Goal: Task Accomplishment & Management: Use online tool/utility

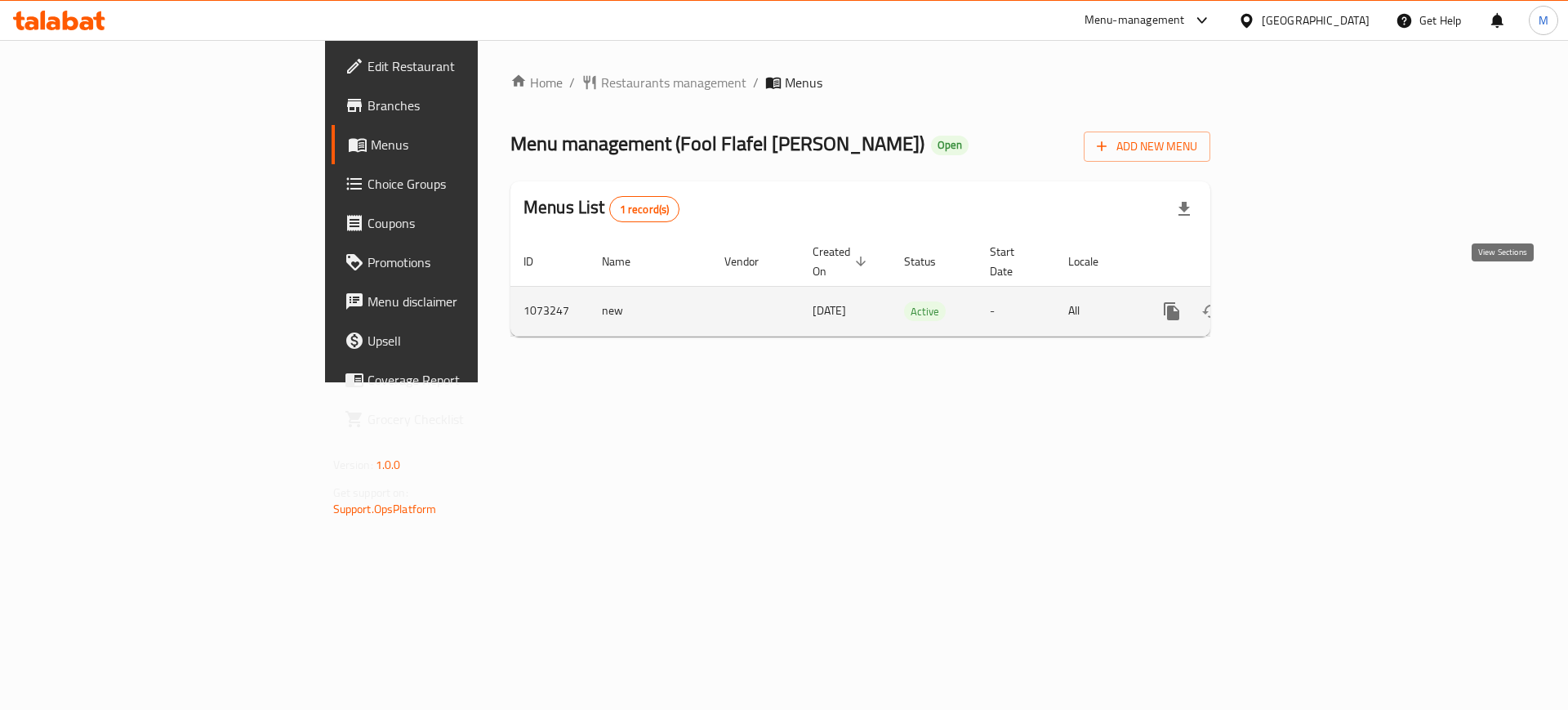
click at [1300, 301] on icon "enhanced table" at bounding box center [1289, 311] width 19 height 19
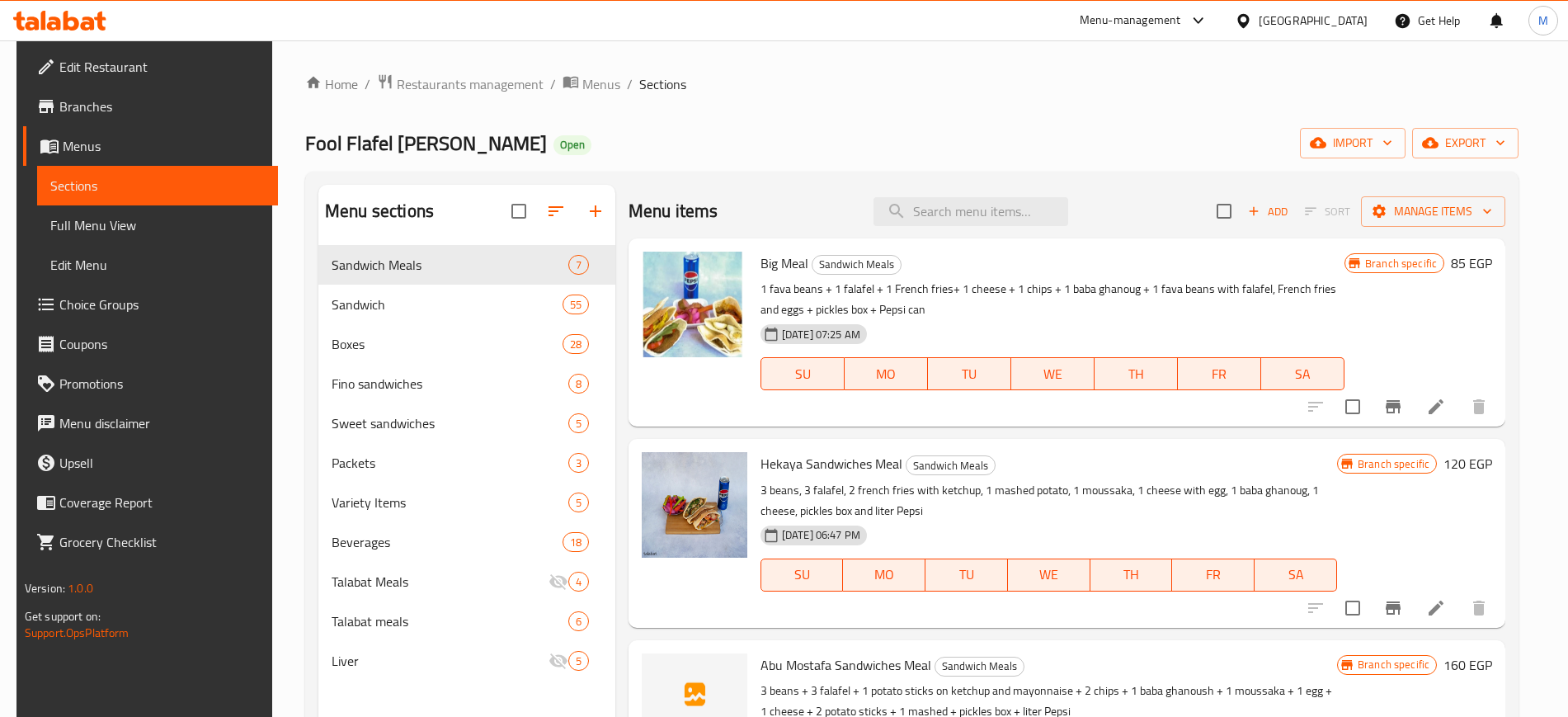
click at [825, 175] on div "Menu sections Sandwich Meals 7 Sandwich 55 Boxes 28 Fino sandwiches 8 Sweet san…" at bounding box center [912, 543] width 1214 height 743
click at [1376, 138] on span "import" at bounding box center [1352, 142] width 79 height 21
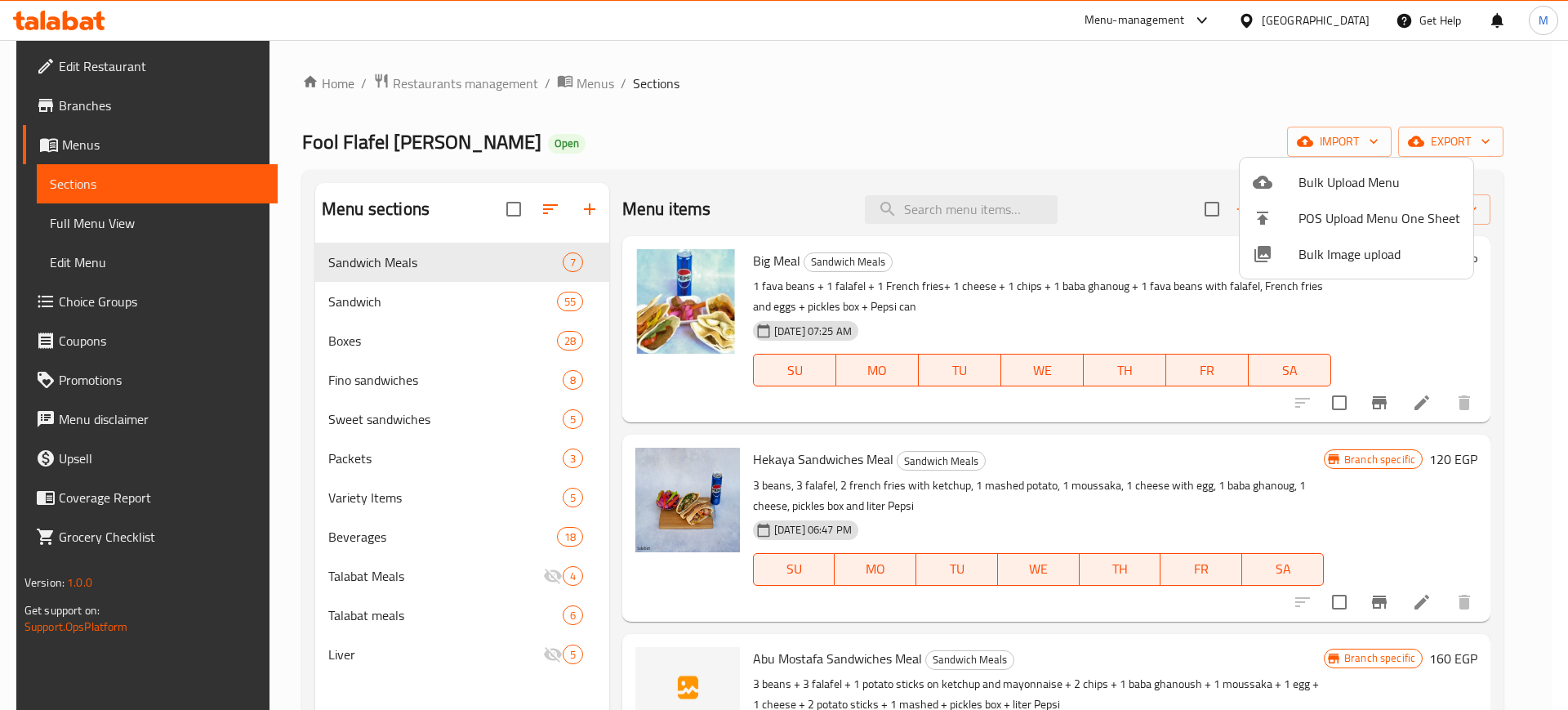
drag, startPoint x: 1362, startPoint y: 137, endPoint x: 1142, endPoint y: 68, distance: 230.6
click at [1142, 68] on div at bounding box center [784, 355] width 1568 height 710
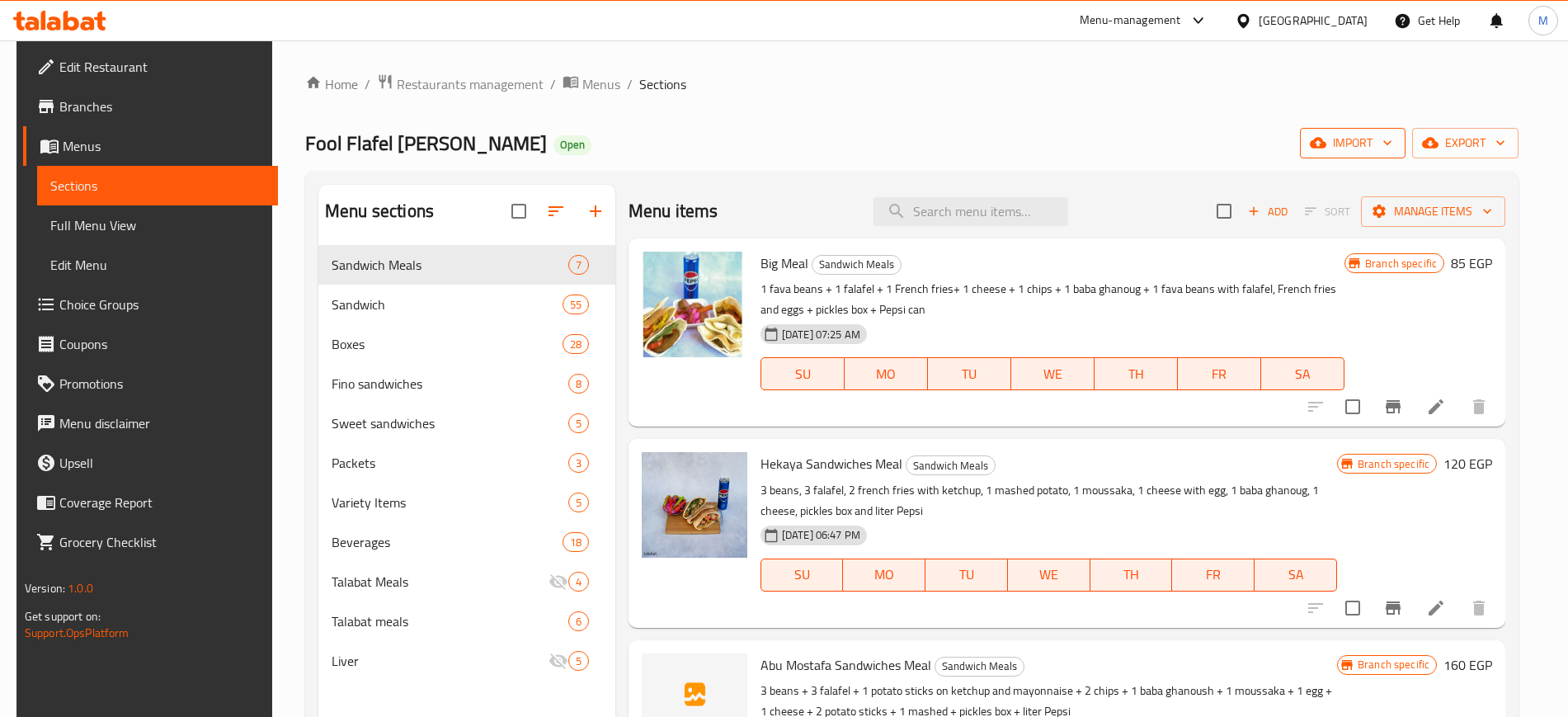
click at [1326, 150] on icon "button" at bounding box center [1318, 142] width 17 height 17
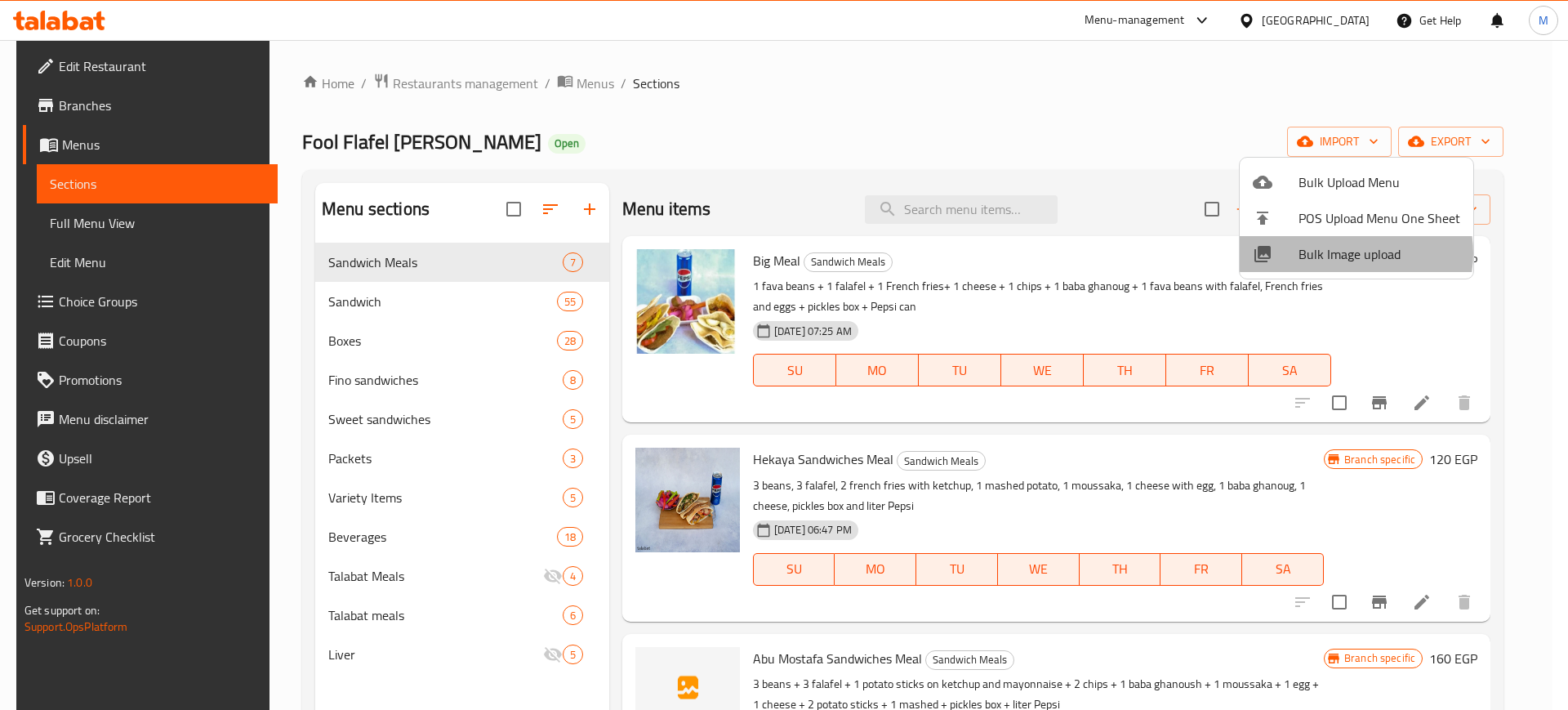
click at [1349, 254] on span "Bulk Image upload" at bounding box center [1380, 254] width 161 height 19
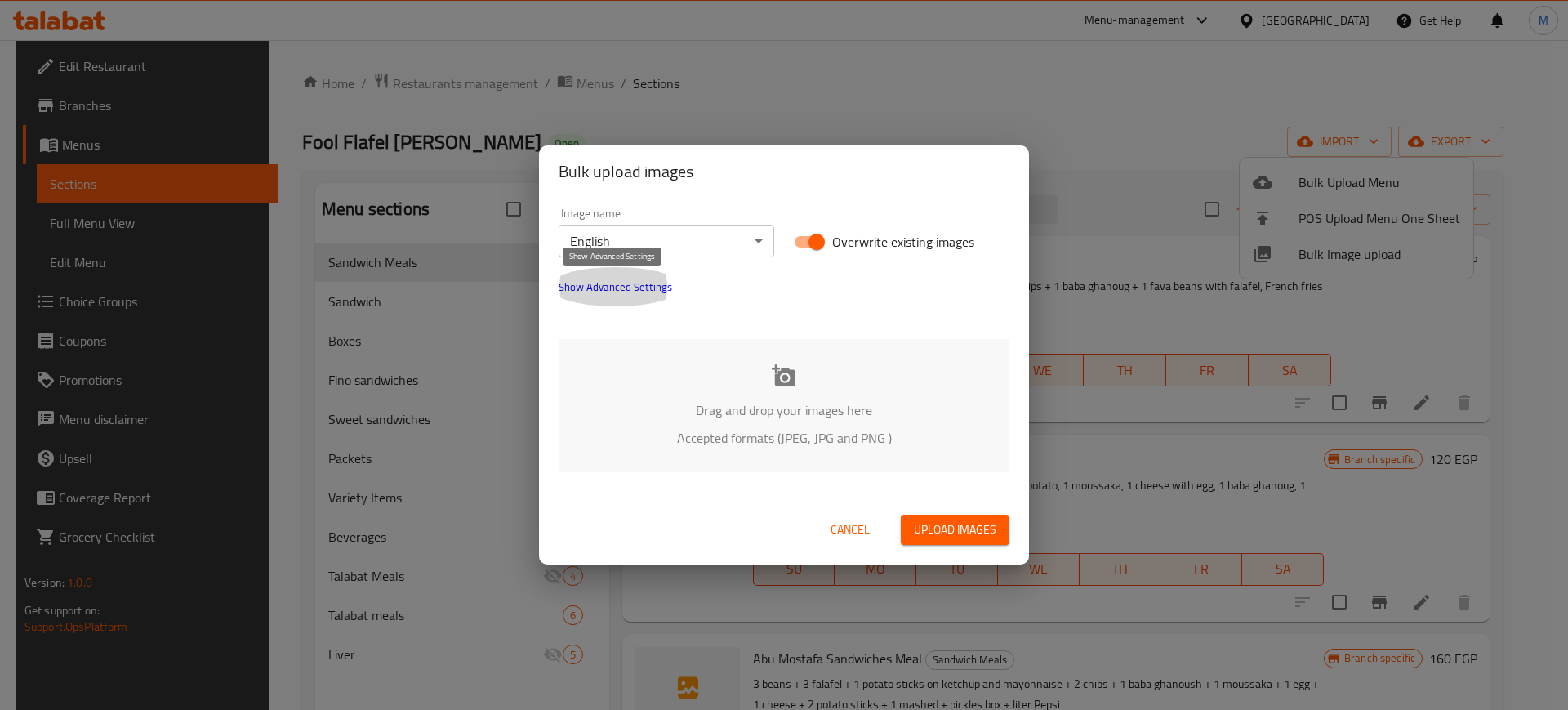
click at [660, 288] on span "Show Advanced Settings" at bounding box center [615, 287] width 114 height 19
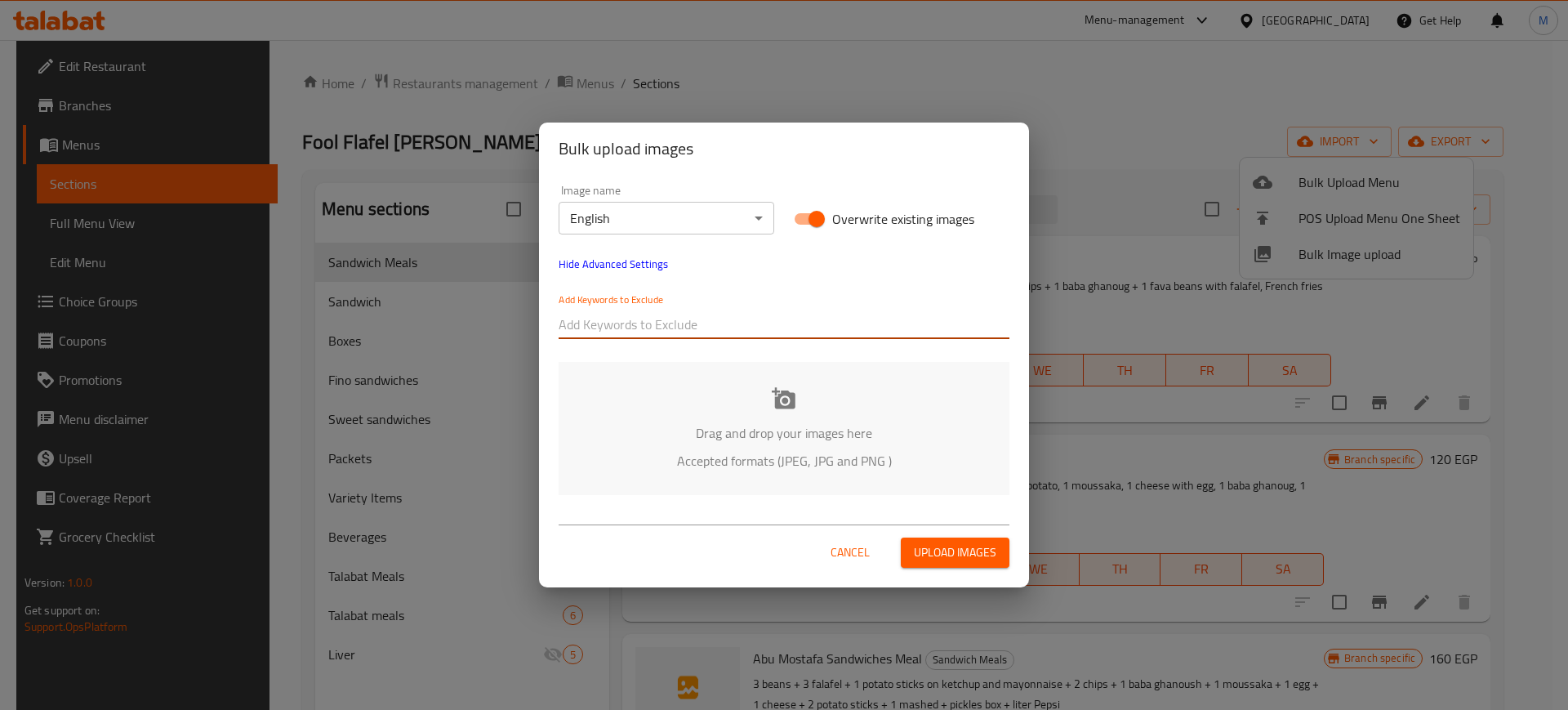
paste input "_[PERSON_NAME]"
click at [673, 323] on input "text" at bounding box center [784, 323] width 451 height 26
type input "_[PERSON_NAME]"
click at [715, 341] on div "Add Keywords to Exclude" at bounding box center [784, 316] width 470 height 65
click at [747, 326] on input "text" at bounding box center [850, 323] width 319 height 26
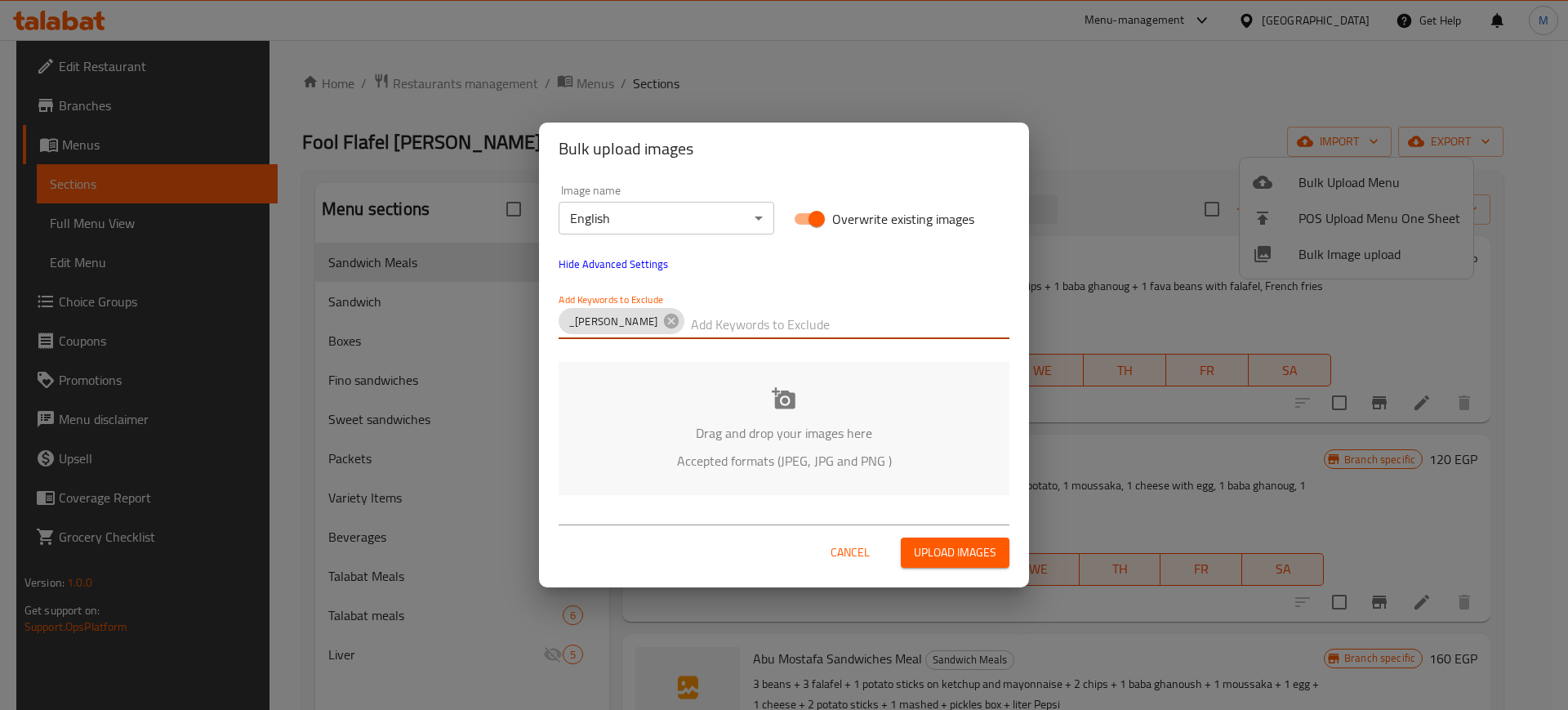
paste input "Fool Flafel [PERSON_NAME]_"
type input "Fool Flafel [PERSON_NAME]_"
click at [629, 384] on div "Drag and drop your images here Accepted formats (JPEG, JPG and PNG )" at bounding box center [784, 427] width 451 height 133
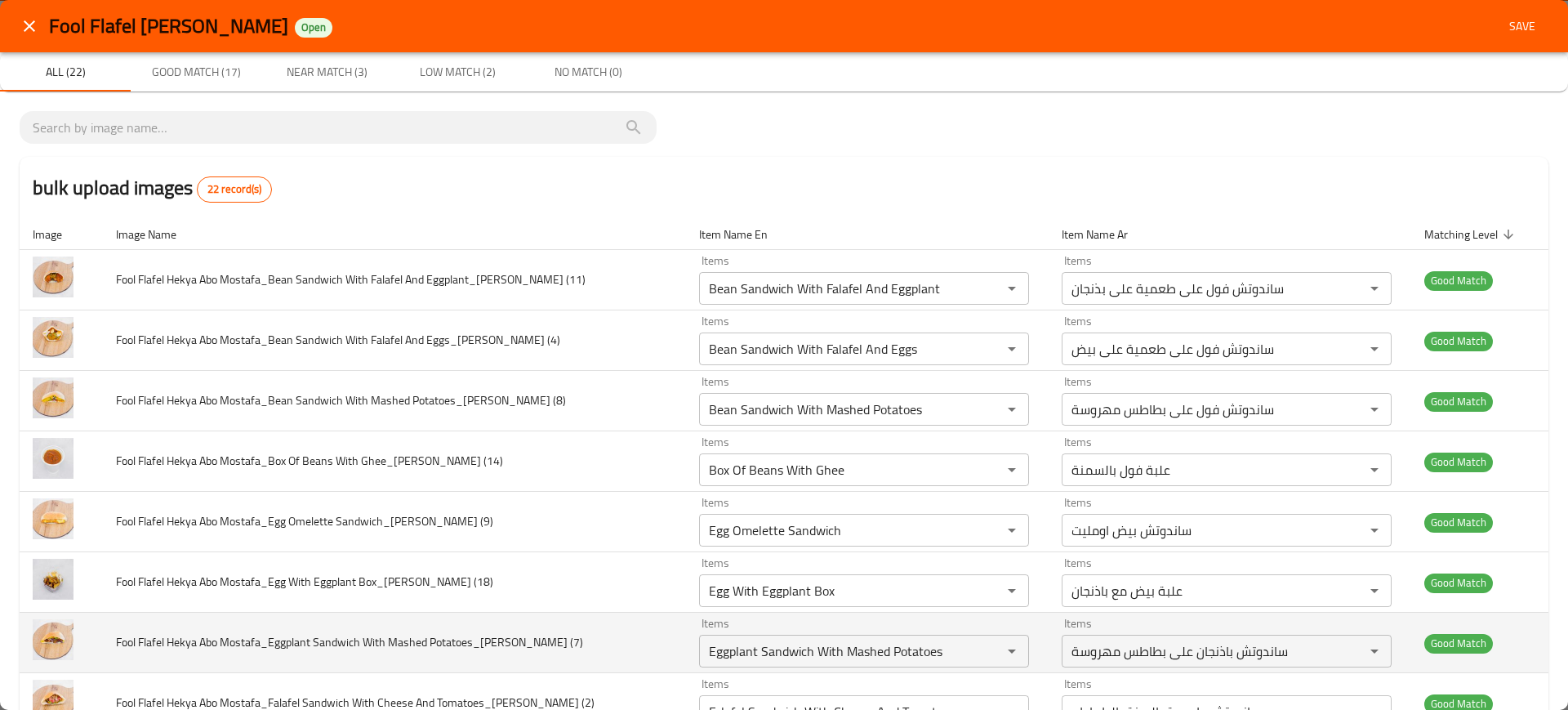
scroll to position [902, 0]
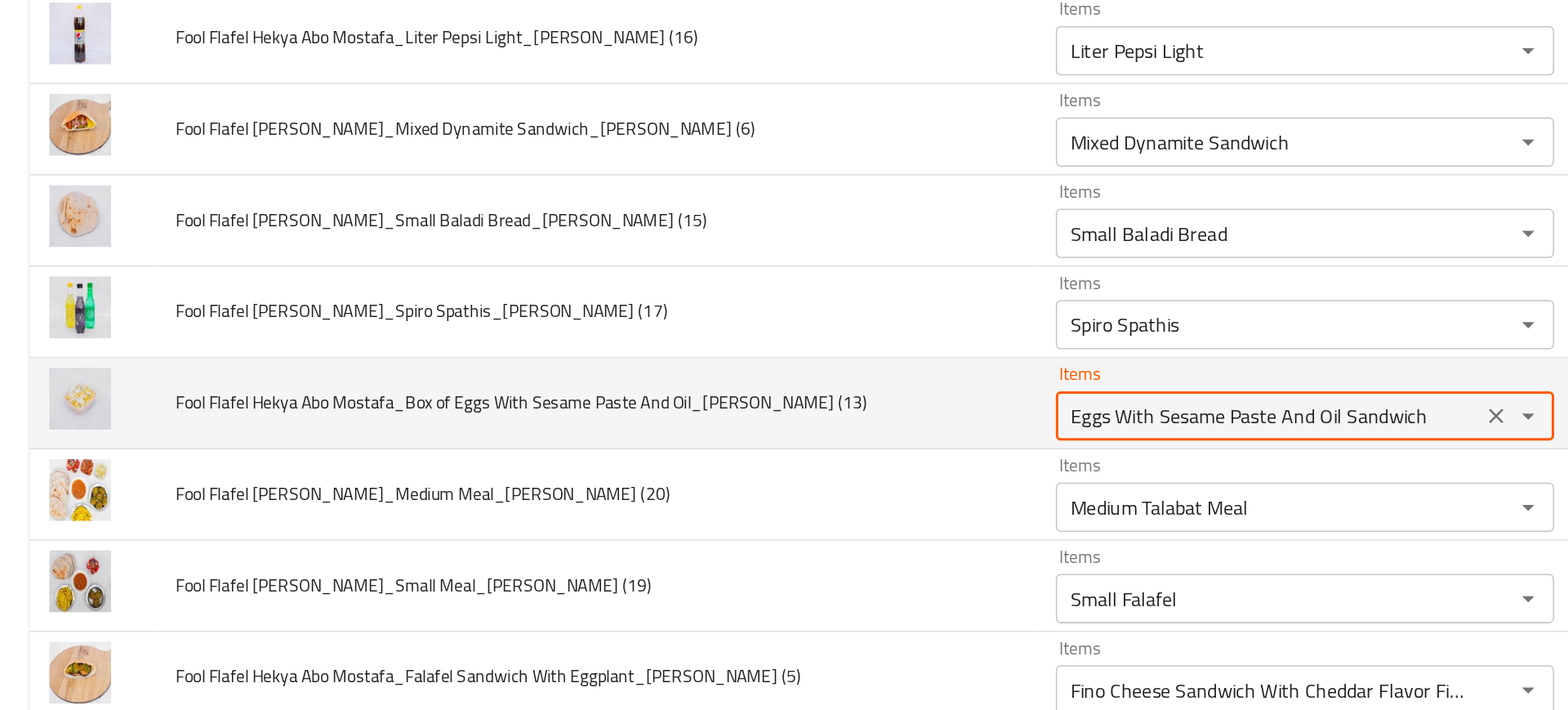
click at [744, 413] on \(13\) "Eggs With Sesame Paste And Oil Sandwich" at bounding box center [840, 414] width 272 height 23
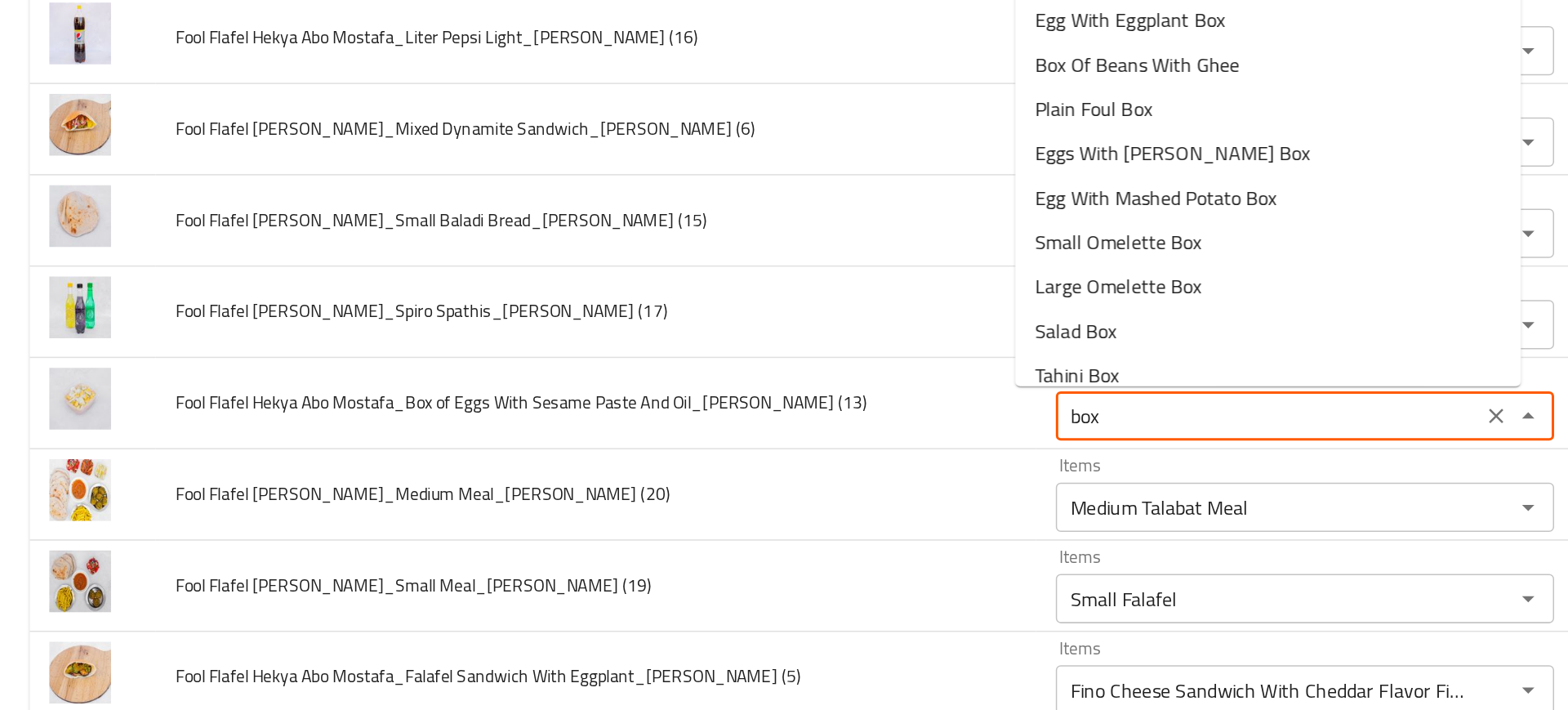
scroll to position [0, 0]
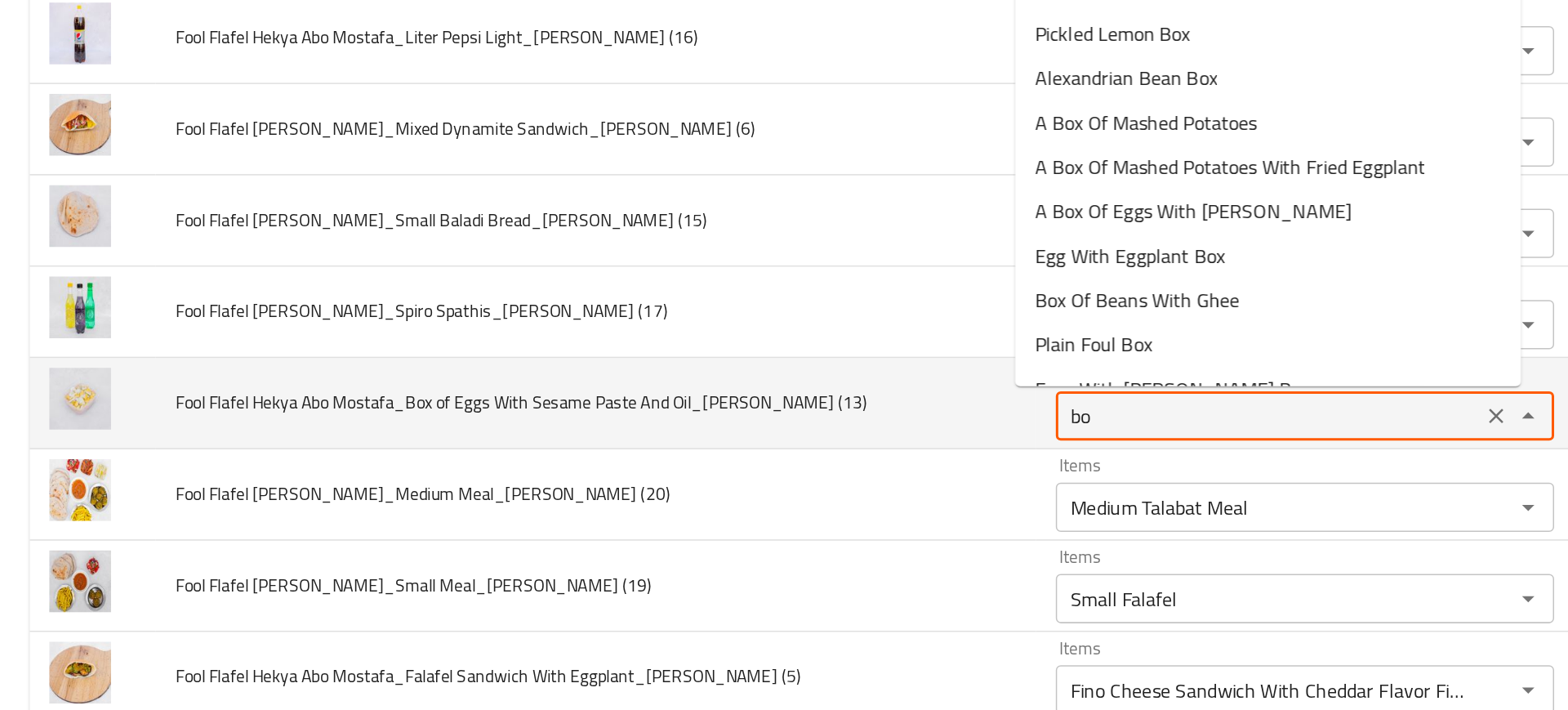
type \(13\) "b"
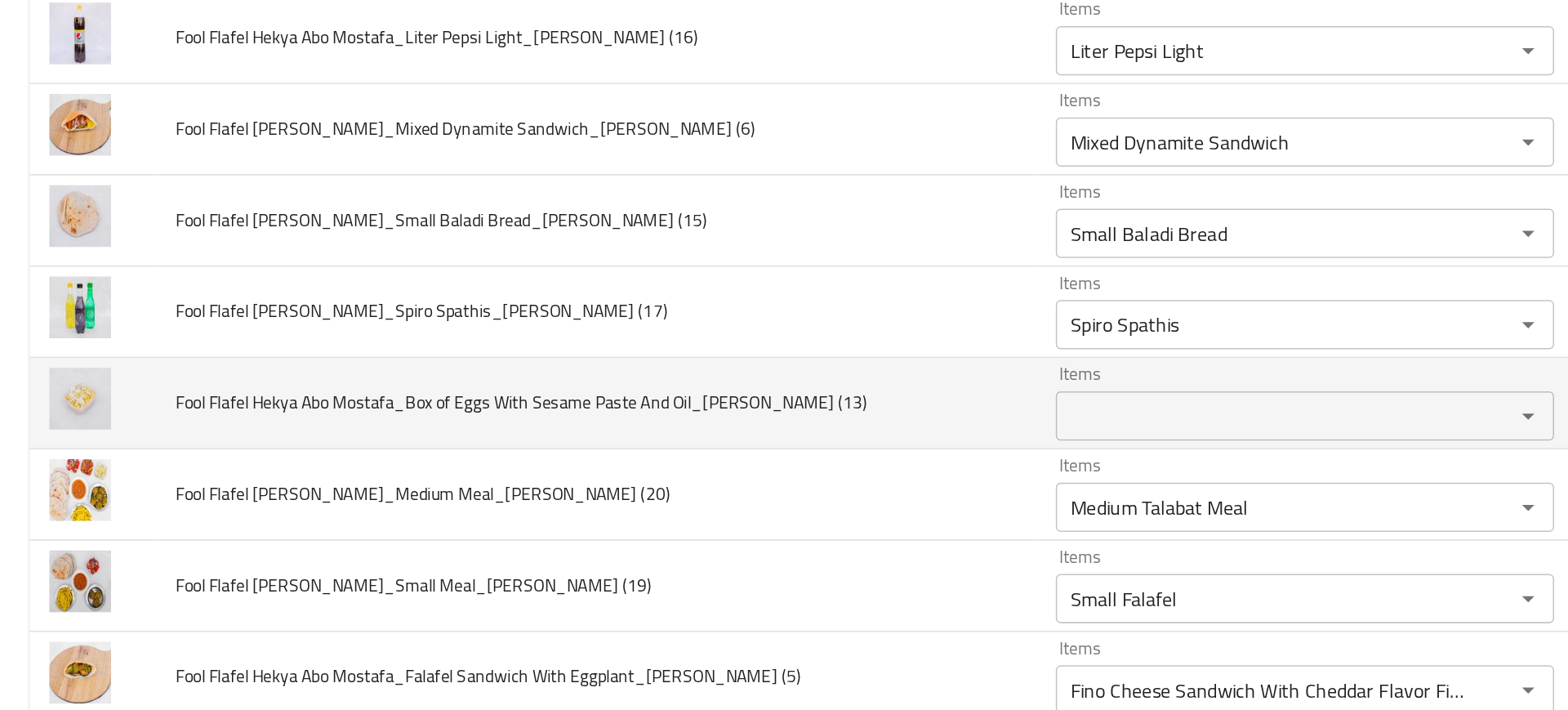
click at [616, 415] on td "Fool Flafel Hekya Abo Mostafa_Box of Eggs With Sesame Paste And Oil_[PERSON_NAM…" at bounding box center [394, 405] width 583 height 60
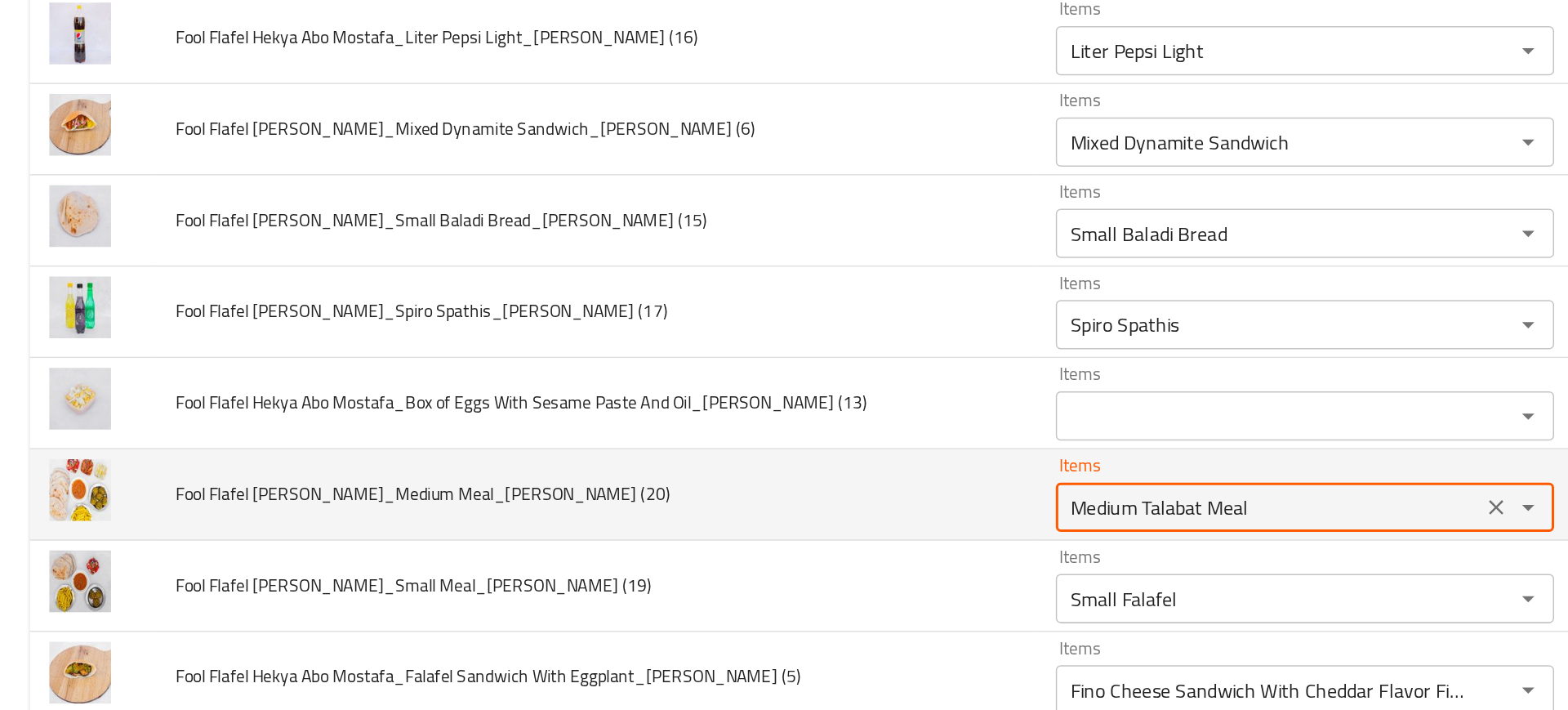
click at [751, 467] on \(20\) "Medium Talabat Meal" at bounding box center [840, 474] width 272 height 23
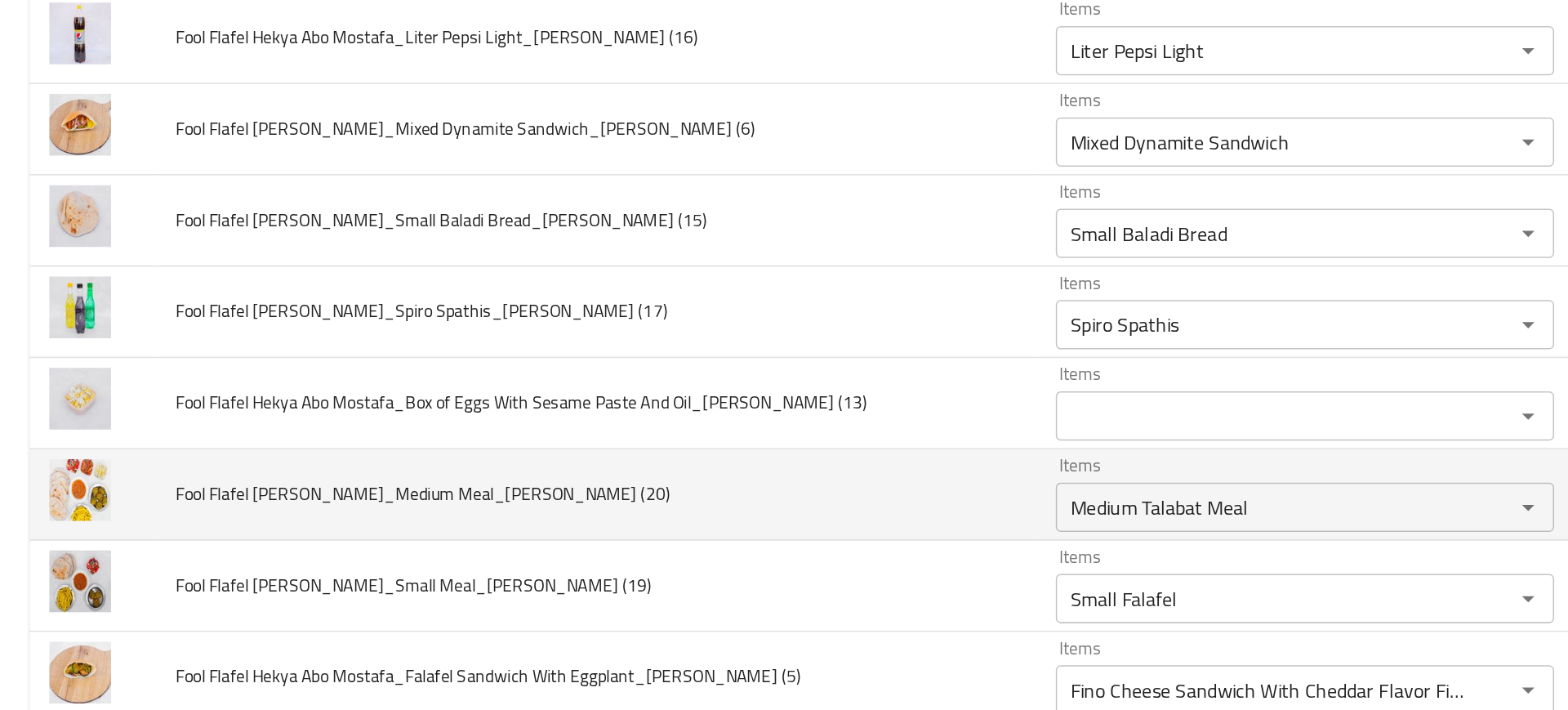
click at [557, 483] on td "Fool Flafel [PERSON_NAME]_Medium Meal_[PERSON_NAME] (20)" at bounding box center [394, 465] width 583 height 60
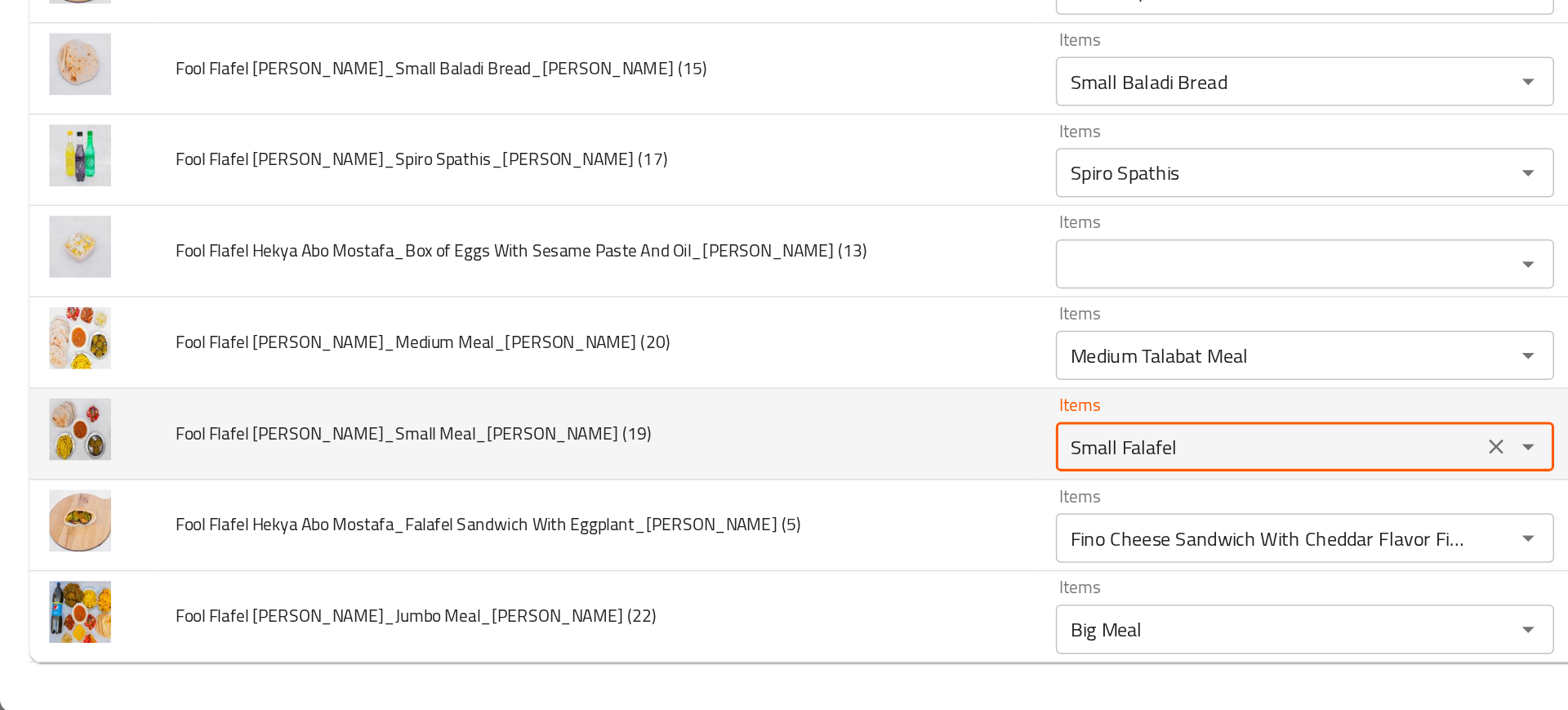
drag, startPoint x: 715, startPoint y: 533, endPoint x: 818, endPoint y: 530, distance: 103.0
click at [818, 530] on \(19\) "Small Falafel" at bounding box center [840, 534] width 272 height 23
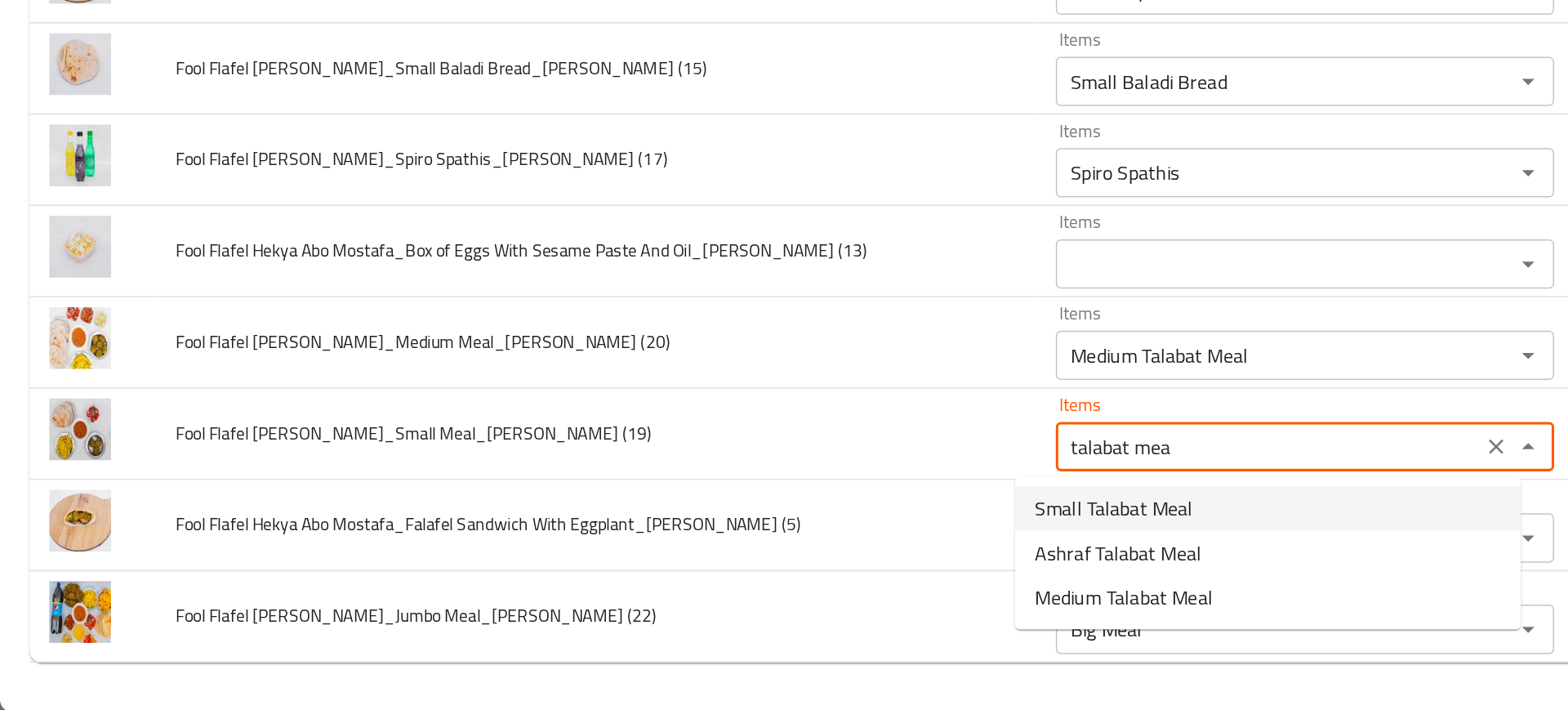
click at [735, 577] on span "Small Talabat Meal" at bounding box center [737, 575] width 105 height 19
type \(19\) "Small Talabat Meal"
type \(19\)-ar "وجبة طلبات صغيرة"
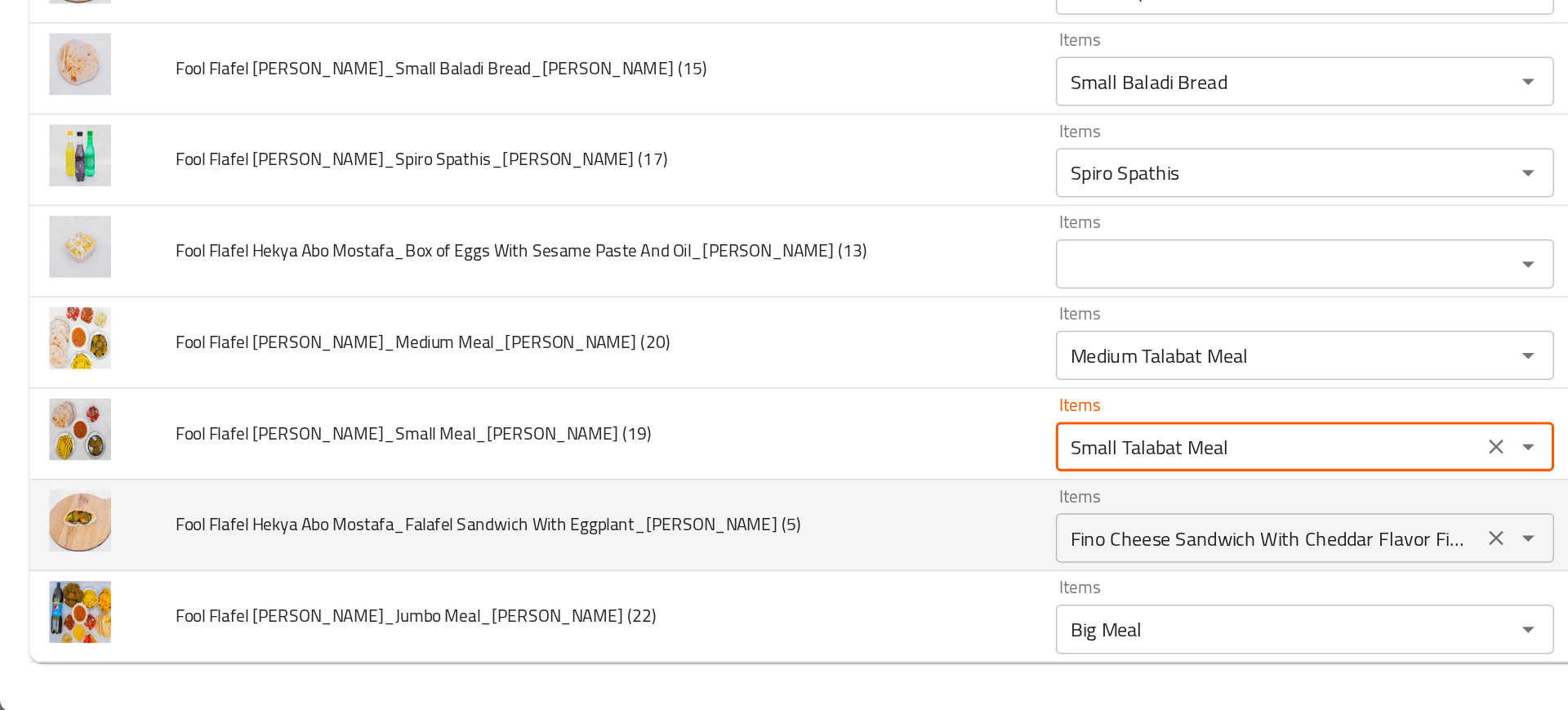
type \(19\) "Small Talabat Meal"
click at [722, 603] on \(5\) "Fino Cheese Sandwich With Cheddar Flavor Fino" at bounding box center [840, 594] width 272 height 23
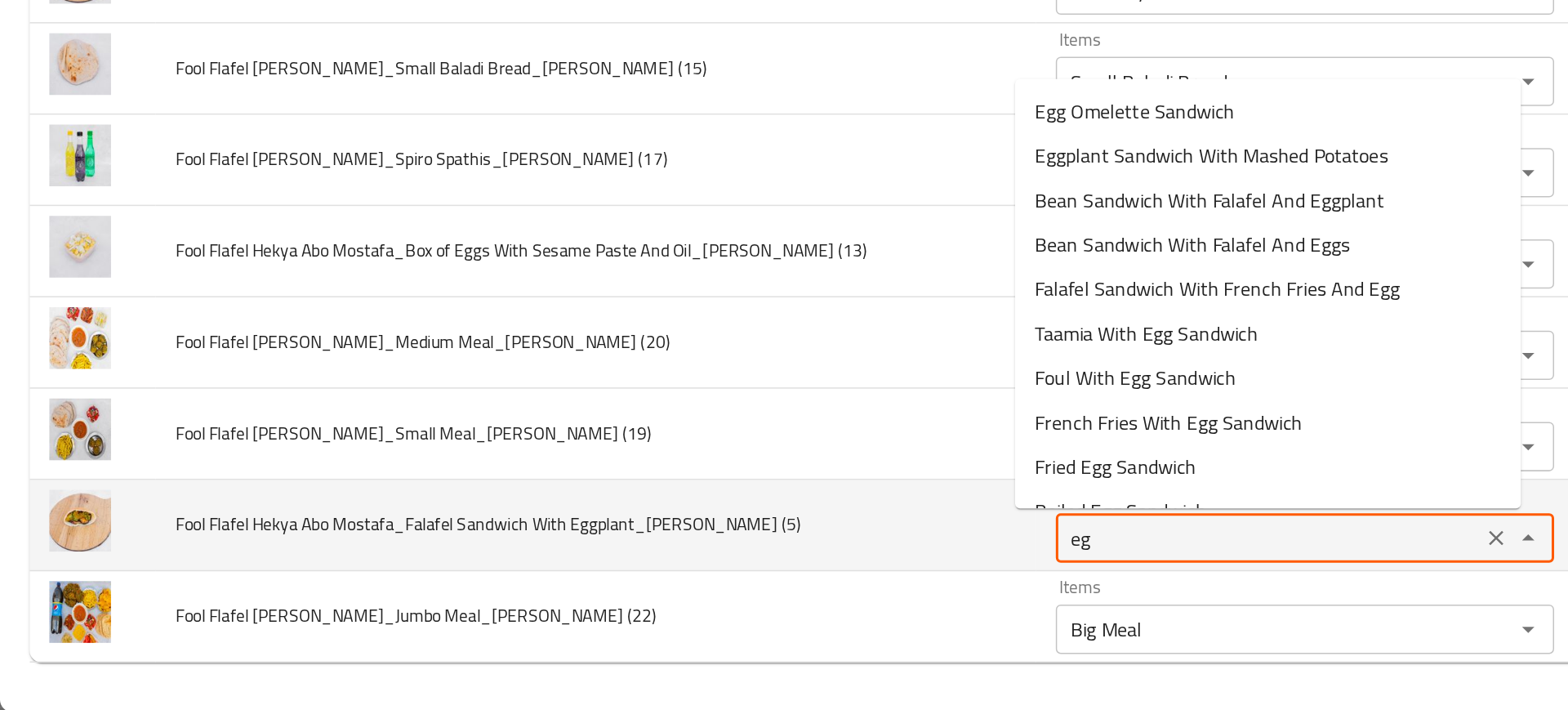
type \(5\) "e"
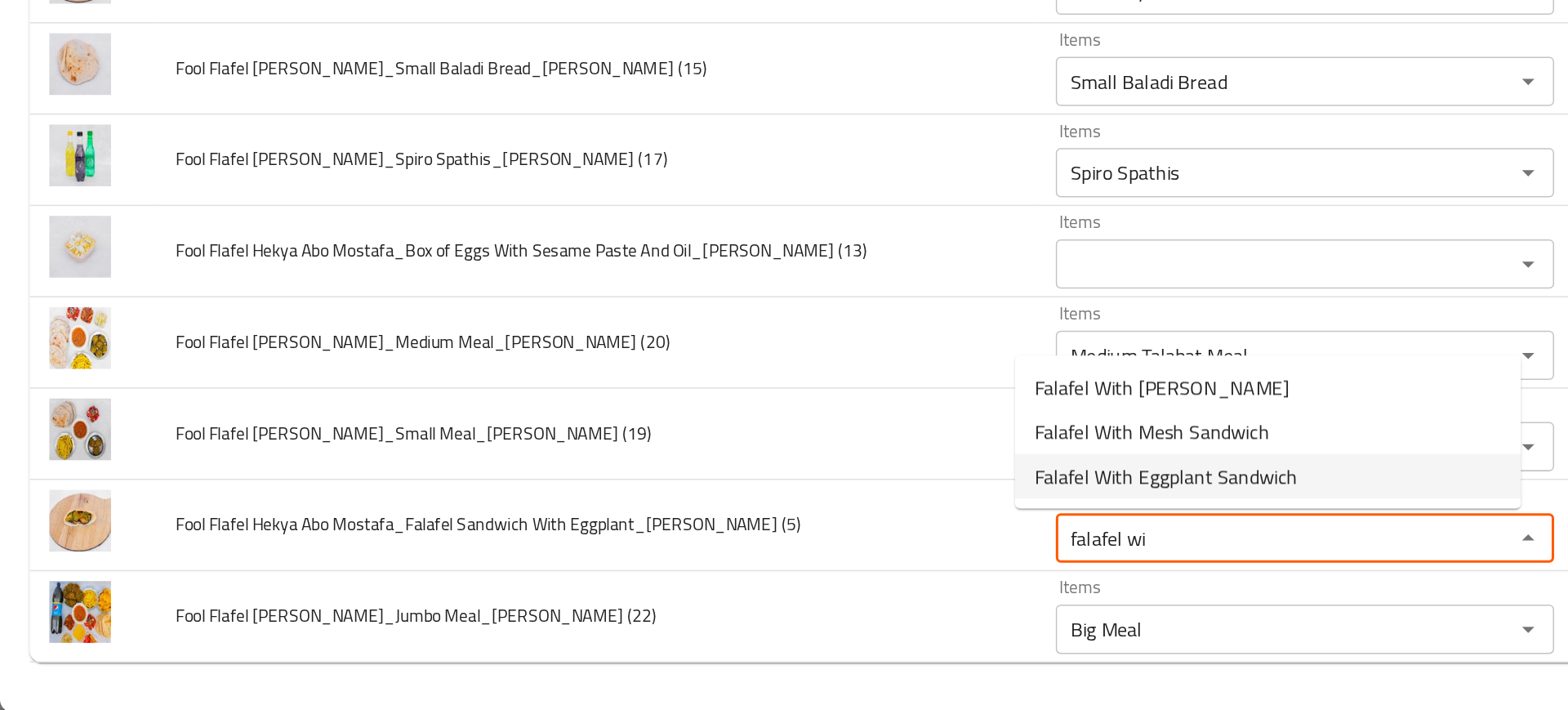
click at [723, 548] on span "Falafel With Eggplant Sandwich" at bounding box center [771, 554] width 174 height 19
type \(5\) "Falafel With Eggplant Sandwich"
type \(5\)-ar "سندويتش فلافل بالباذنجان"
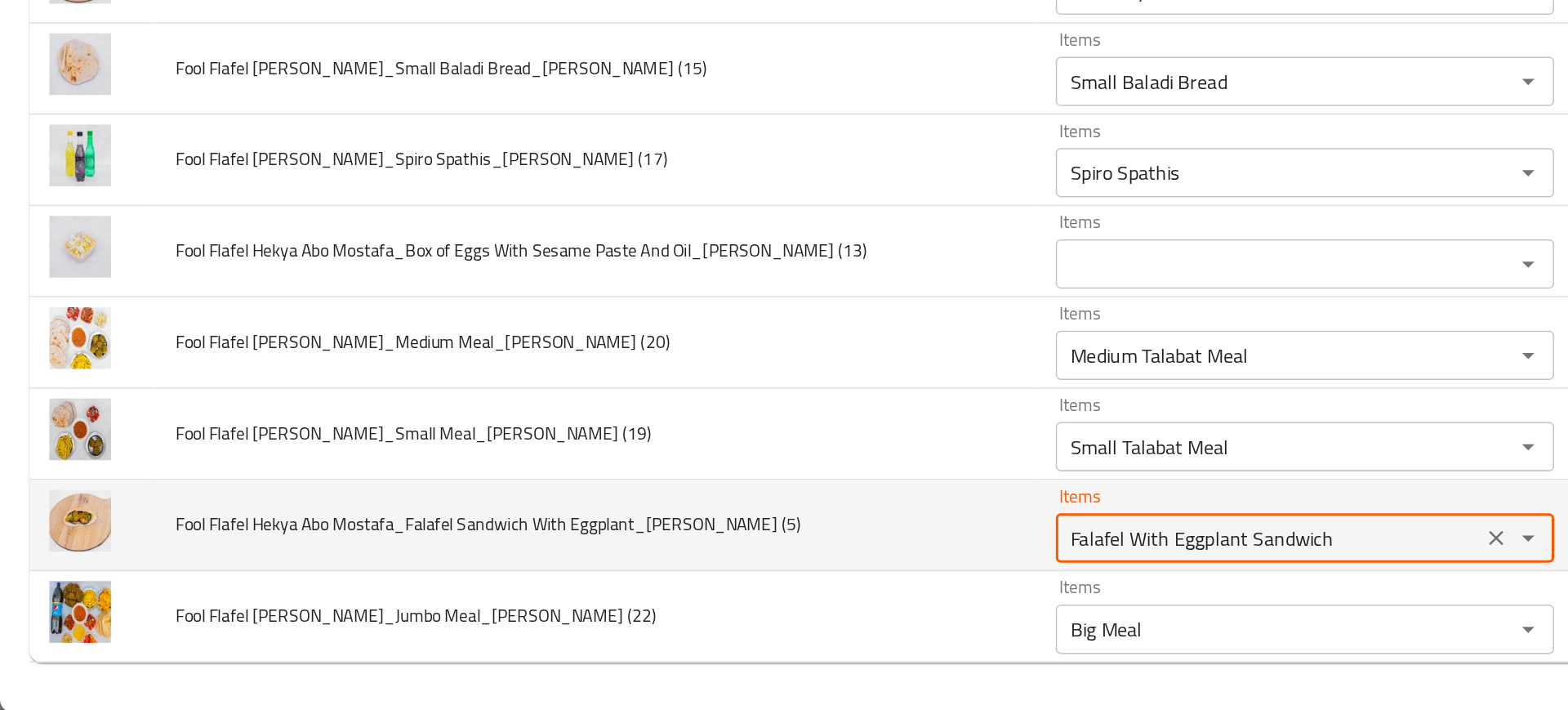
type \(5\) "Falafel With Eggplant Sandwich"
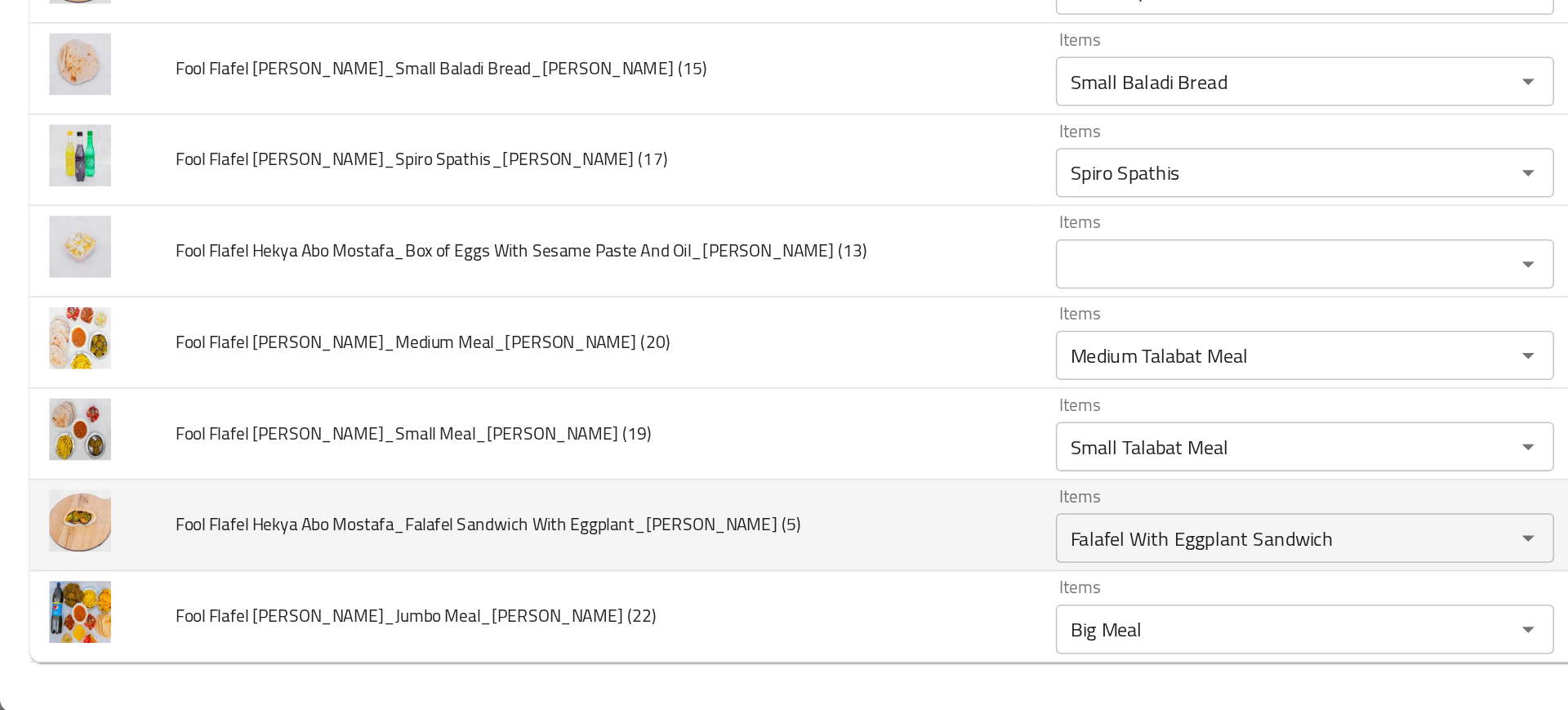
click at [560, 574] on td "Fool Flafel Hekya Abo Mostafa_Falafel Sandwich With Eggplant_[PERSON_NAME] (5)" at bounding box center [394, 587] width 583 height 60
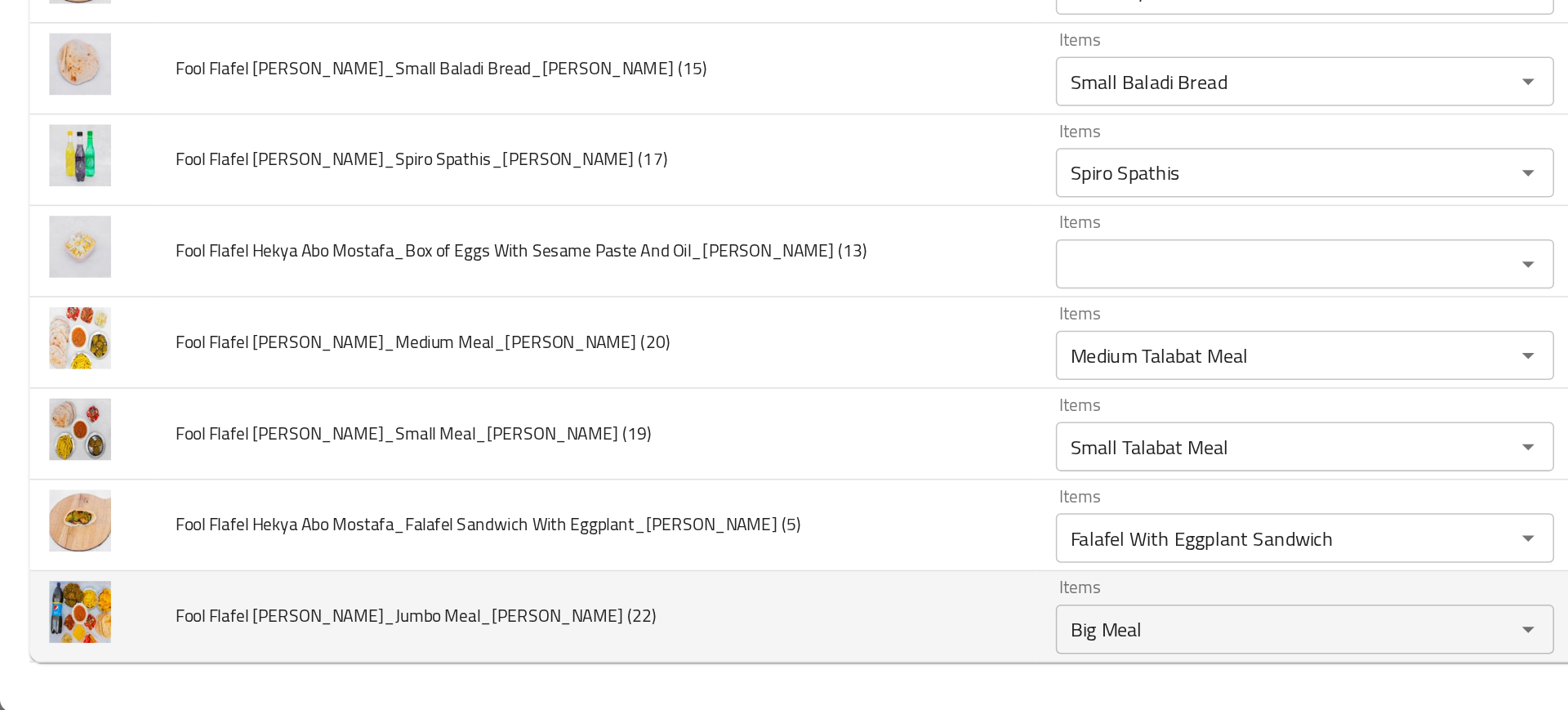
click at [597, 631] on td "Fool Flafel [PERSON_NAME]_Jumbo Meal_[PERSON_NAME] (22)" at bounding box center [394, 647] width 583 height 60
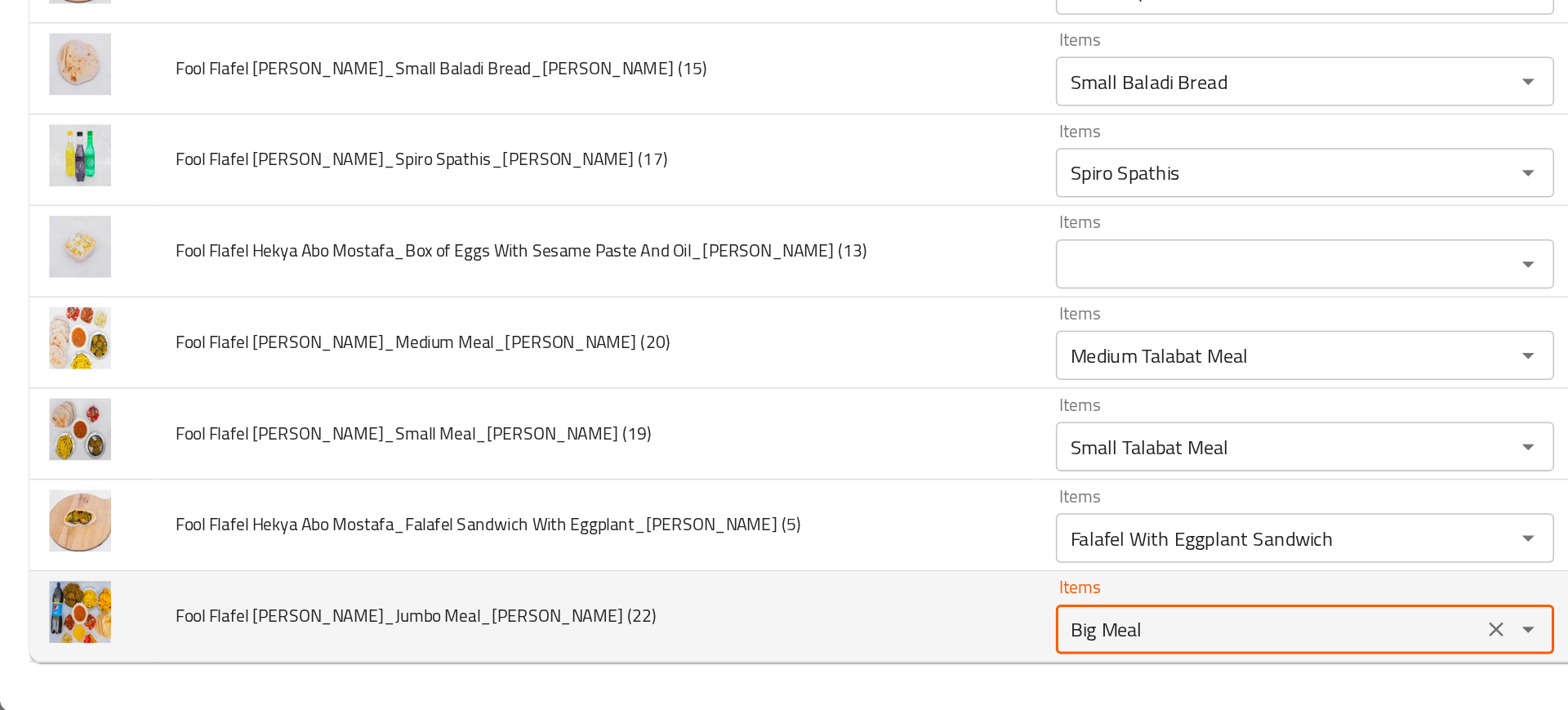
click at [726, 649] on \(22\) "Big Meal" at bounding box center [840, 656] width 272 height 23
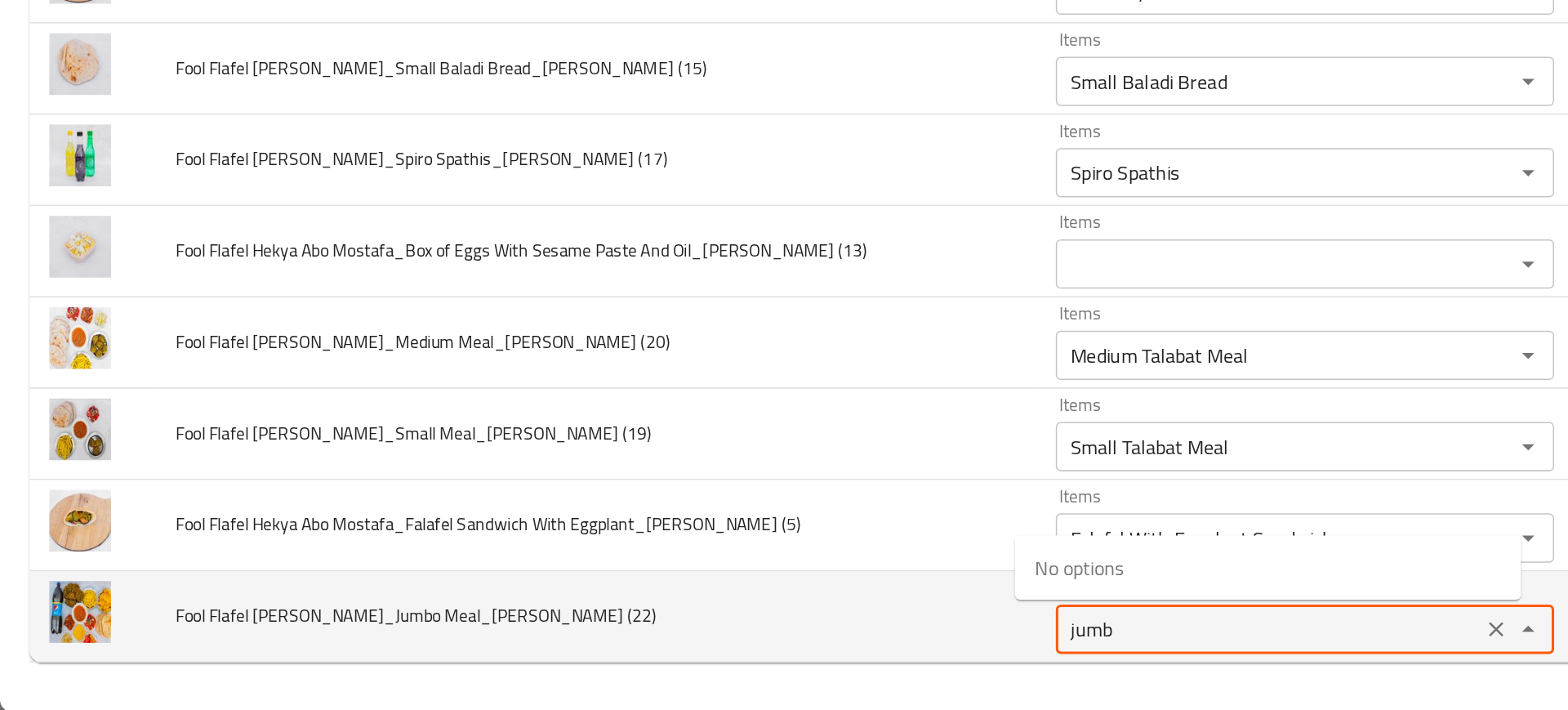
type \(22\) "jumbo"
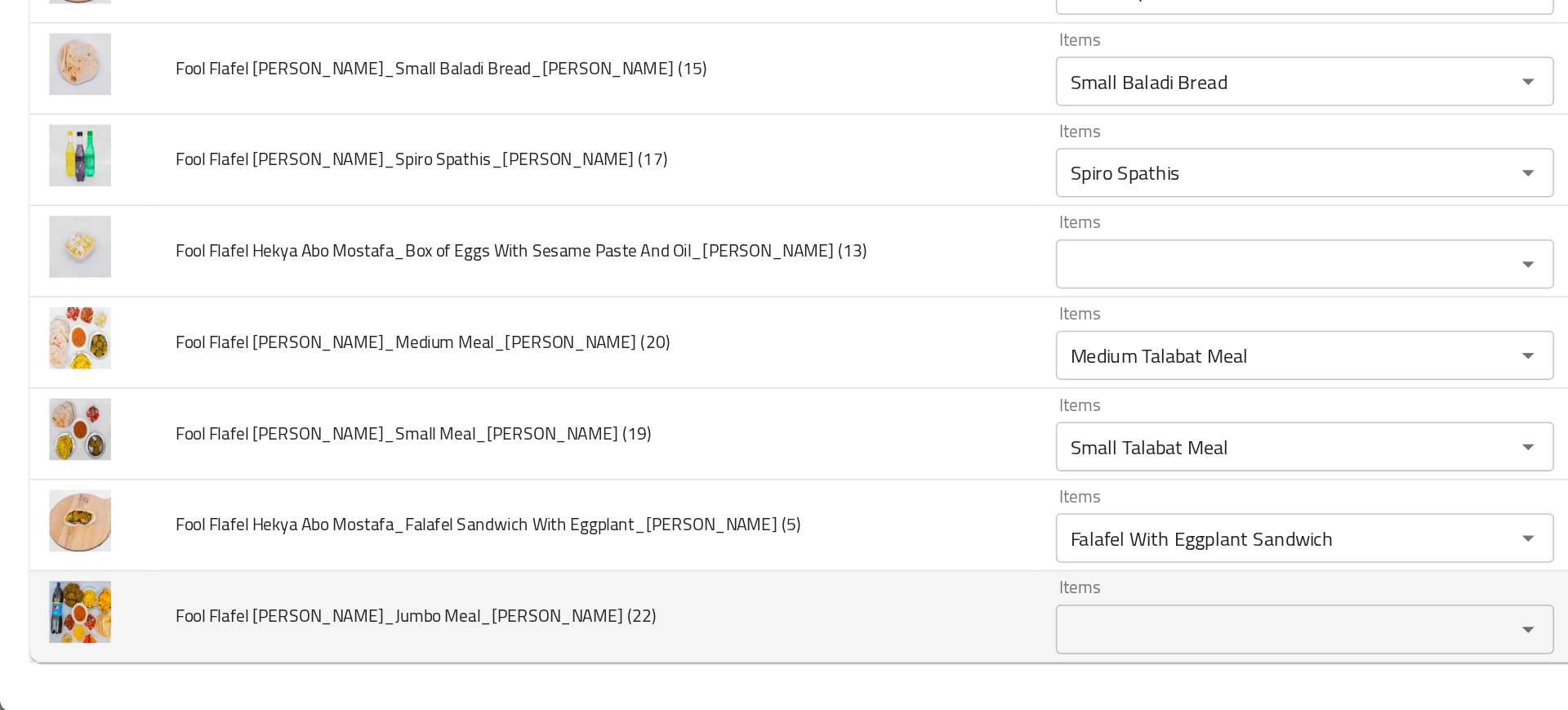
click at [548, 657] on td "Fool Flafel [PERSON_NAME]_Jumbo Meal_[PERSON_NAME] (22)" at bounding box center [394, 647] width 583 height 60
drag, startPoint x: 329, startPoint y: 651, endPoint x: 427, endPoint y: 644, distance: 98.2
click at [427, 644] on td "Fool Flafel [PERSON_NAME]_Jumbo Meal_[PERSON_NAME] (22)" at bounding box center [394, 647] width 583 height 60
copy span "_[PERSON_NAME] (22)"
click at [307, 650] on span "Fool Flafel [PERSON_NAME]_Jumbo Meal_[PERSON_NAME] (22)" at bounding box center [275, 646] width 319 height 21
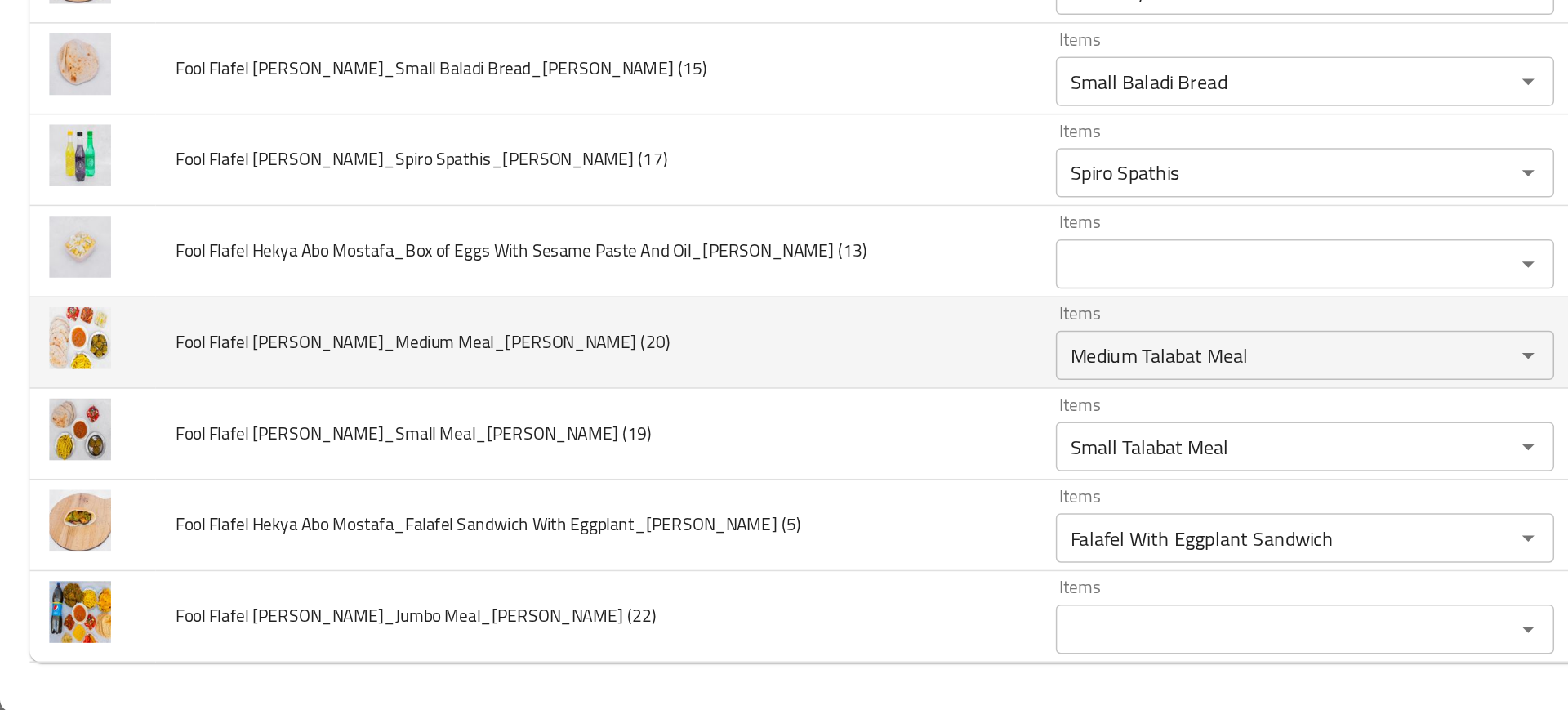
click at [221, 492] on td "Fool Flafel [PERSON_NAME]_Medium Meal_[PERSON_NAME] (20)" at bounding box center [394, 465] width 583 height 60
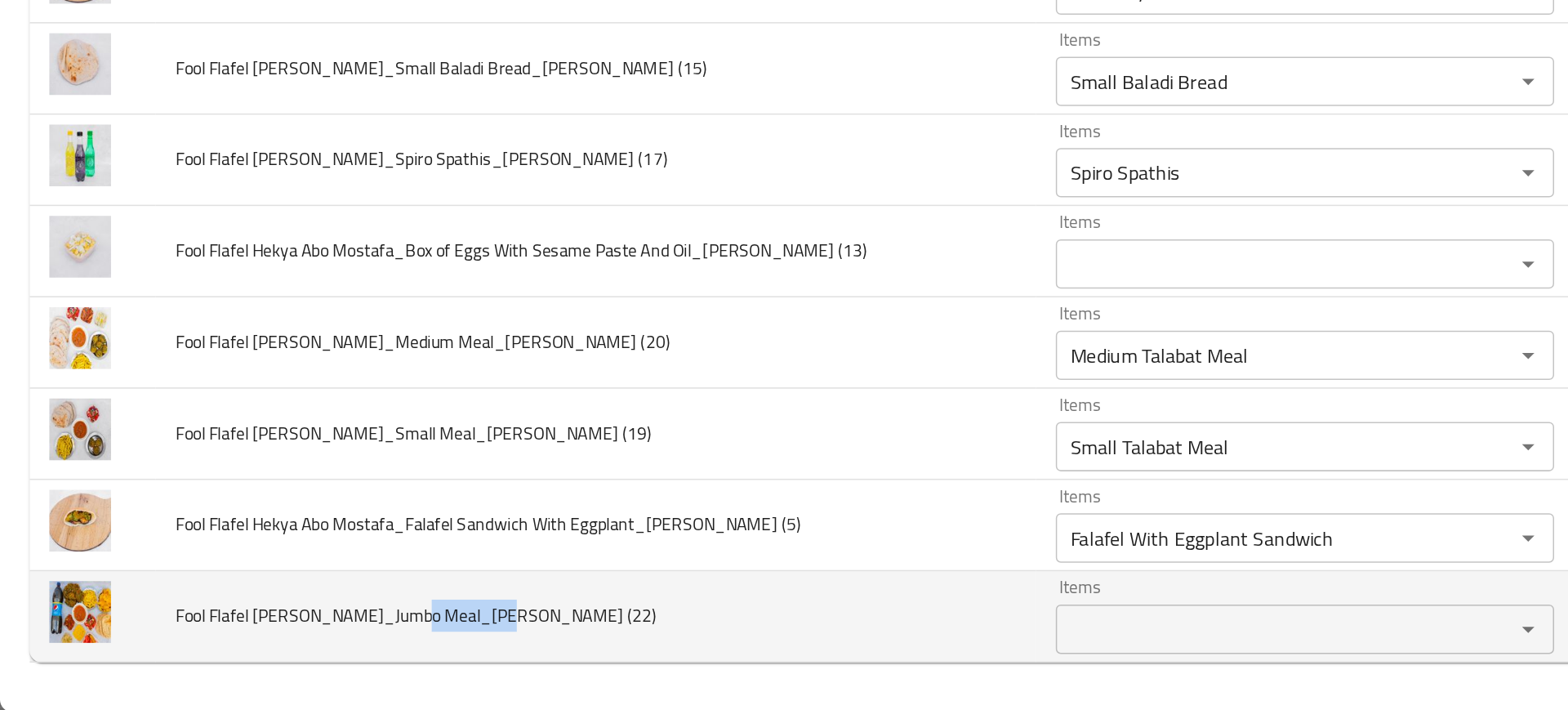
drag, startPoint x: 270, startPoint y: 649, endPoint x: 329, endPoint y: 649, distance: 59.0
click at [329, 649] on span "Fool Flafel [PERSON_NAME]_Jumbo Meal_[PERSON_NAME] (22)" at bounding box center [275, 646] width 319 height 21
copy span "Jumbo Meal"
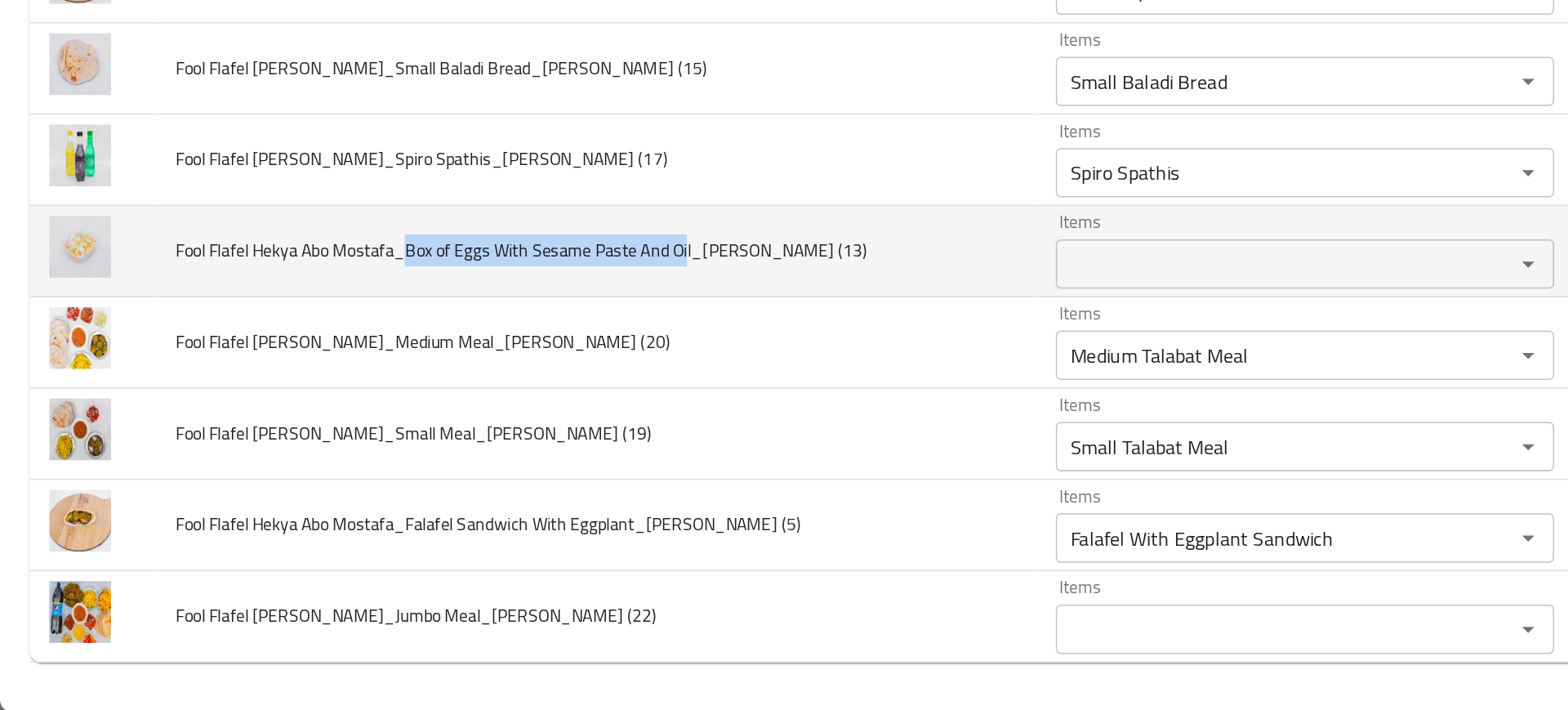
drag, startPoint x: 271, startPoint y: 402, endPoint x: 458, endPoint y: 403, distance: 187.0
click at [458, 403] on span "Fool Flafel Hekya Abo Mostafa_Box of Eggs With Sesame Paste And Oil_[PERSON_NAM…" at bounding box center [345, 404] width 459 height 21
copy span "Box of Eggs With Sesame Paste And Oil"
click at [577, 386] on td "Fool Flafel Hekya Abo Mostafa_Box of Eggs With Sesame Paste And Oil_[PERSON_NAM…" at bounding box center [394, 405] width 583 height 60
click at [699, 408] on div "Items" at bounding box center [865, 414] width 330 height 33
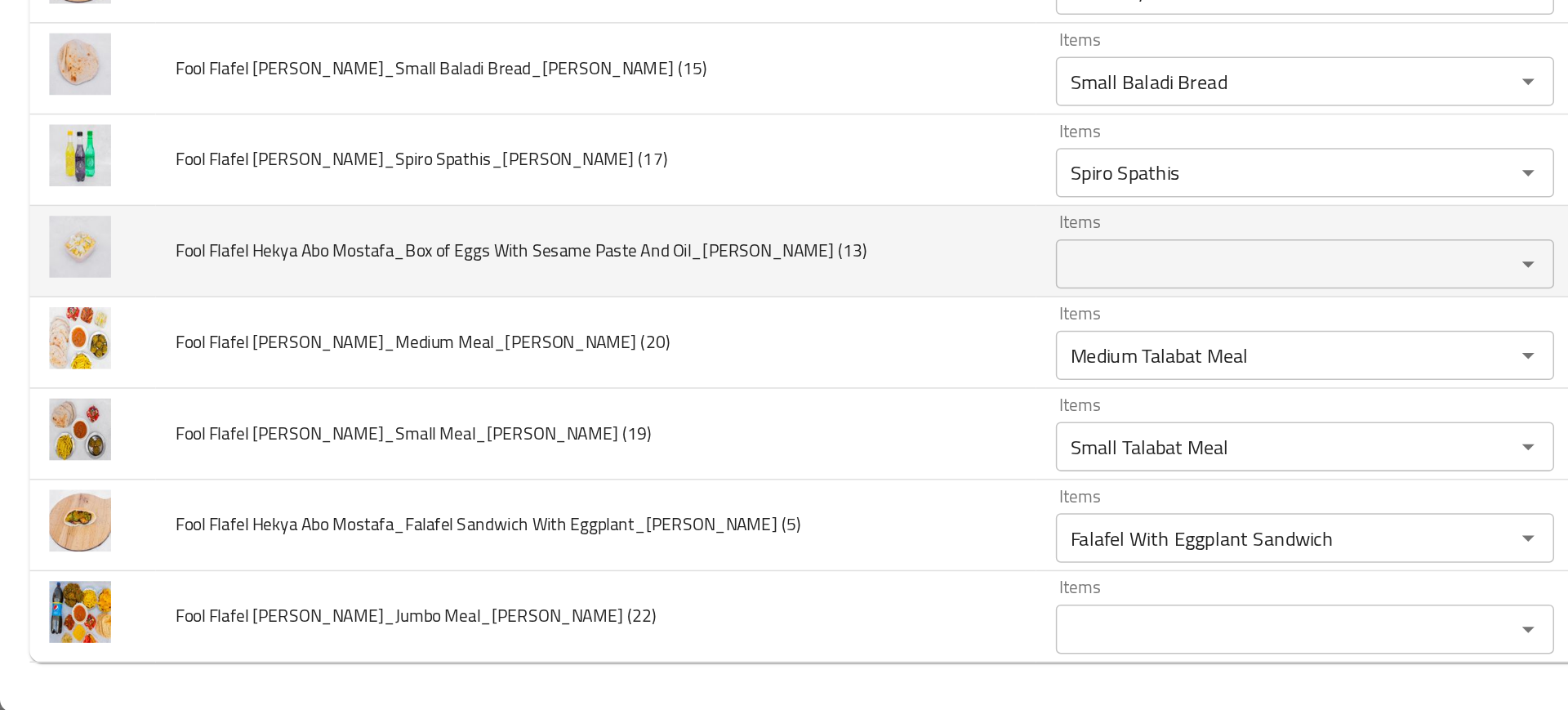
type \(13\) "e"
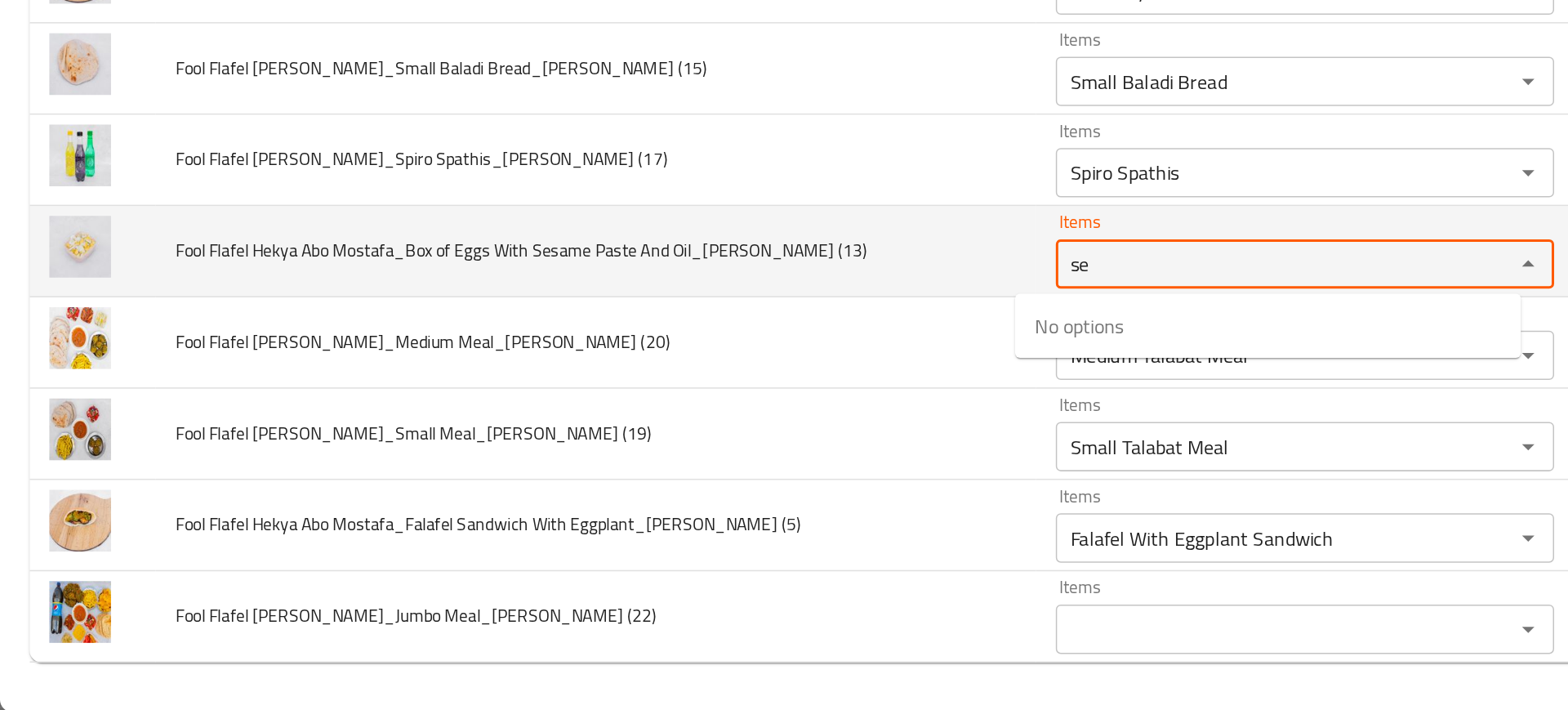
type \(13\) "s"
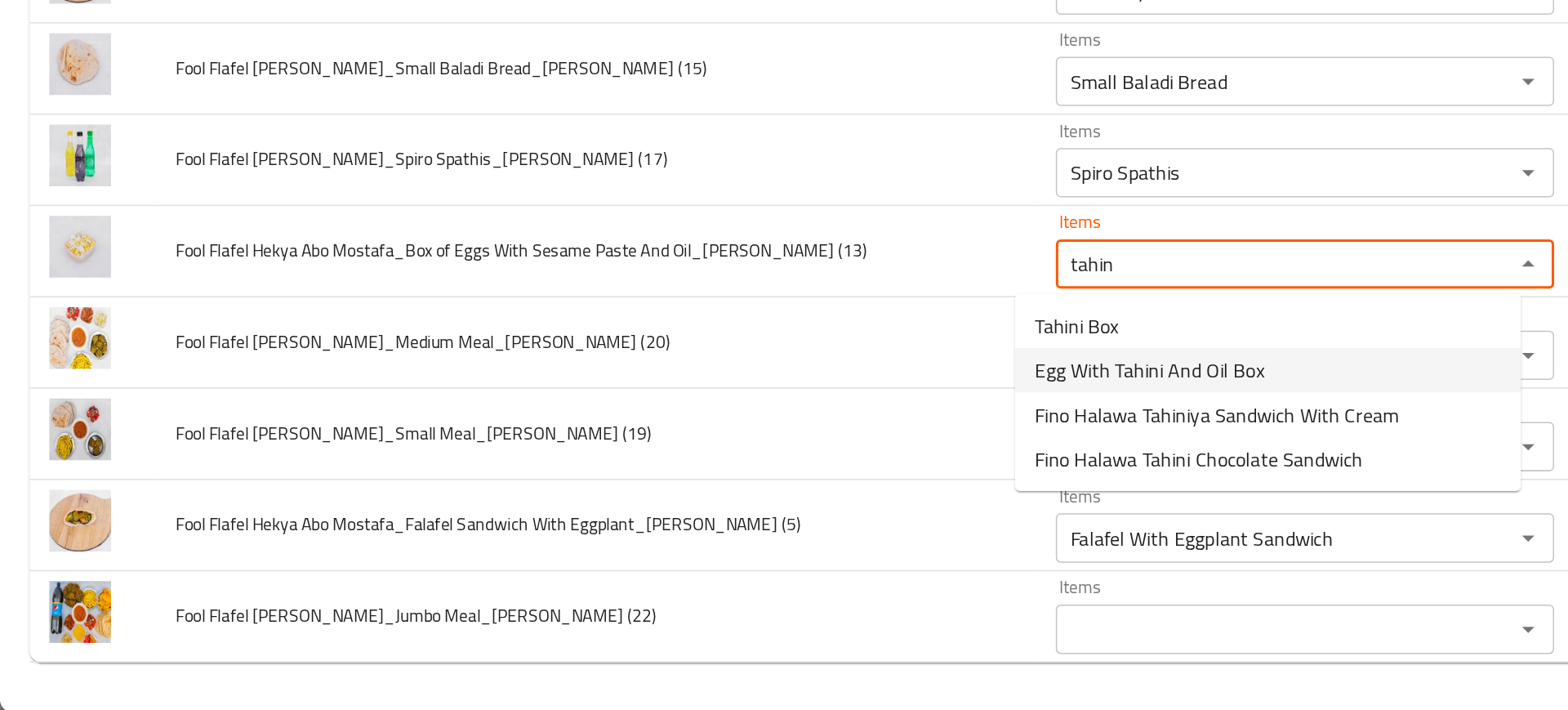
click at [710, 485] on span "Egg With Tahini And Oil Box" at bounding box center [761, 484] width 152 height 19
type \(13\) "Egg With Tahini And Oil Box"
type \(13\)-ar "علبة بيض مع طحينة و زيت"
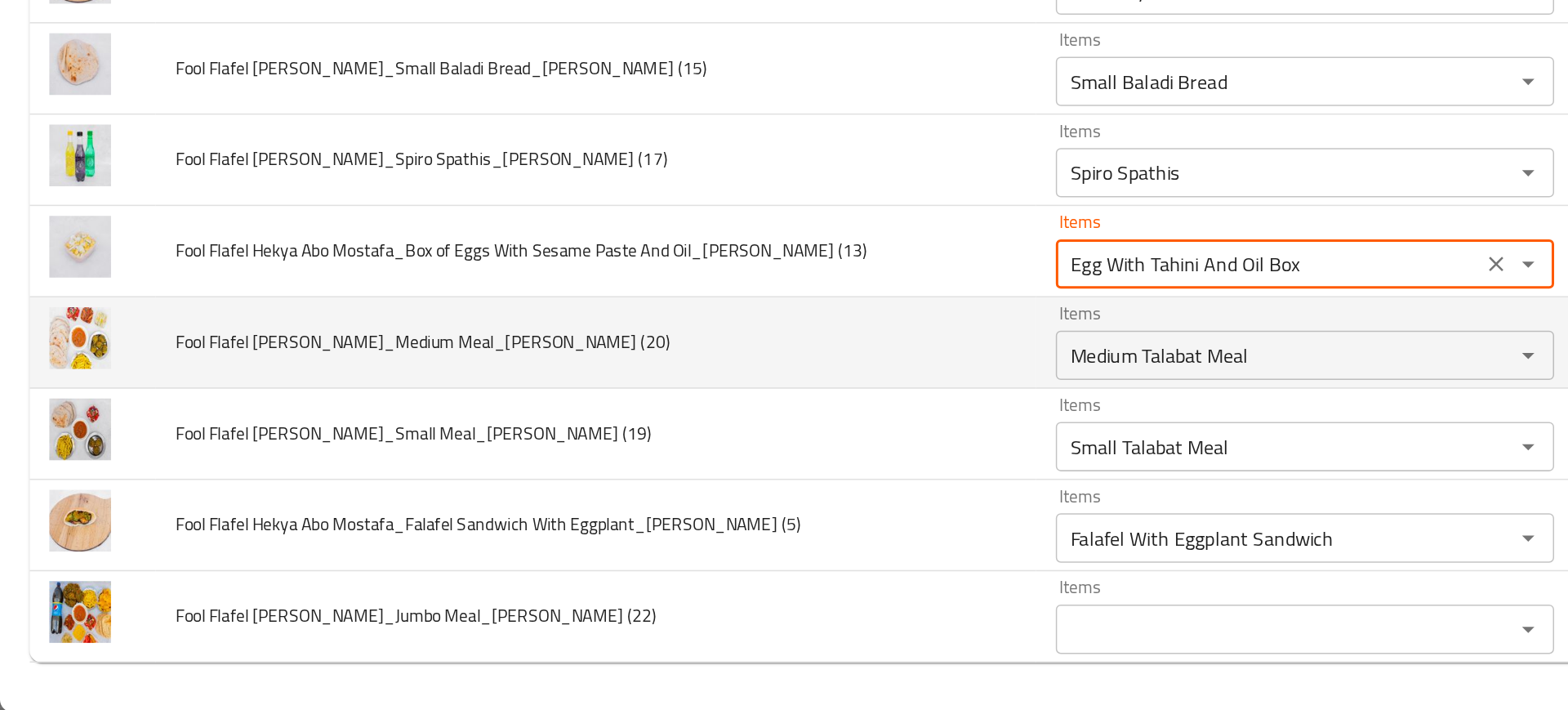
type \(13\) "Egg With Tahini And Oil Box"
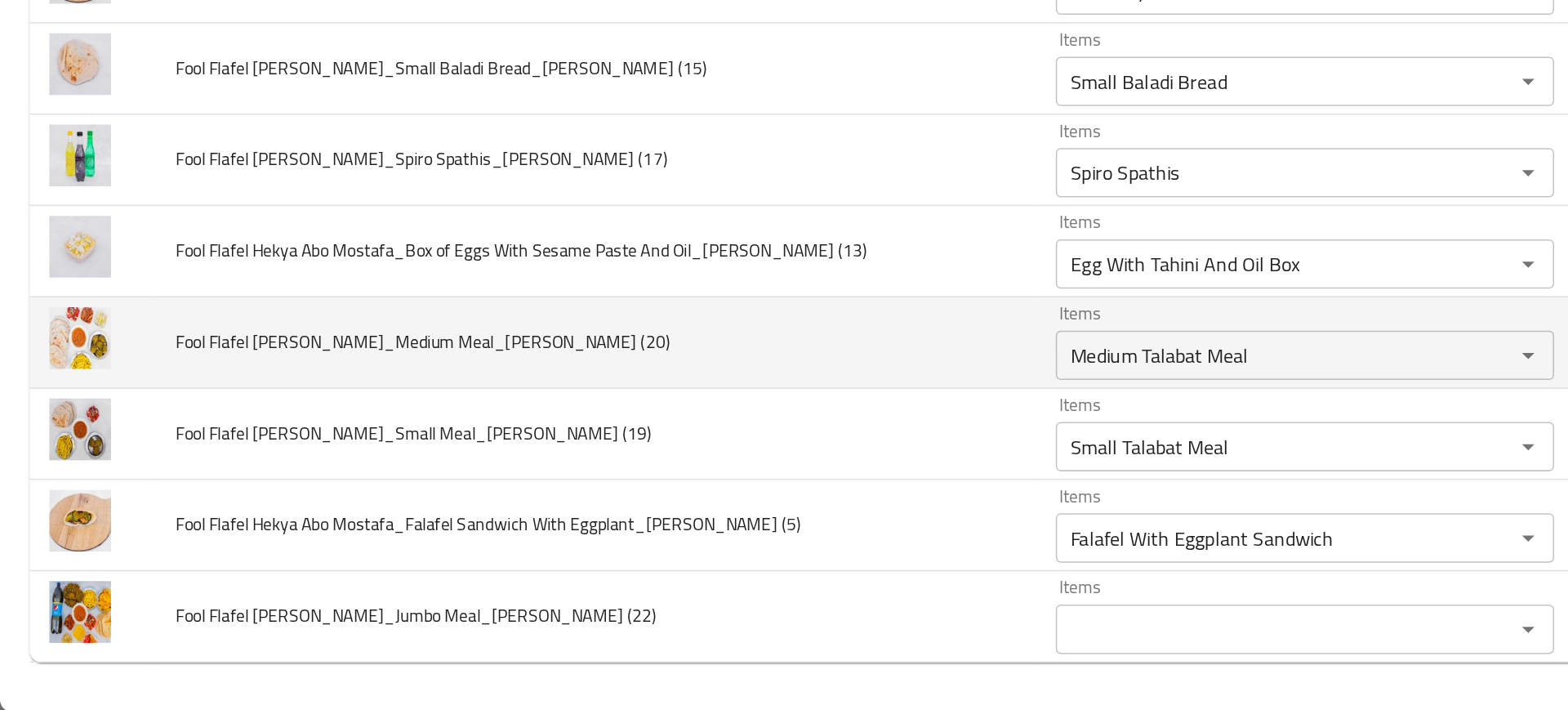
click at [608, 478] on td "Fool Flafel [PERSON_NAME]_Medium Meal_[PERSON_NAME] (20)" at bounding box center [394, 465] width 583 height 60
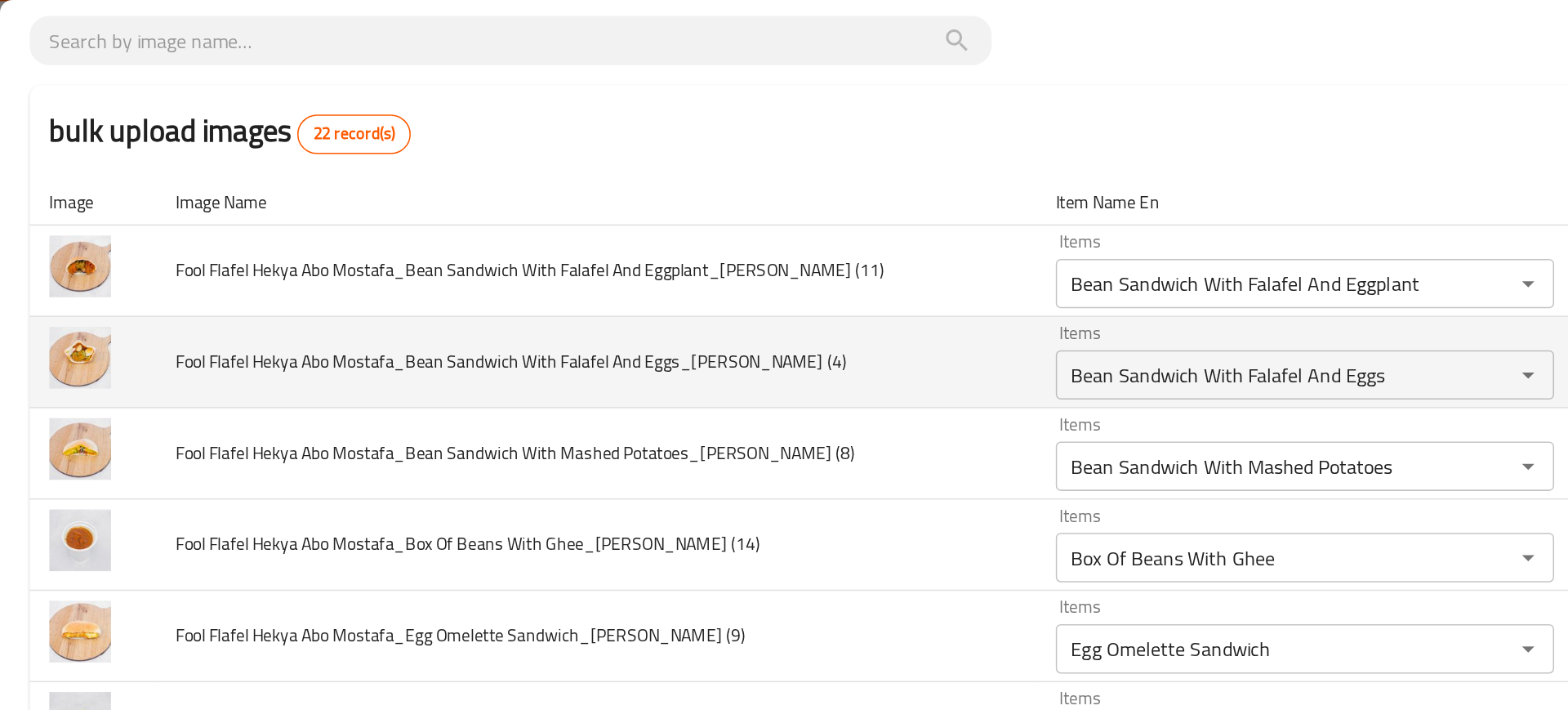
scroll to position [100, 0]
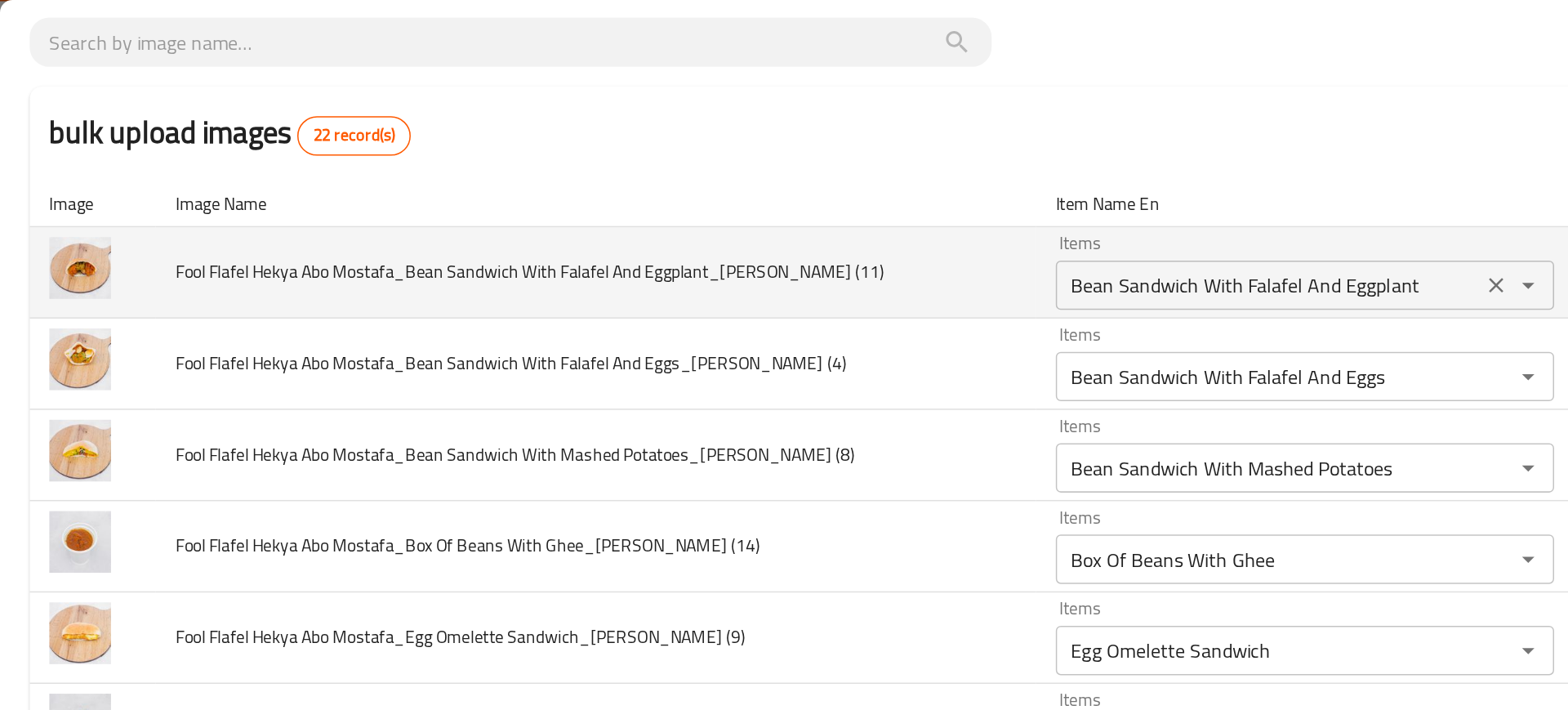
click at [715, 203] on div "Bean Sandwich With Falafel And Eggplant Items" at bounding box center [865, 188] width 330 height 33
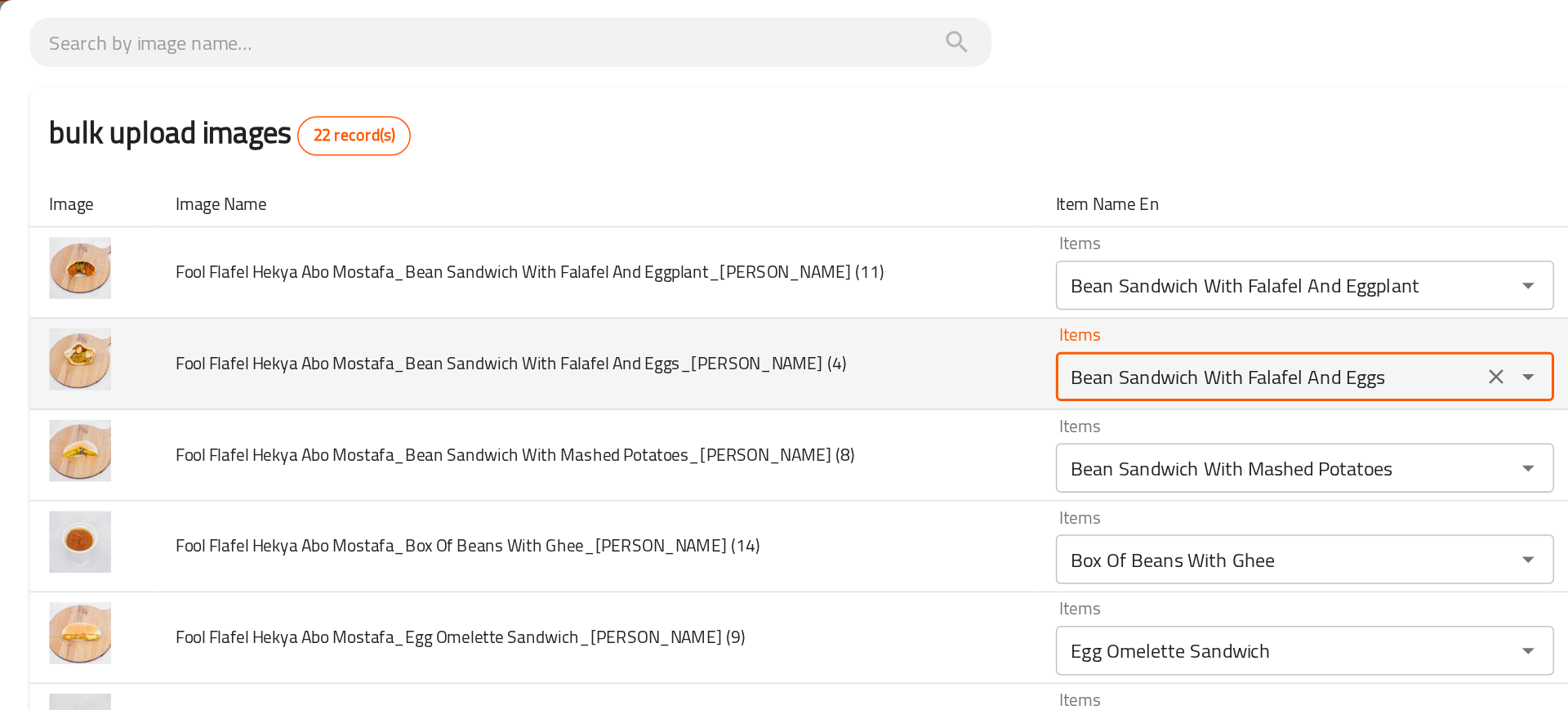
click at [704, 244] on \(4\) "Bean Sandwich With Falafel And Eggs" at bounding box center [840, 250] width 272 height 23
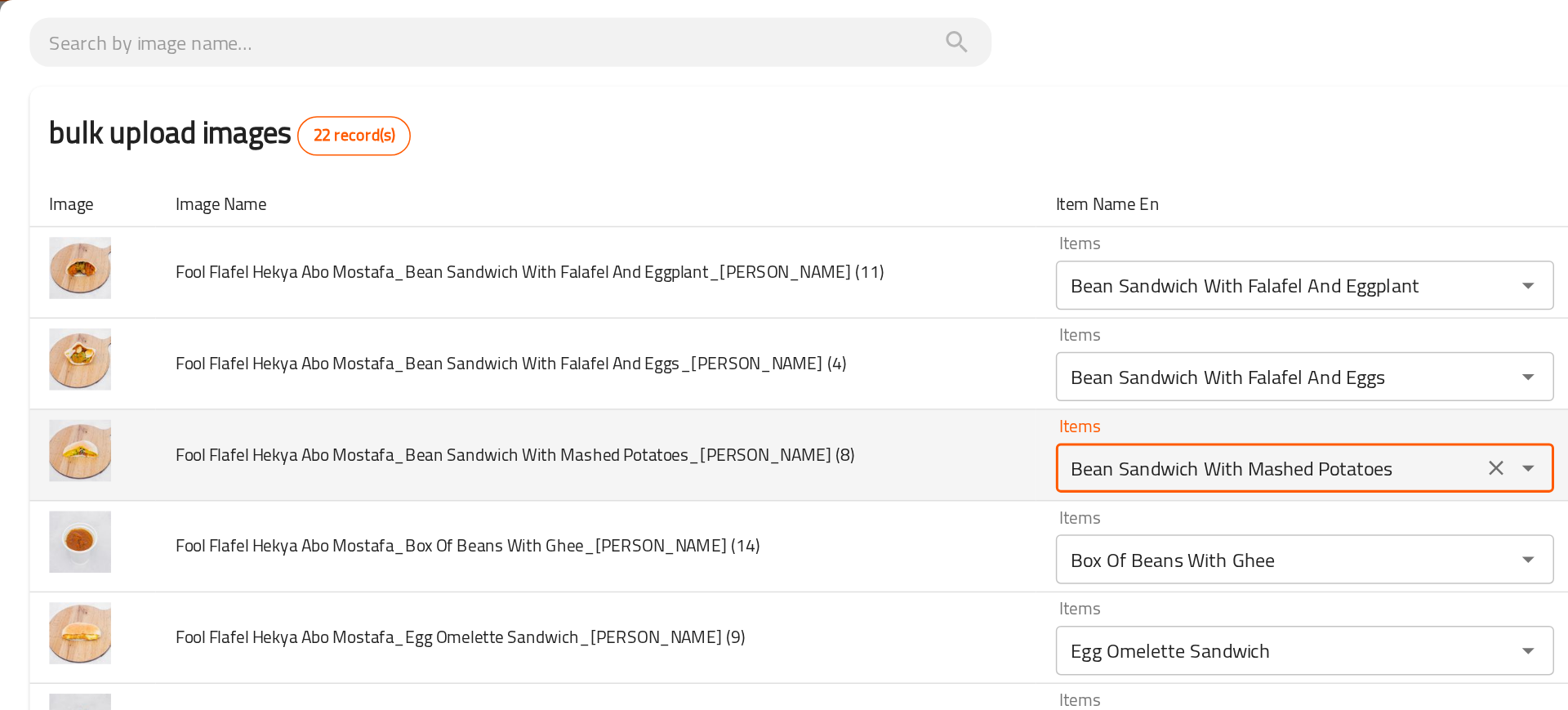
click at [704, 302] on \(8\) "Bean Sandwich With Mashed Potatoes" at bounding box center [840, 310] width 272 height 23
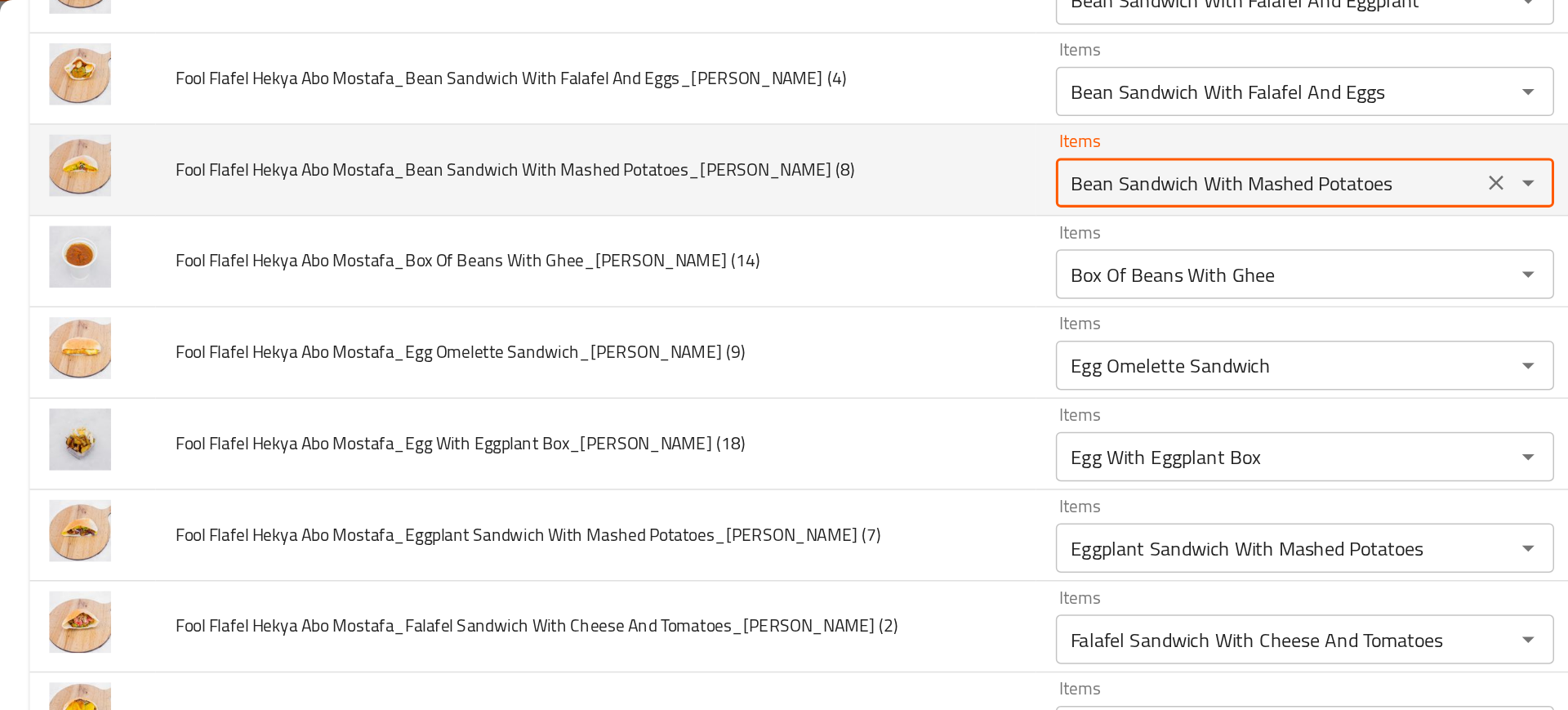
scroll to position [292, 0]
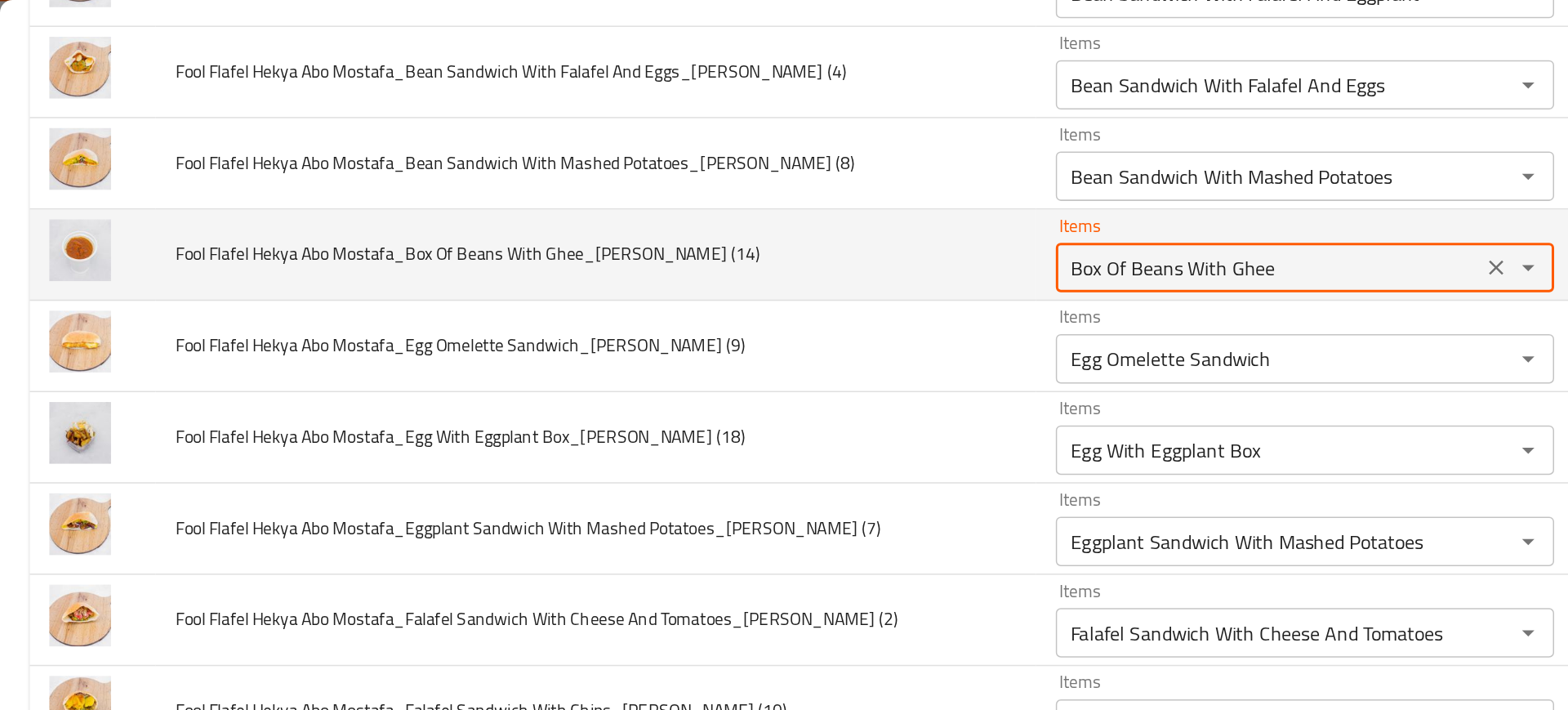
click at [705, 176] on \(14\) "Box Of Beans With Ghee" at bounding box center [840, 178] width 272 height 23
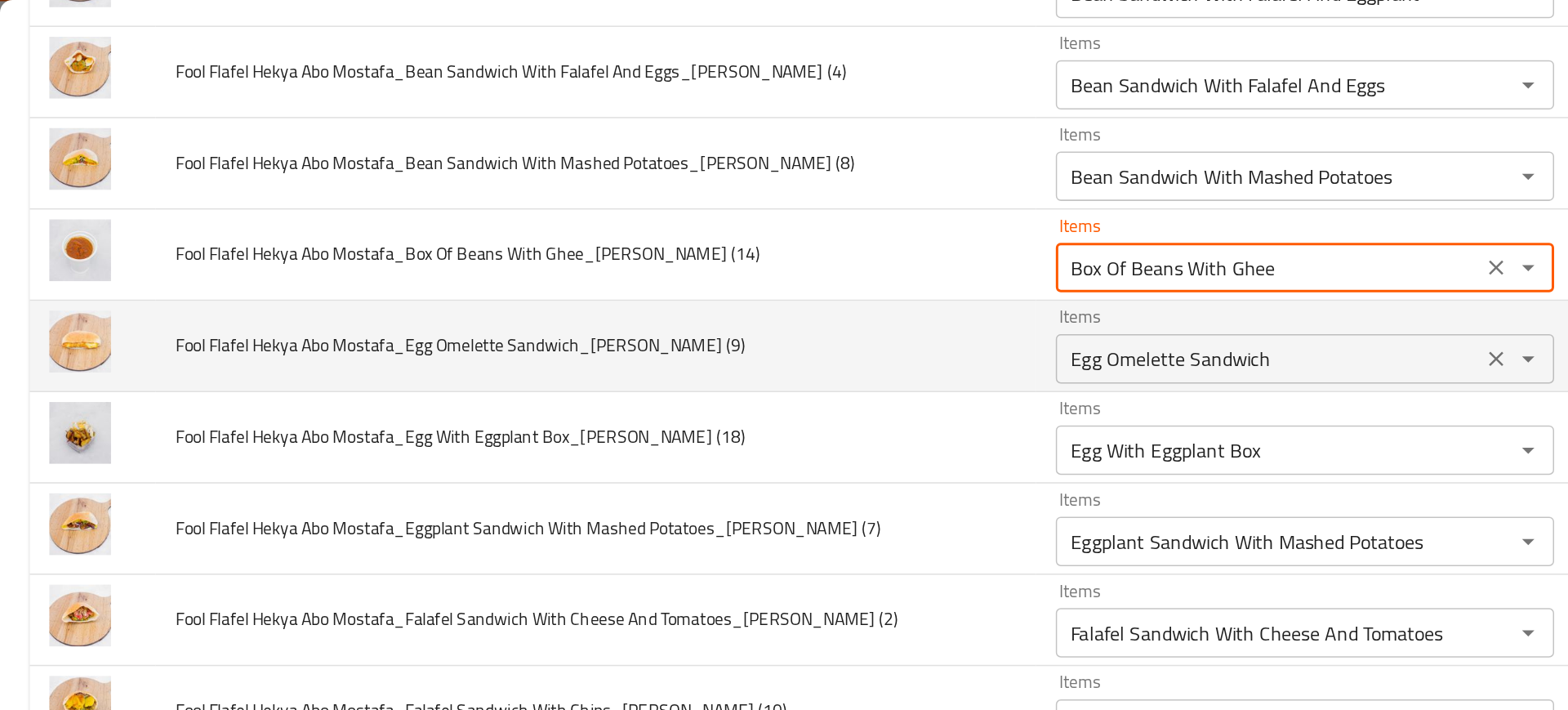
click at [699, 222] on div "Egg Omelette Sandwich Items" at bounding box center [865, 238] width 330 height 33
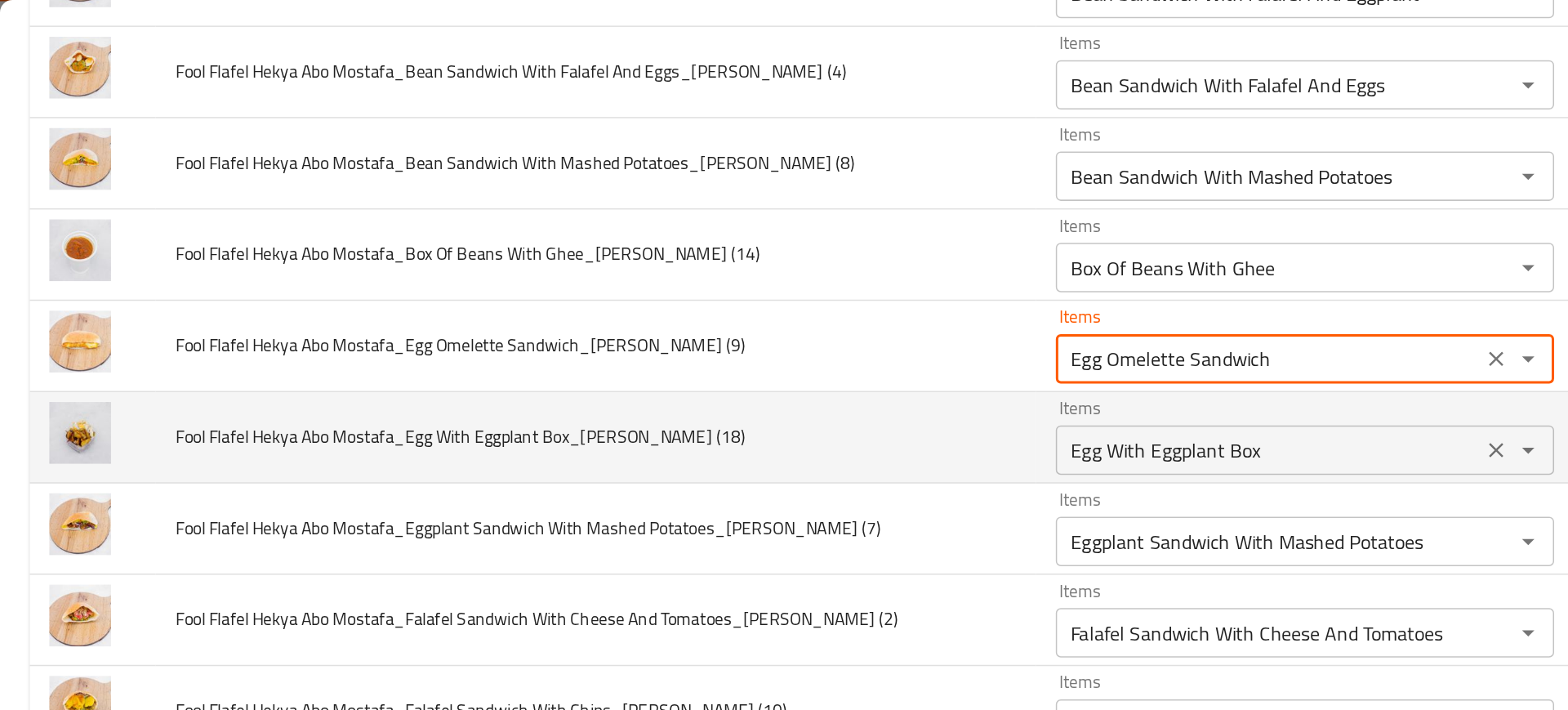
click at [726, 312] on div "Egg With Eggplant Box Items" at bounding box center [865, 298] width 330 height 33
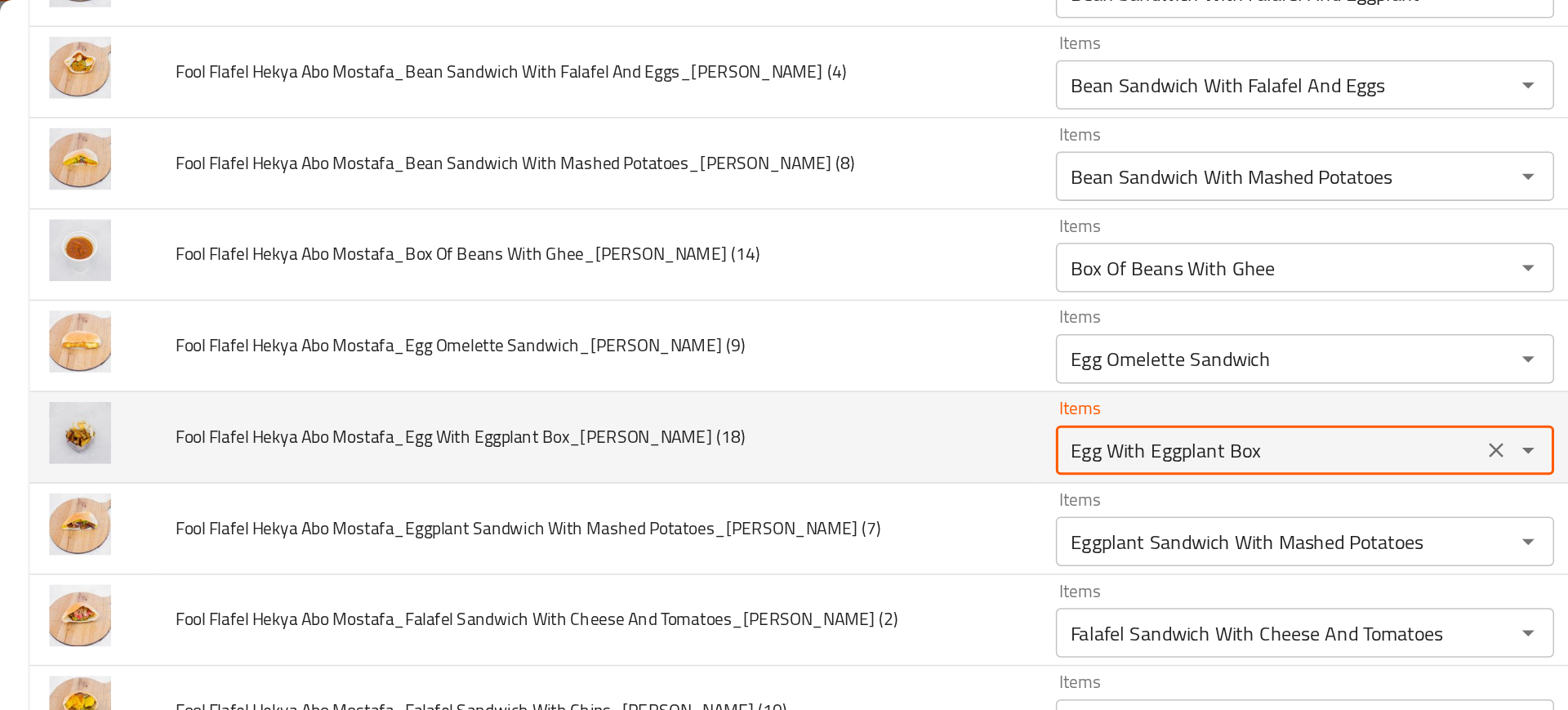
click at [726, 312] on div "Egg With Eggplant Box Items" at bounding box center [865, 298] width 330 height 33
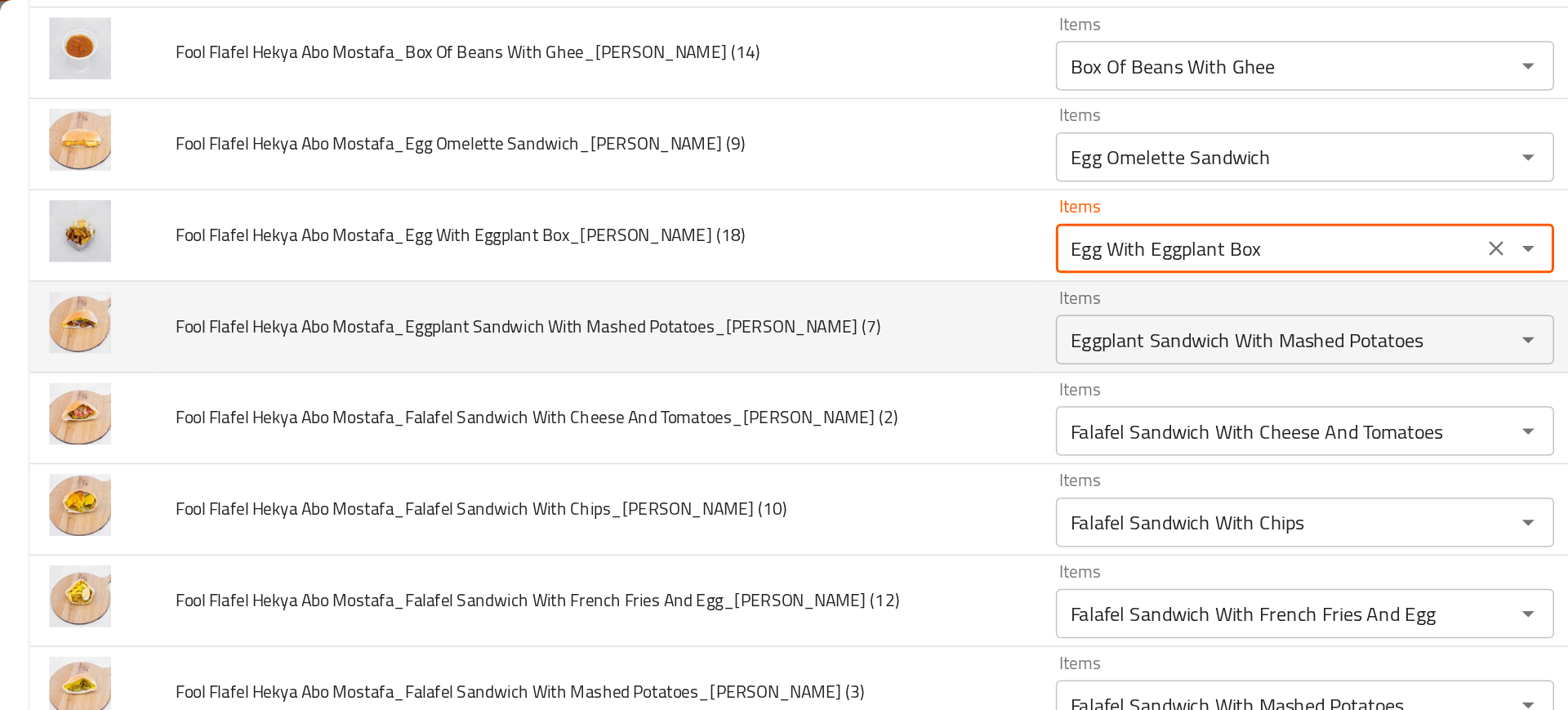
scroll to position [435, 0]
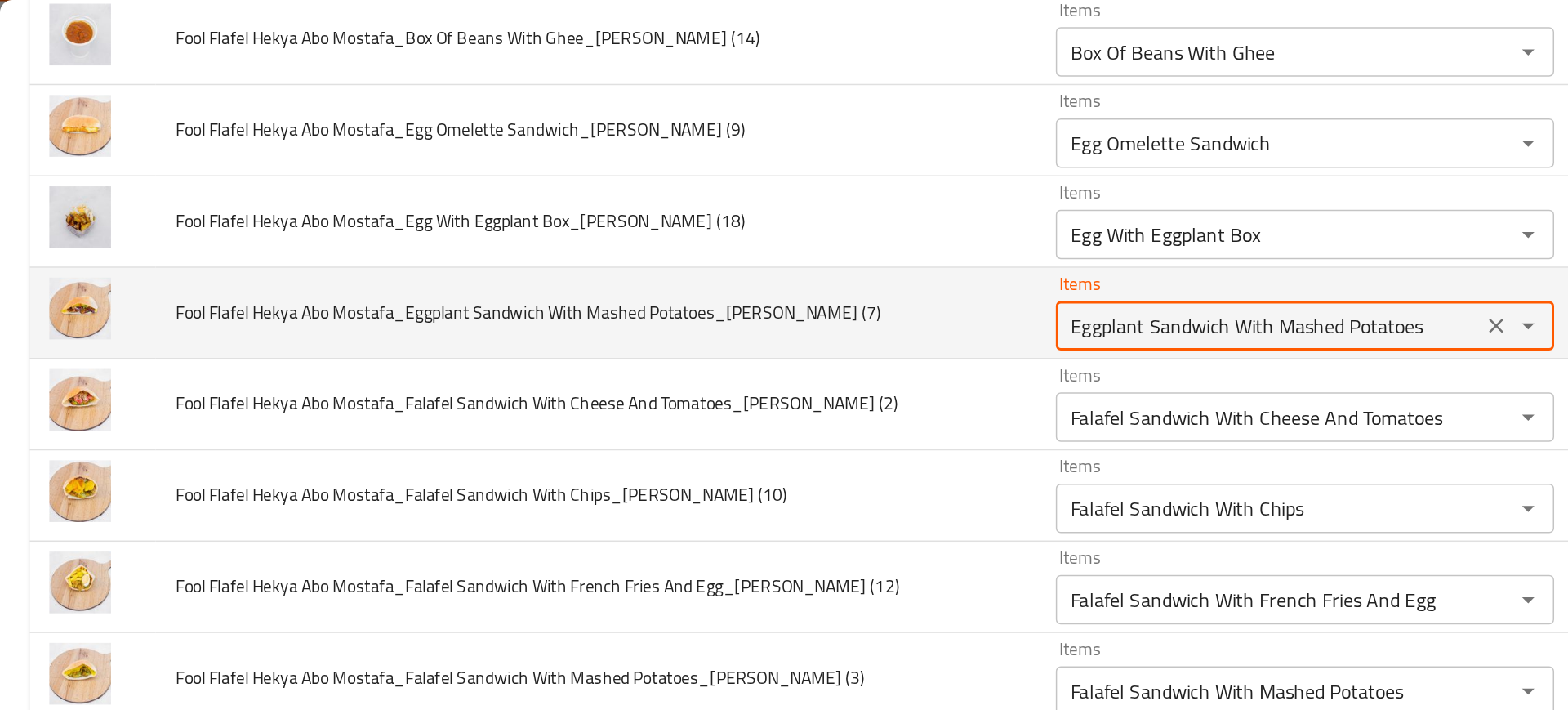
click at [704, 213] on \(7\) "Eggplant Sandwich With Mashed Potatoes" at bounding box center [840, 216] width 272 height 23
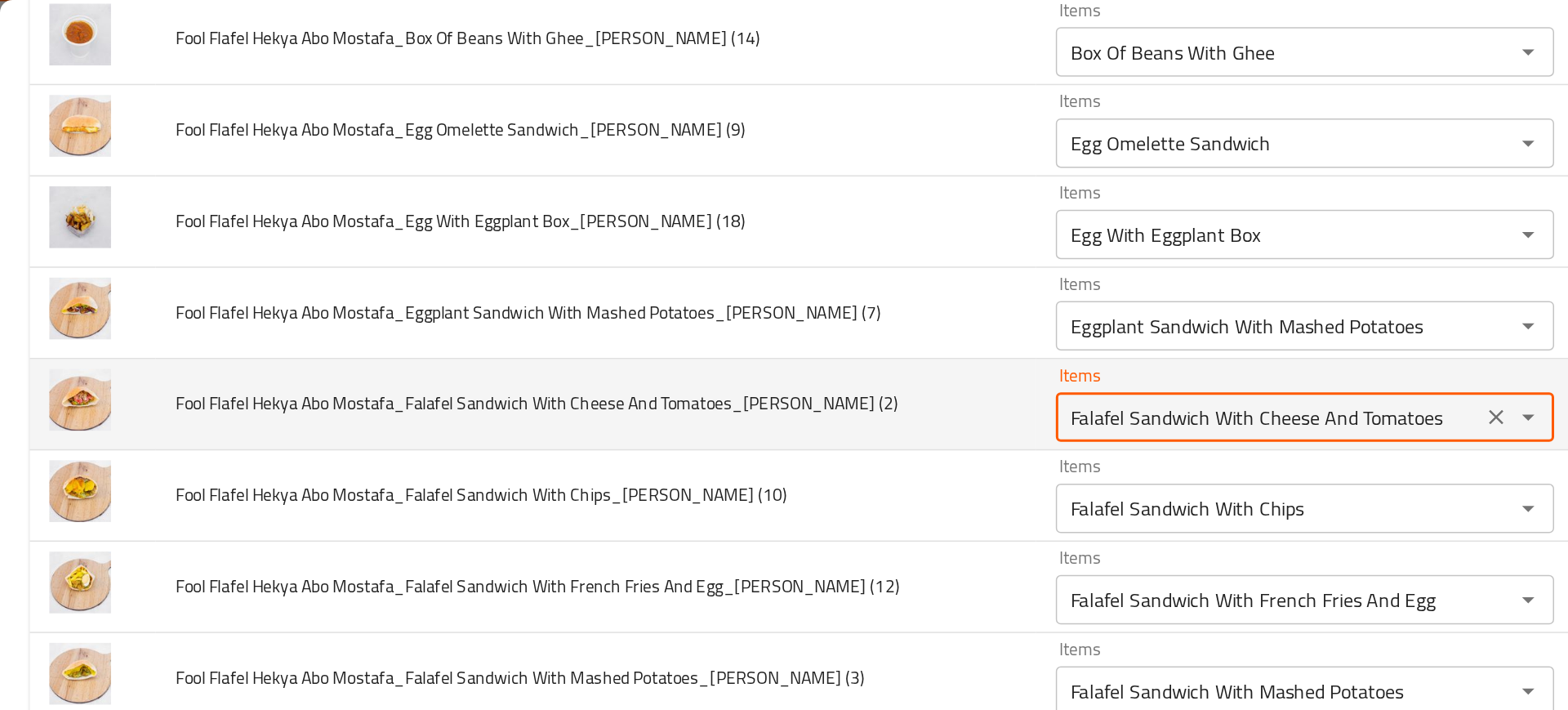
click at [722, 283] on \(2\) "Falafel Sandwich With Cheese And Tomatoes" at bounding box center [840, 276] width 272 height 23
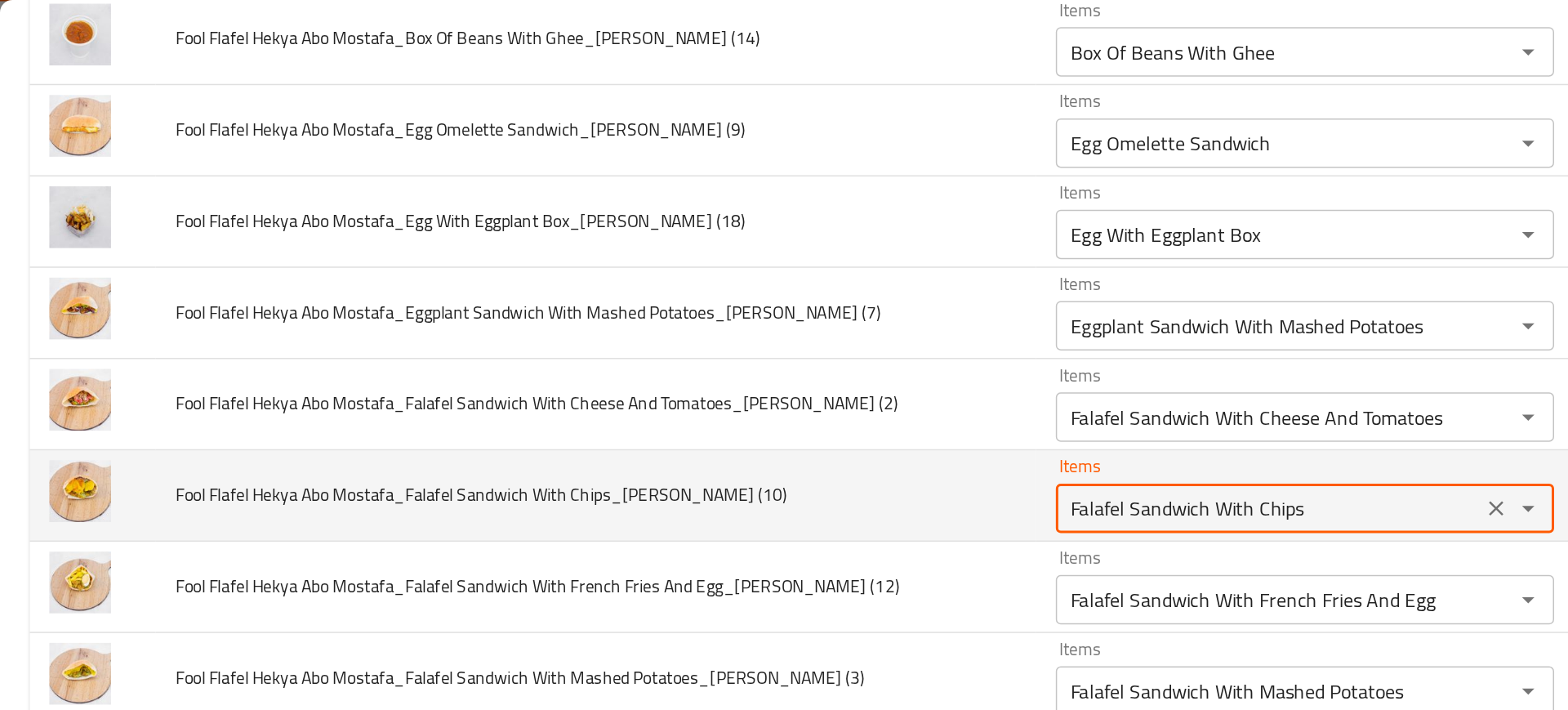
click at [741, 330] on \(10\) "Falafel Sandwich With Chips" at bounding box center [840, 337] width 272 height 23
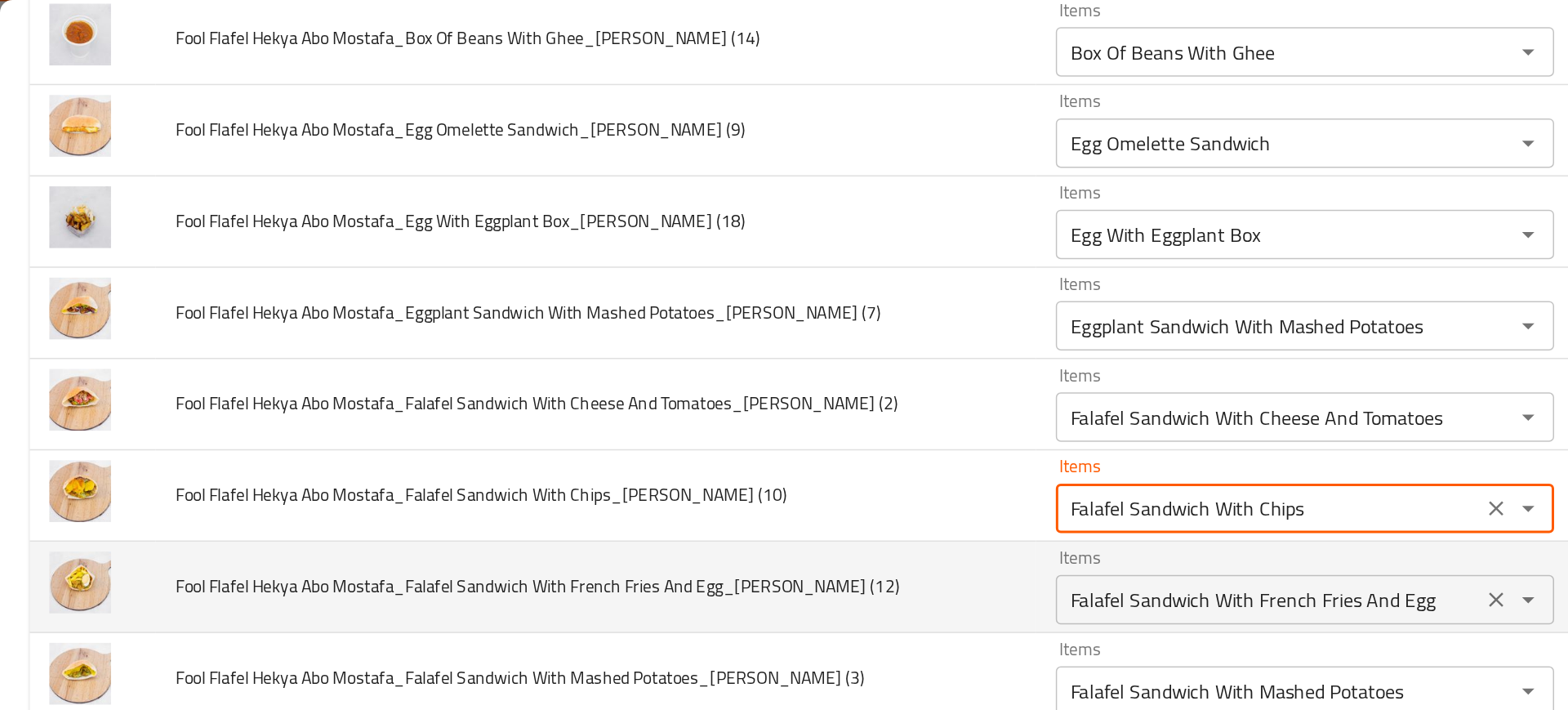
click at [751, 382] on div "Falafel Sandwich With French Fries And Egg Items" at bounding box center [865, 397] width 330 height 33
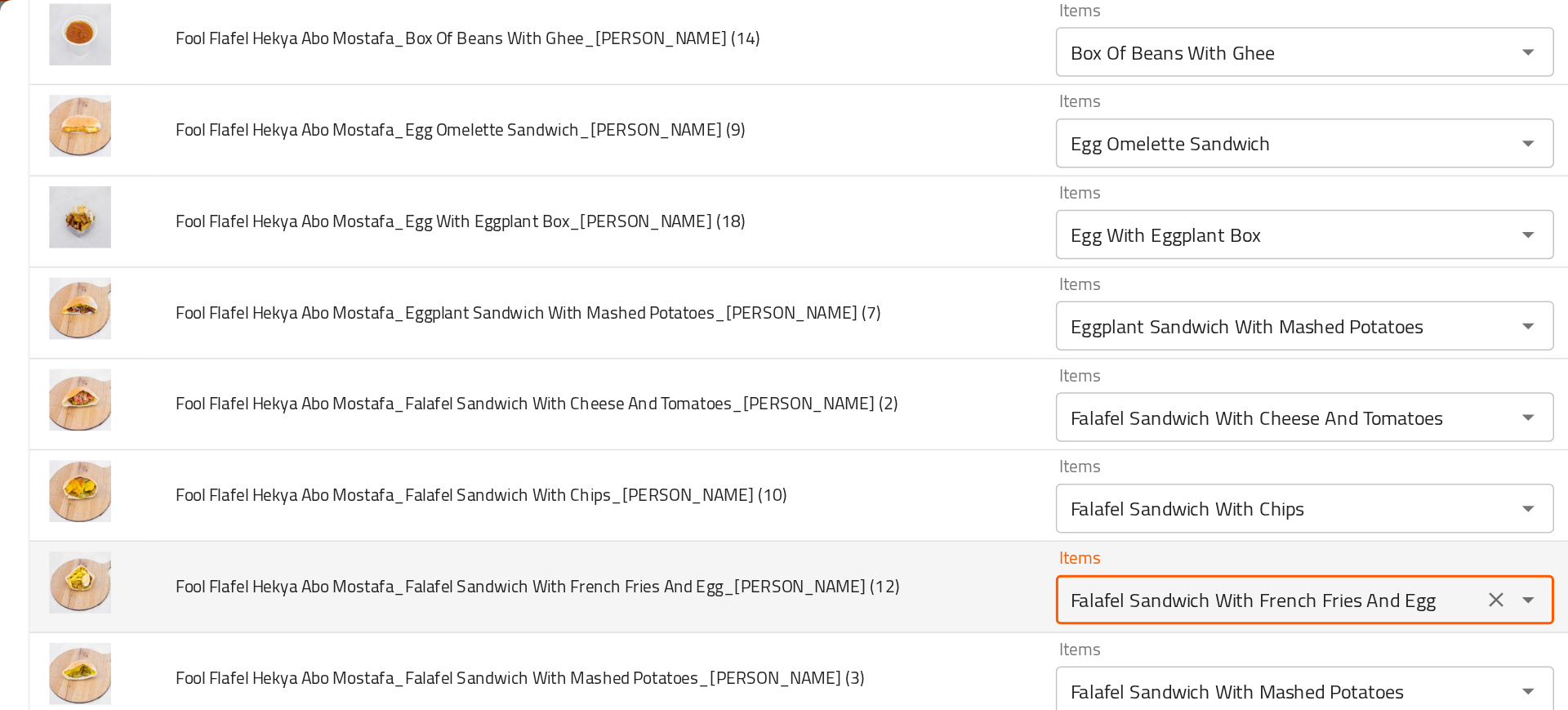
click at [751, 382] on div "Falafel Sandwich With French Fries And Egg Items" at bounding box center [865, 397] width 330 height 33
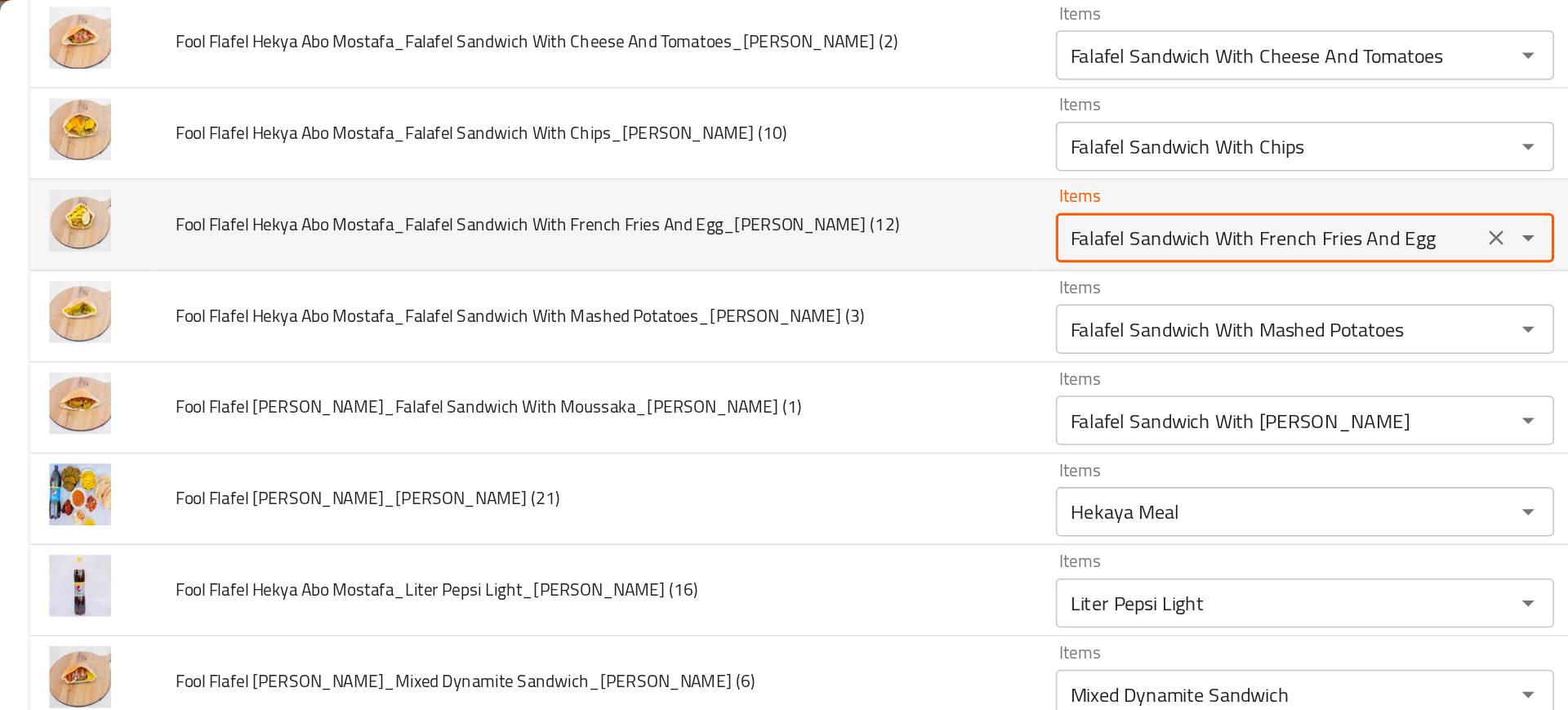
scroll to position [675, 0]
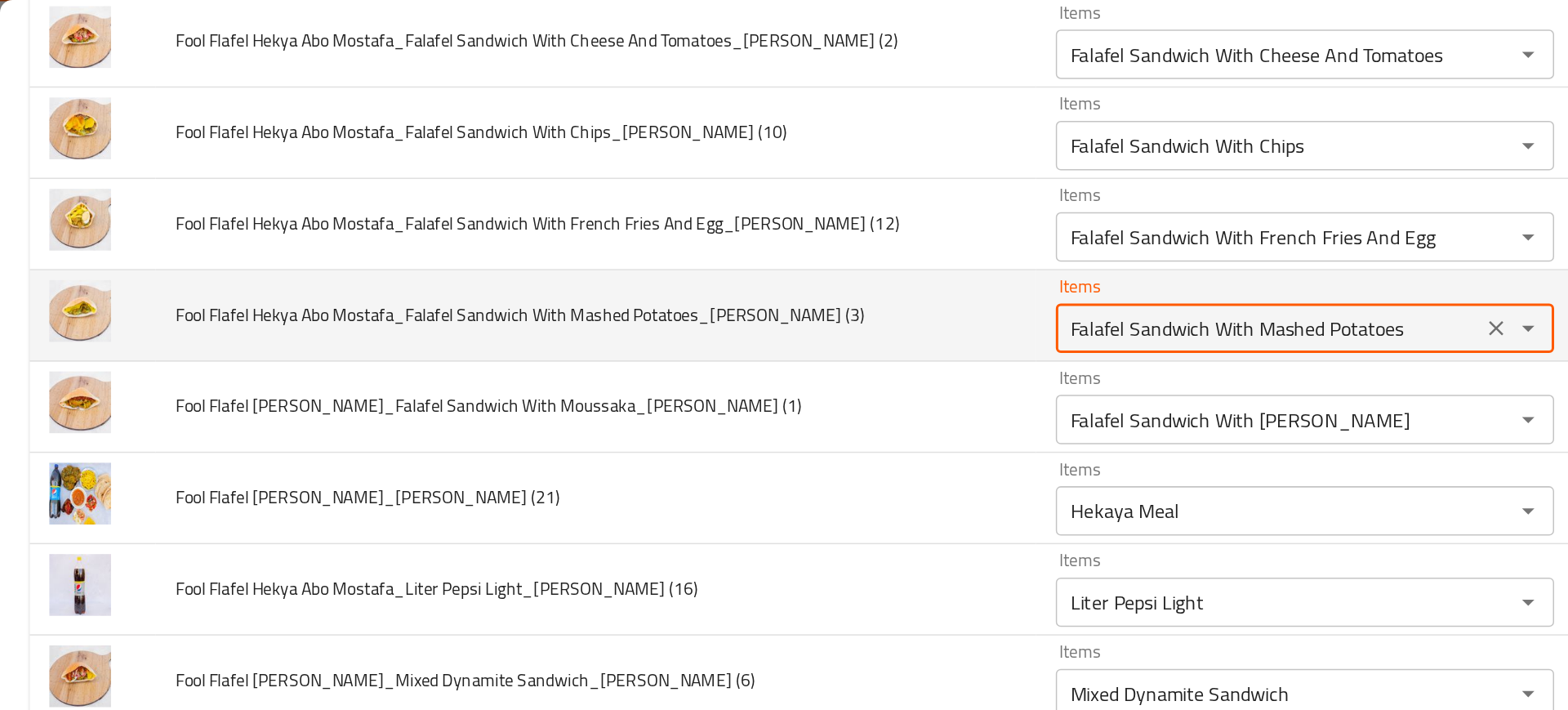
click at [706, 225] on \(3\) "Falafel Sandwich With Mashed Potatoes" at bounding box center [840, 218] width 272 height 23
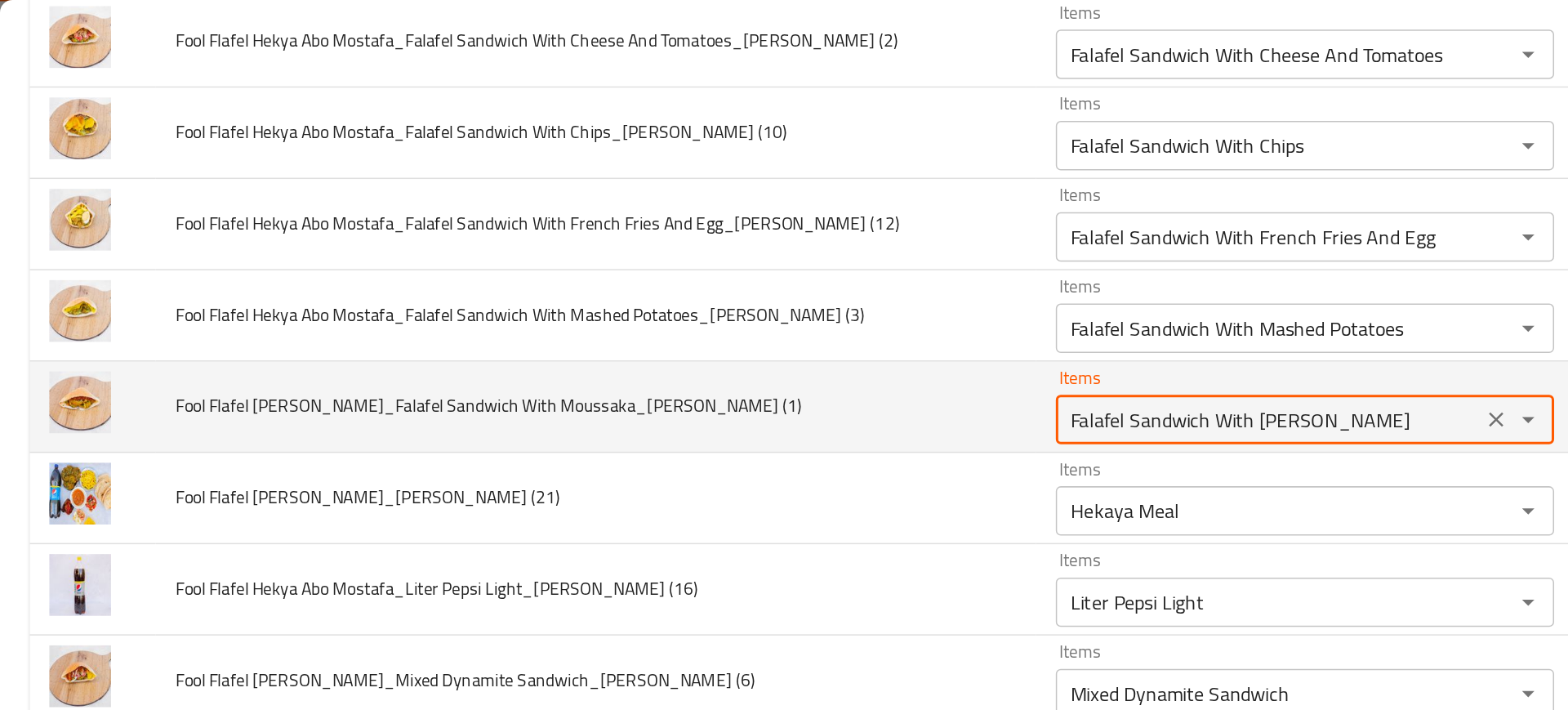
click at [716, 287] on \(1\) "Falafel Sandwich With [PERSON_NAME]" at bounding box center [840, 278] width 272 height 23
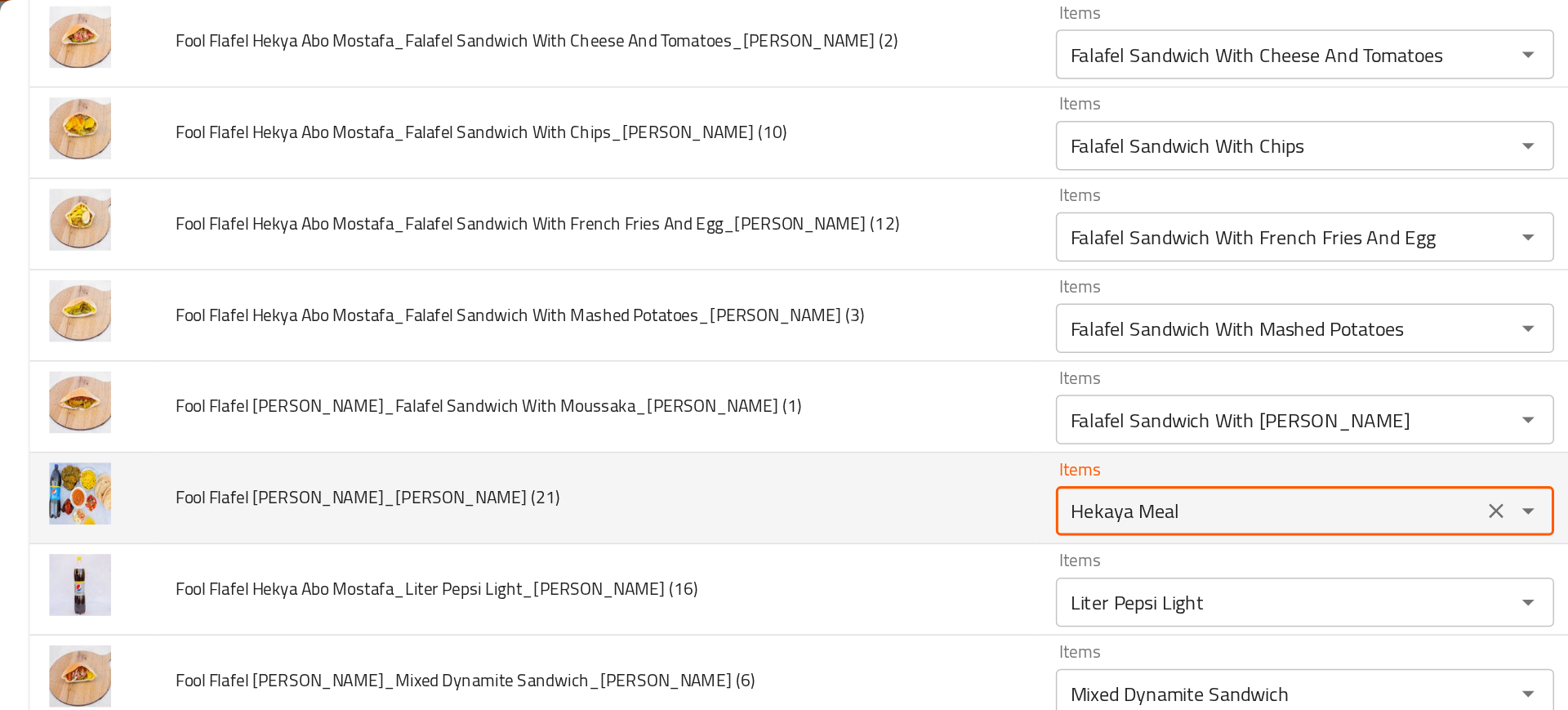
click at [733, 336] on \(21\) "Hekaya Meal" at bounding box center [840, 338] width 272 height 23
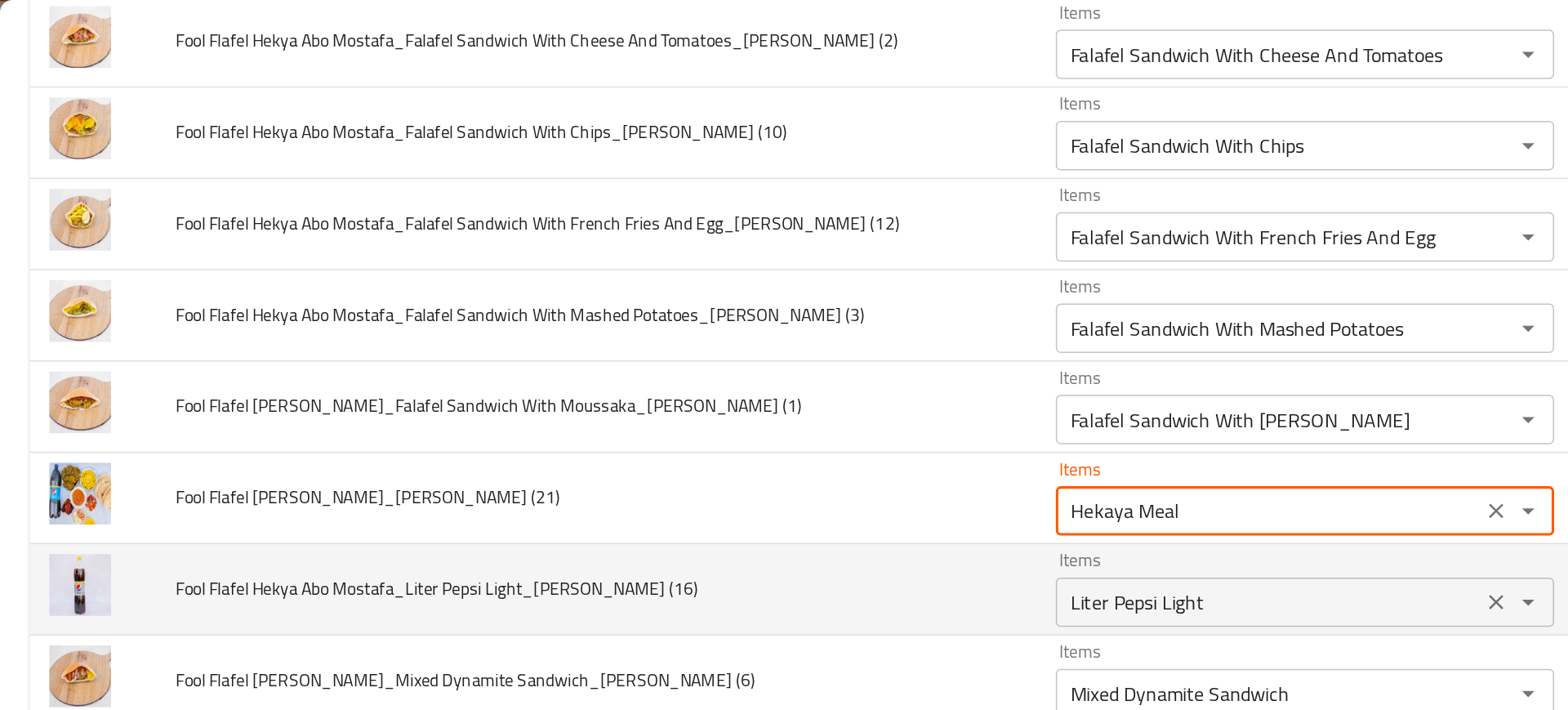
scroll to position [848, 0]
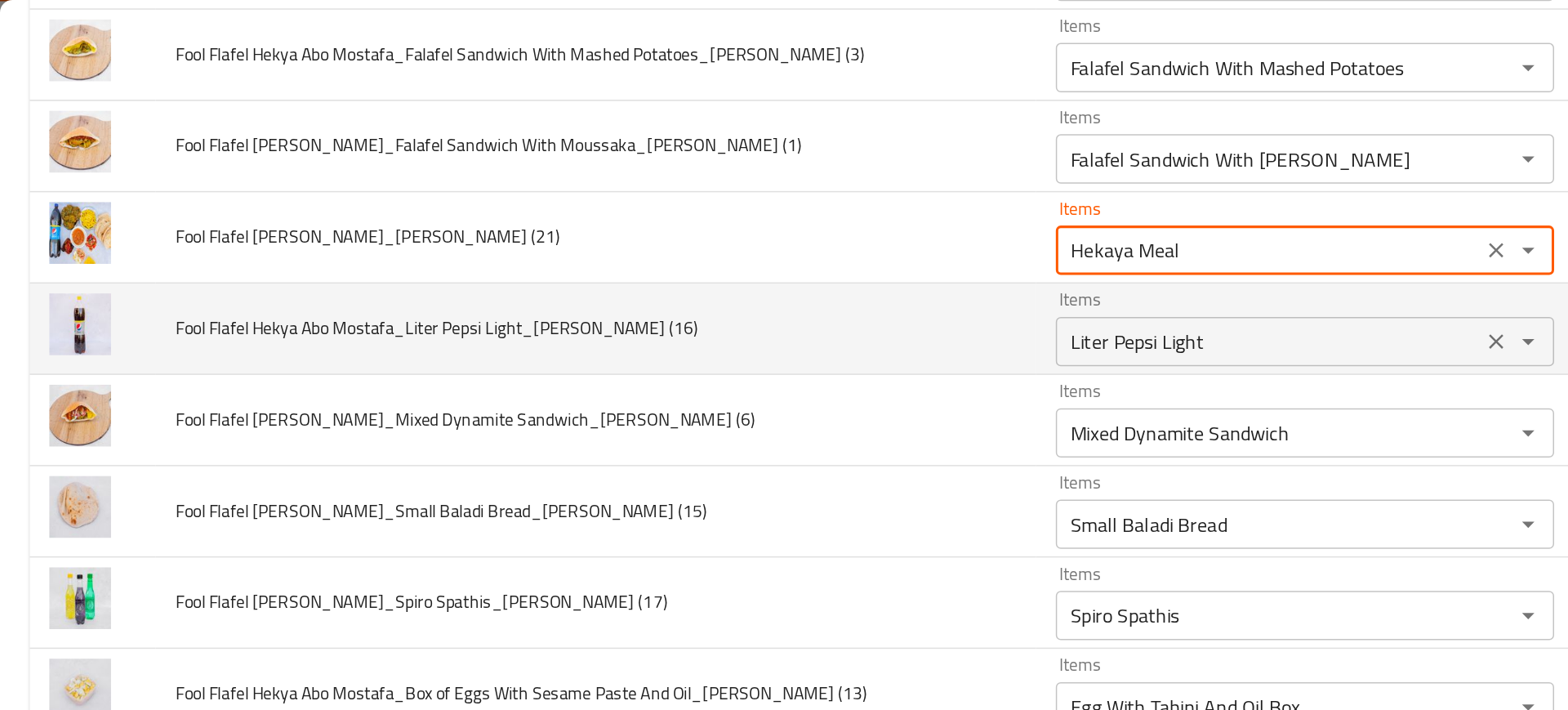
click at [704, 232] on \(16\) "Liter Pepsi Light" at bounding box center [840, 226] width 272 height 23
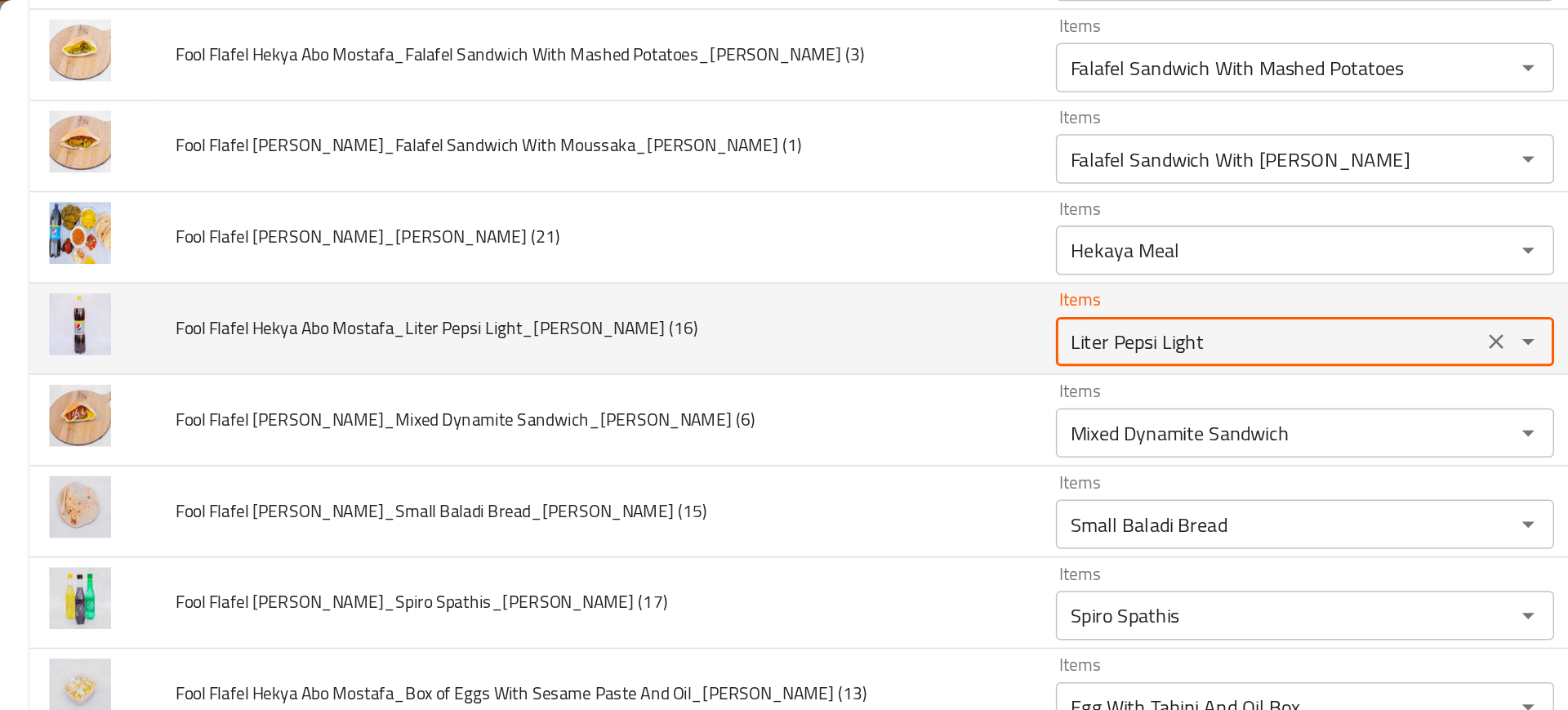
click at [704, 232] on \(16\) "Liter Pepsi Light" at bounding box center [840, 226] width 272 height 23
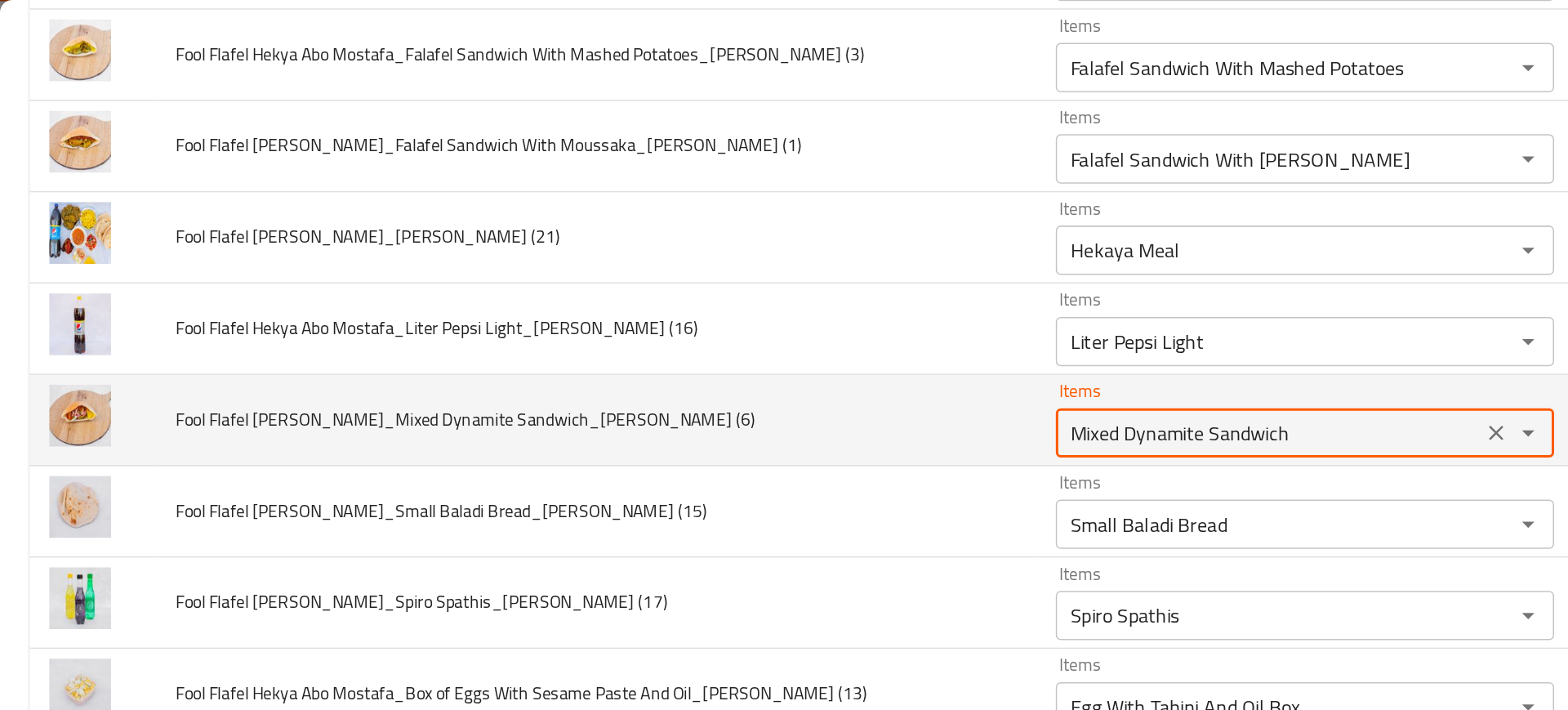
click at [713, 297] on \(6\) "Mixed Dynamite Sandwich" at bounding box center [840, 287] width 272 height 23
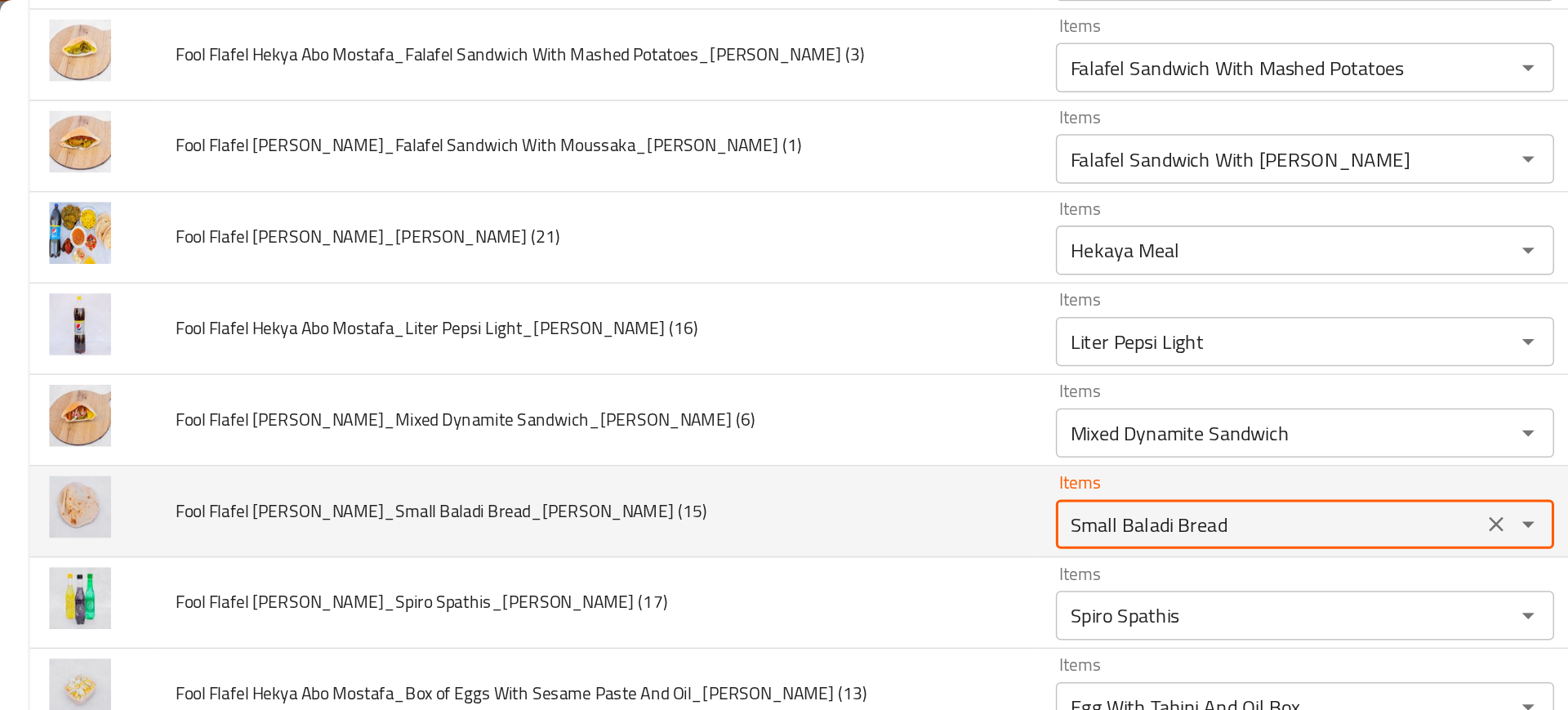
click at [726, 341] on \(15\) "Small Baladi Bread" at bounding box center [840, 348] width 272 height 23
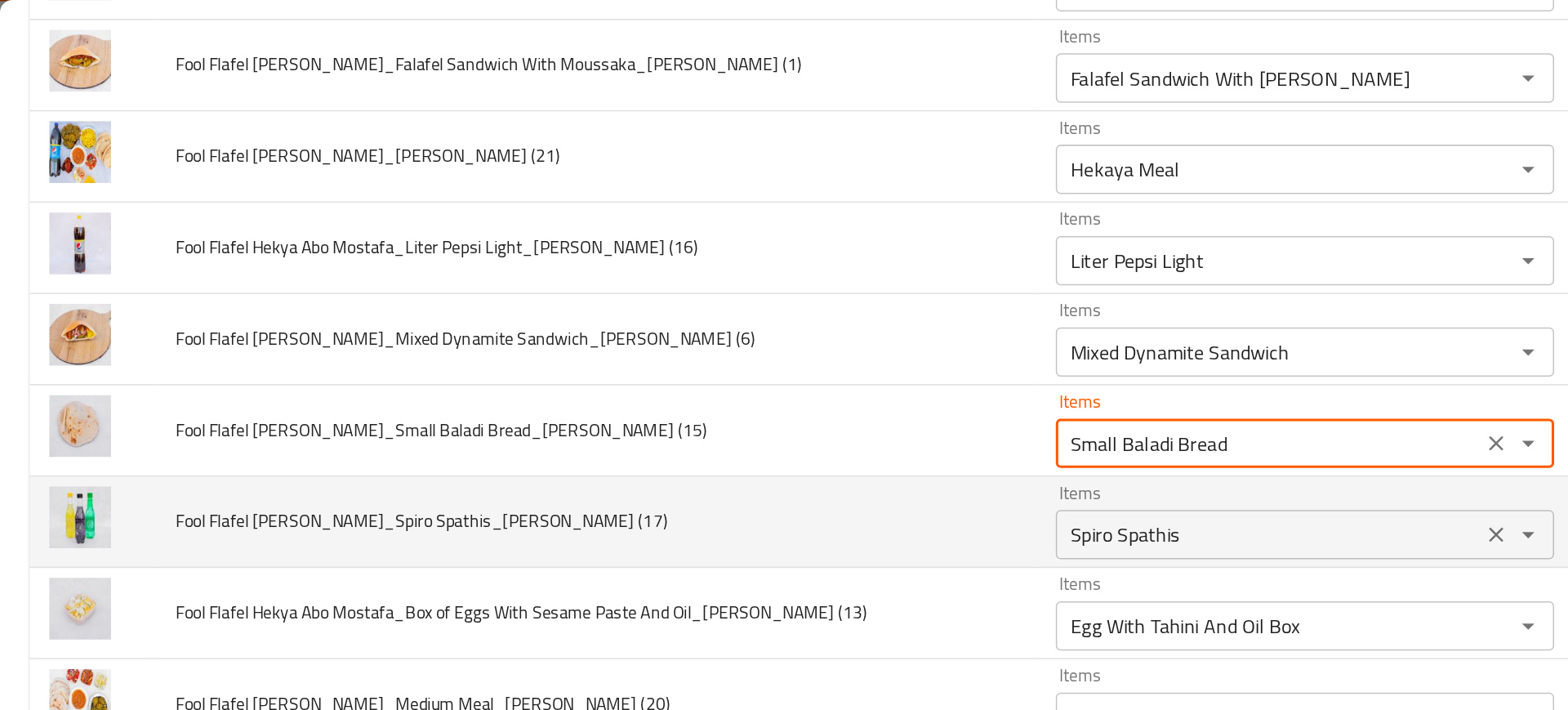
scroll to position [901, 0]
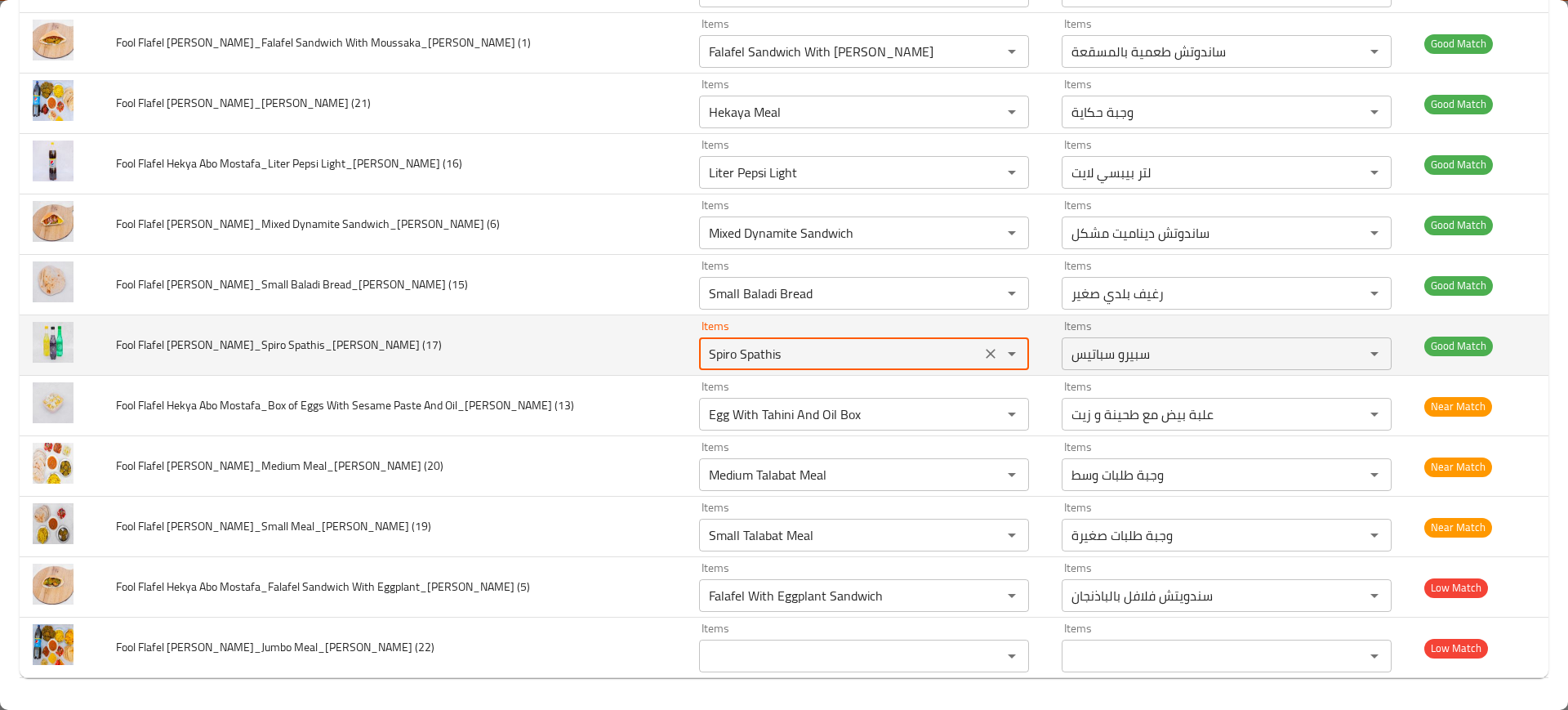
click at [755, 362] on \(17\) "Spiro Spathis" at bounding box center [840, 354] width 272 height 23
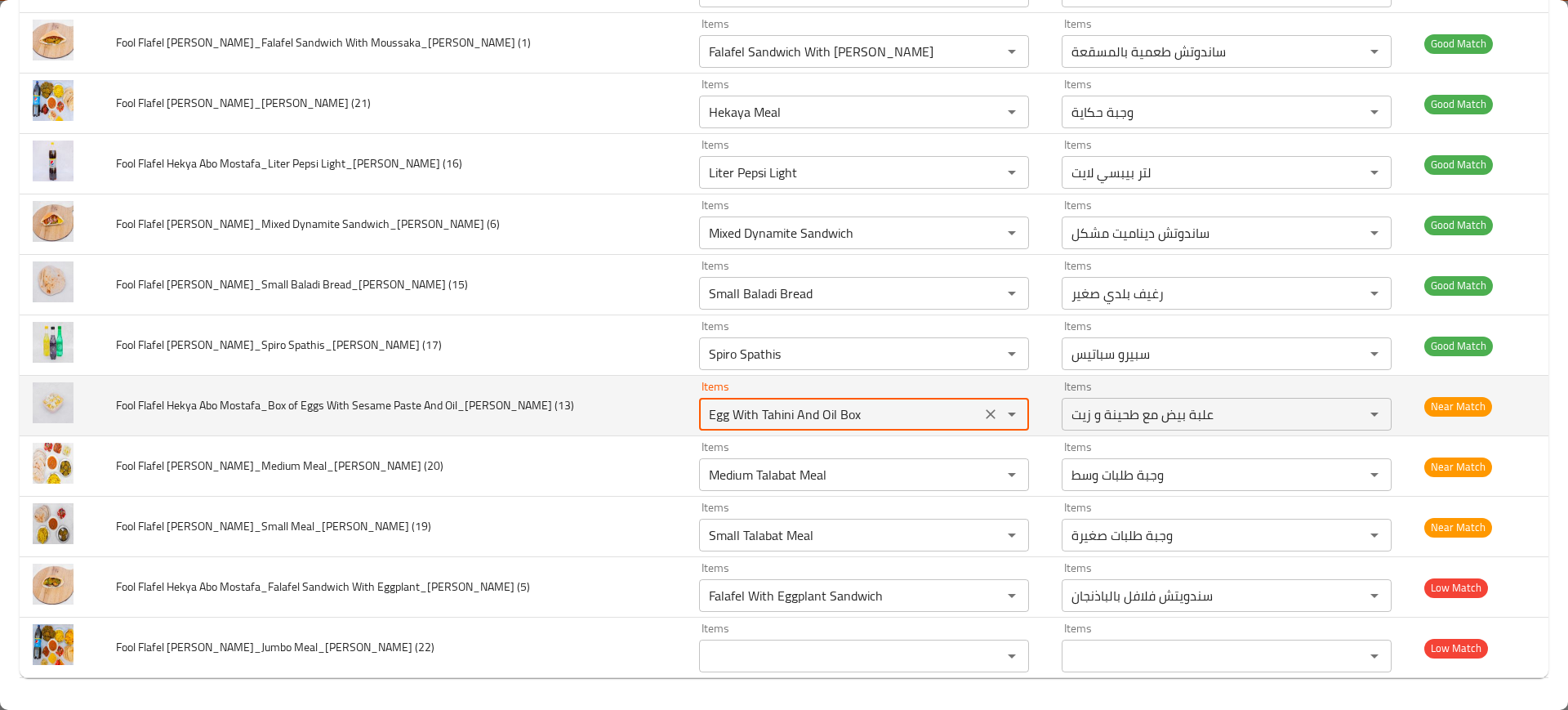
click at [765, 408] on \(13\) "Egg With Tahini And Oil Box" at bounding box center [840, 414] width 272 height 23
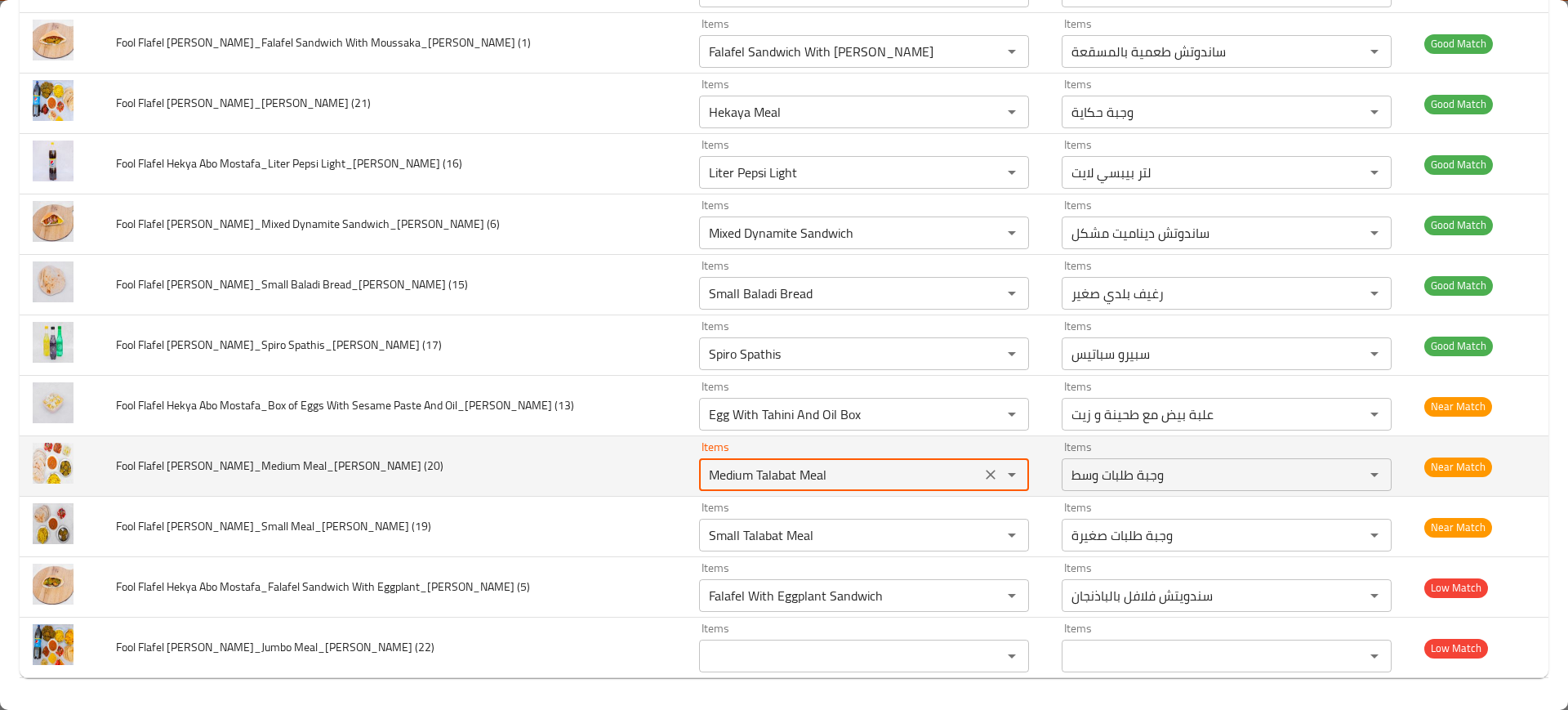
click at [777, 463] on \(20\) "Medium Talabat Meal" at bounding box center [840, 475] width 272 height 23
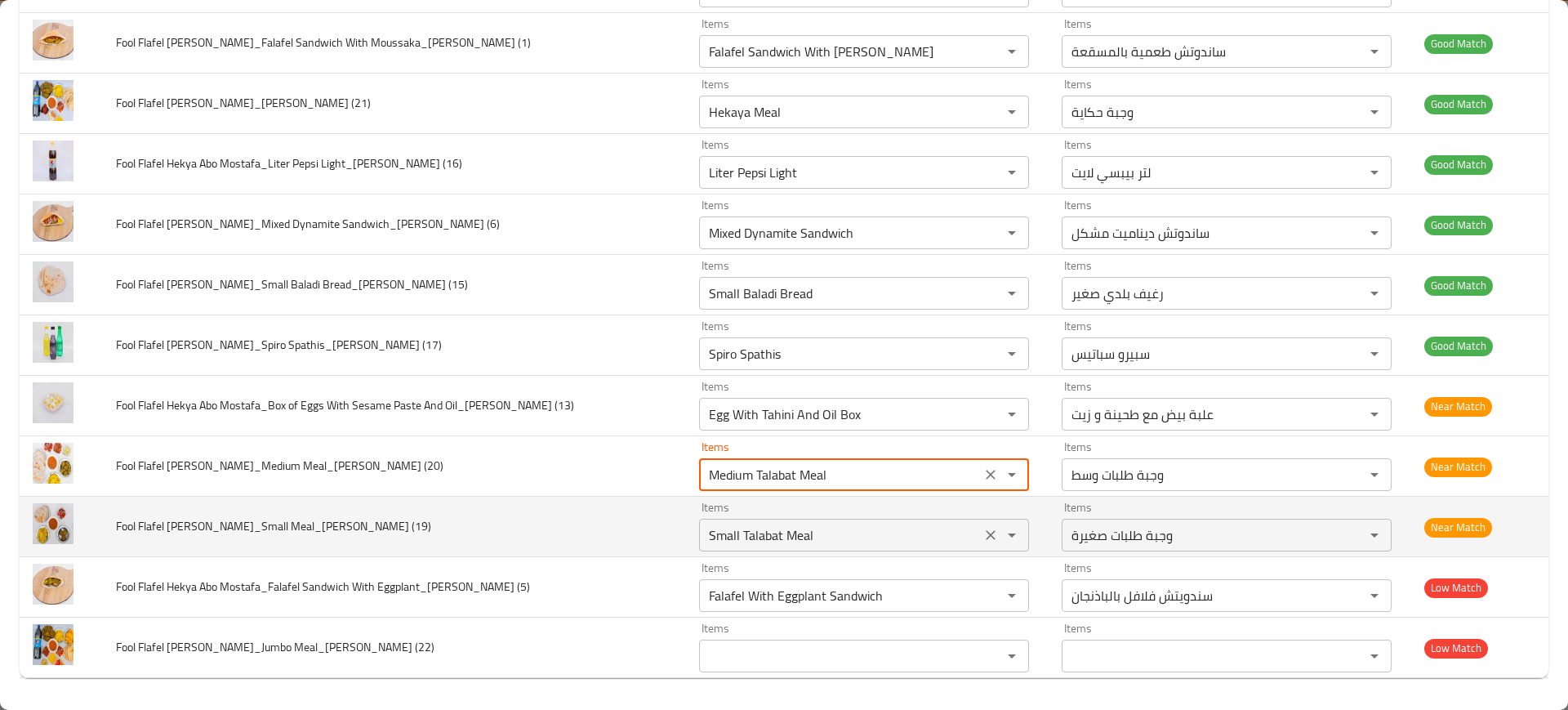
click at [771, 525] on \(19\) "Small Talabat Meal" at bounding box center [840, 535] width 272 height 23
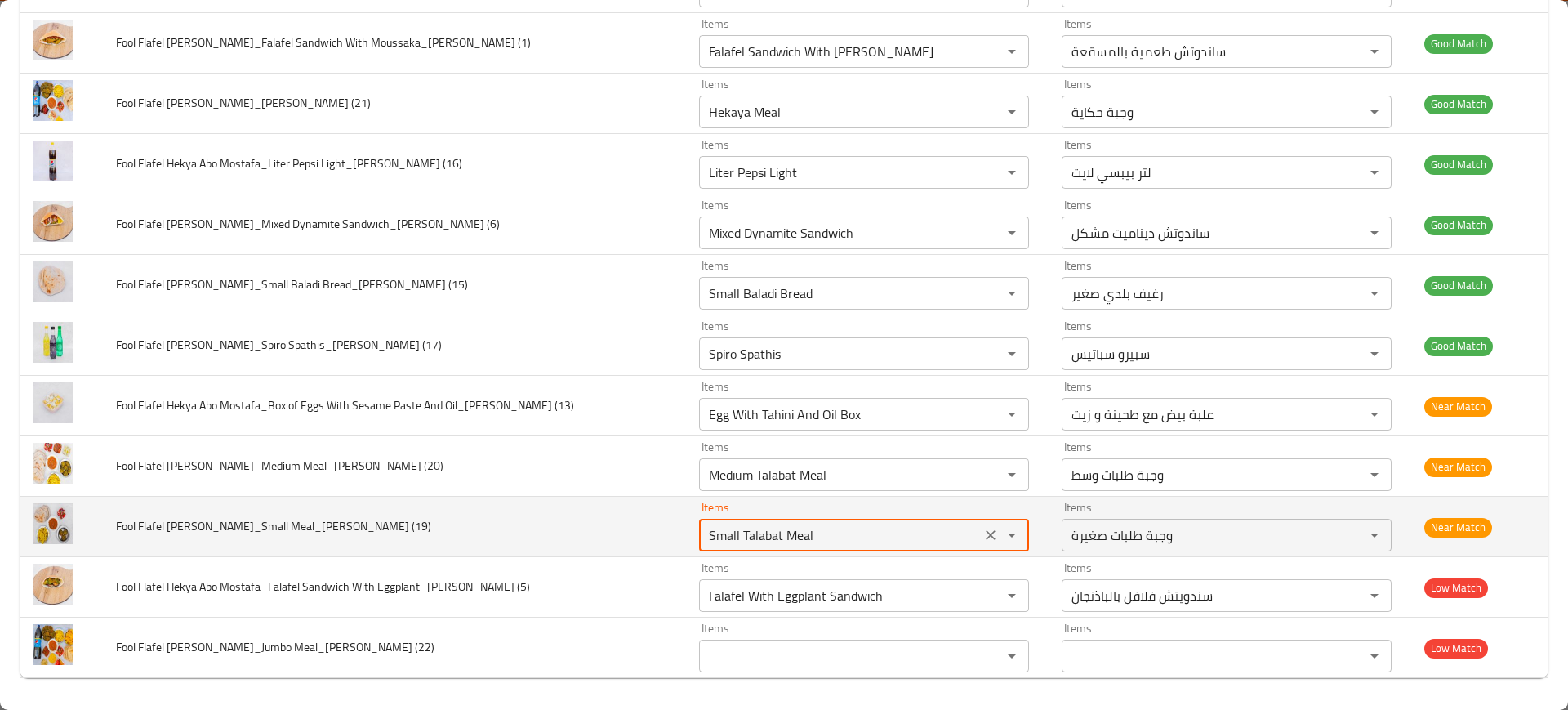
click at [771, 525] on \(19\) "Small Talabat Meal" at bounding box center [840, 535] width 272 height 23
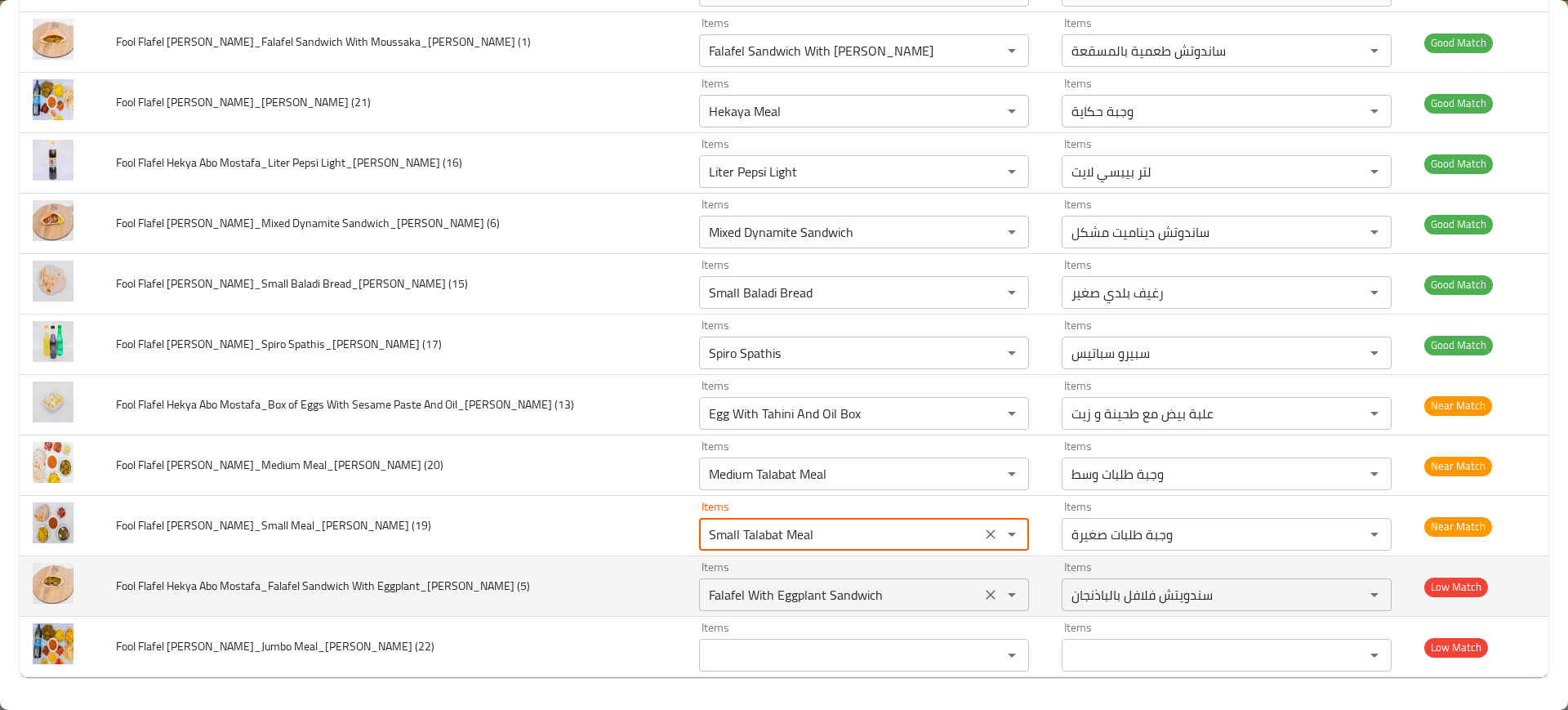
click at [782, 572] on div "Items Falafel With Eggplant Sandwich Items" at bounding box center [865, 586] width 330 height 50
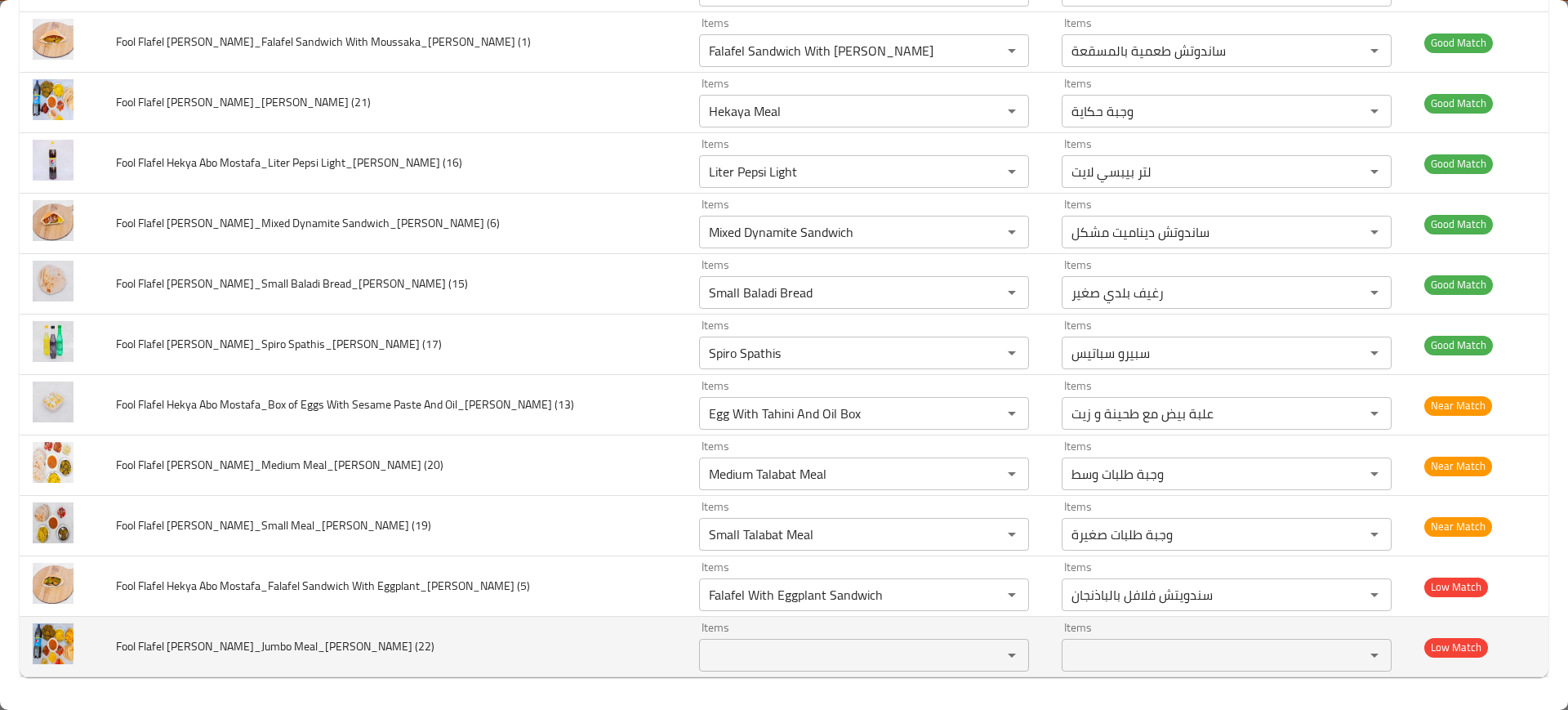
click at [464, 623] on td "Fool Flafel [PERSON_NAME]_Jumbo Meal_[PERSON_NAME] (22)" at bounding box center [394, 647] width 583 height 60
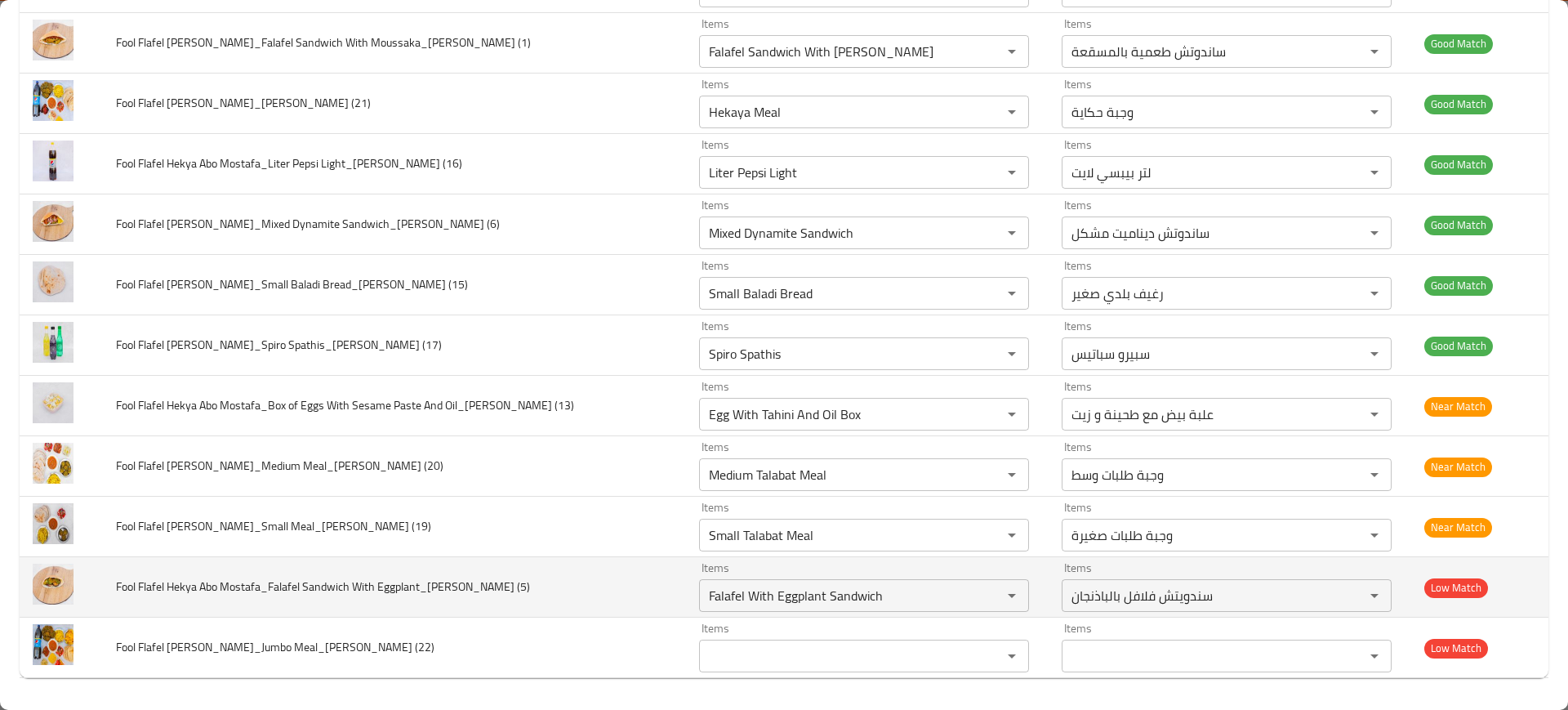
click at [482, 584] on span "Fool Flafel Hekya Abo Mostafa_Falafel Sandwich With Eggplant_[PERSON_NAME] (5)" at bounding box center [323, 587] width 414 height 21
click at [532, 568] on td "Fool Flafel Hekya Abo Mostafa_Falafel Sandwich With Eggplant_[PERSON_NAME] (5)" at bounding box center [394, 587] width 583 height 60
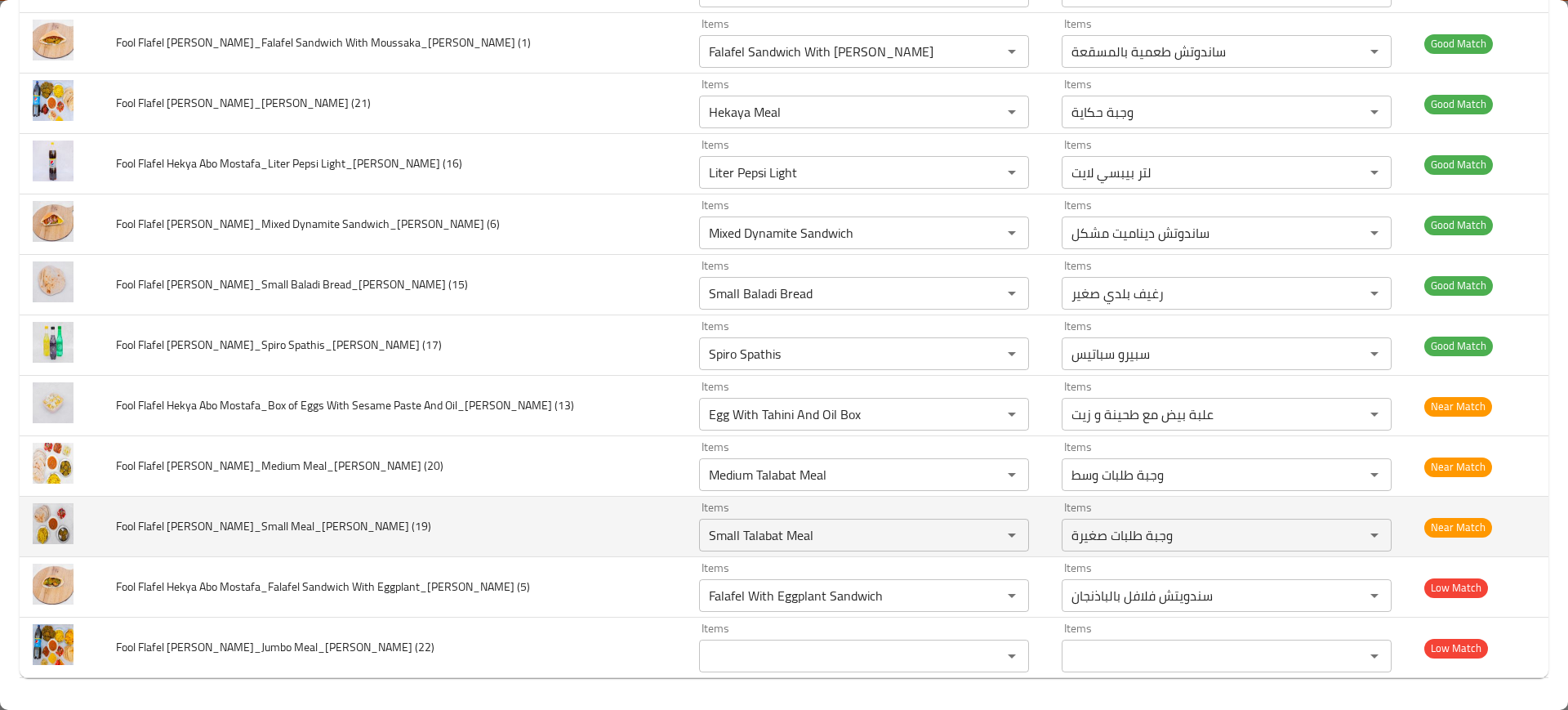
click at [392, 524] on span "Fool Flafel [PERSON_NAME]_Small Meal_[PERSON_NAME] (19)" at bounding box center [273, 526] width 316 height 21
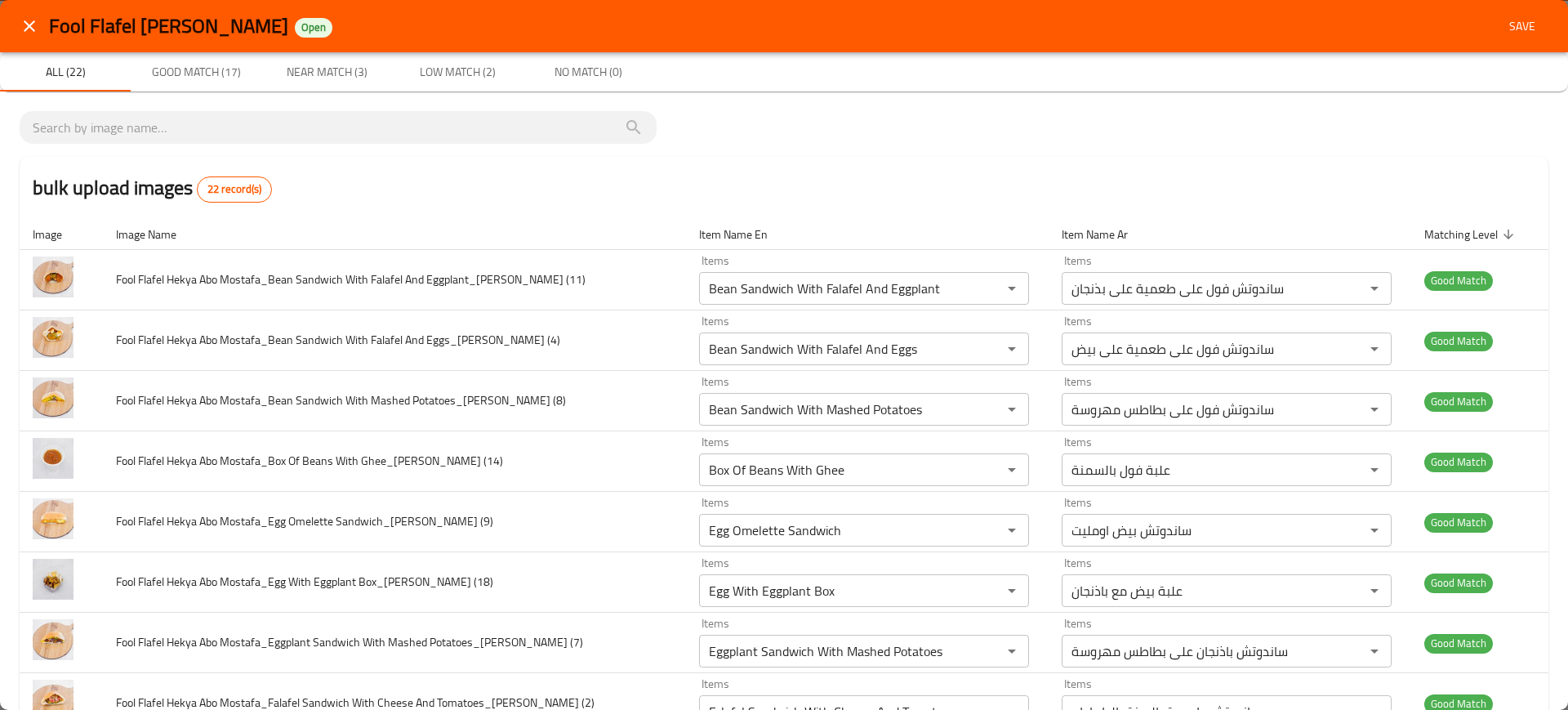
scroll to position [902, 0]
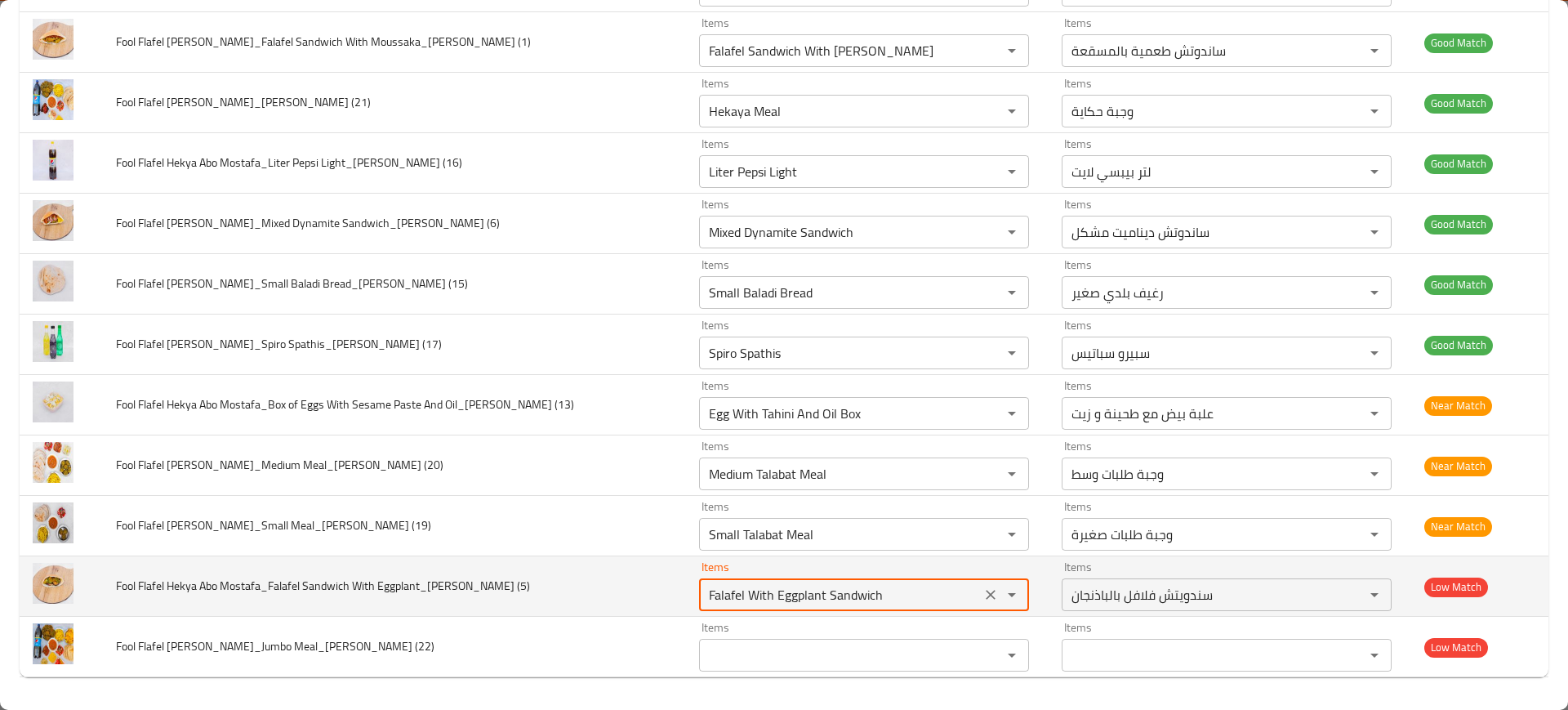
click at [773, 604] on \(5\) "Falafel With Eggplant Sandwich" at bounding box center [840, 594] width 272 height 23
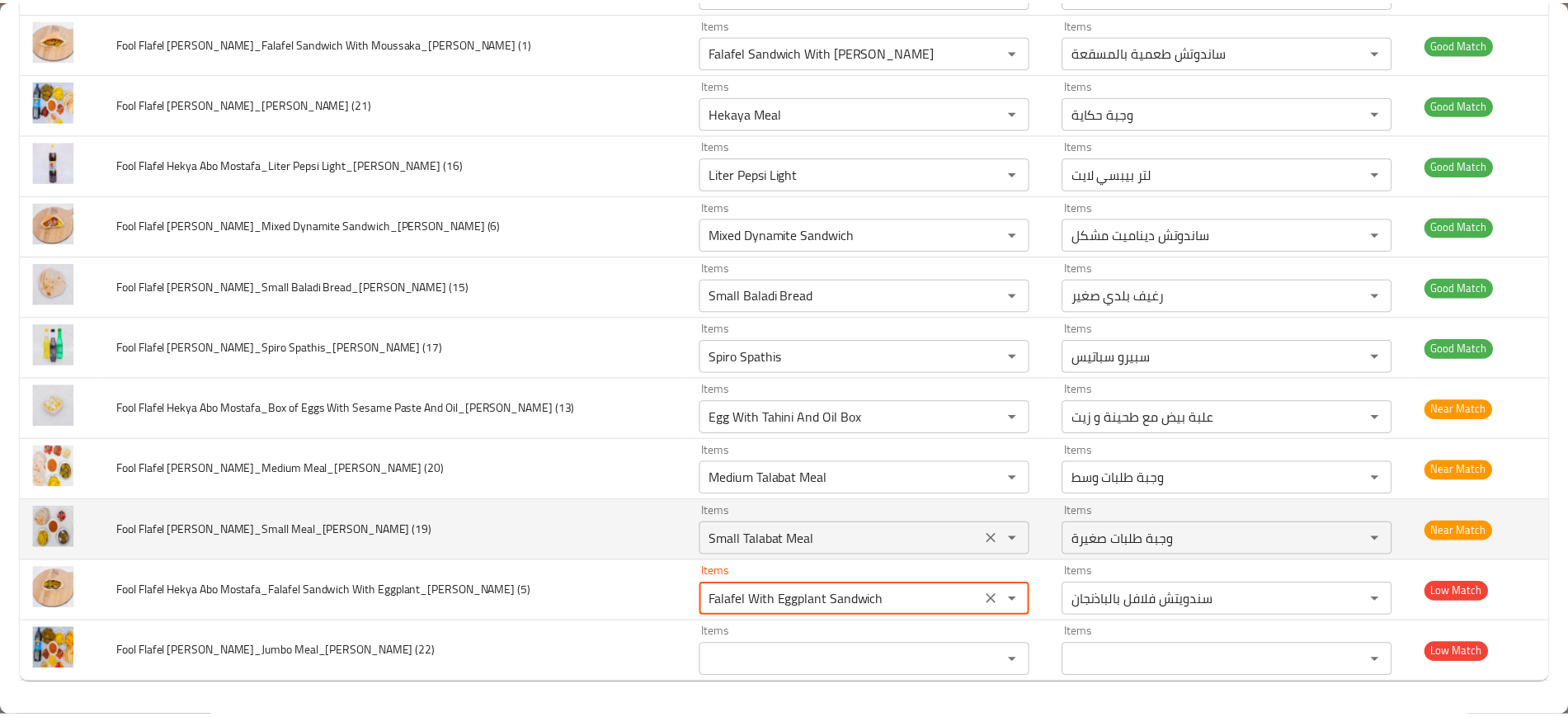
scroll to position [0, 0]
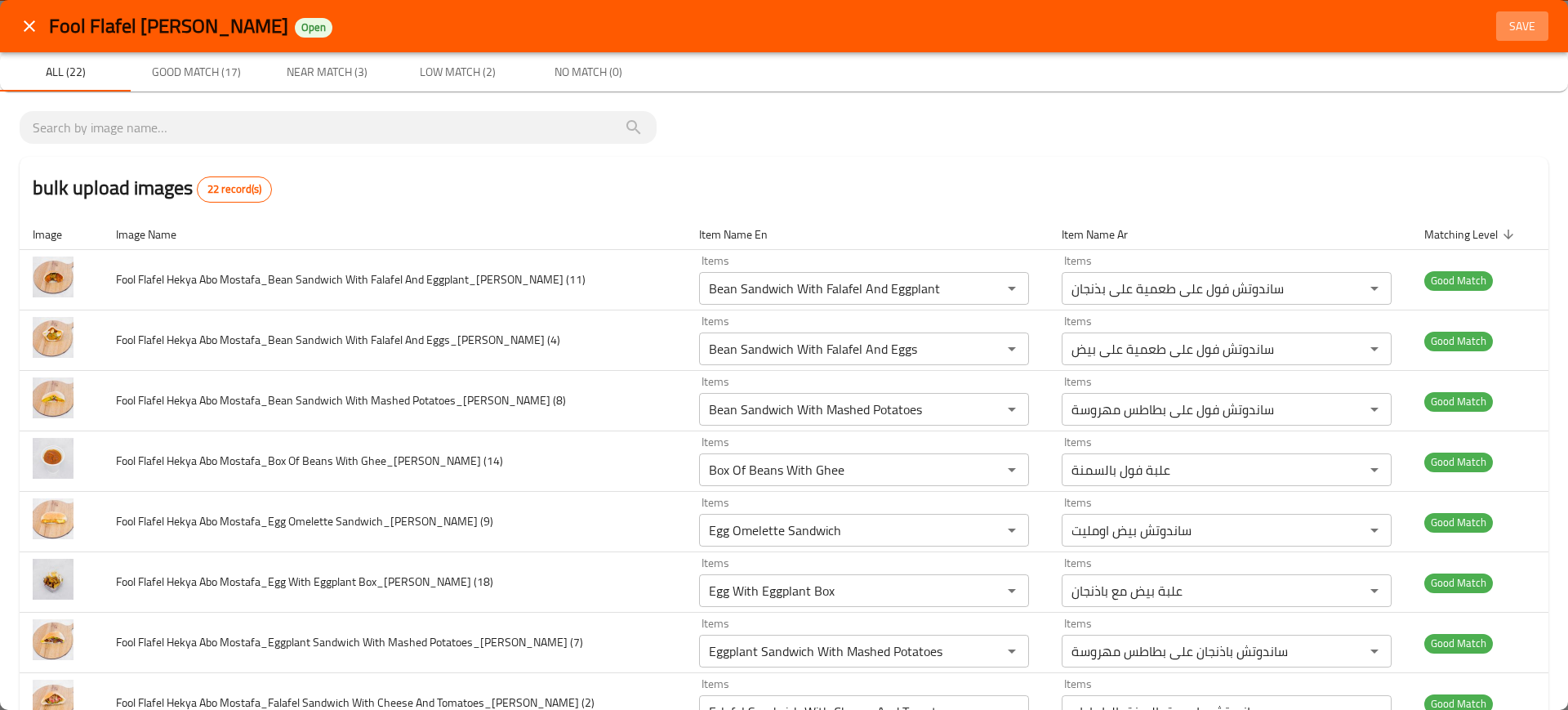
click at [1503, 29] on span "Save" at bounding box center [1522, 26] width 39 height 20
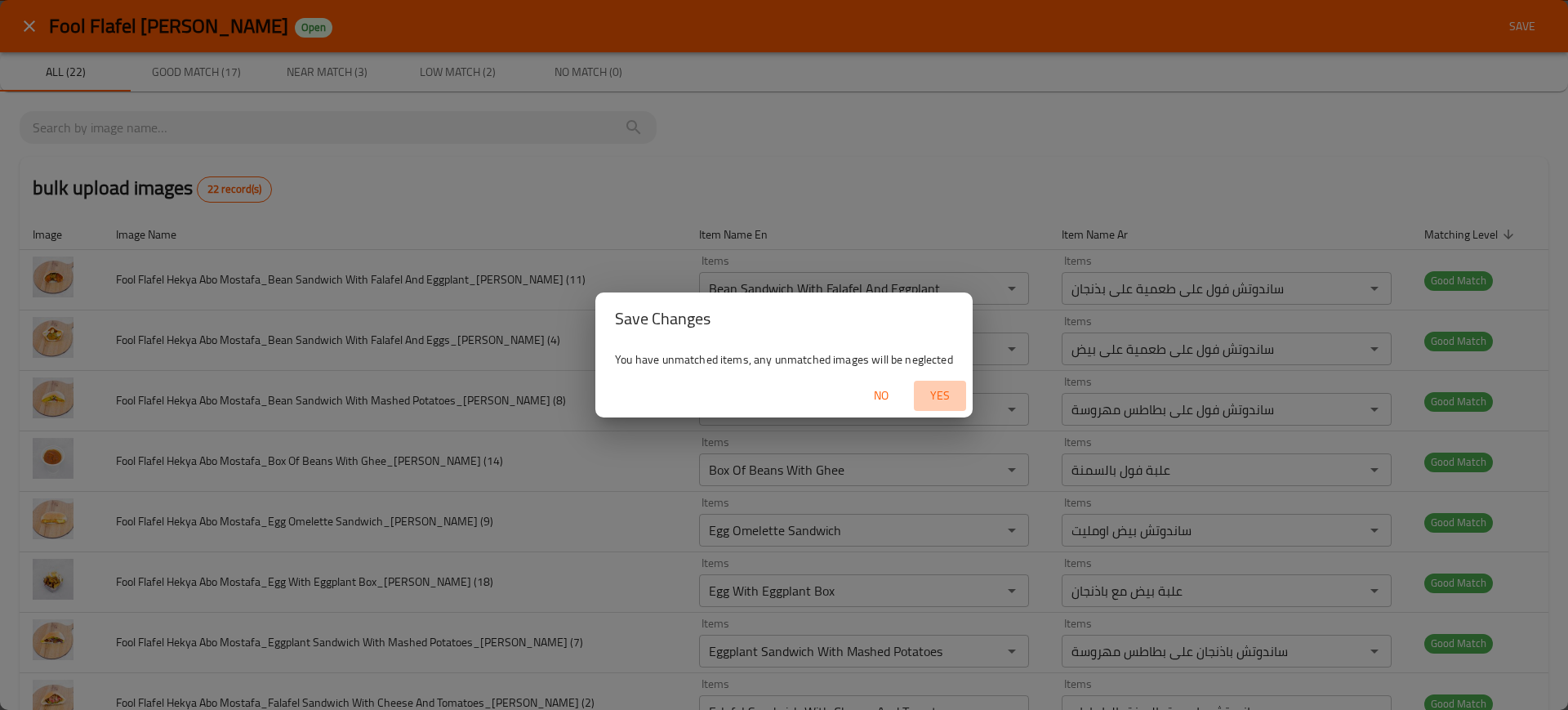
click at [950, 392] on span "Yes" at bounding box center [940, 395] width 39 height 20
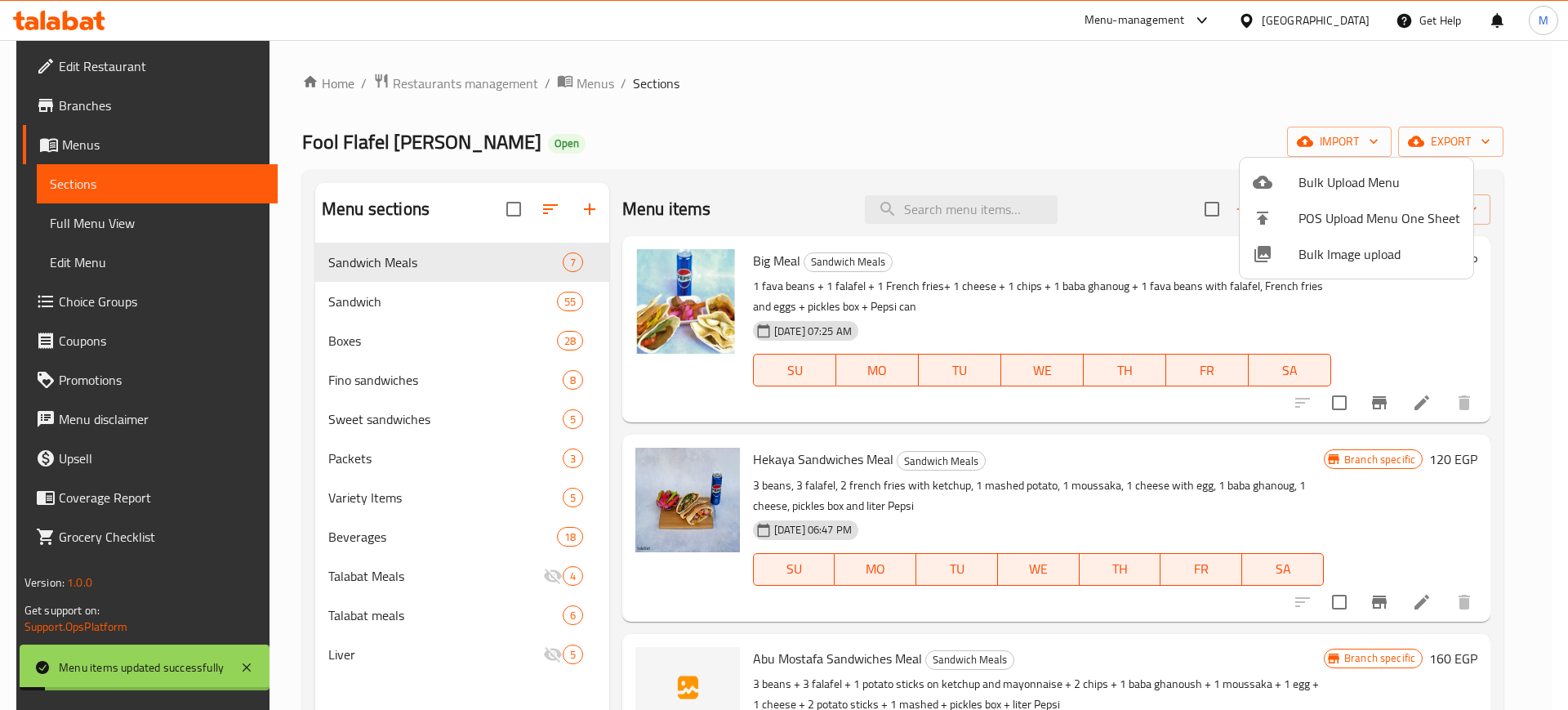
click at [910, 218] on div at bounding box center [784, 355] width 1568 height 710
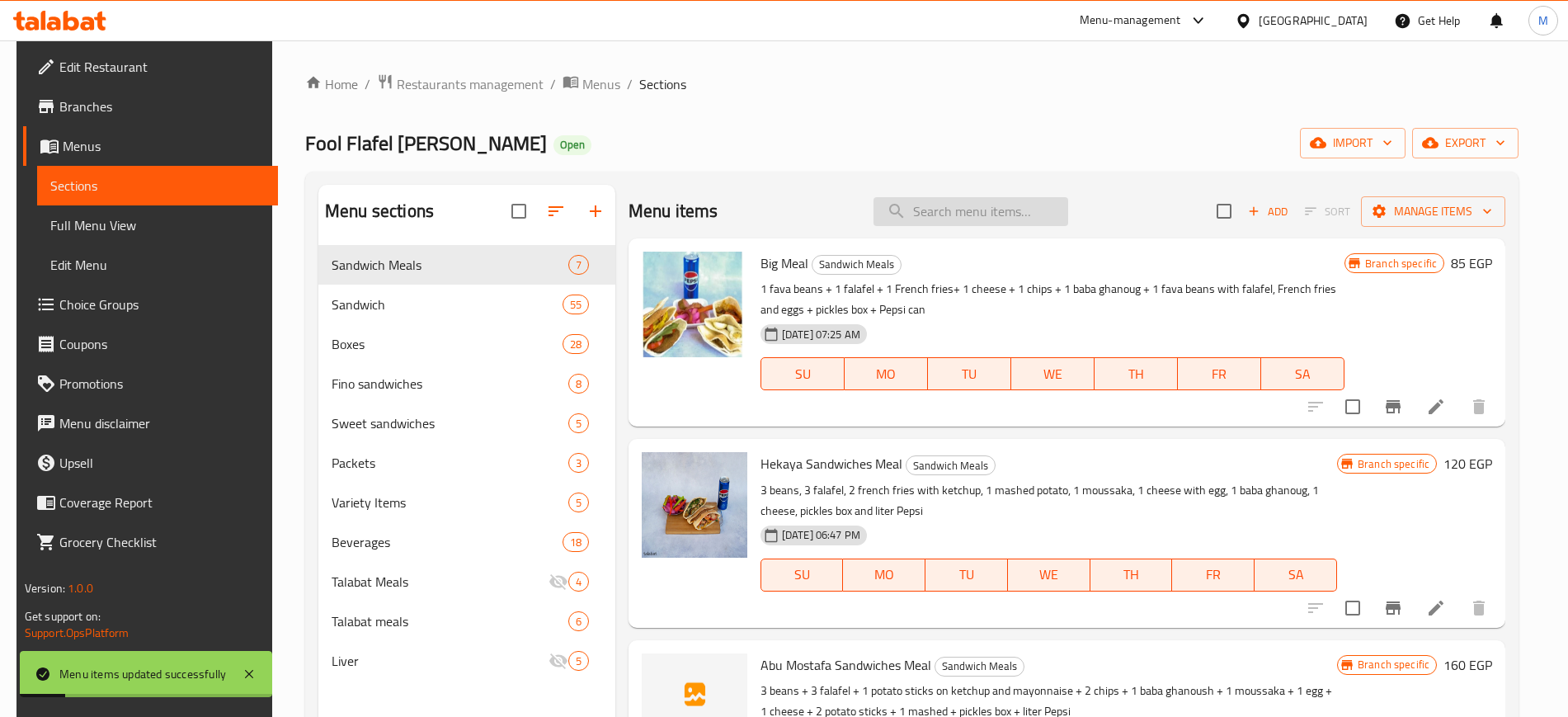
click at [913, 214] on input "search" at bounding box center [970, 211] width 194 height 28
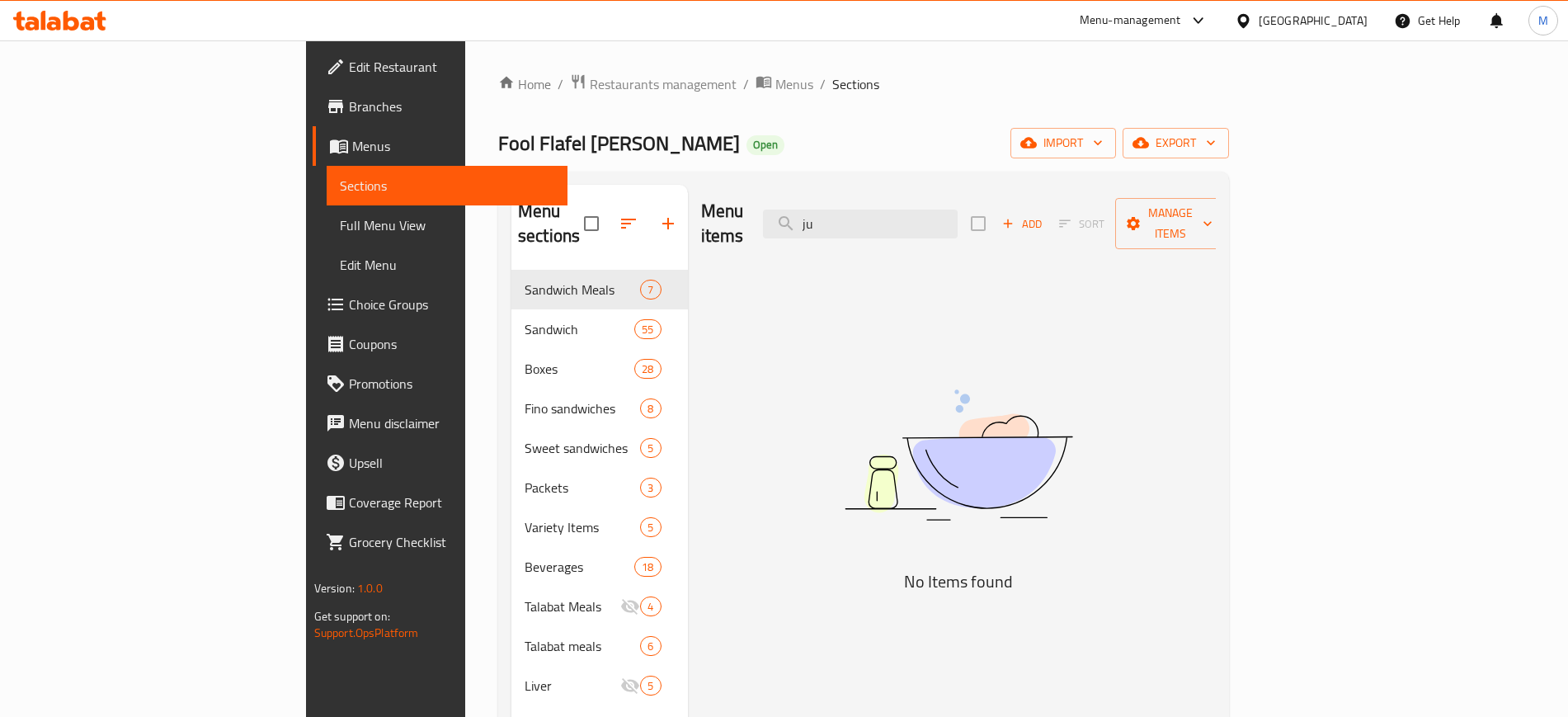
type input "j"
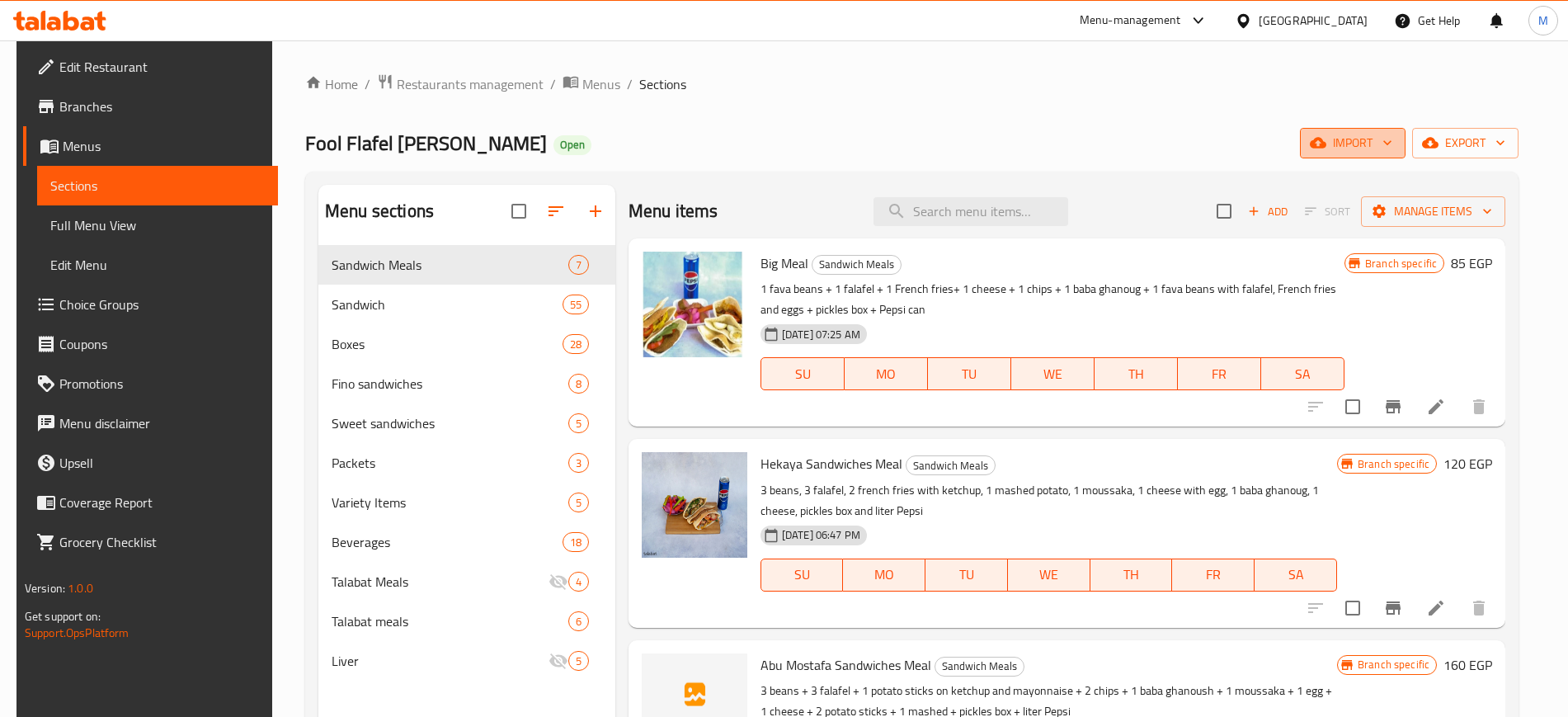
click at [1364, 138] on span "import" at bounding box center [1352, 142] width 79 height 21
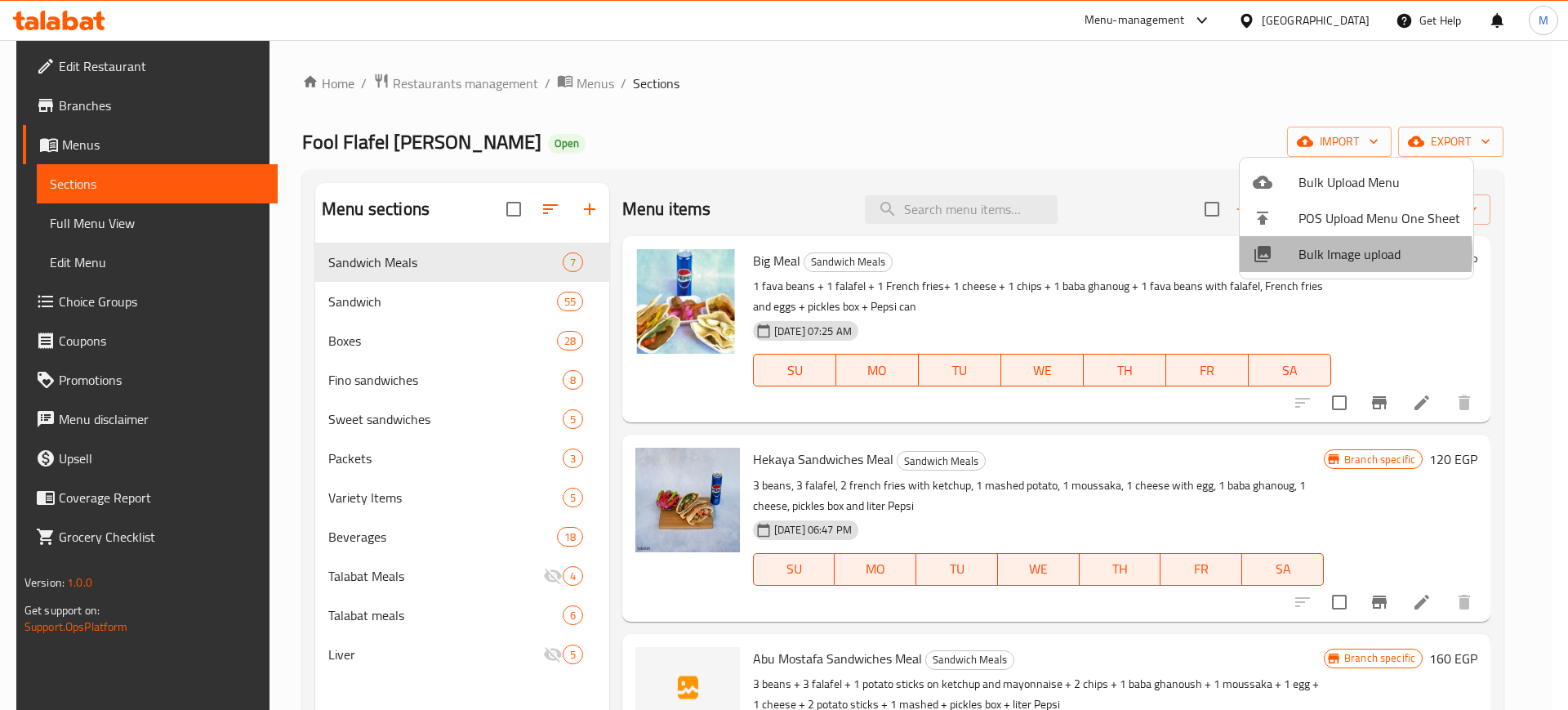
click at [1295, 254] on div at bounding box center [1276, 254] width 46 height 19
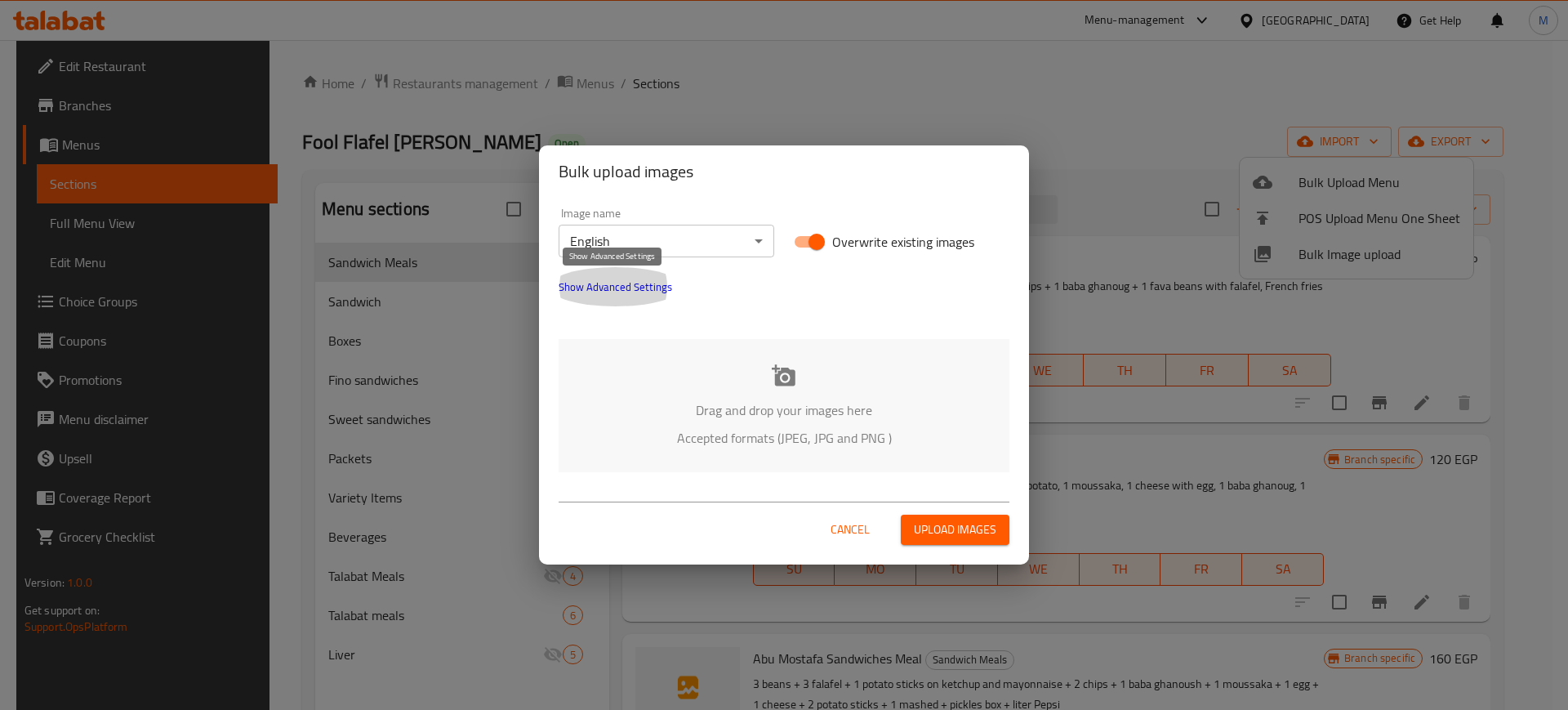
click at [631, 289] on span "Show Advanced Settings" at bounding box center [615, 287] width 114 height 19
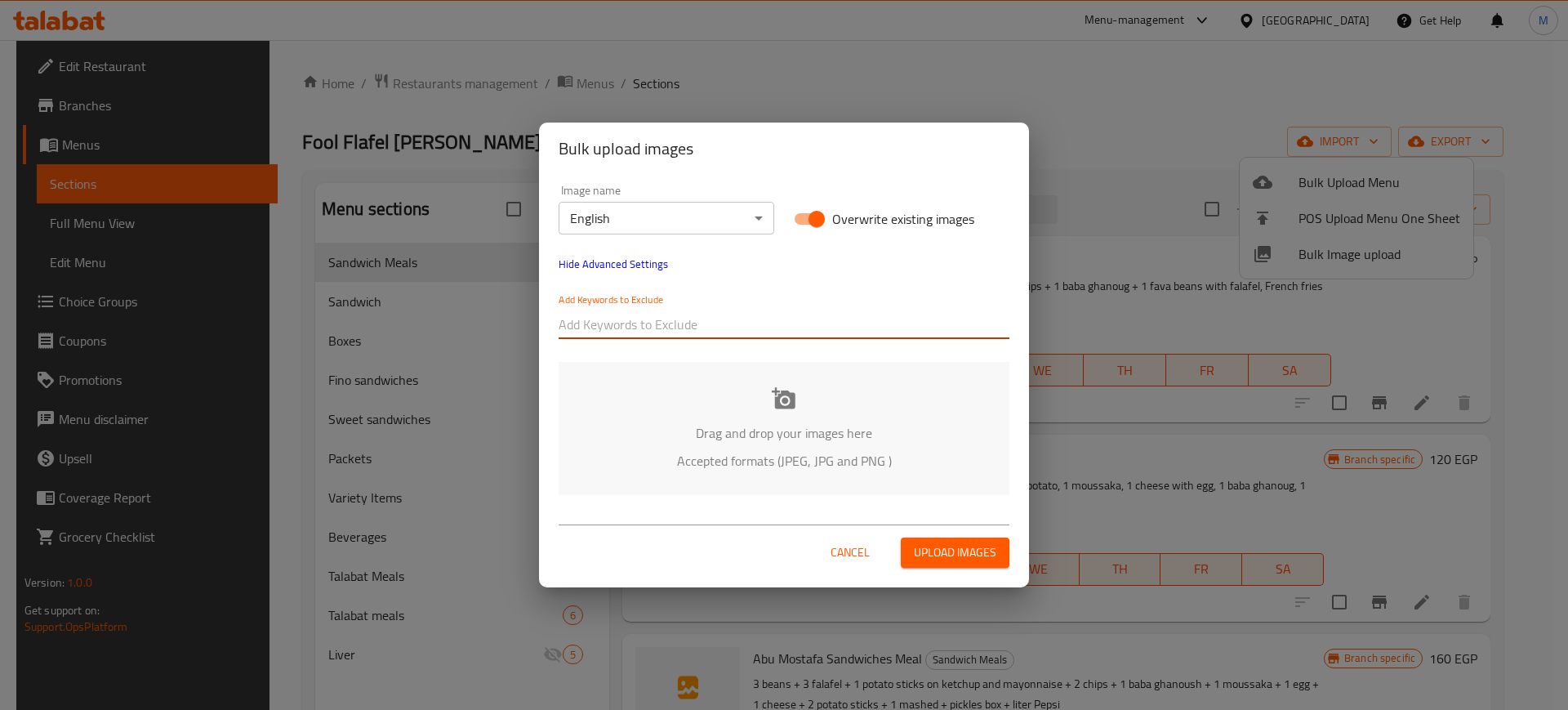
click at [661, 316] on input "text" at bounding box center [784, 323] width 451 height 26
paste input "_[PERSON_NAME]"
type input "_[PERSON_NAME]"
click at [696, 344] on div "Add Keywords to Exclude _[PERSON_NAME]" at bounding box center [784, 316] width 470 height 65
click at [716, 335] on input "text" at bounding box center [850, 323] width 319 height 26
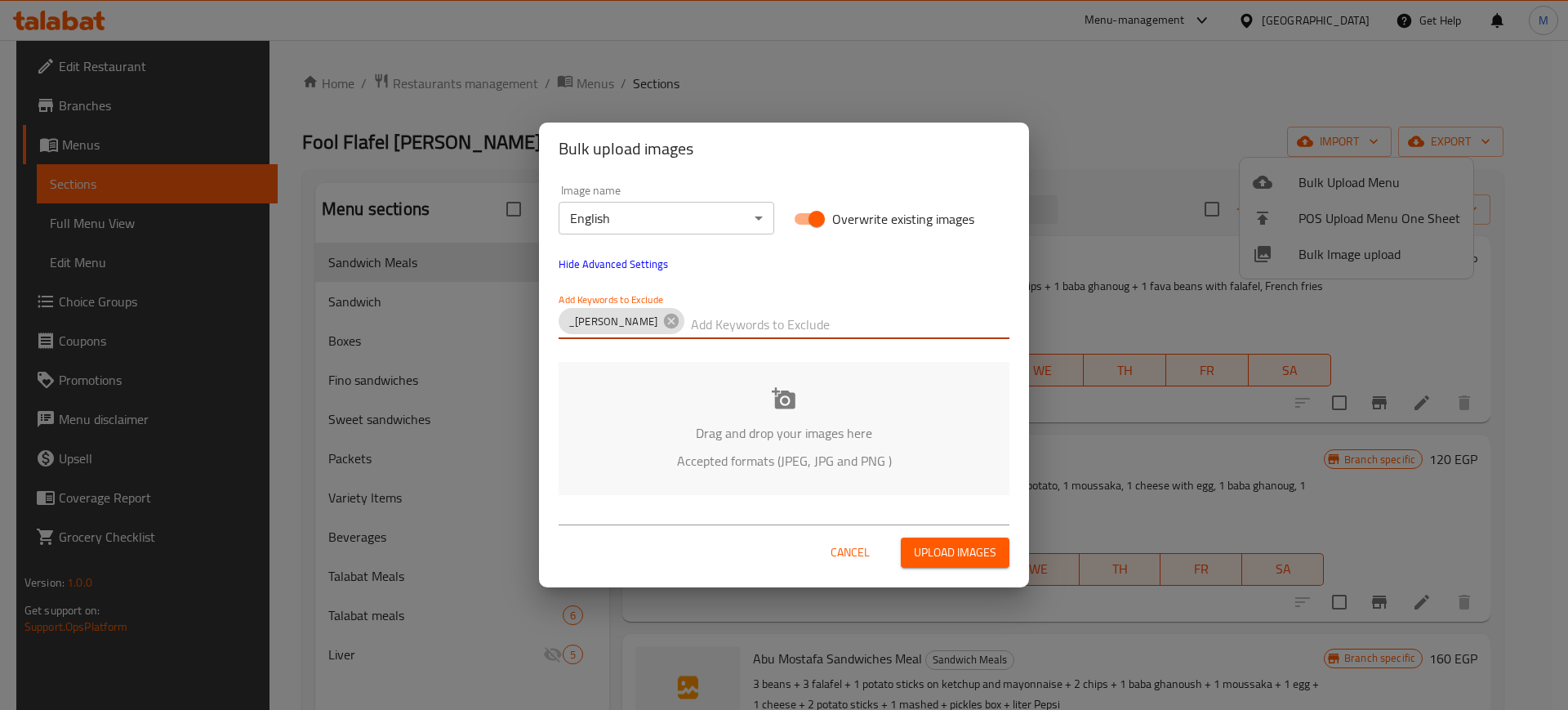
paste input "Fool Flafel Hekya_"
type input "Fool Flafel Hekya_"
click at [567, 200] on div "Image name English ​" at bounding box center [666, 209] width 216 height 50
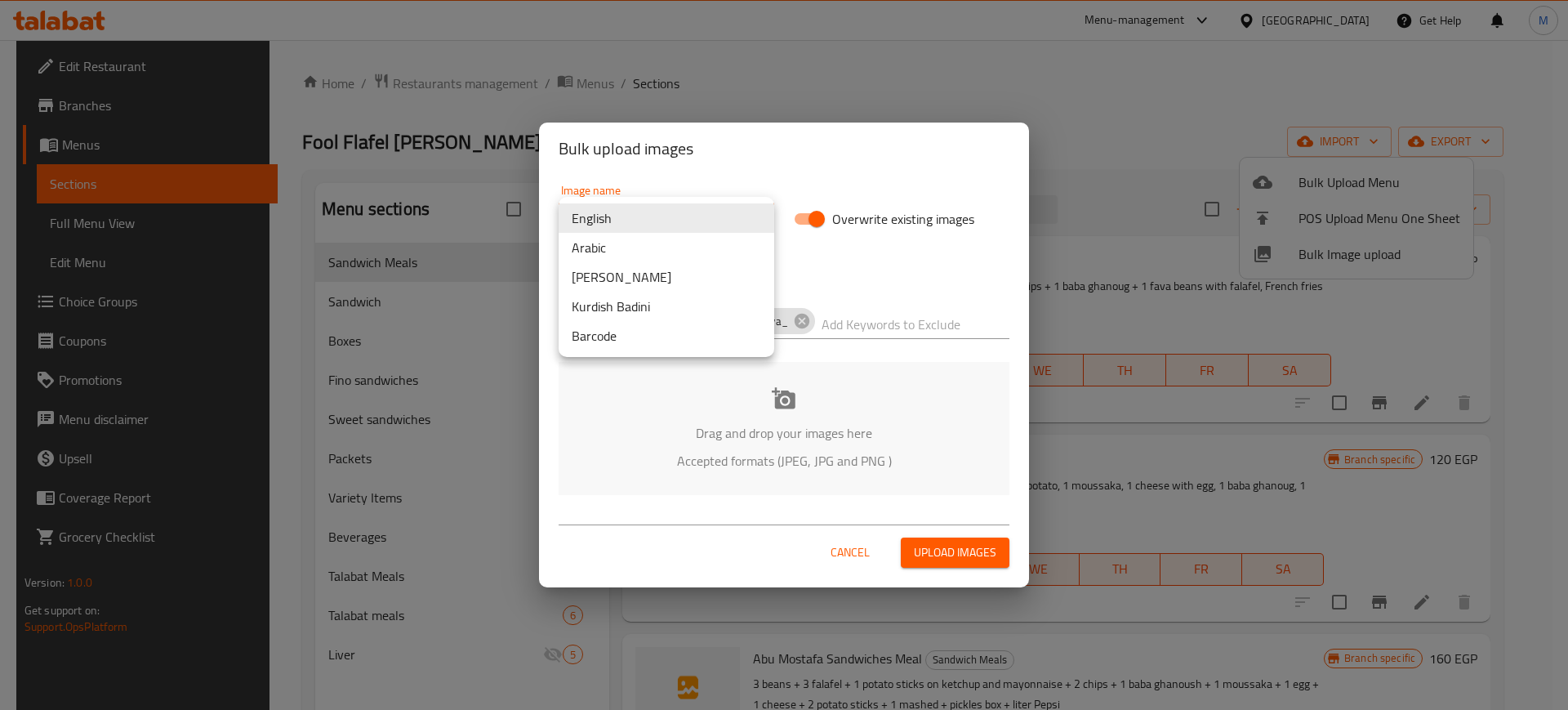
click at [582, 209] on body "​ Menu-management [GEOGRAPHIC_DATA] Get Help M Edit Restaurant Branches Menus S…" at bounding box center [784, 374] width 1568 height 669
click at [593, 254] on li "Arabic" at bounding box center [666, 248] width 216 height 29
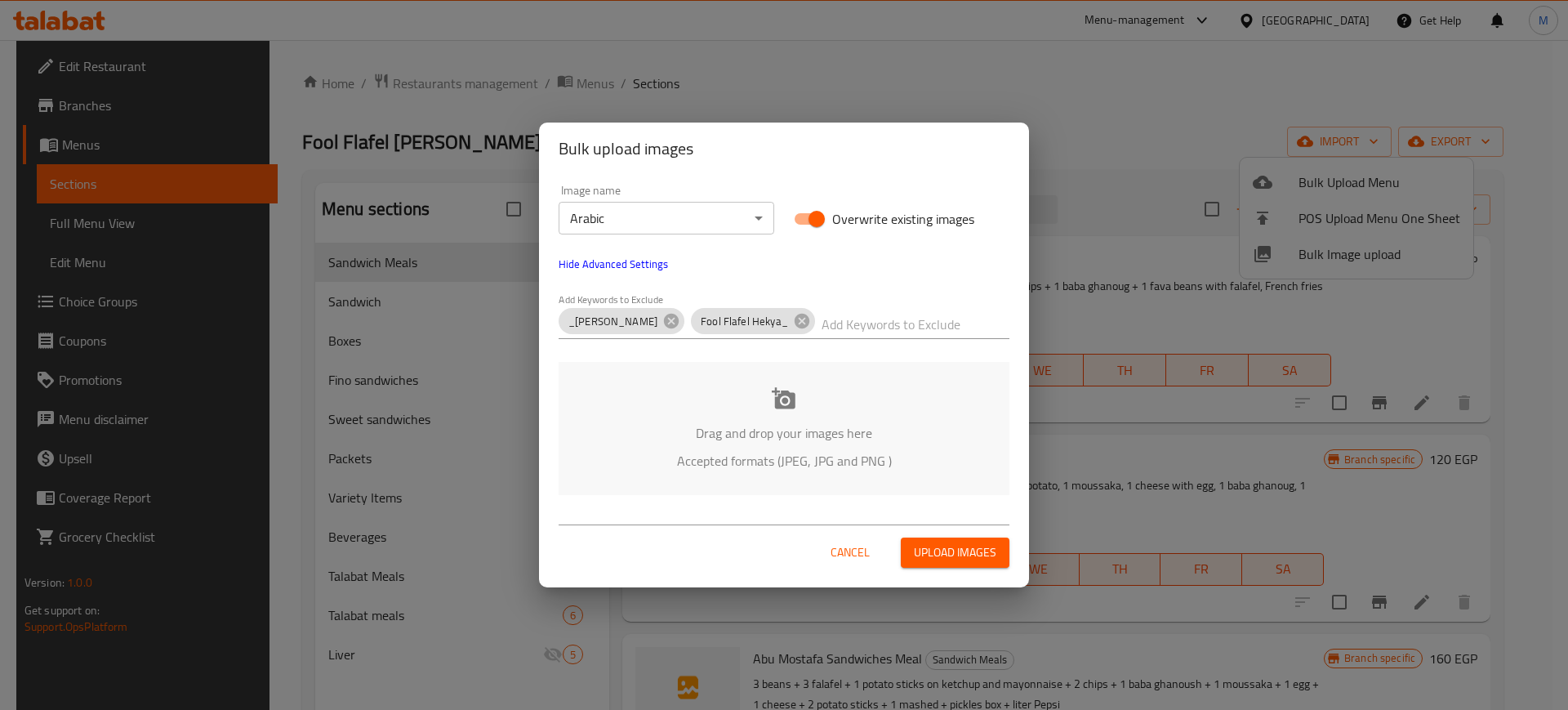
click at [721, 406] on div "Drag and drop your images here Accepted formats (JPEG, JPG and PNG )" at bounding box center [784, 427] width 451 height 133
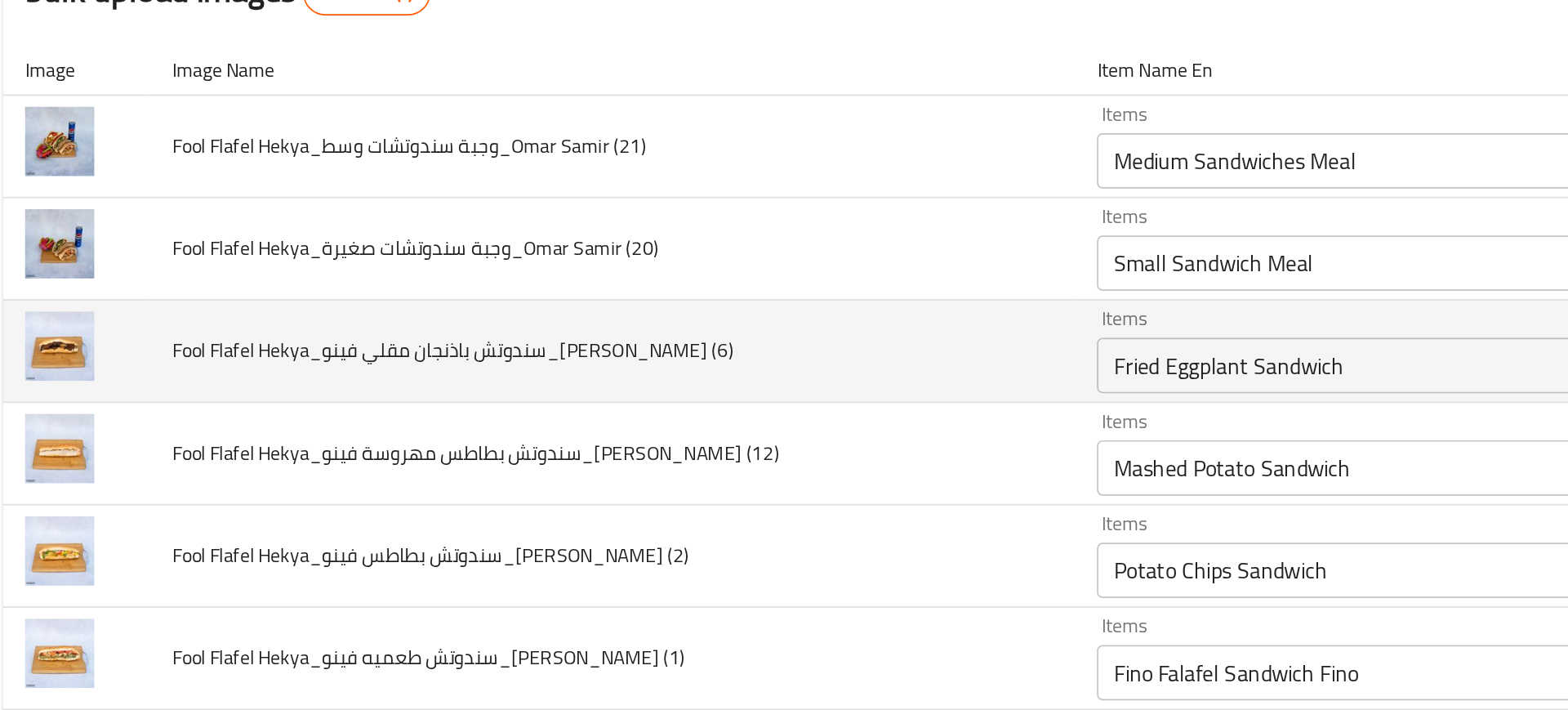
scroll to position [73, 0]
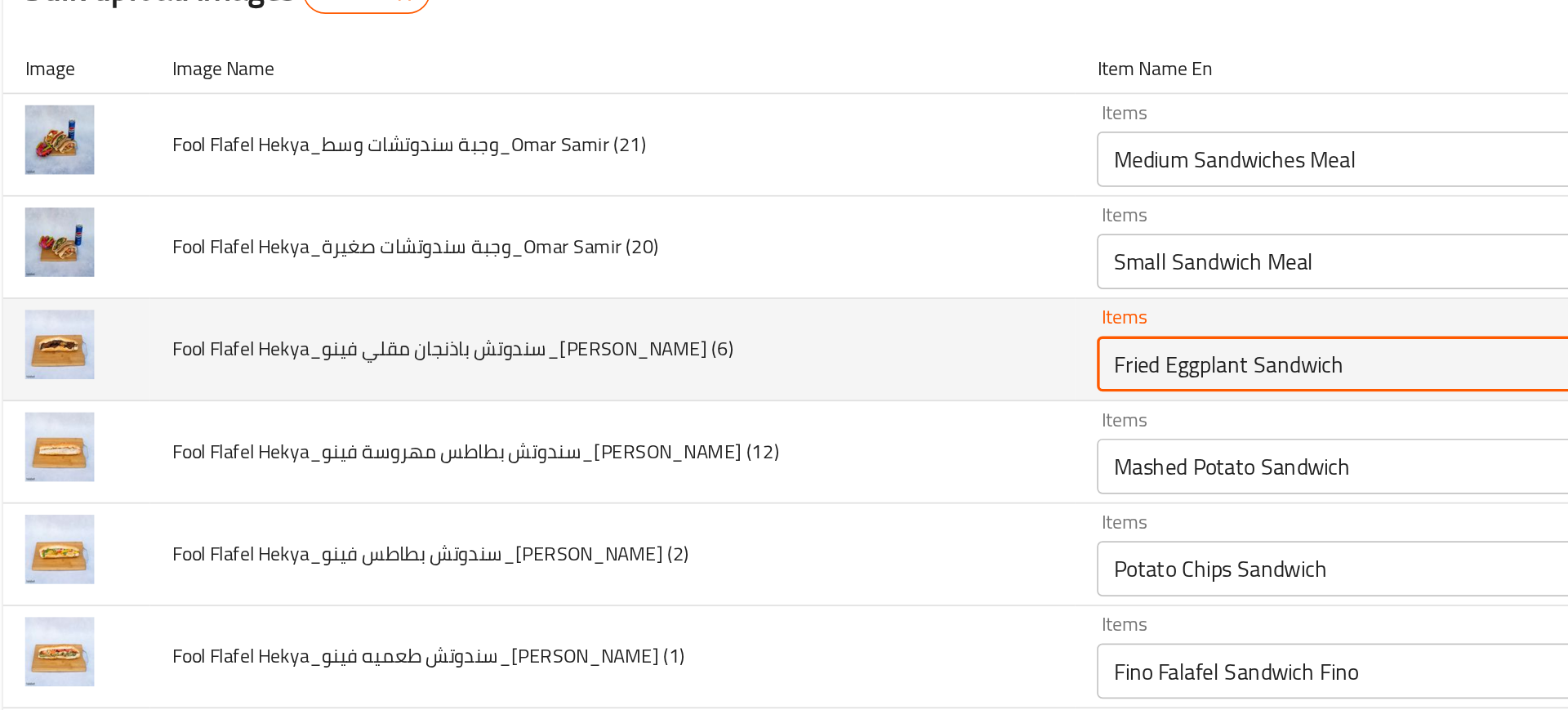
click at [679, 337] on \(6\) "Fried Eggplant Sandwich" at bounding box center [813, 337] width 286 height 23
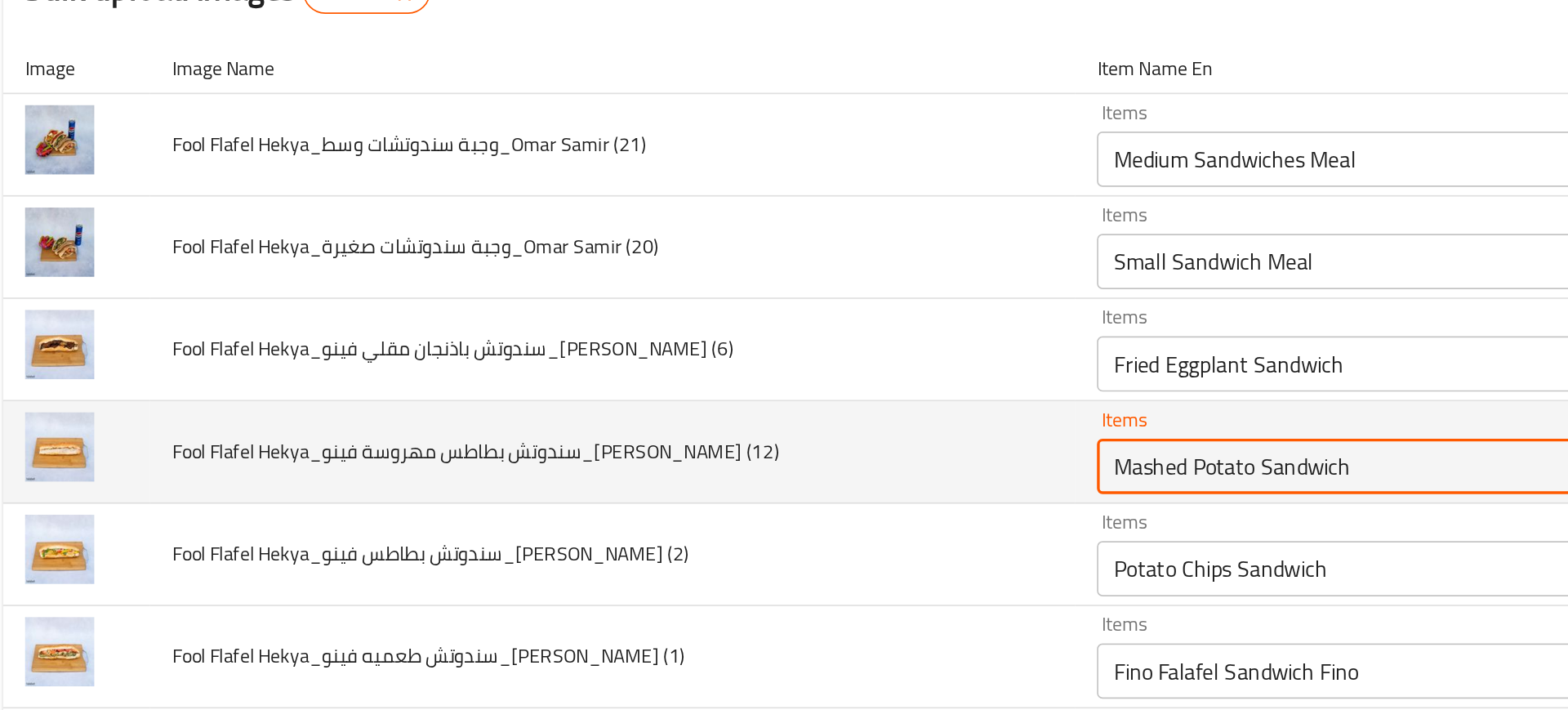
click at [670, 394] on \(12\) "Mashed Potato Sandwich" at bounding box center [813, 397] width 286 height 23
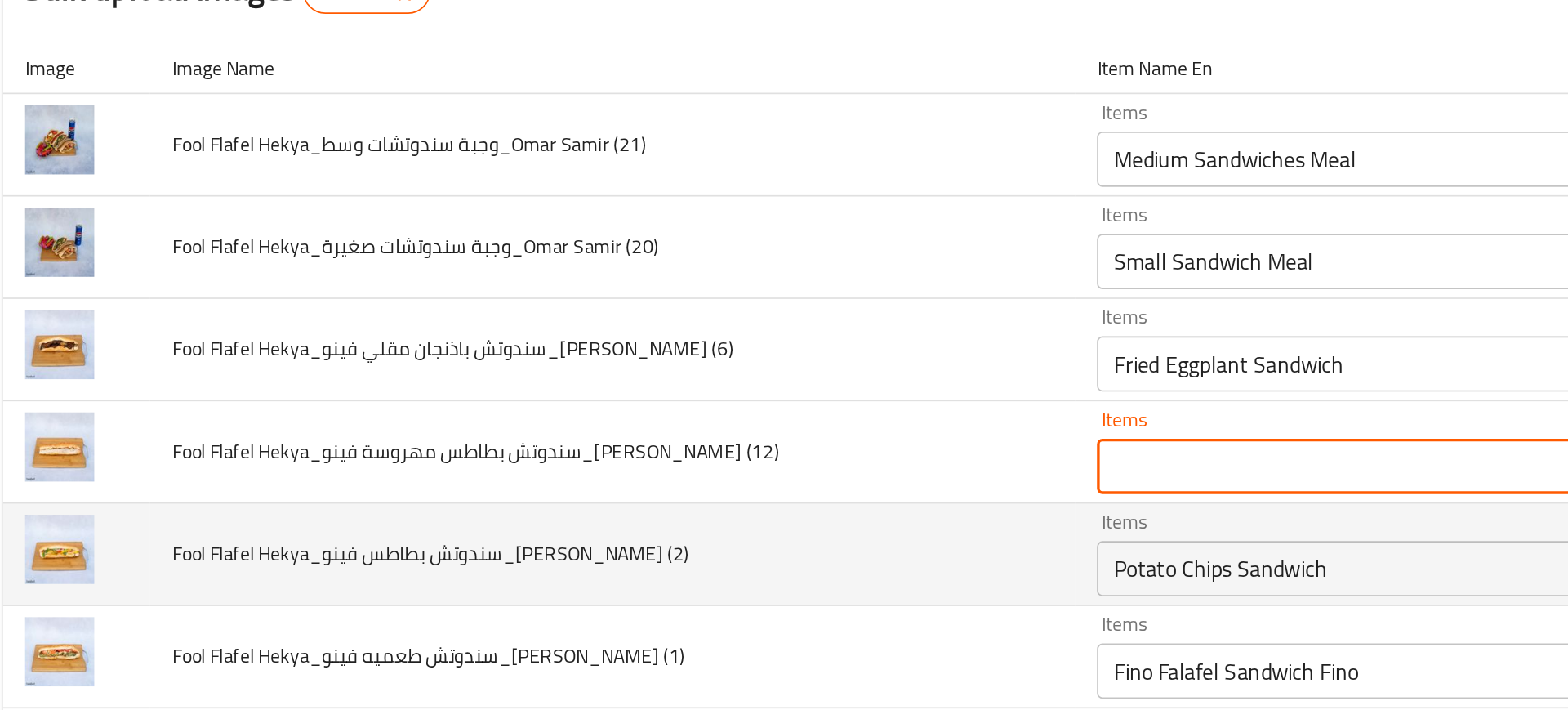
click at [579, 435] on td "Fool Flafel Hekya_سندوتش بطاطس فينو_[PERSON_NAME] (2)" at bounding box center [379, 449] width 546 height 60
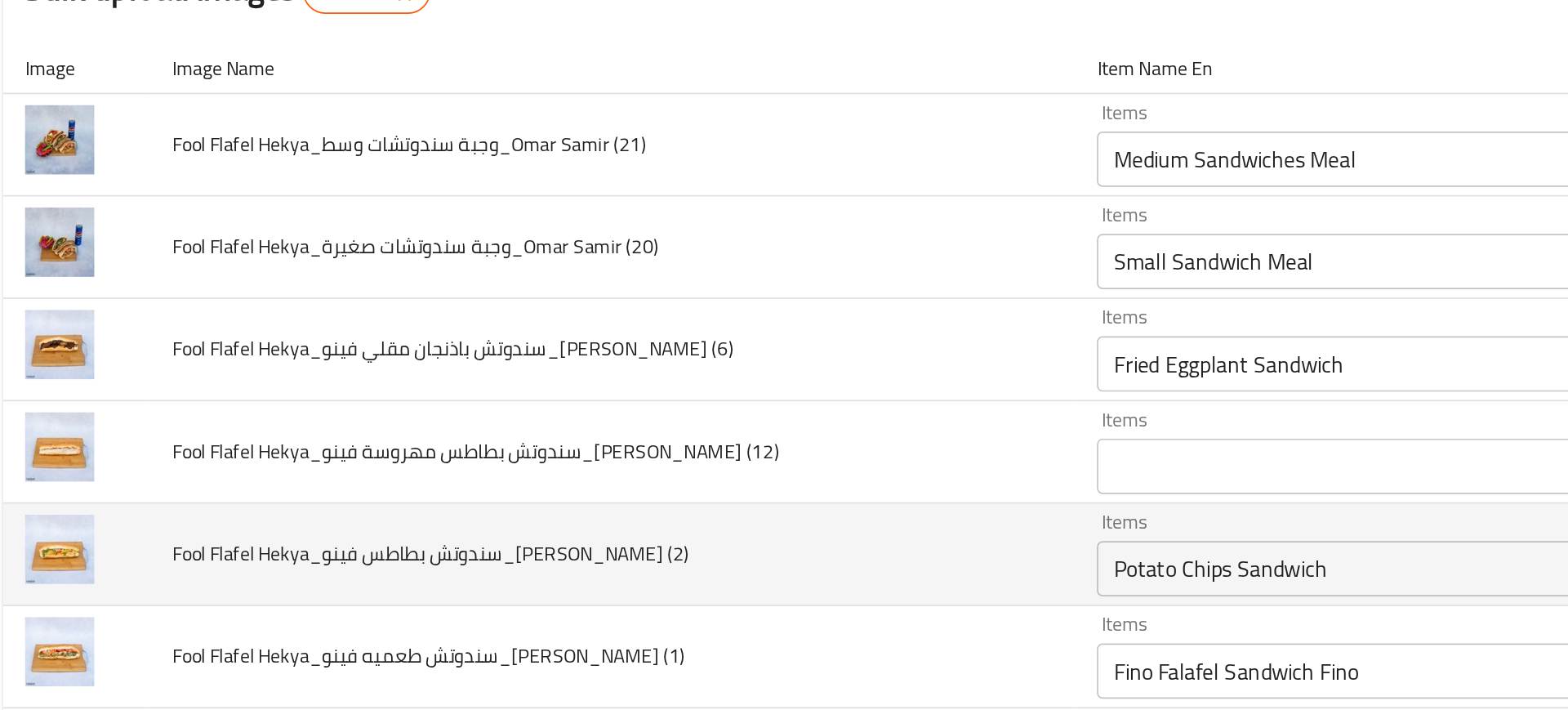
scroll to position [182, 0]
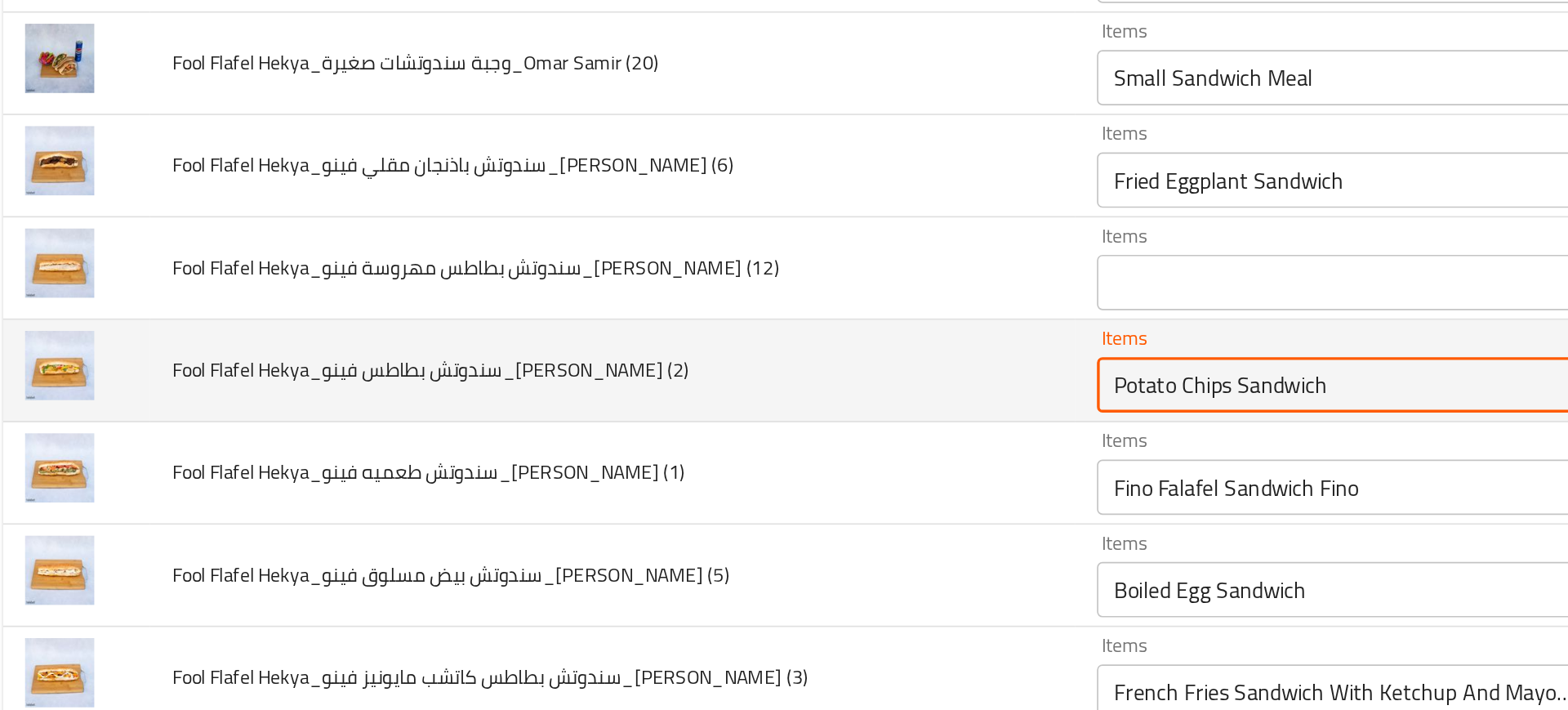
click at [672, 354] on \(2\) "Potato Chips Sandwich" at bounding box center [813, 349] width 286 height 23
click at [683, 352] on \(2\) "Potato Chips Sandwich" at bounding box center [813, 349] width 286 height 23
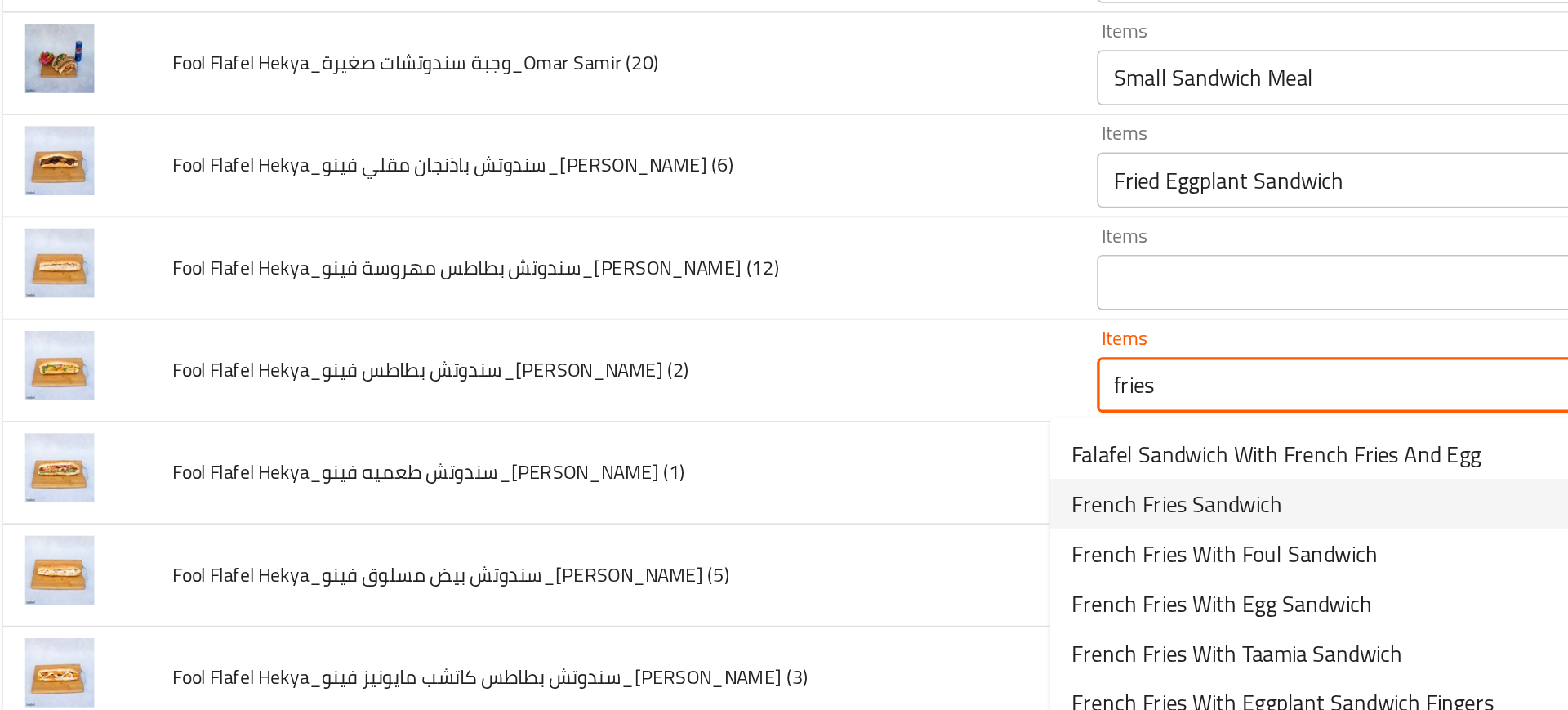
click at [656, 419] on span "French Fries Sandwich" at bounding box center [713, 419] width 124 height 19
type \(2\) "French Fries Sandwich"
type \(2\)-ar "ساندوتش بطاطس صوابع"
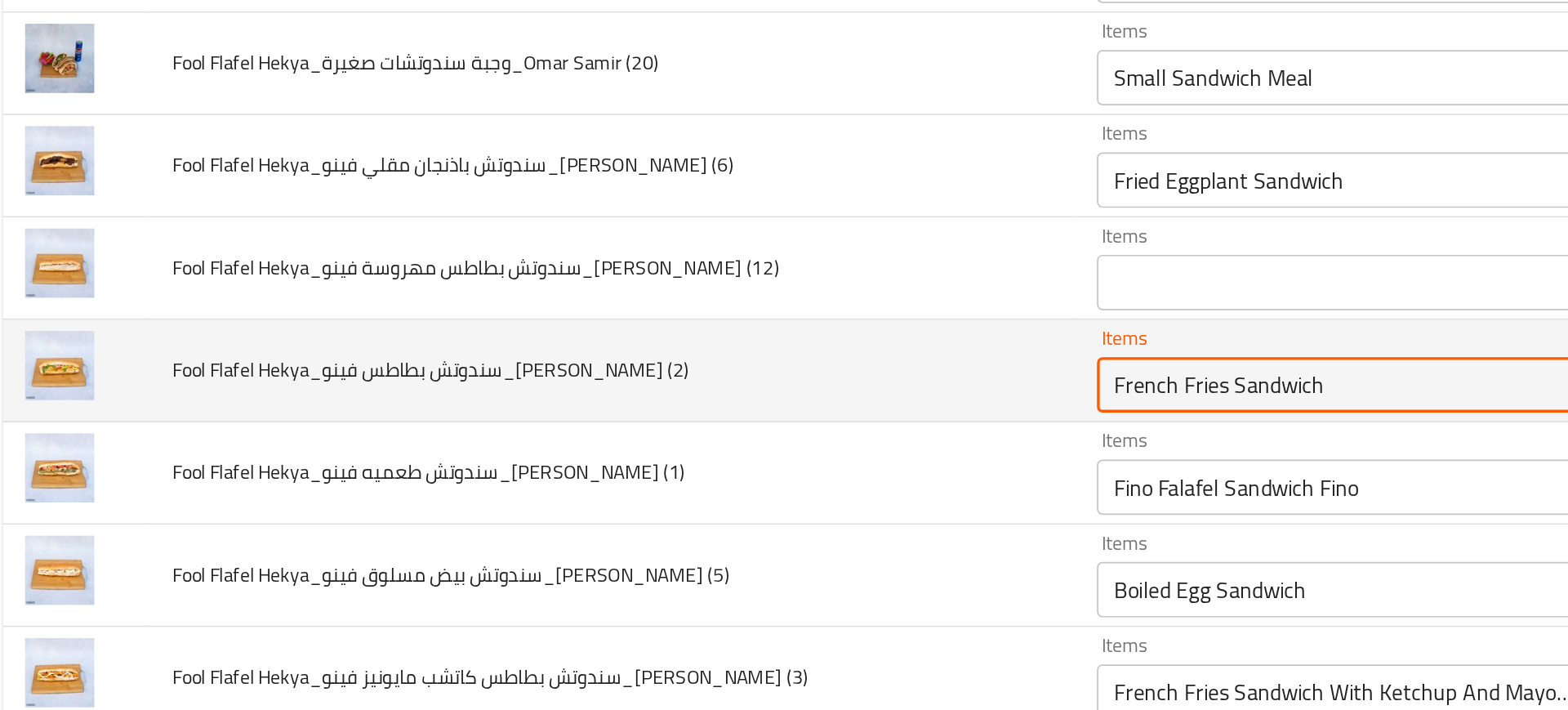
type \(2\) "French Fries Sandwich"
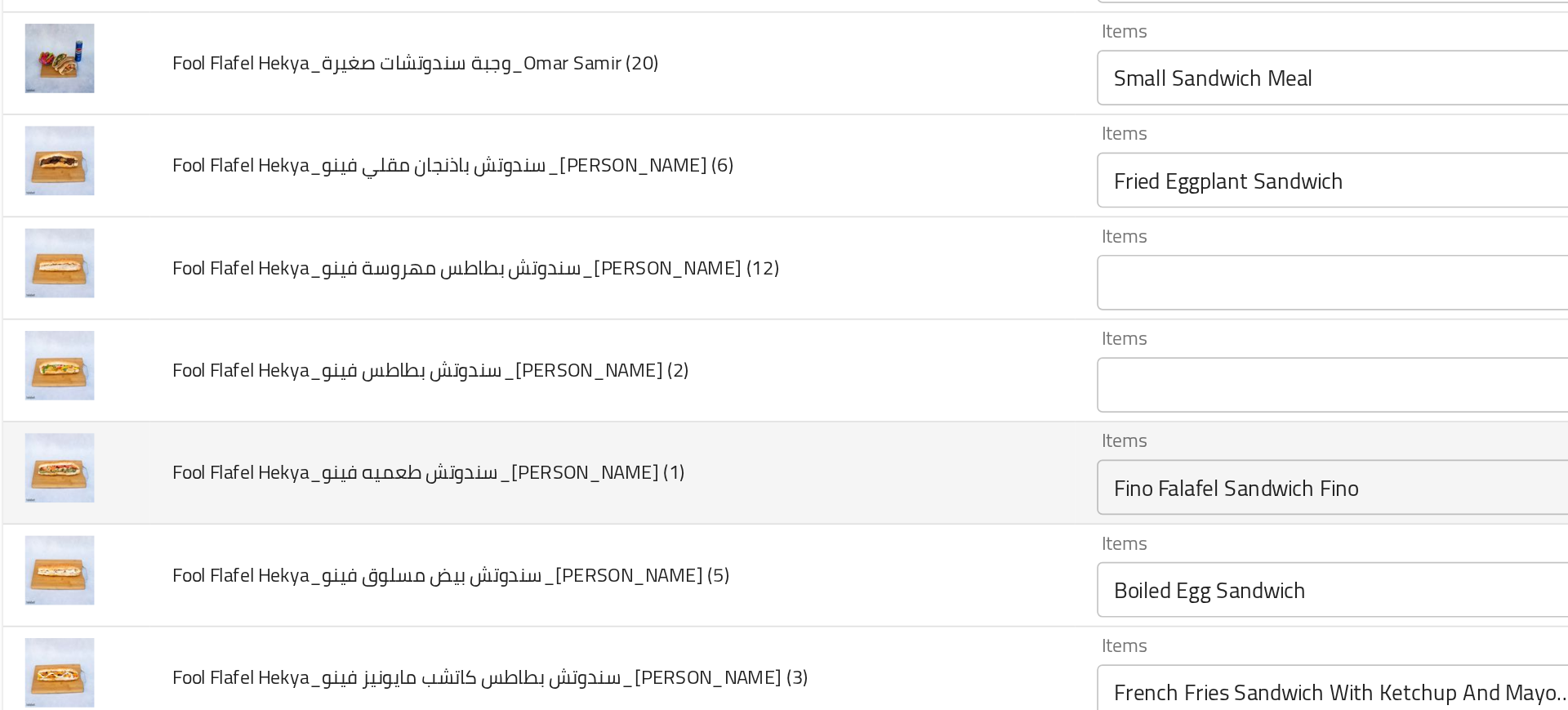
click at [553, 414] on td "Fool Flafel Hekya_سندوتش طعميه فينو_[PERSON_NAME] (1)" at bounding box center [379, 401] width 546 height 60
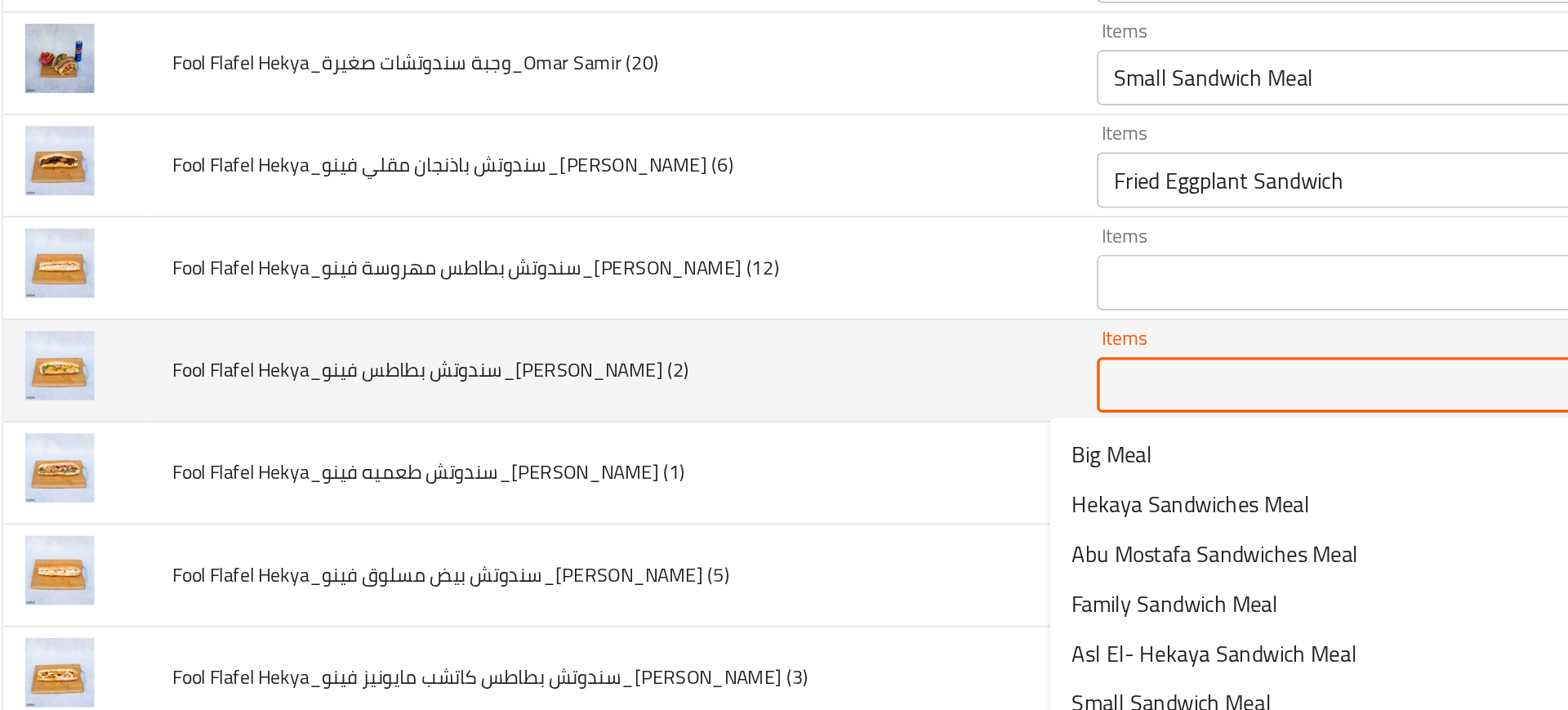
click at [674, 357] on \(2\) "Items" at bounding box center [813, 349] width 286 height 23
paste \(2\) "French Fries Sandwich"
type \(2\) "French Fries Sandwich"
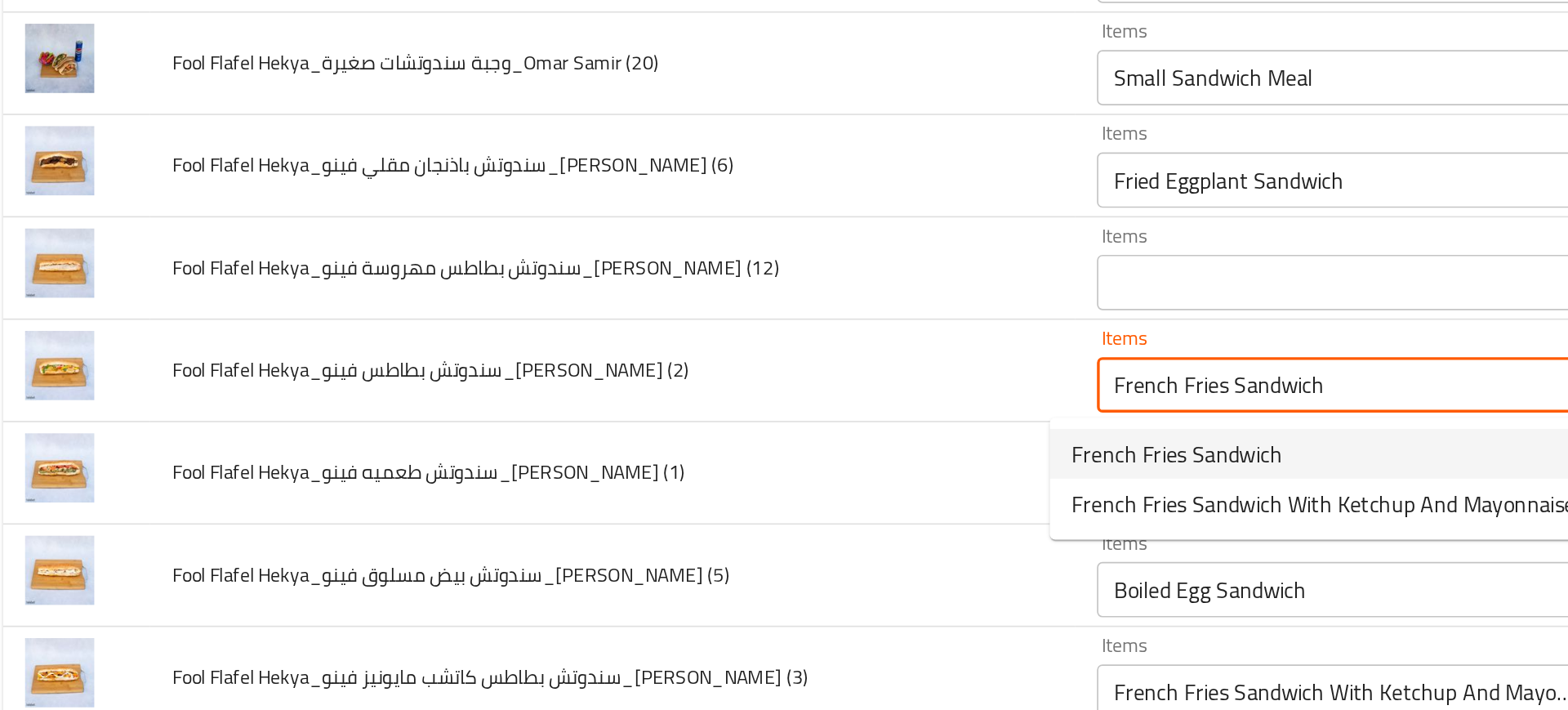
click at [710, 389] on span "French Fries Sandwich" at bounding box center [713, 389] width 124 height 19
type \(2\)-ar "ساندوتش بطاطس صوابع"
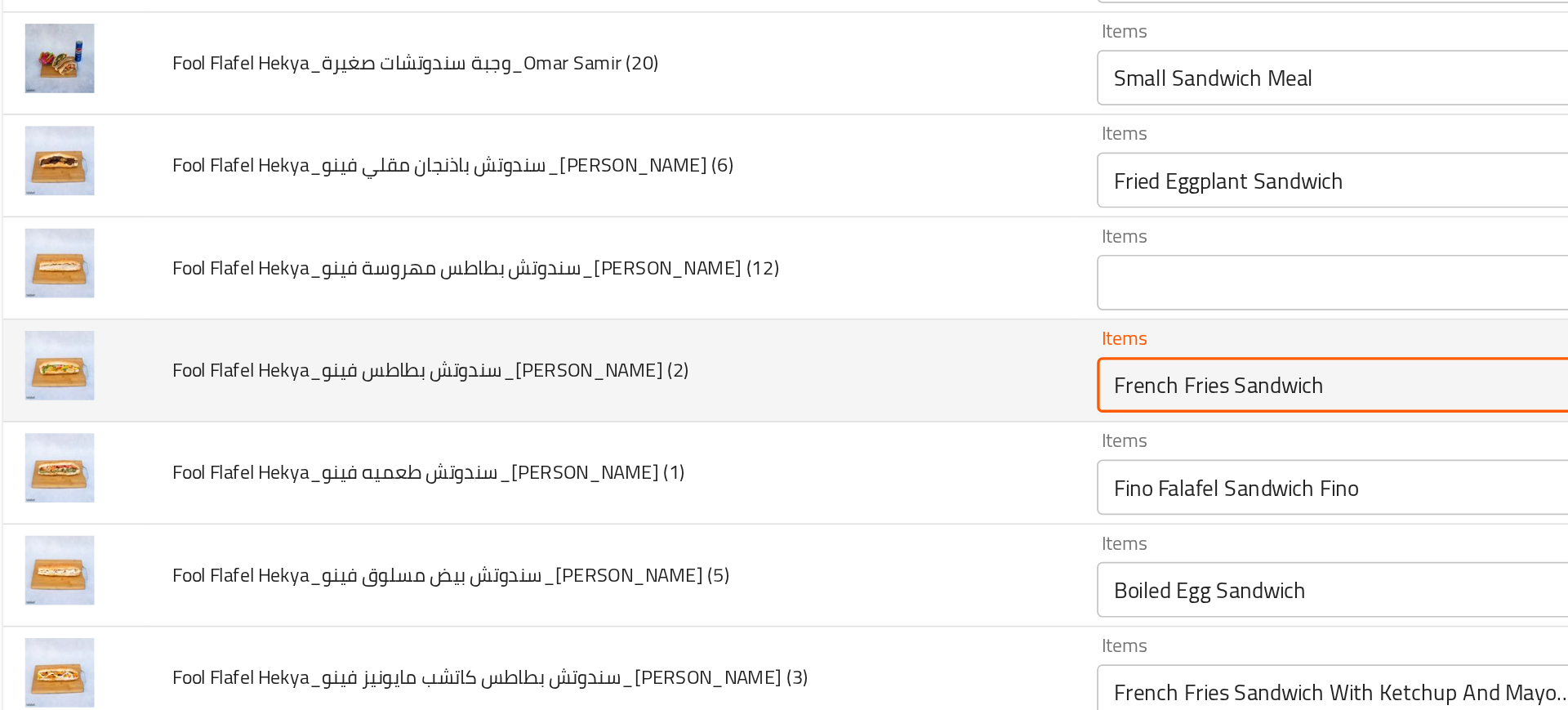
type \(2\) "French Fries Sandwich"
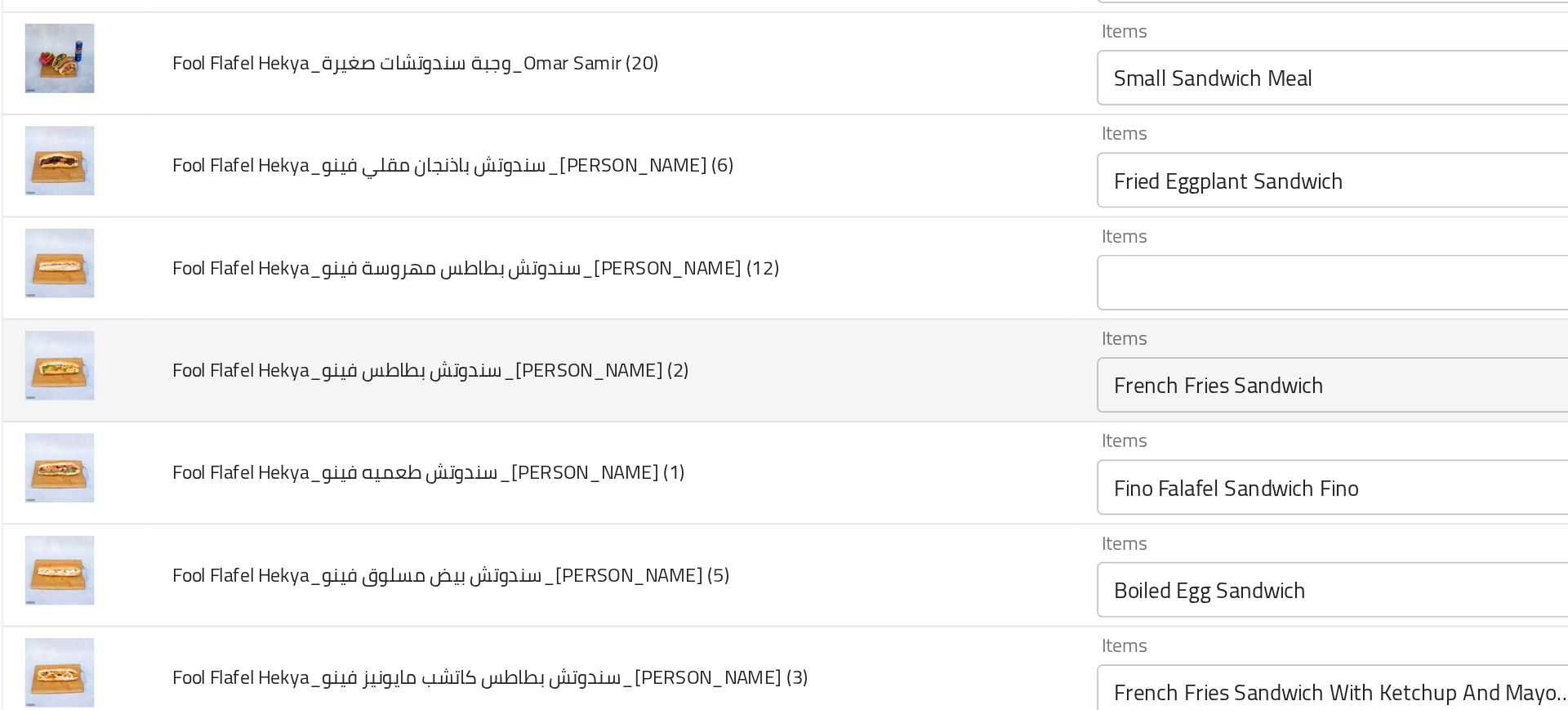
click at [574, 364] on td "Fool Flafel Hekya_سندوتش بطاطس فينو_[PERSON_NAME] (2)" at bounding box center [379, 340] width 546 height 60
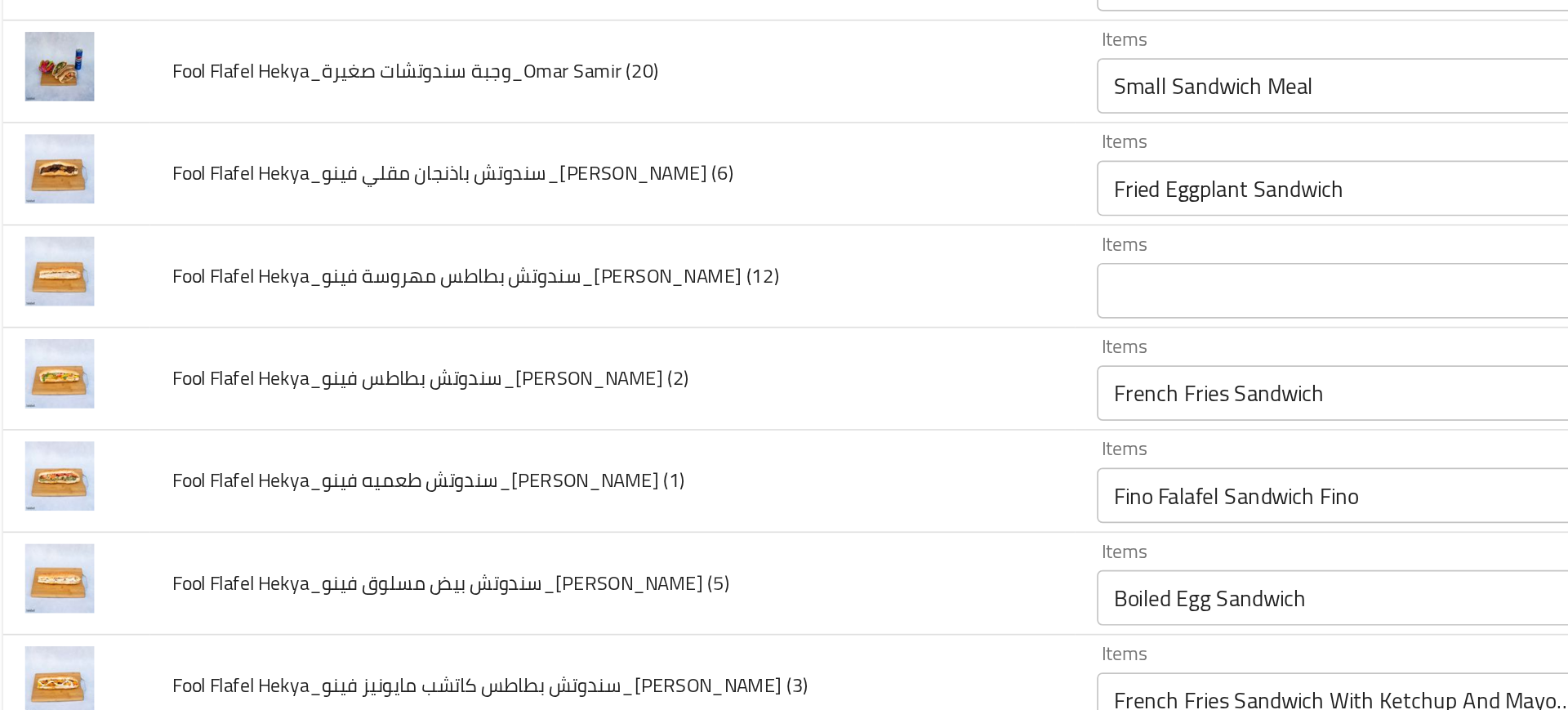
scroll to position [174, 0]
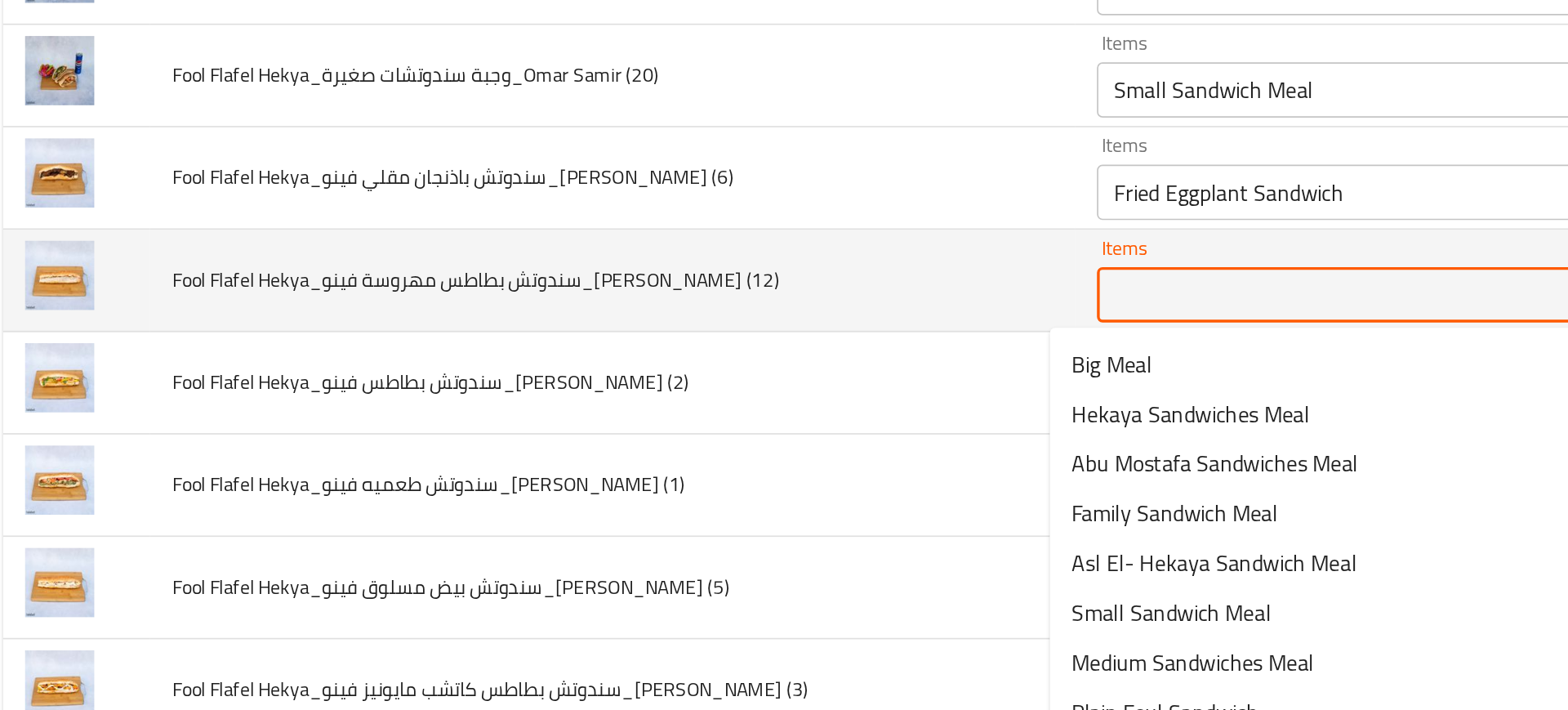
click at [705, 301] on \(12\) "Items" at bounding box center [813, 296] width 286 height 23
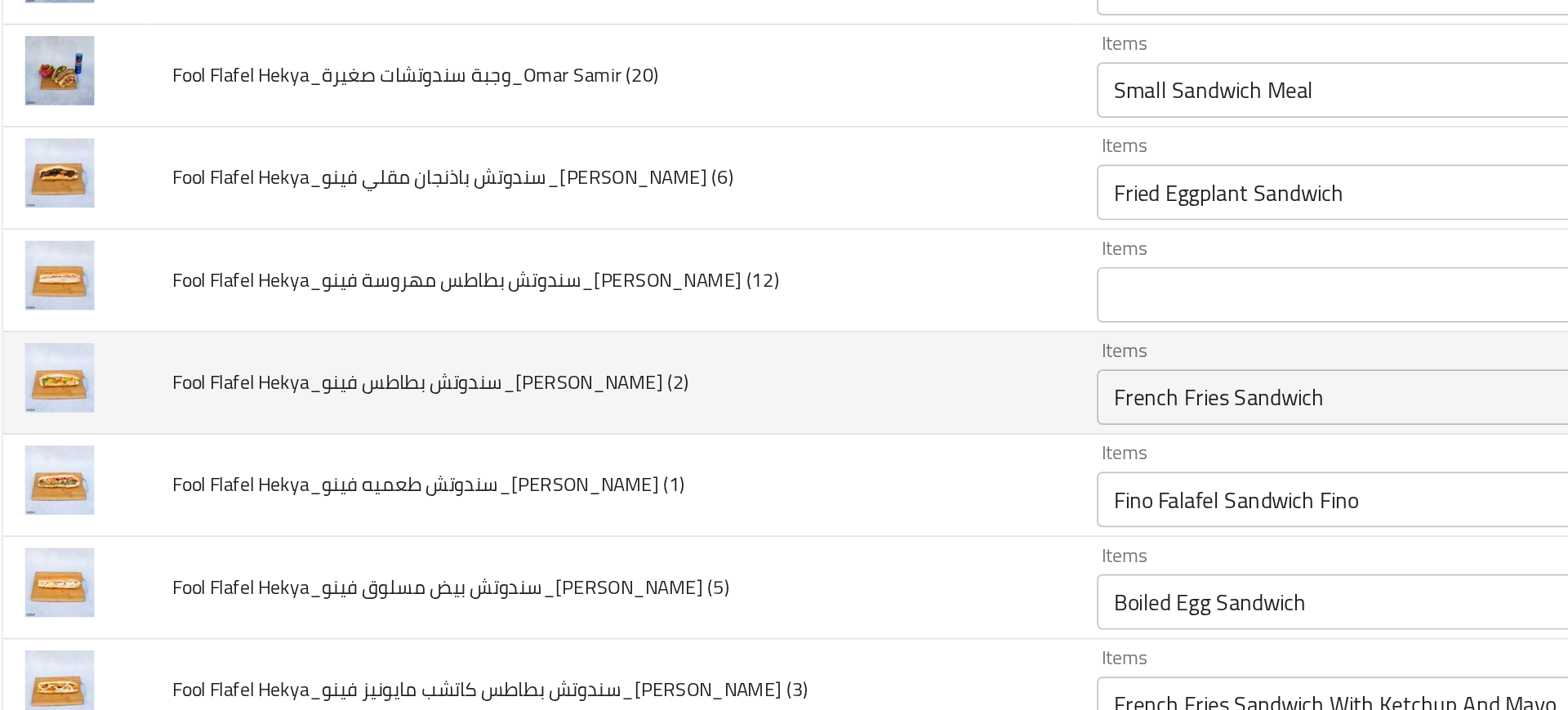
click at [534, 333] on td "Fool Flafel Hekya_سندوتش بطاطس فينو_[PERSON_NAME] (2)" at bounding box center [379, 348] width 546 height 60
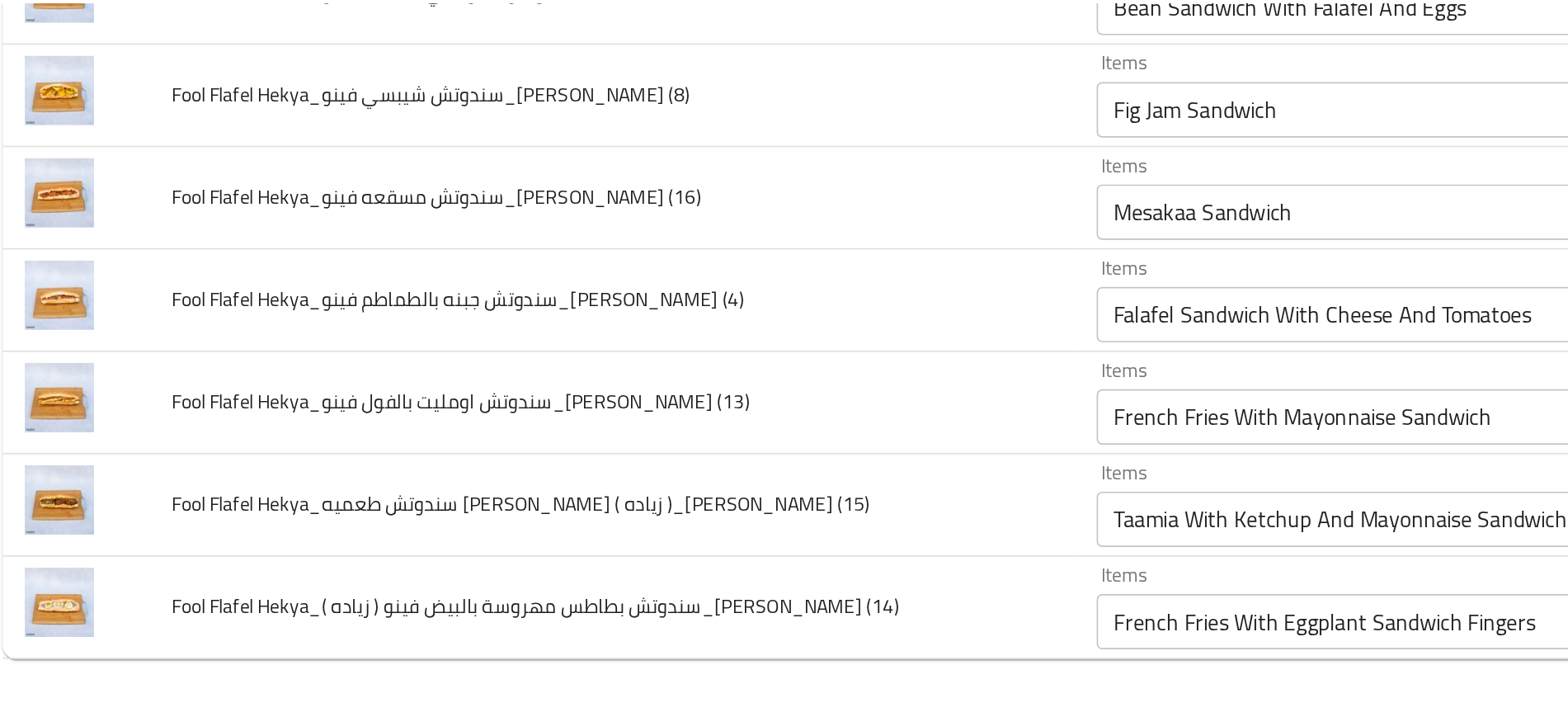
scroll to position [0, 0]
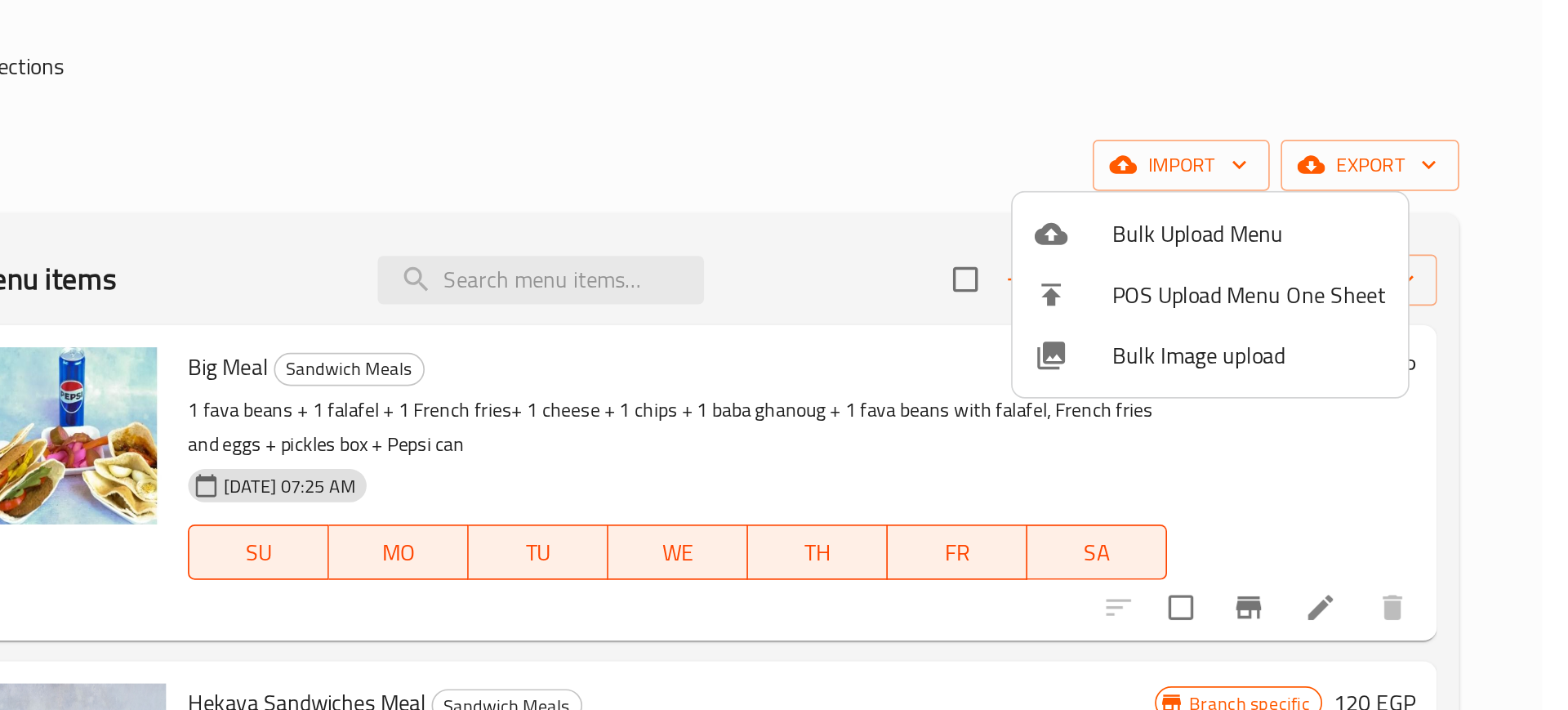
click at [1076, 112] on div at bounding box center [784, 355] width 1568 height 710
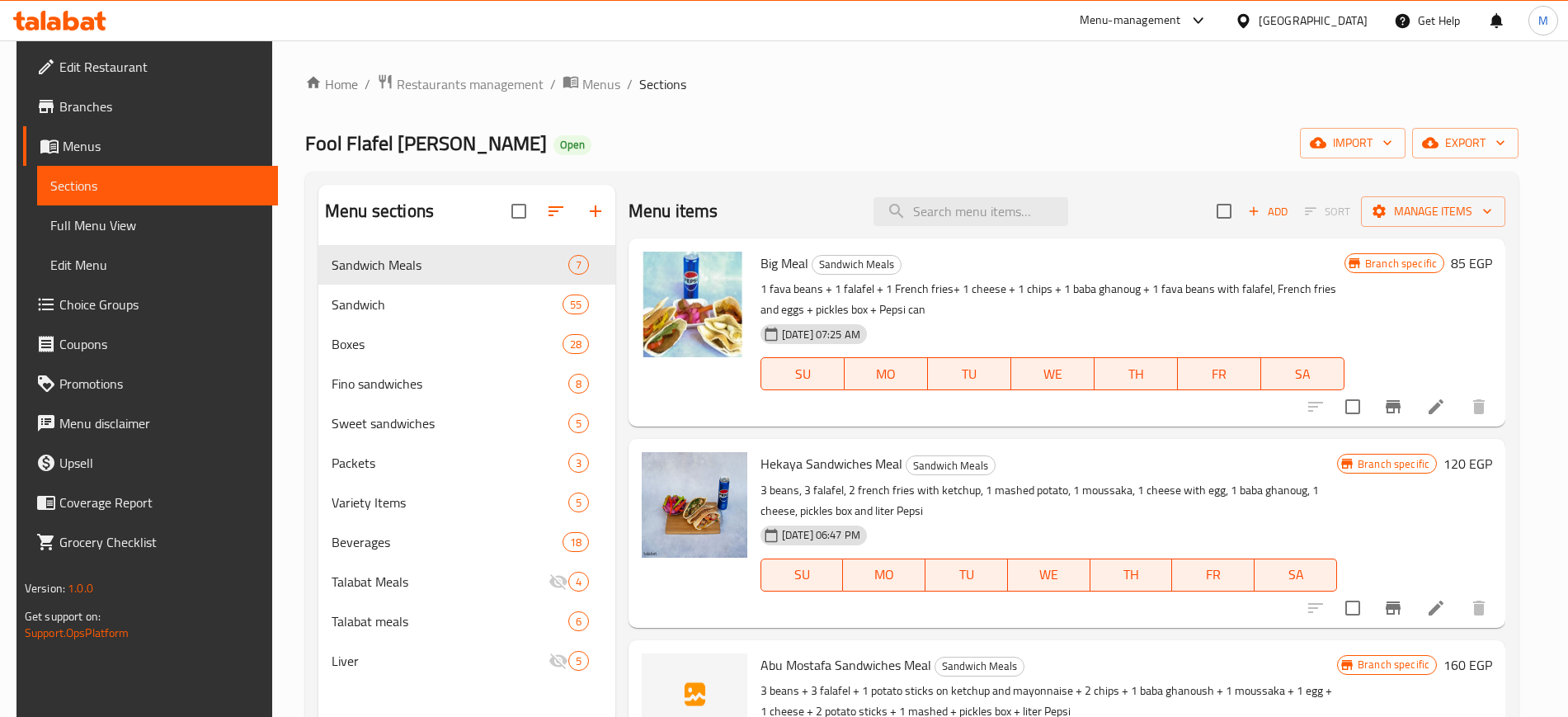
click at [936, 282] on p "1 fava beans + 1 falafel + 1 French fries+ 1 cheese + 1 chips + 1 baba ghanoug …" at bounding box center [1052, 299] width 584 height 41
click at [977, 218] on input "search" at bounding box center [970, 211] width 194 height 28
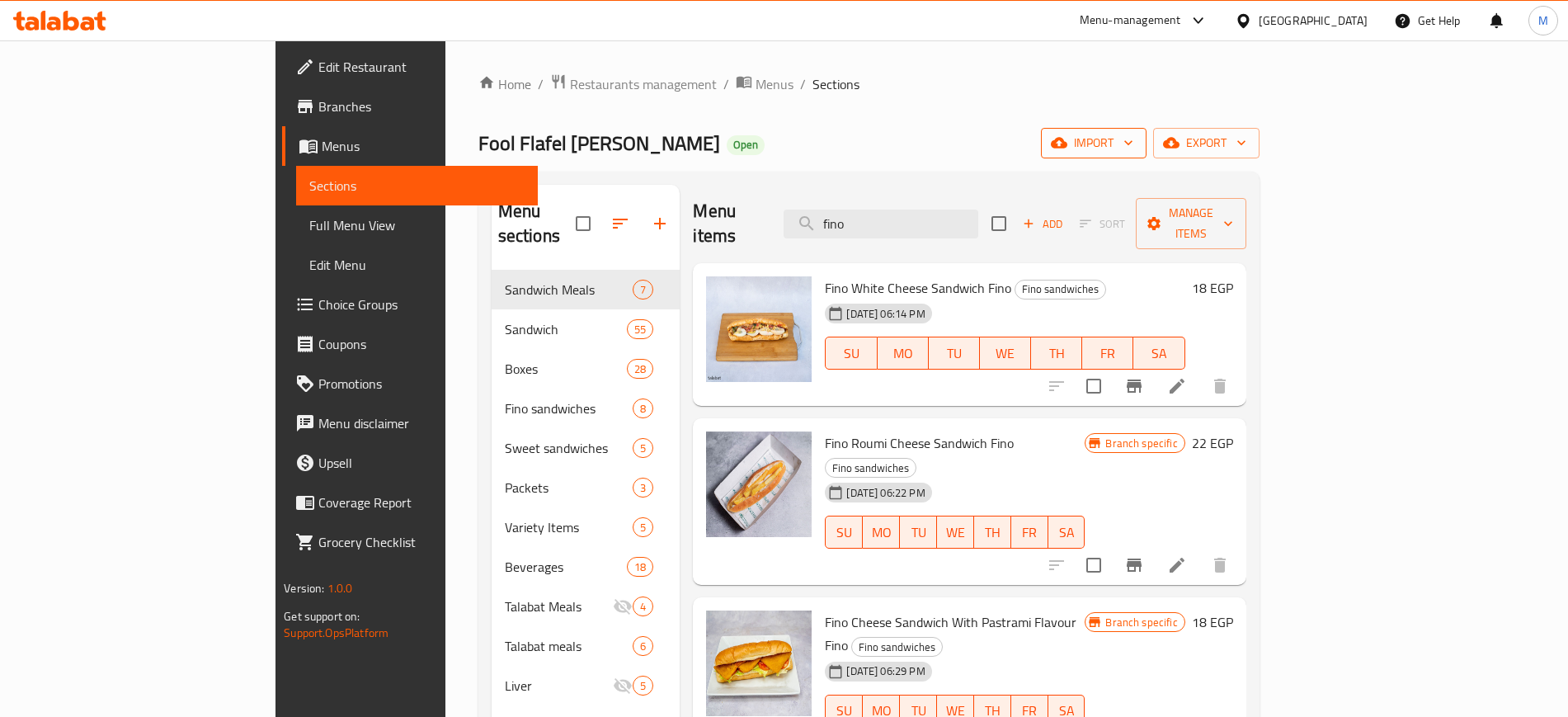
type input "fino"
click at [1133, 132] on span "import" at bounding box center [1093, 142] width 79 height 21
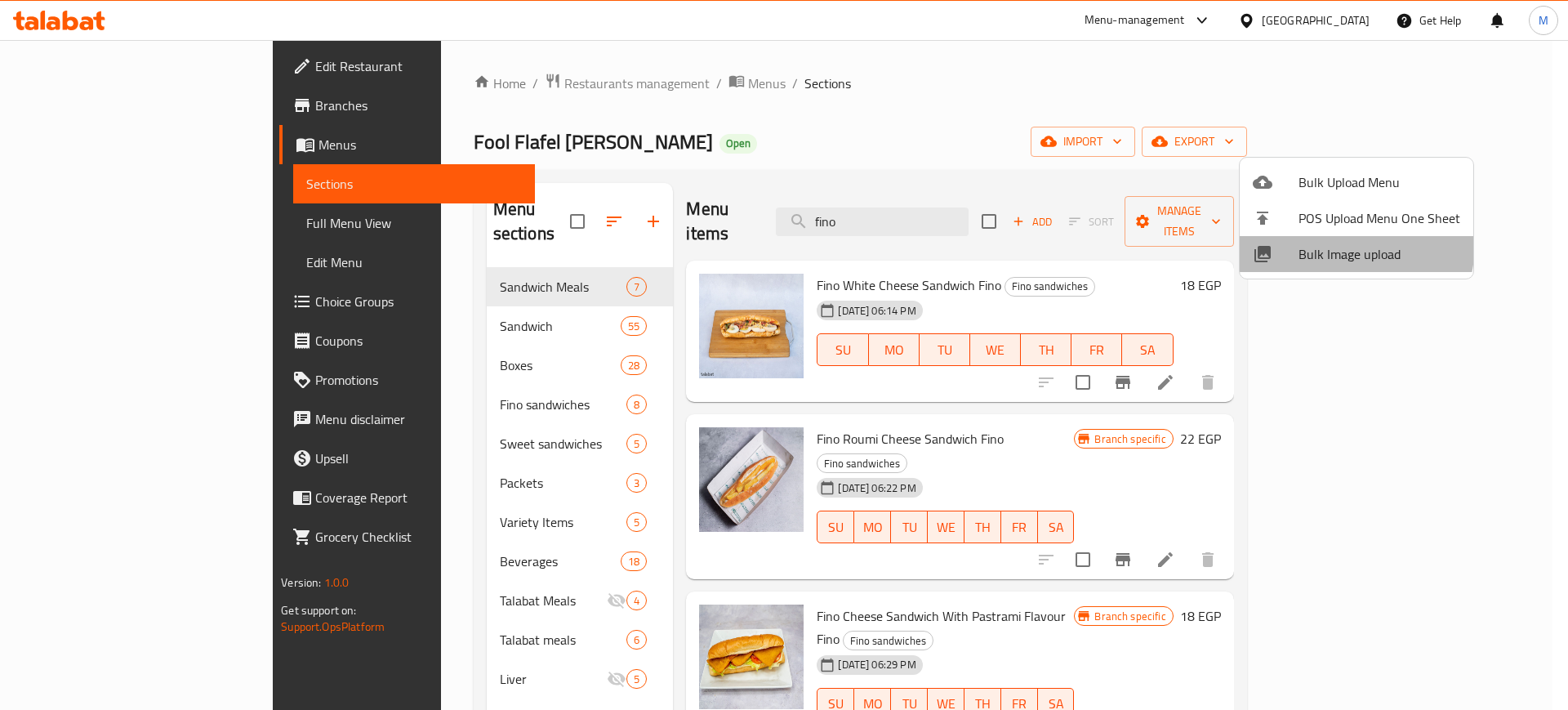
click at [1326, 244] on span "Bulk Image upload" at bounding box center [1380, 254] width 161 height 19
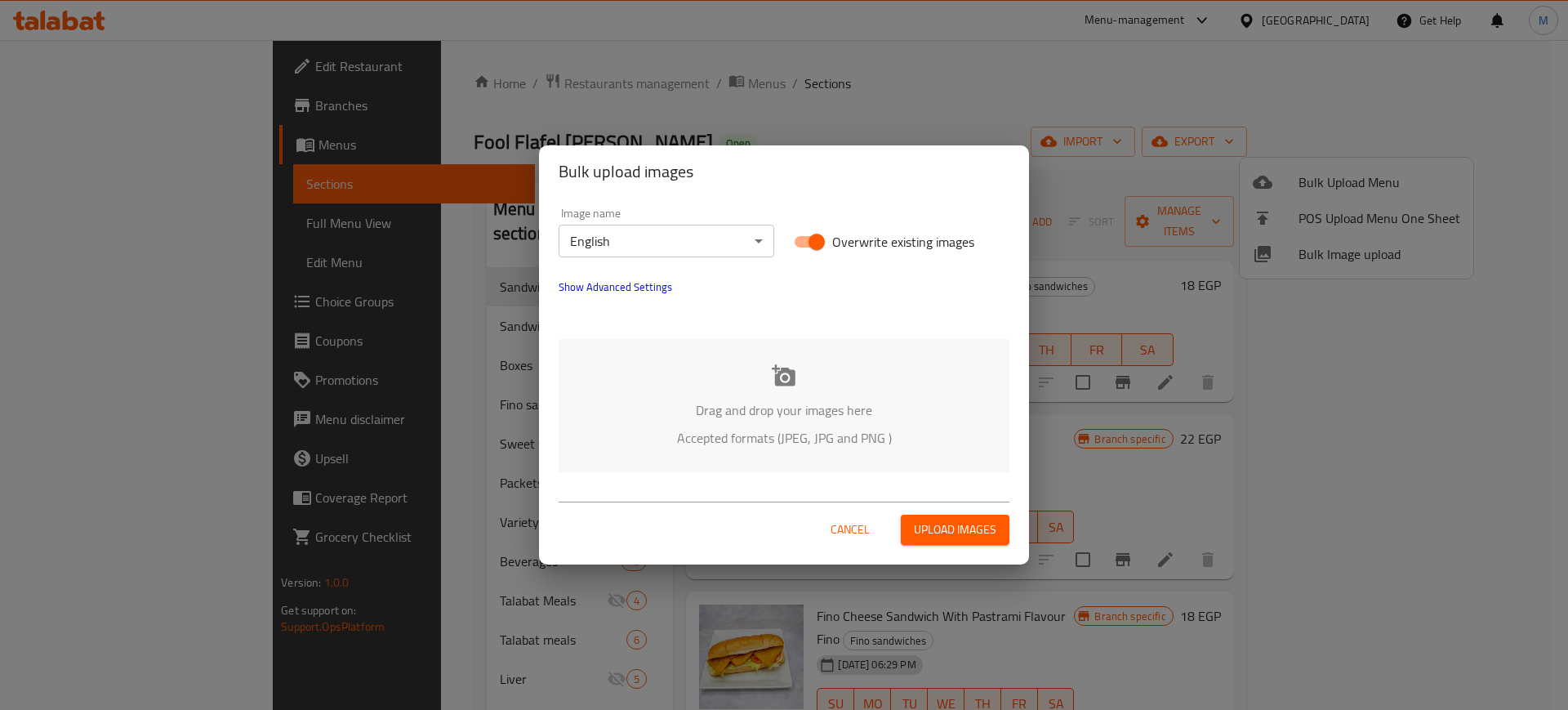
click at [788, 392] on div "Drag and drop your images here Accepted formats (JPEG, JPG and PNG )" at bounding box center [784, 405] width 451 height 133
click at [620, 292] on span "Show Advanced Settings" at bounding box center [615, 287] width 114 height 19
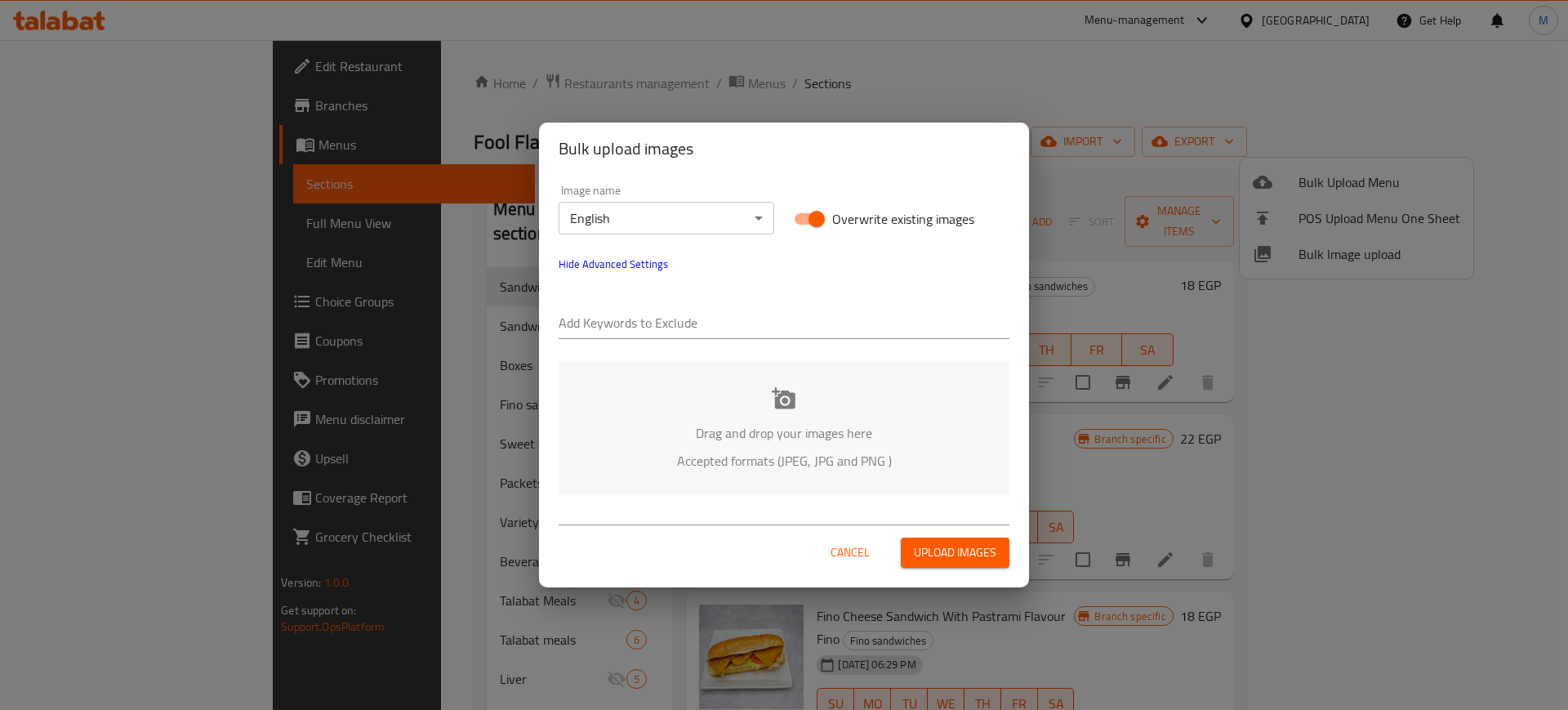
click at [650, 329] on input "text" at bounding box center [784, 323] width 451 height 26
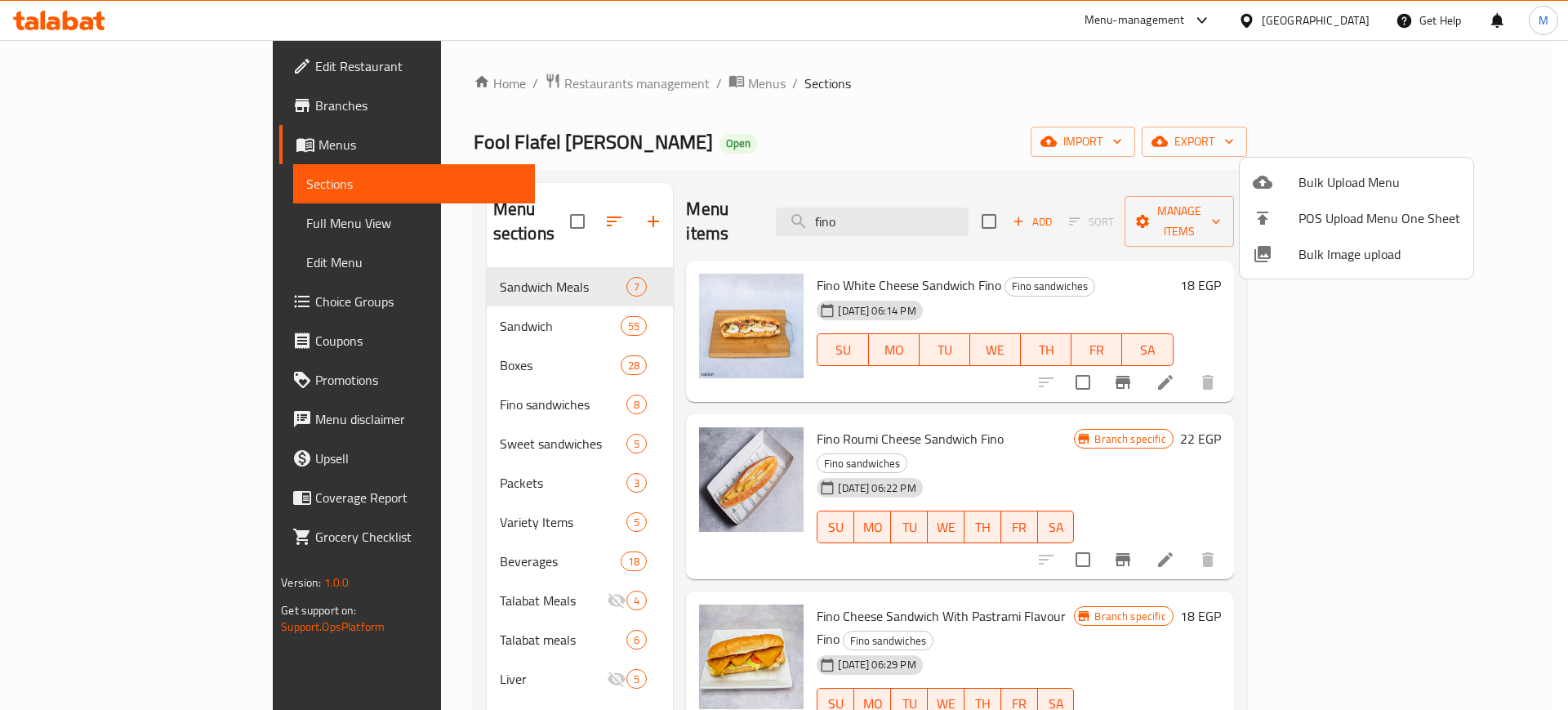
click at [816, 538] on div at bounding box center [784, 355] width 1568 height 710
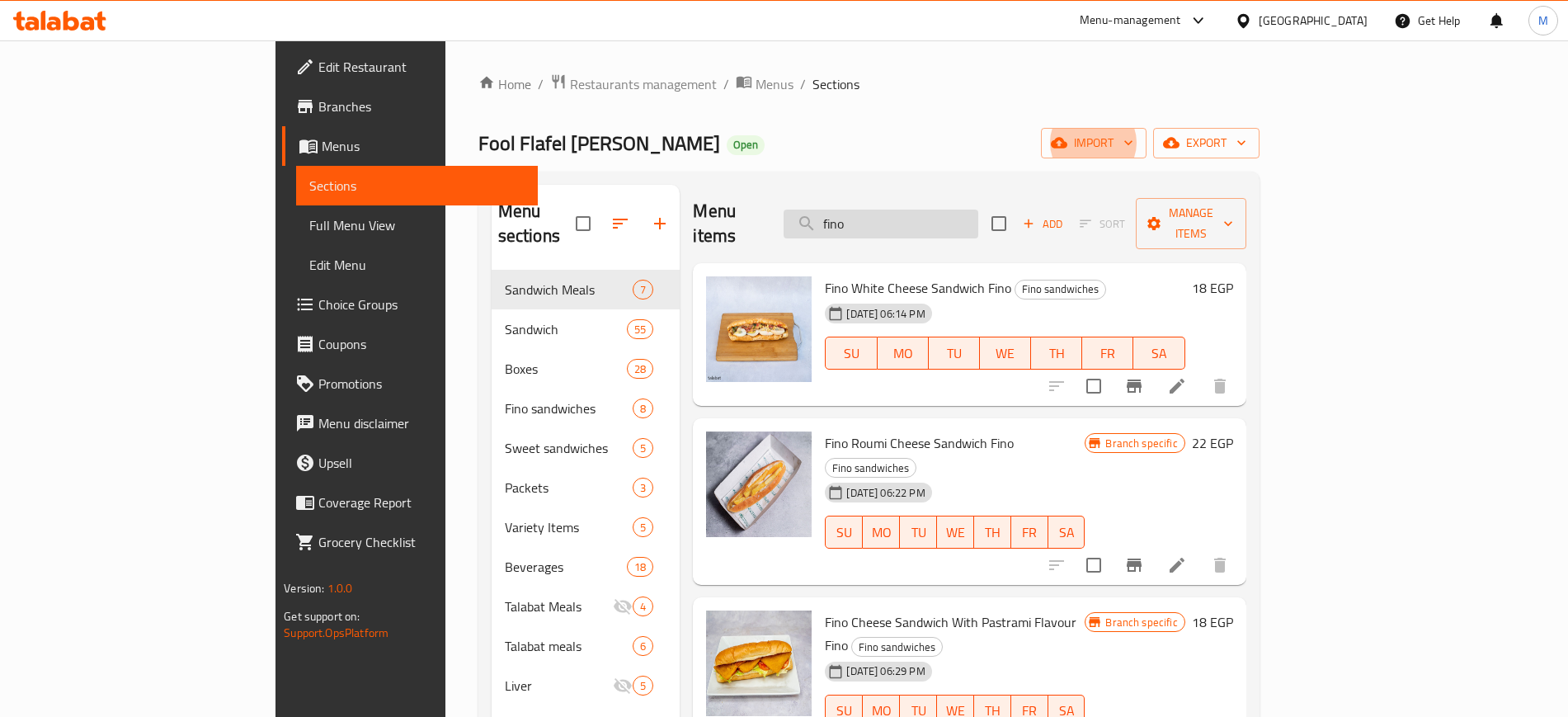
click at [943, 215] on input "fino" at bounding box center [881, 224] width 194 height 28
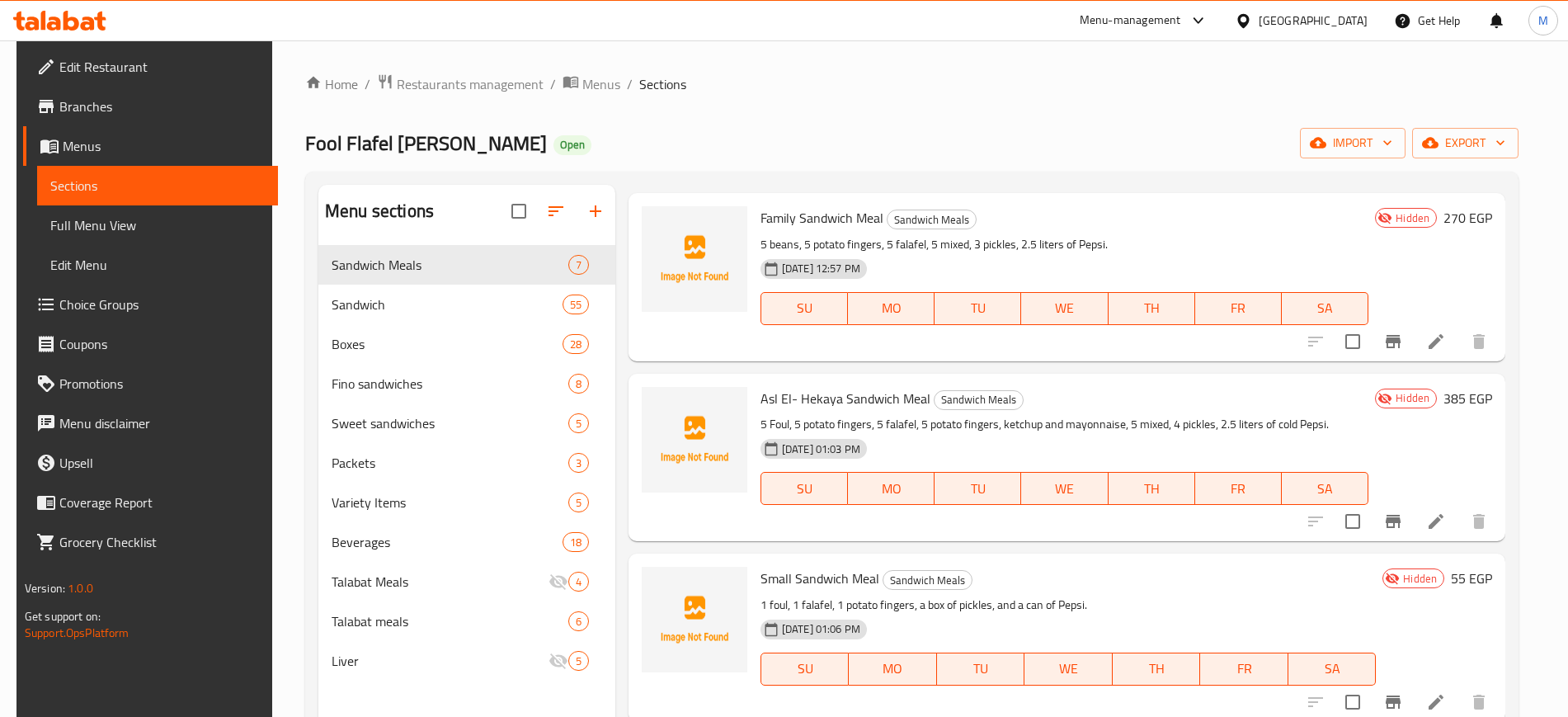
scroll to position [230, 0]
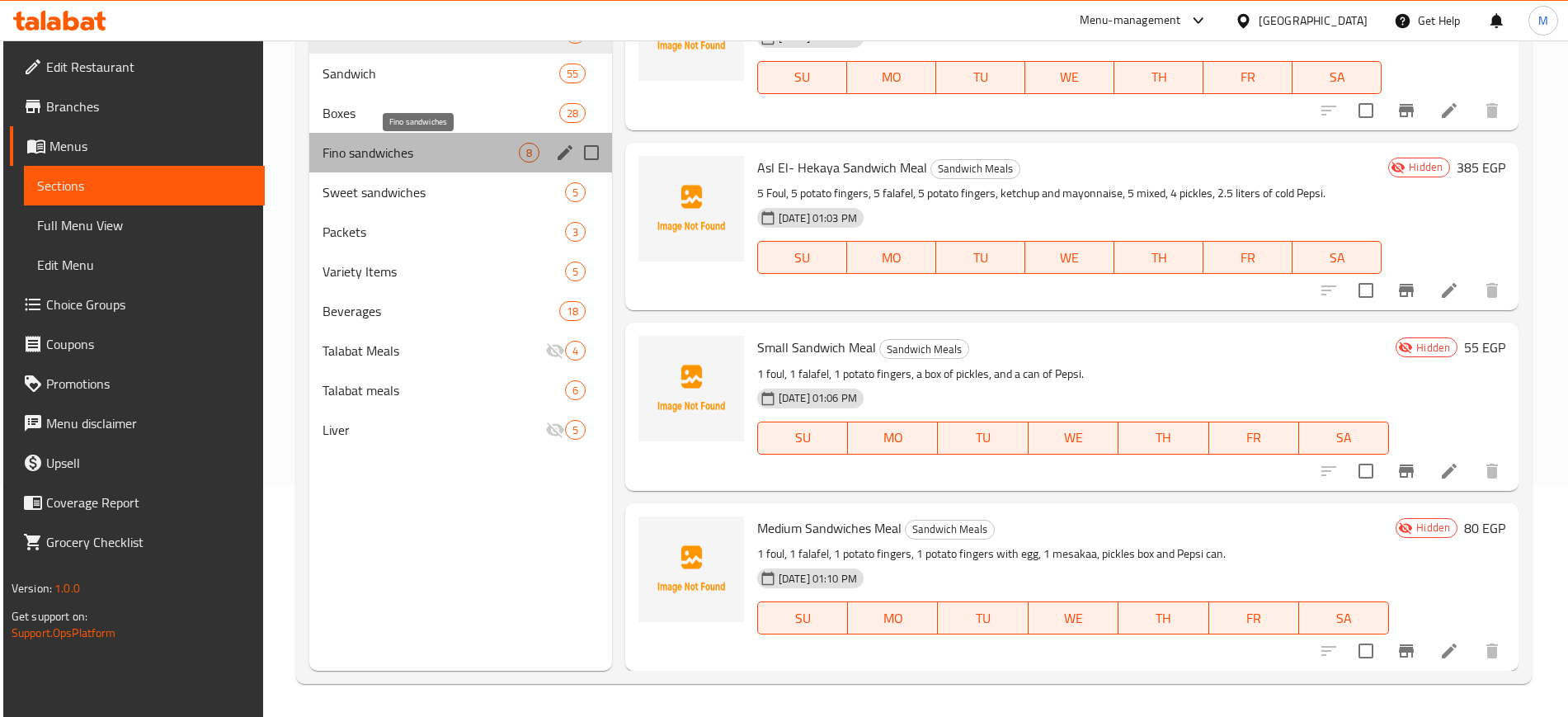
click at [463, 162] on span "Fino sandwiches" at bounding box center [420, 152] width 195 height 20
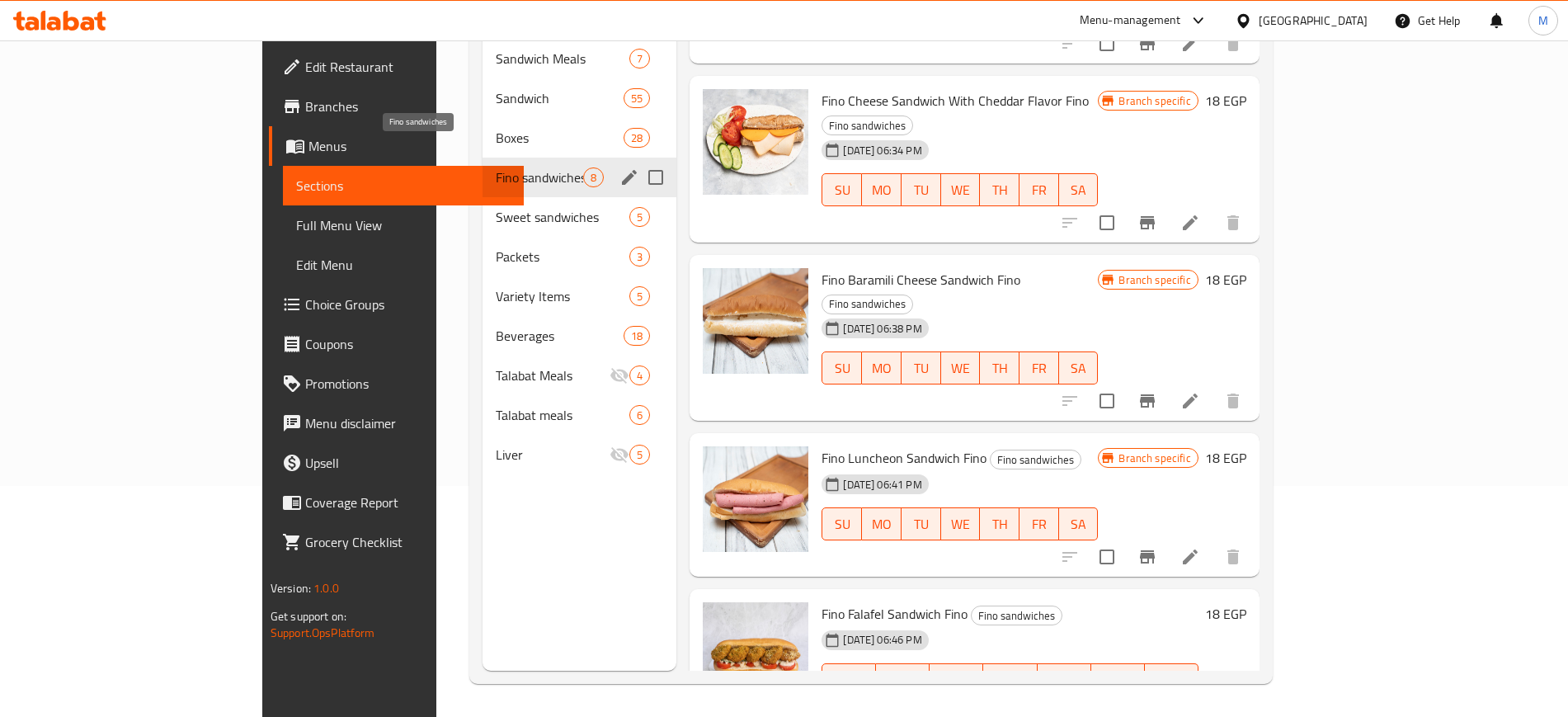
scroll to position [569, 0]
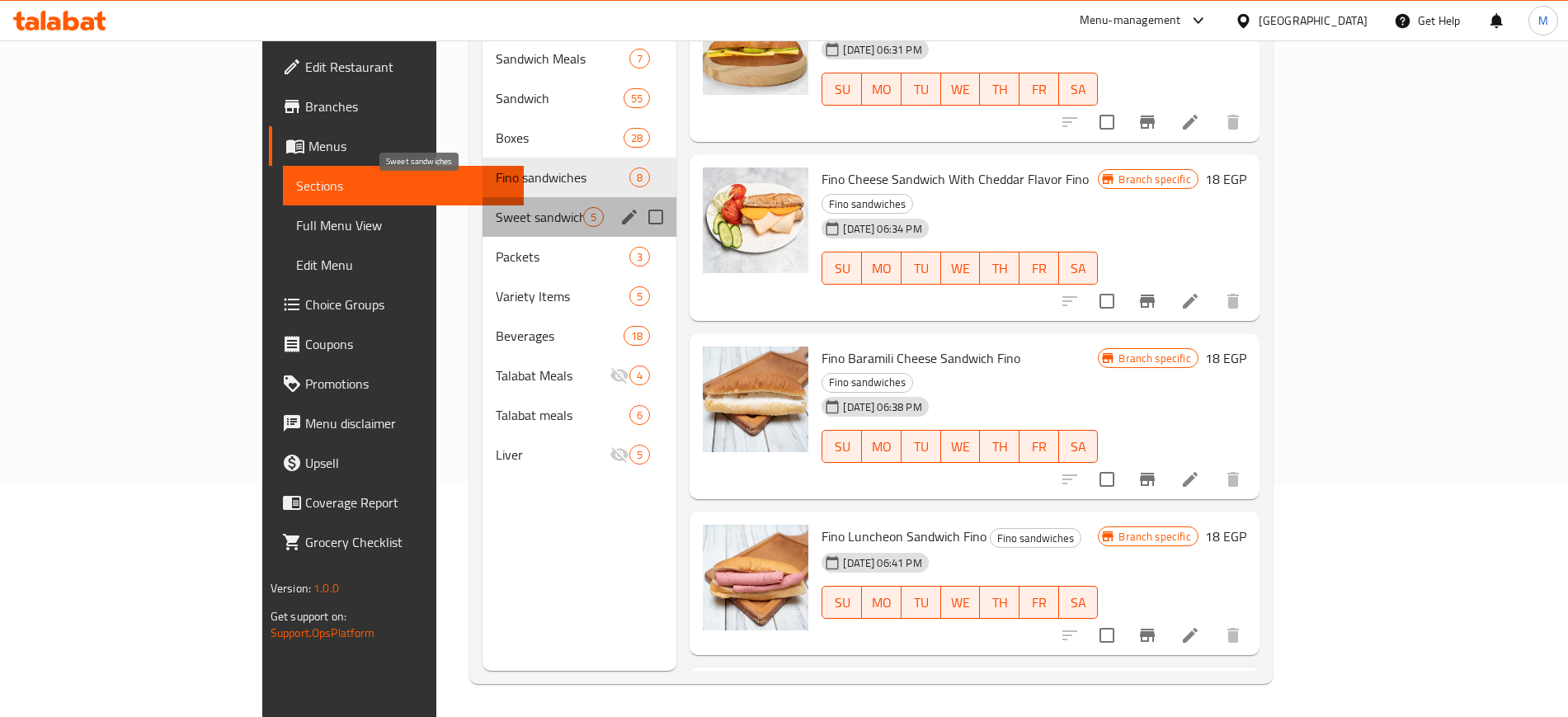
click at [496, 207] on span "Sweet sandwiches" at bounding box center [539, 217] width 87 height 20
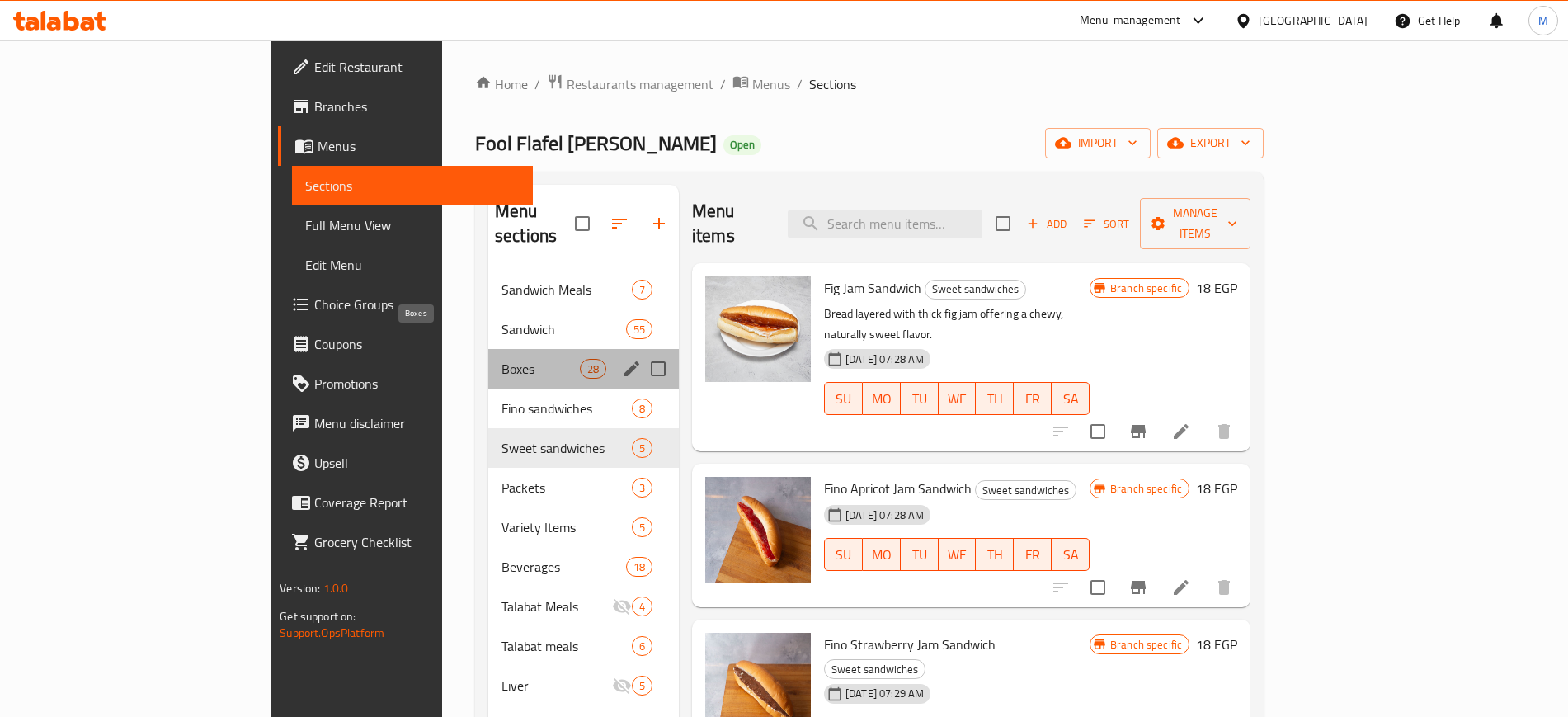
click at [501, 359] on span "Boxes" at bounding box center [541, 369] width 78 height 20
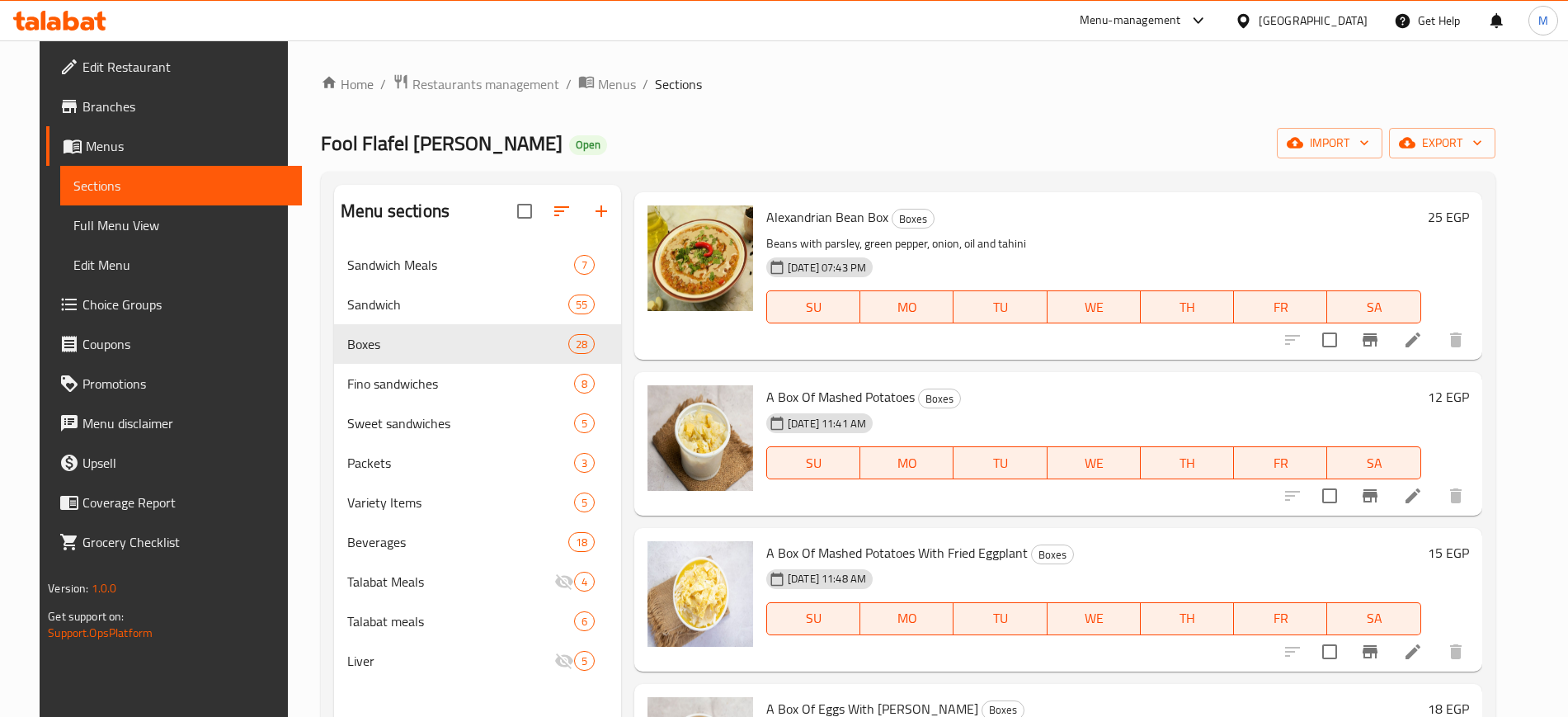
scroll to position [894, 0]
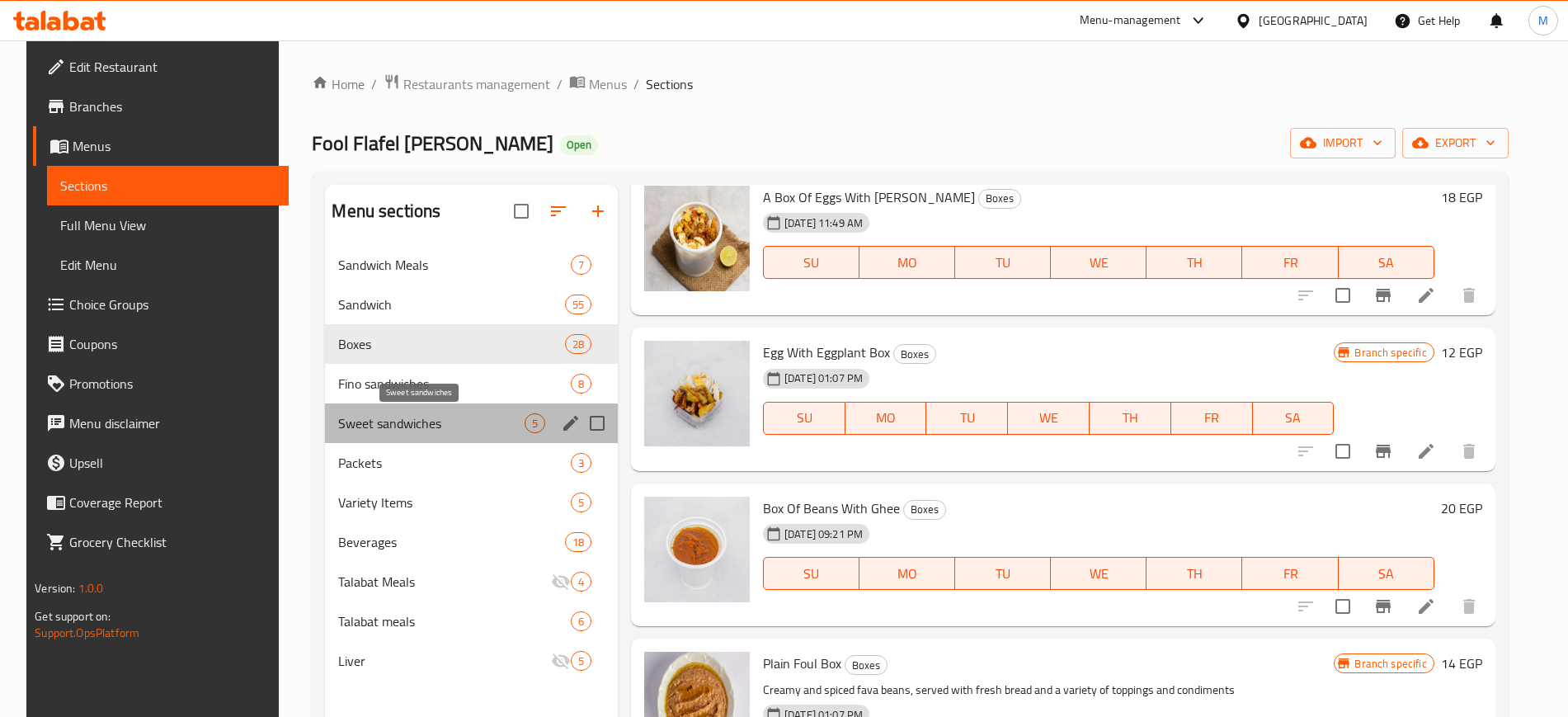
click at [397, 420] on span "Sweet sandwiches" at bounding box center [431, 423] width 185 height 20
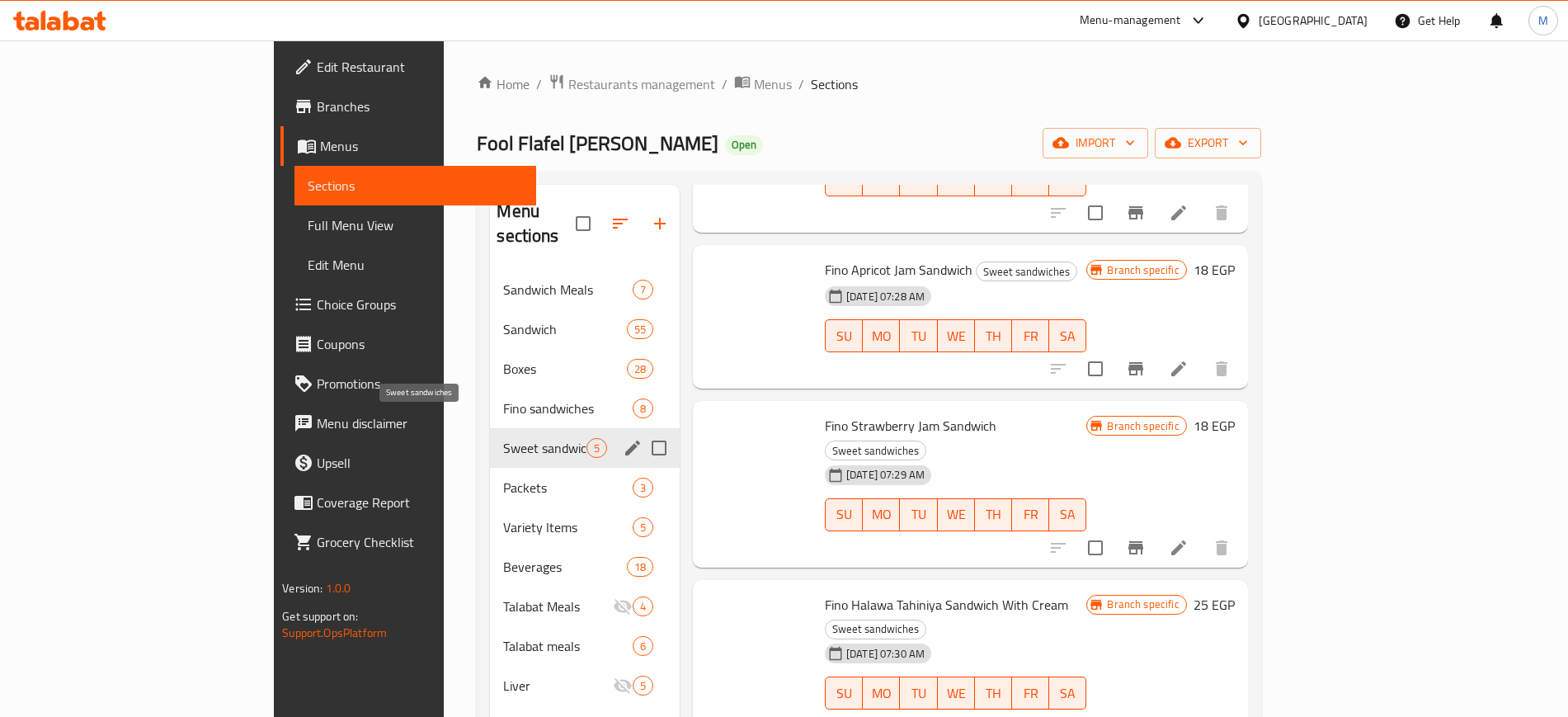
scroll to position [127, 0]
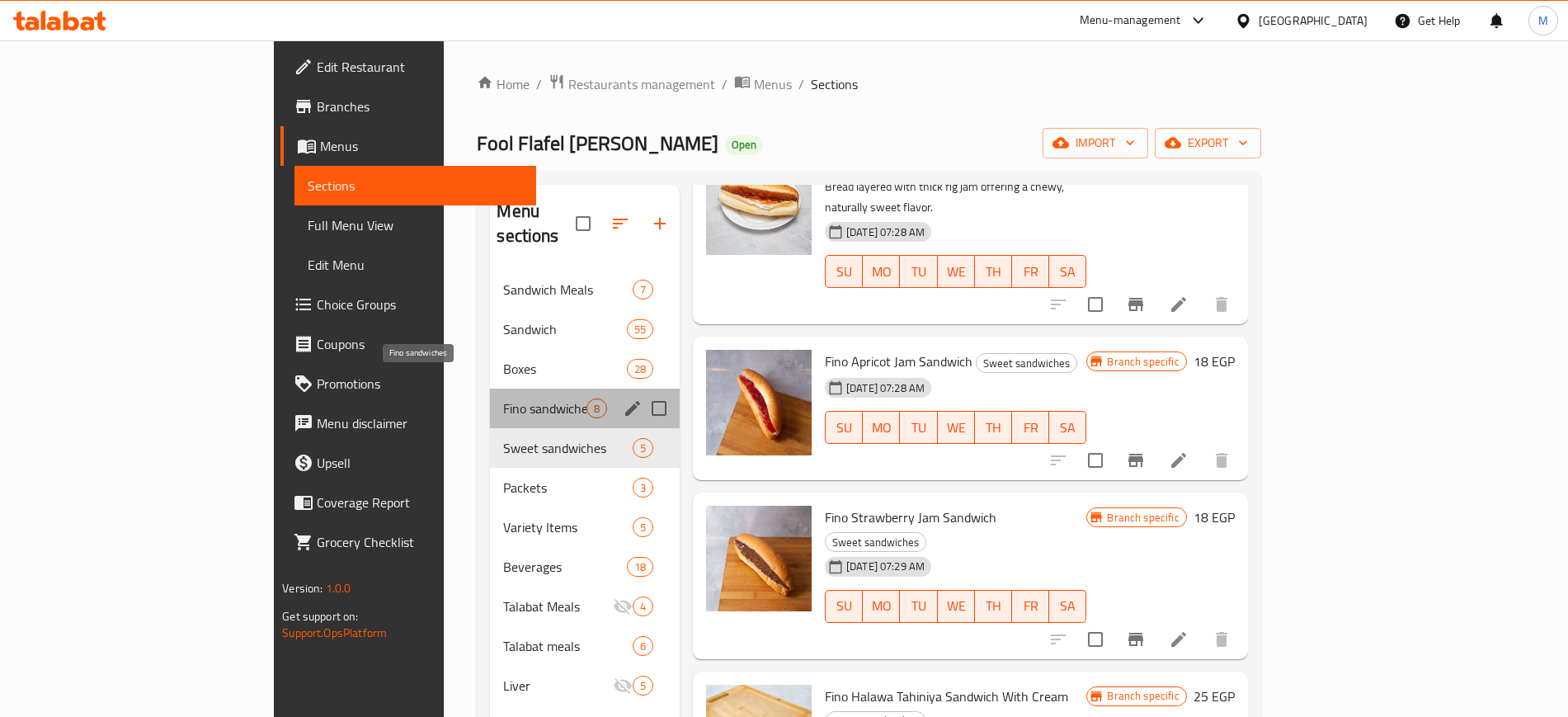
click at [503, 398] on span "Fino sandwiches" at bounding box center [545, 408] width 82 height 20
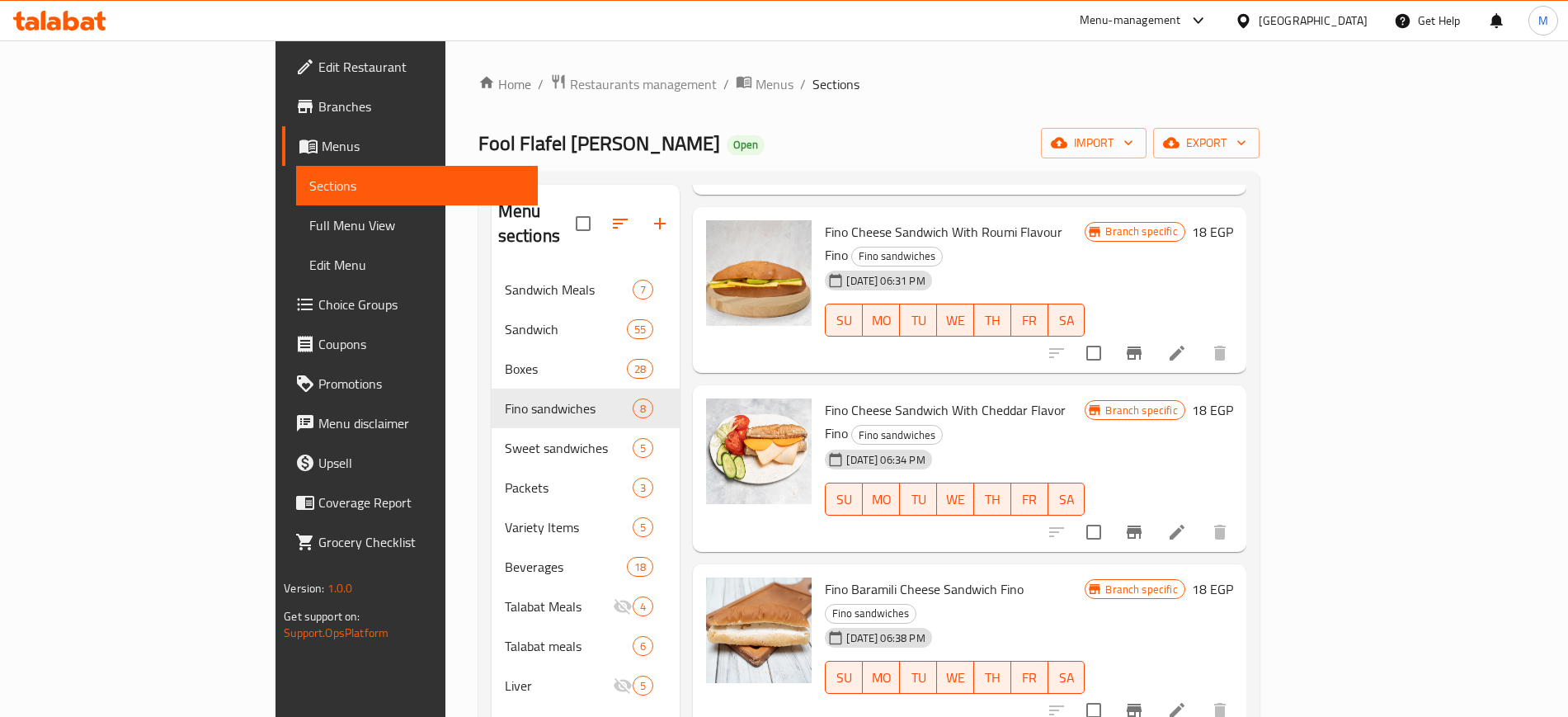
scroll to position [230, 0]
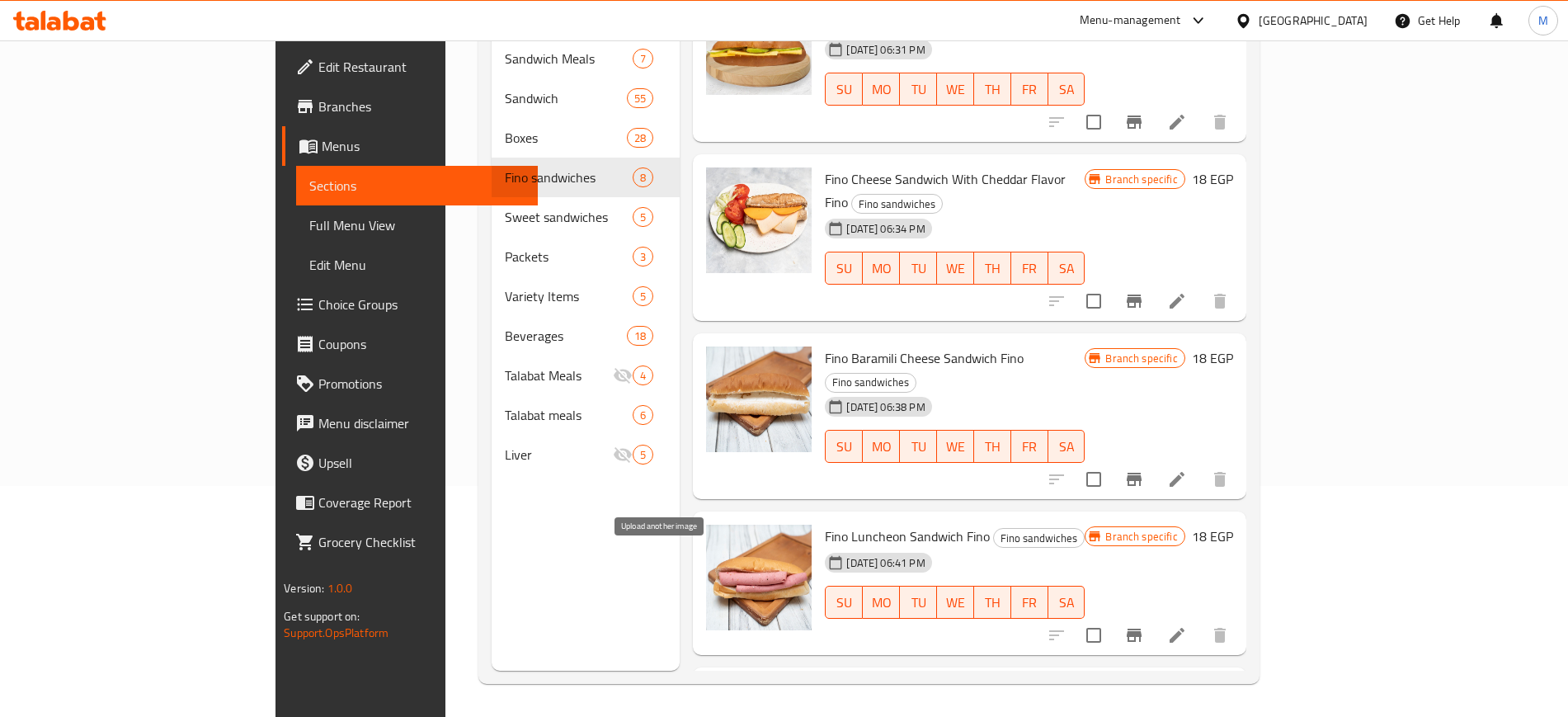
click at [719, 693] on icon "upload picture" at bounding box center [729, 703] width 20 height 20
click at [528, 541] on div "Menu sections Sandwich Meals 7 Sandwich 55 Boxes 28 Fino sandwiches 8 Sweet san…" at bounding box center [586, 312] width 189 height 717
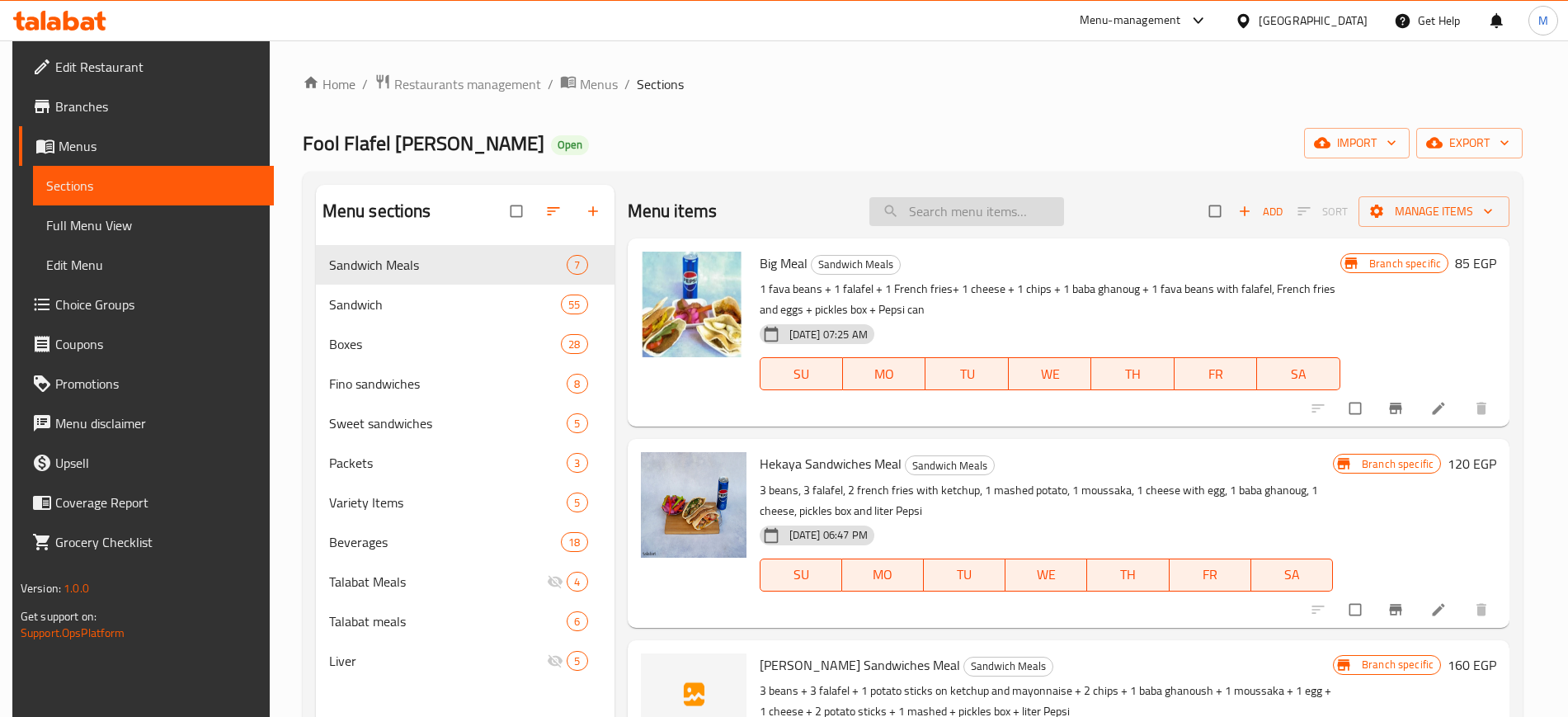
click at [1024, 222] on input "search" at bounding box center [967, 211] width 194 height 28
paste input "Bean Sandwich With Falafel And Eggplant"
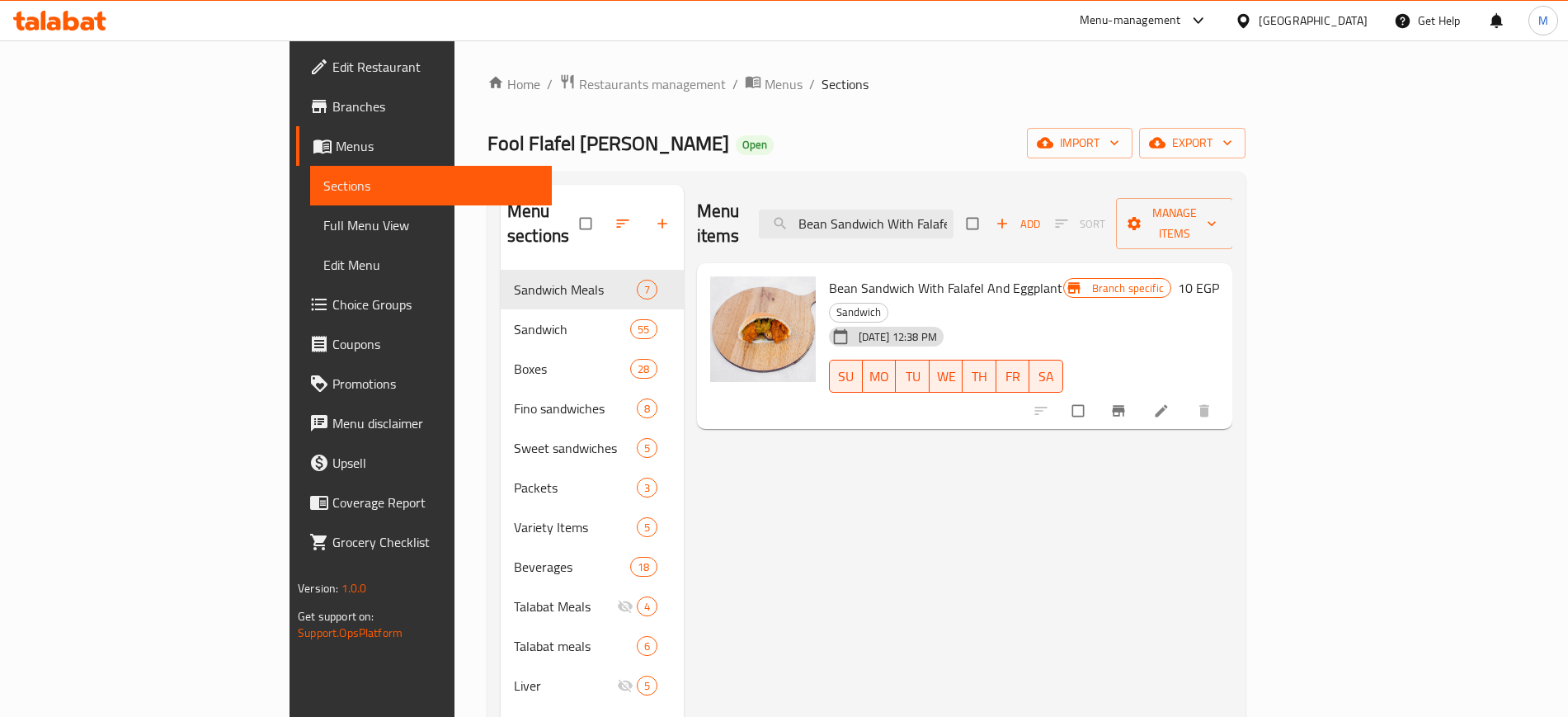
paste input "s"
click at [954, 210] on input "Bean Sandwich With Falafel And Eggs" at bounding box center [856, 224] width 194 height 28
paste input "Mashed Potatoe"
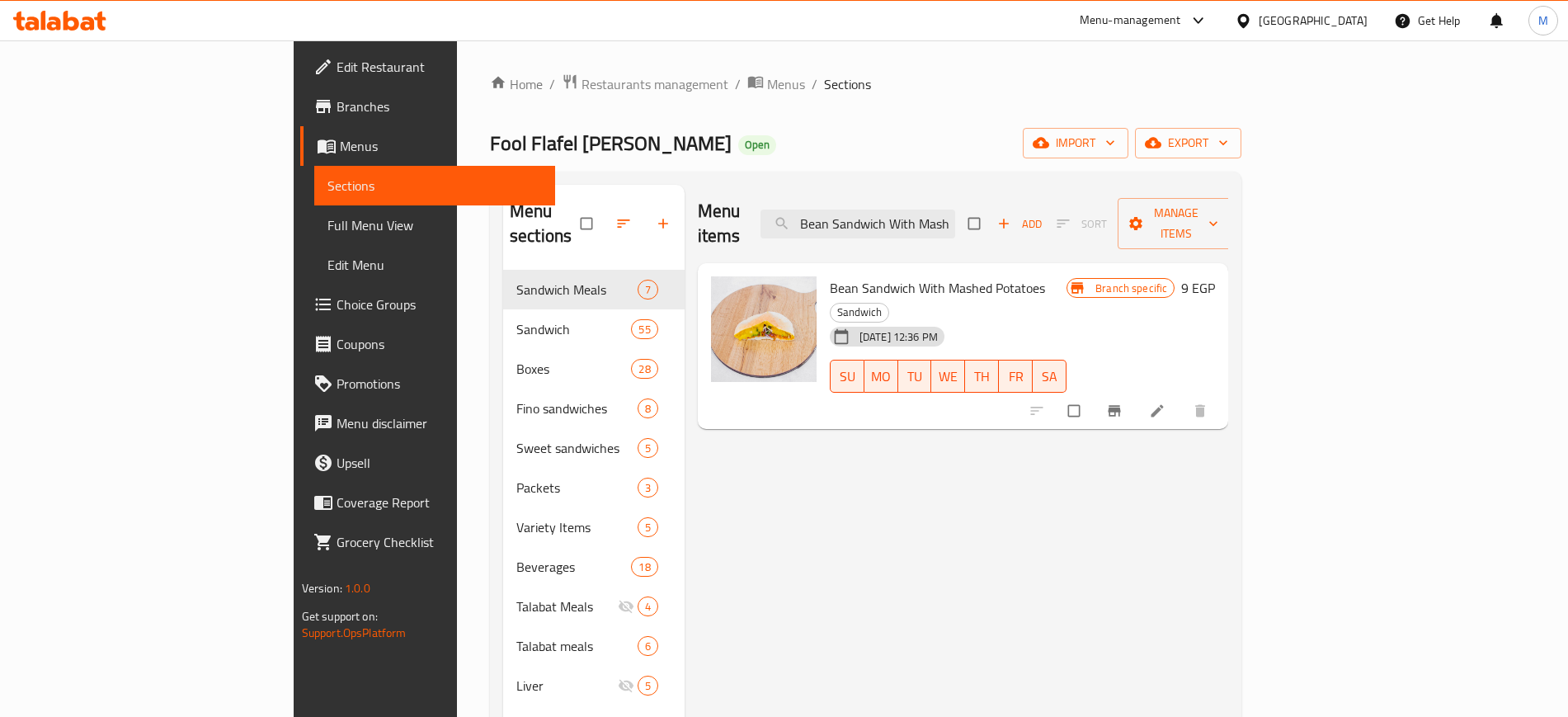
paste input "ox Of Beans With Ghee"
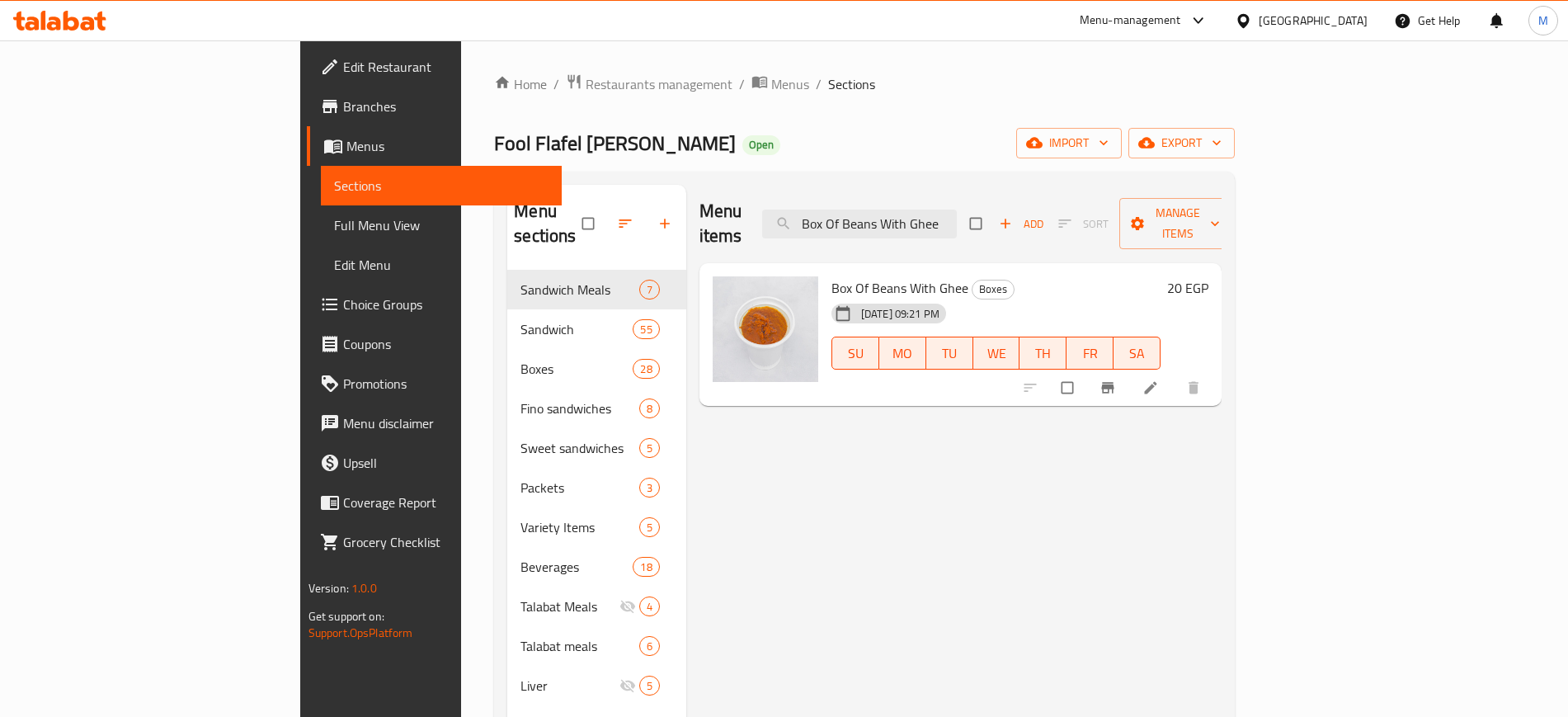
paste input "Egg Omelette Sandwich"
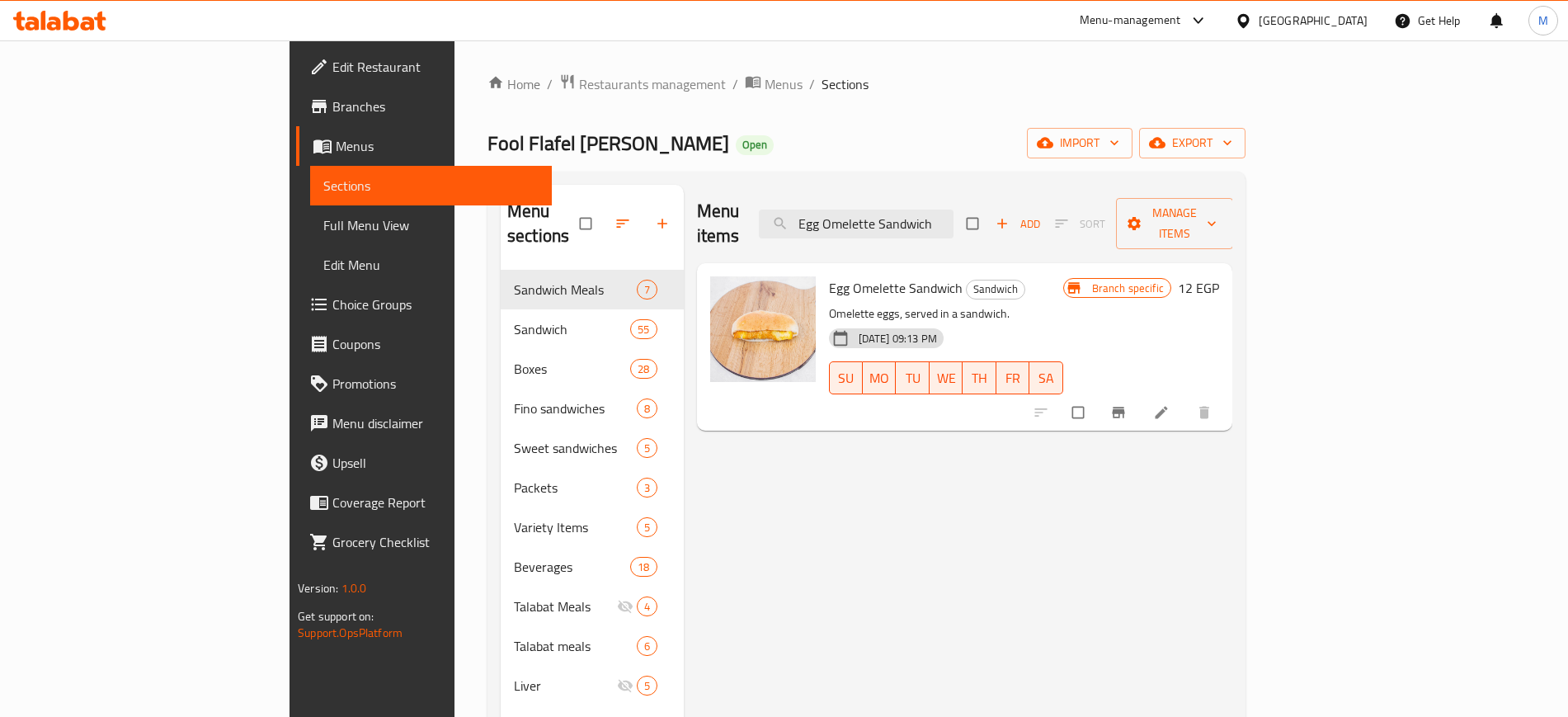
paste input "With Eggplant Box"
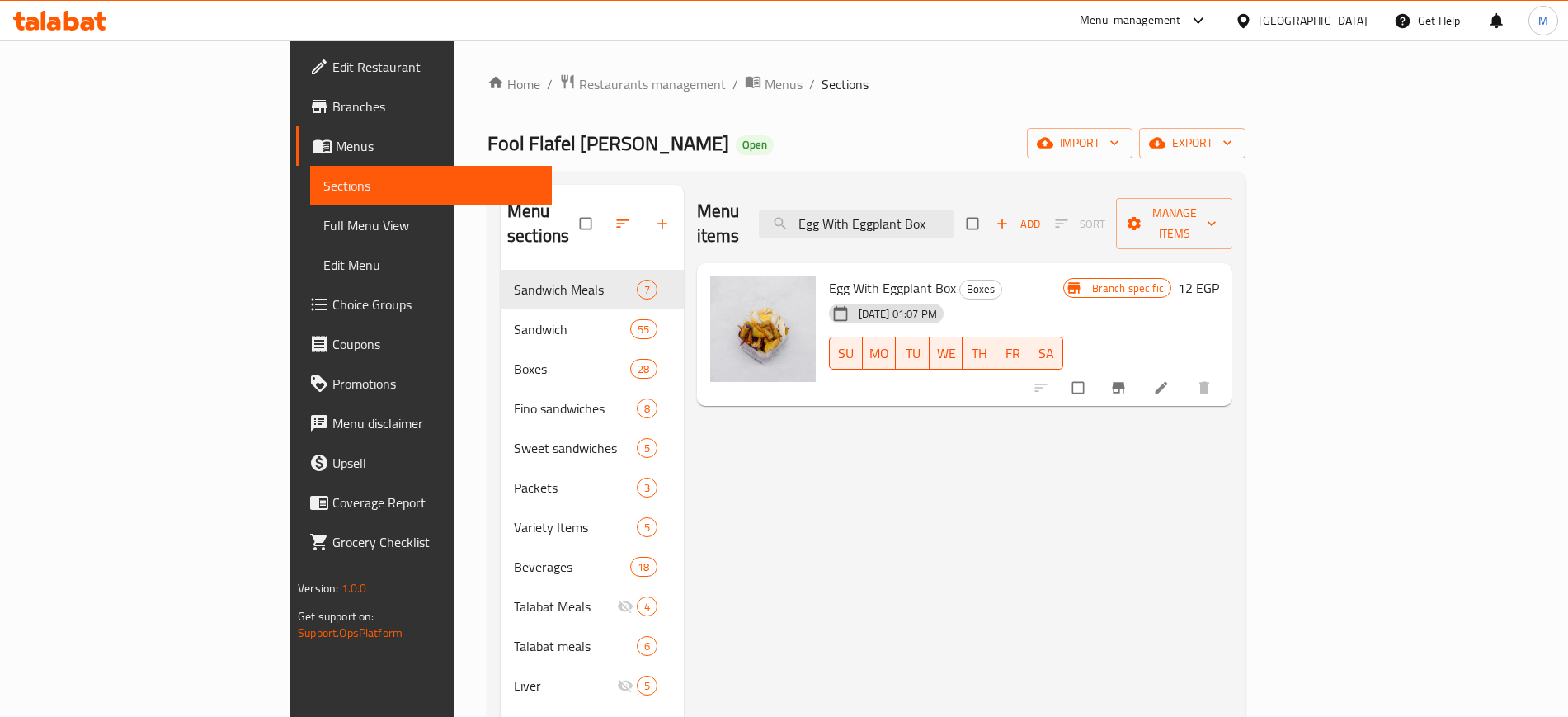
paste input "plant Sandwich With Mashed Potatoes"
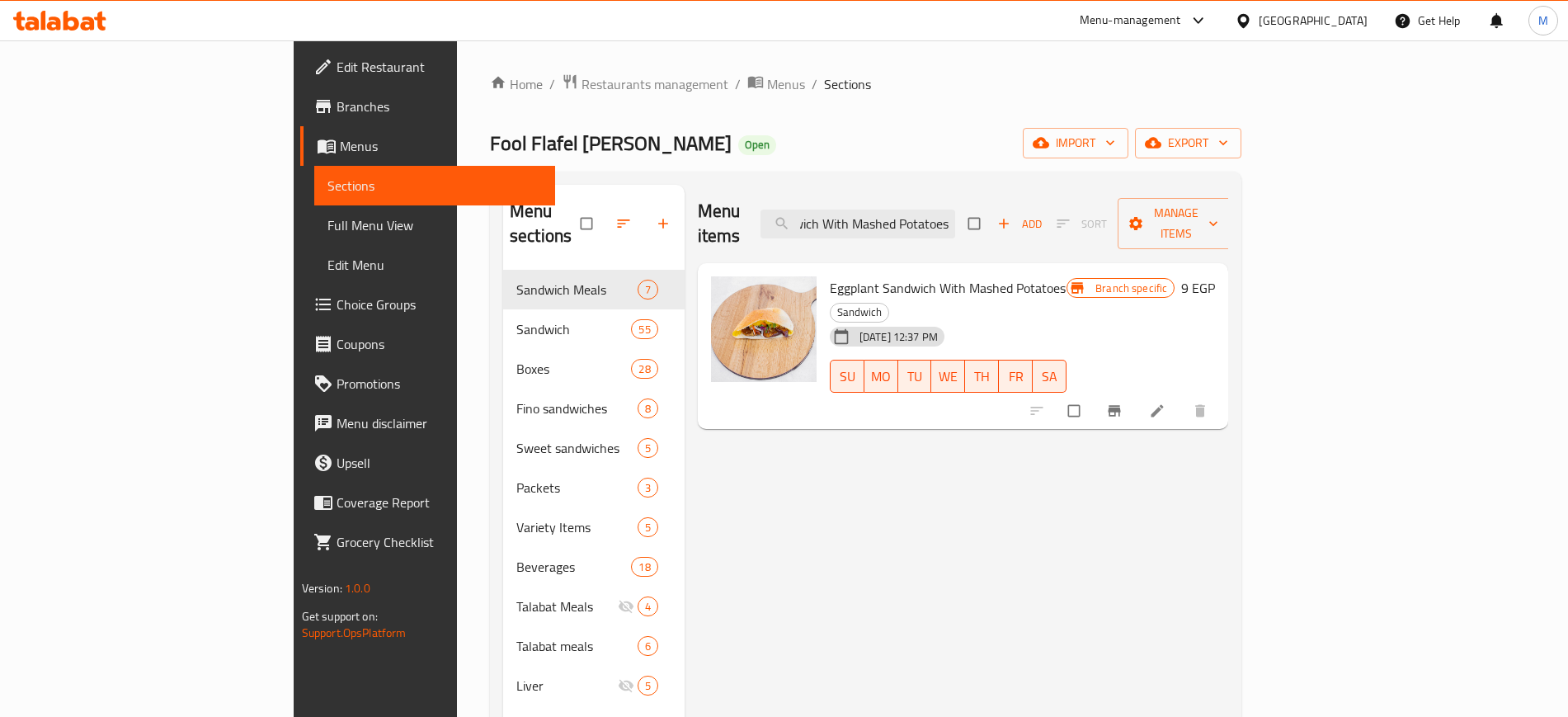
paste input "search"
paste input "Falafel Sandwich With Cheese And Tomatoes"
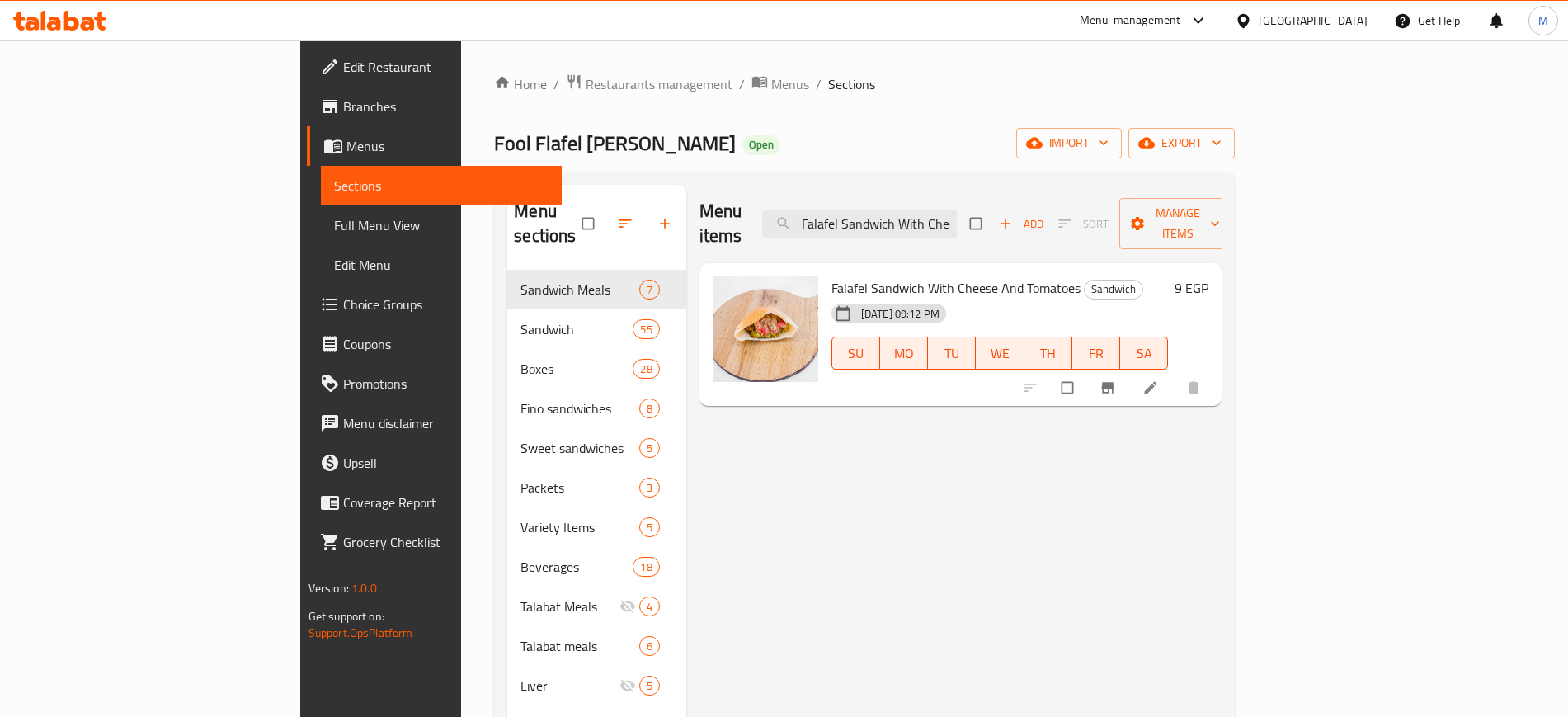
paste input "ip"
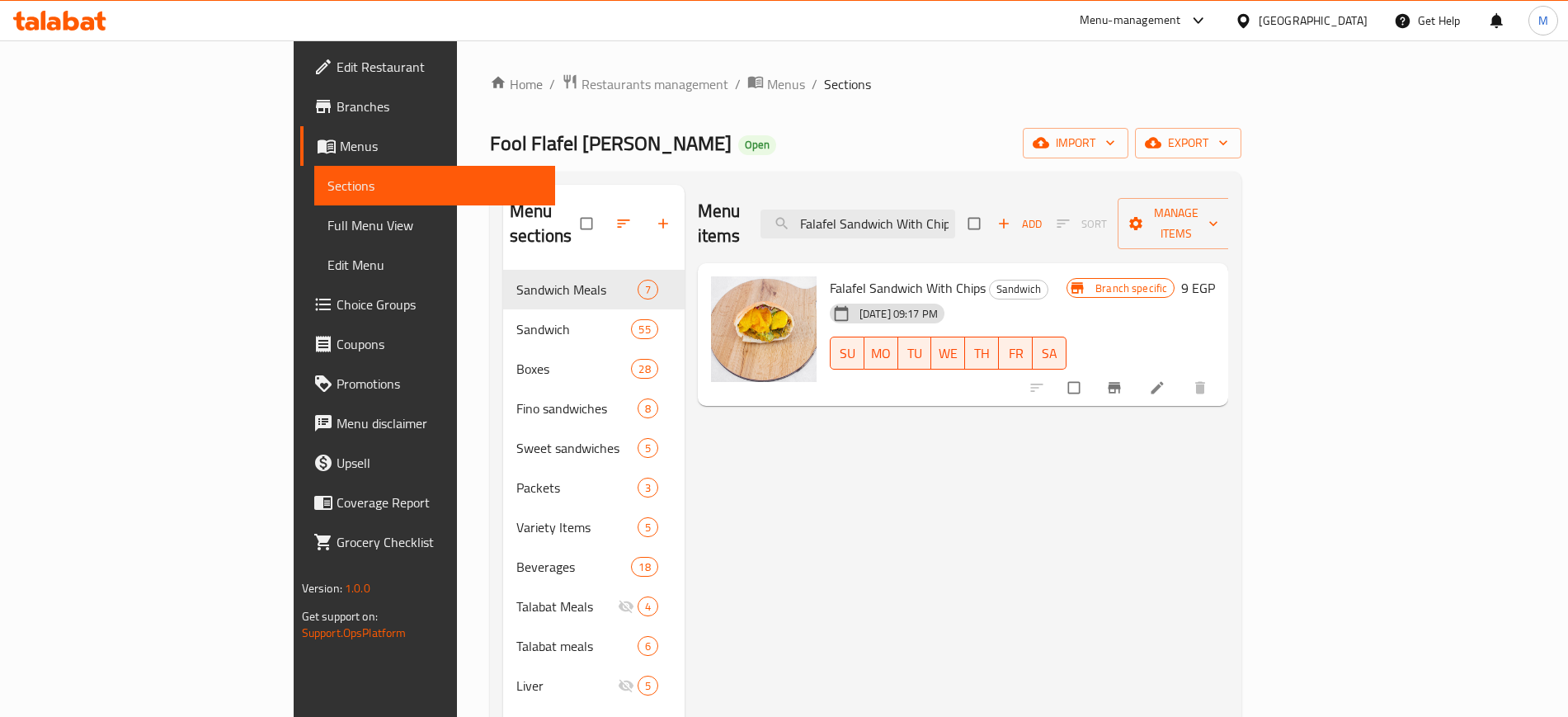
paste input "French Fries And Egg"
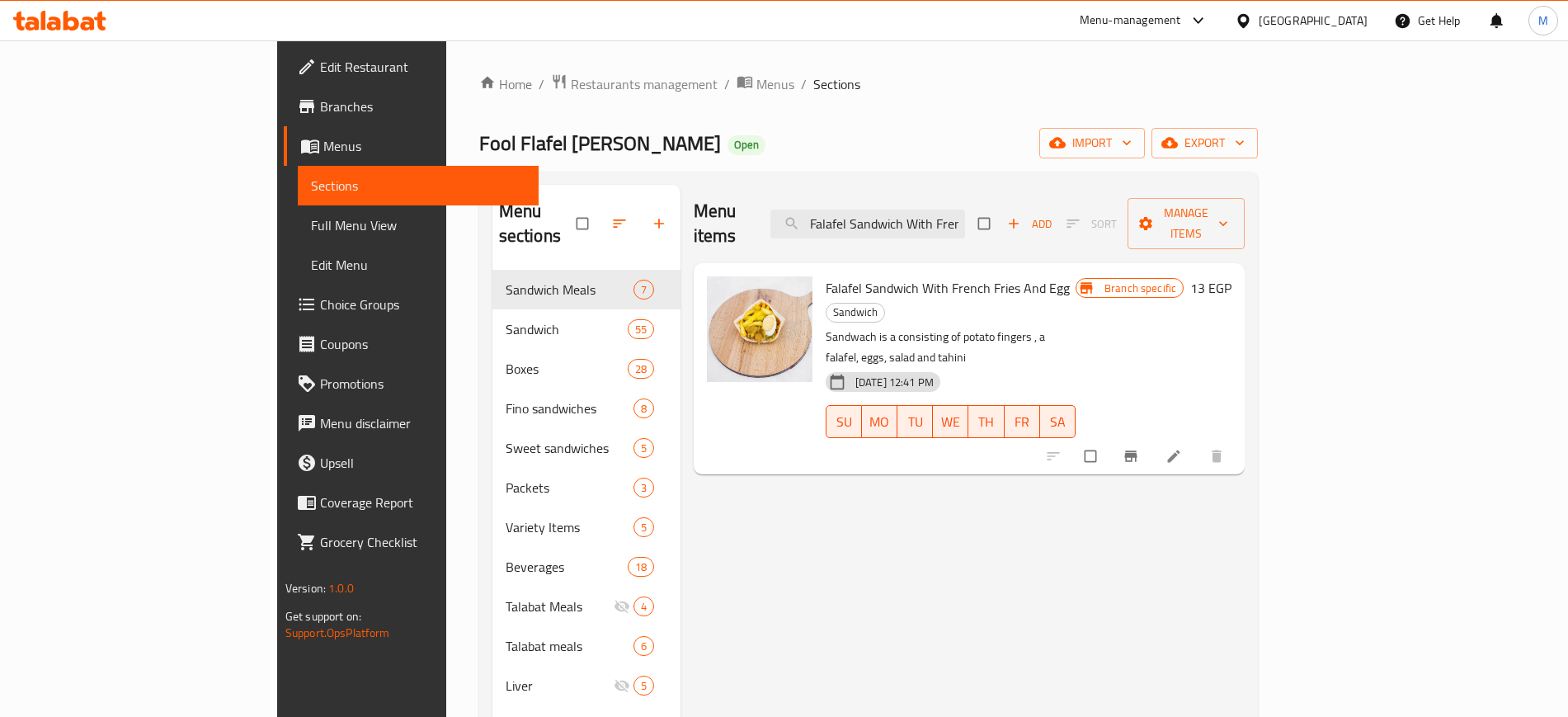
paste input "Mashed Potatoes"
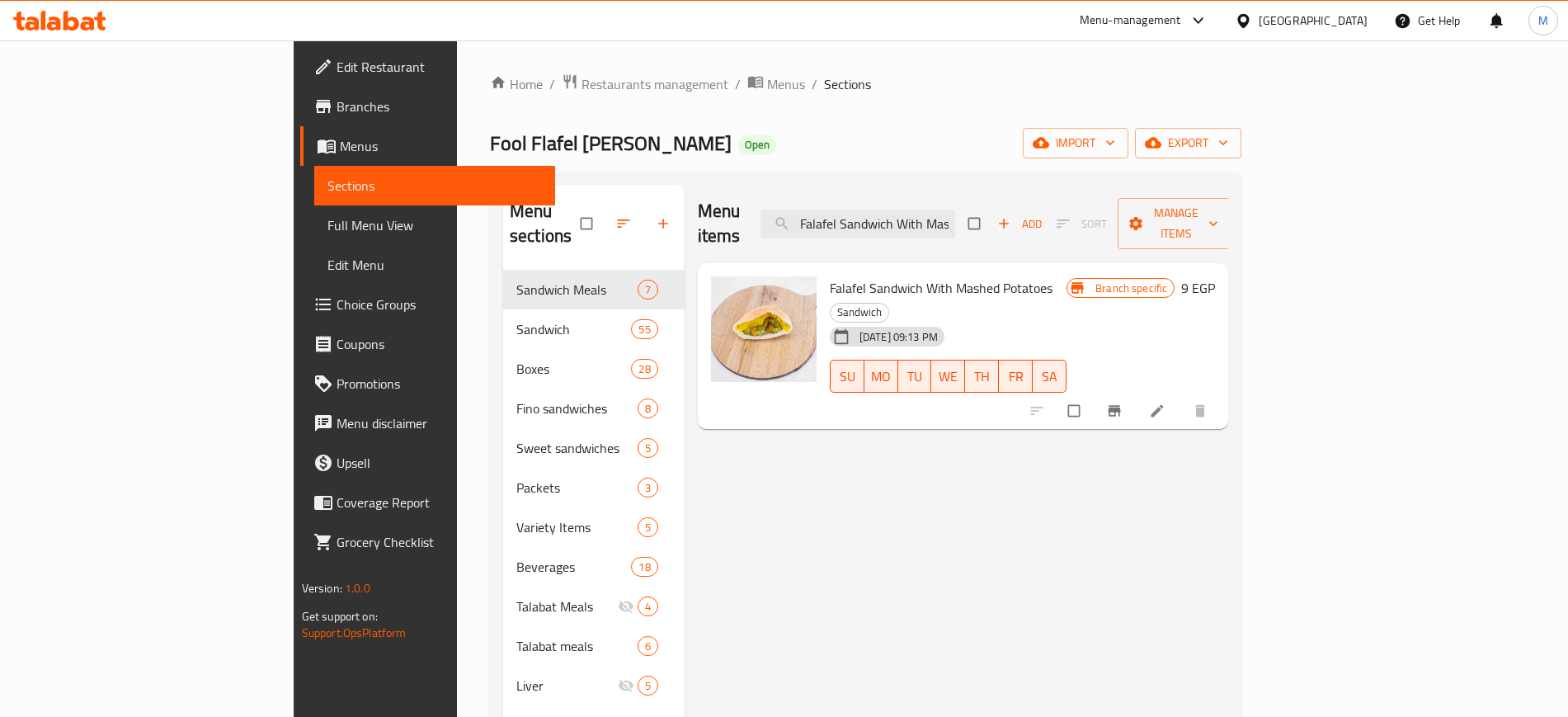
paste input "oussaka"
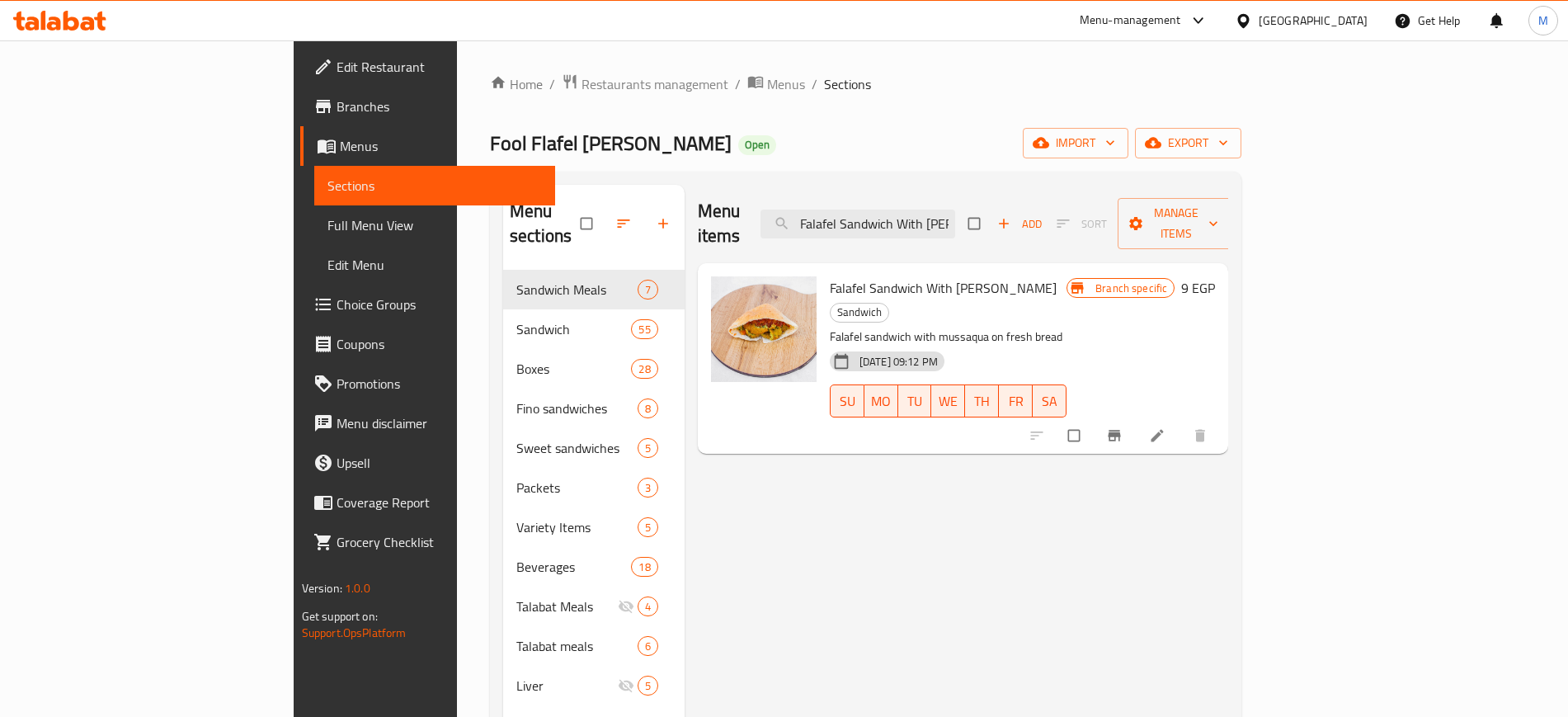
paste input "Hekaya Meal"
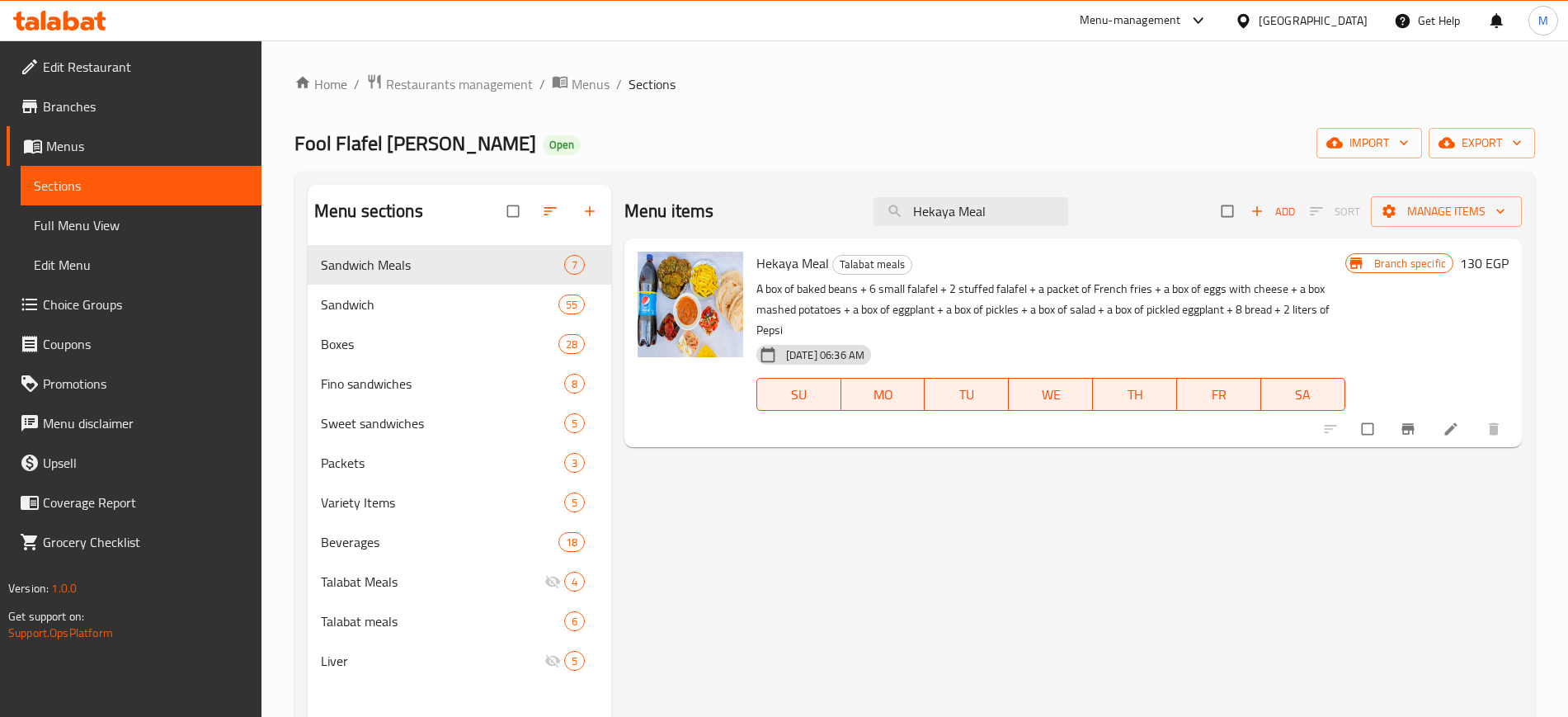
paste input "Liter Pepsi Light"
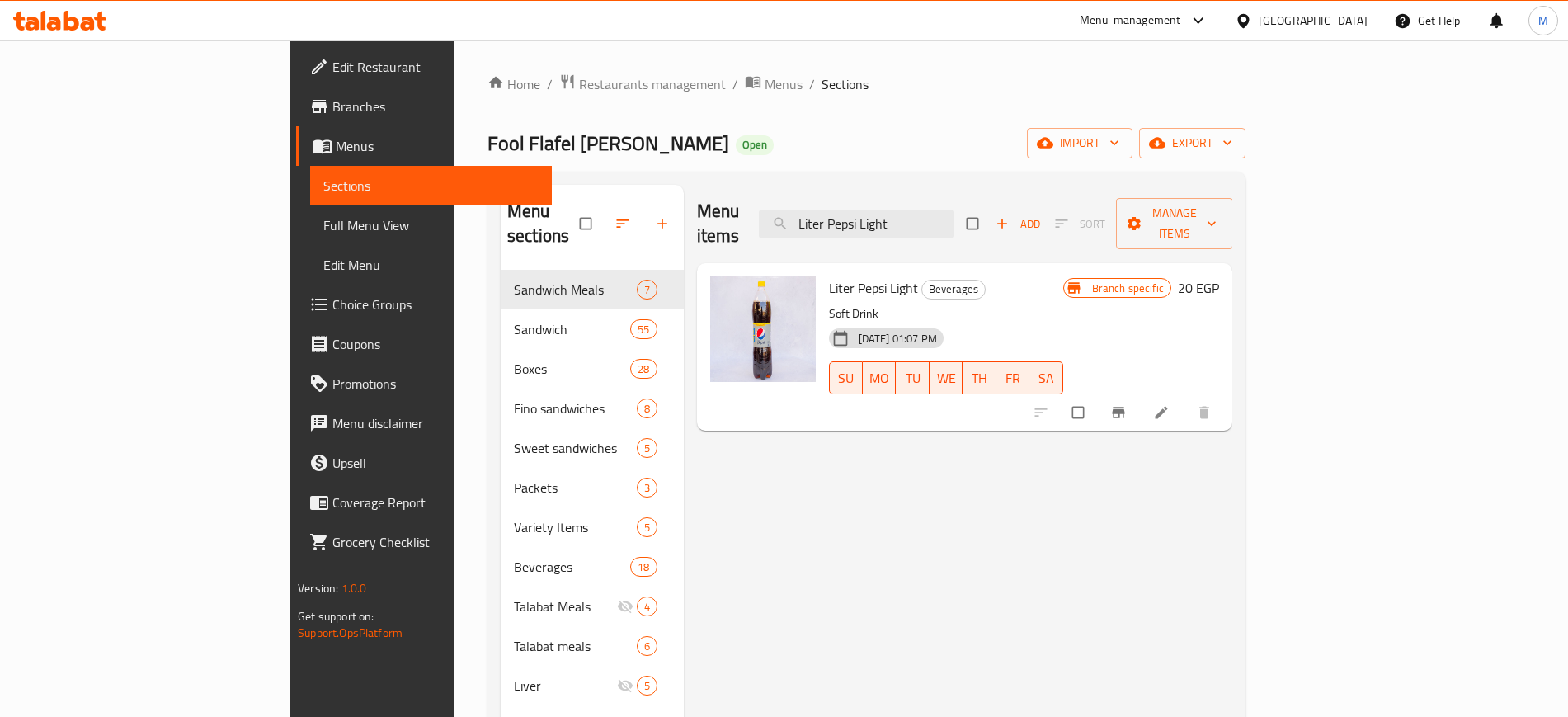
paste input "Mixed Dynamite Sandwich"
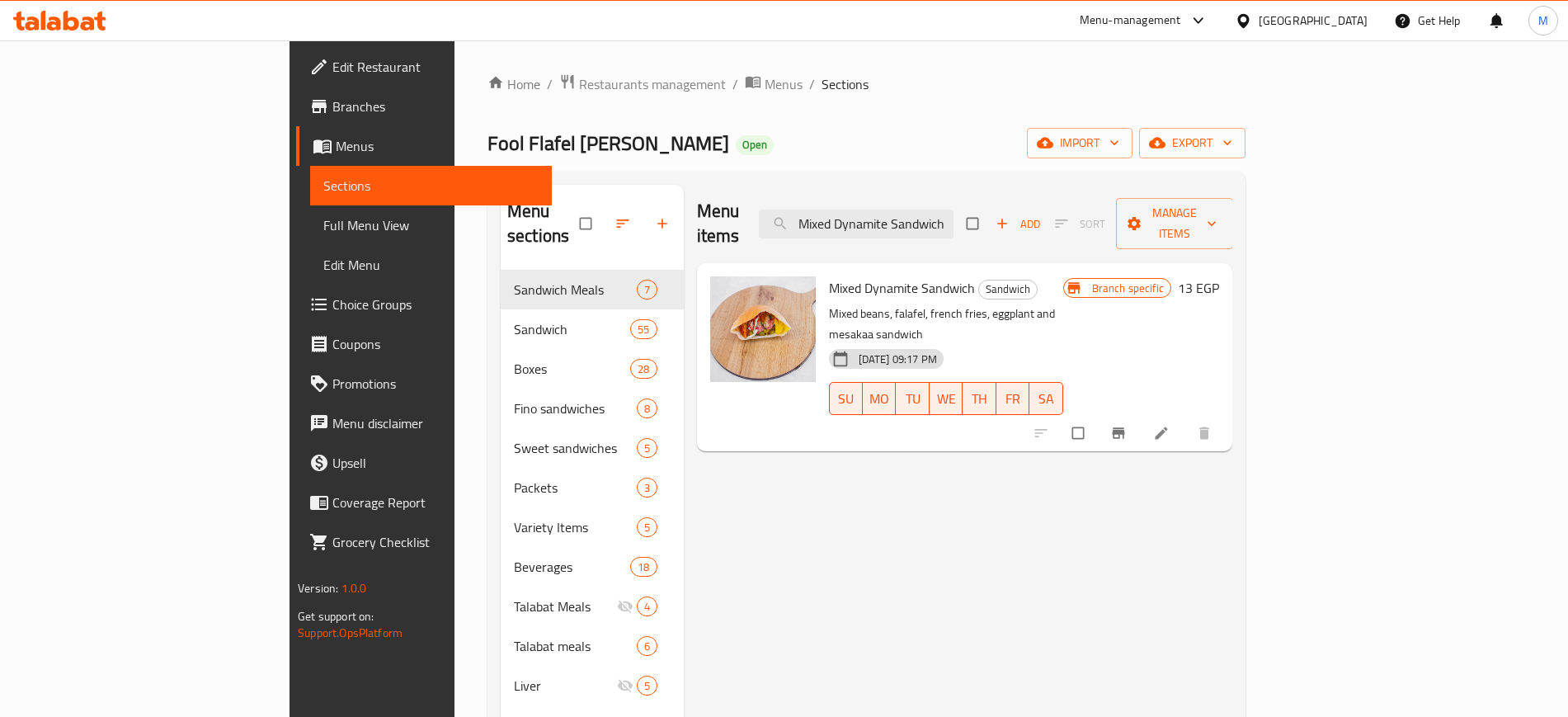
paste input "Small Baladi Bread"
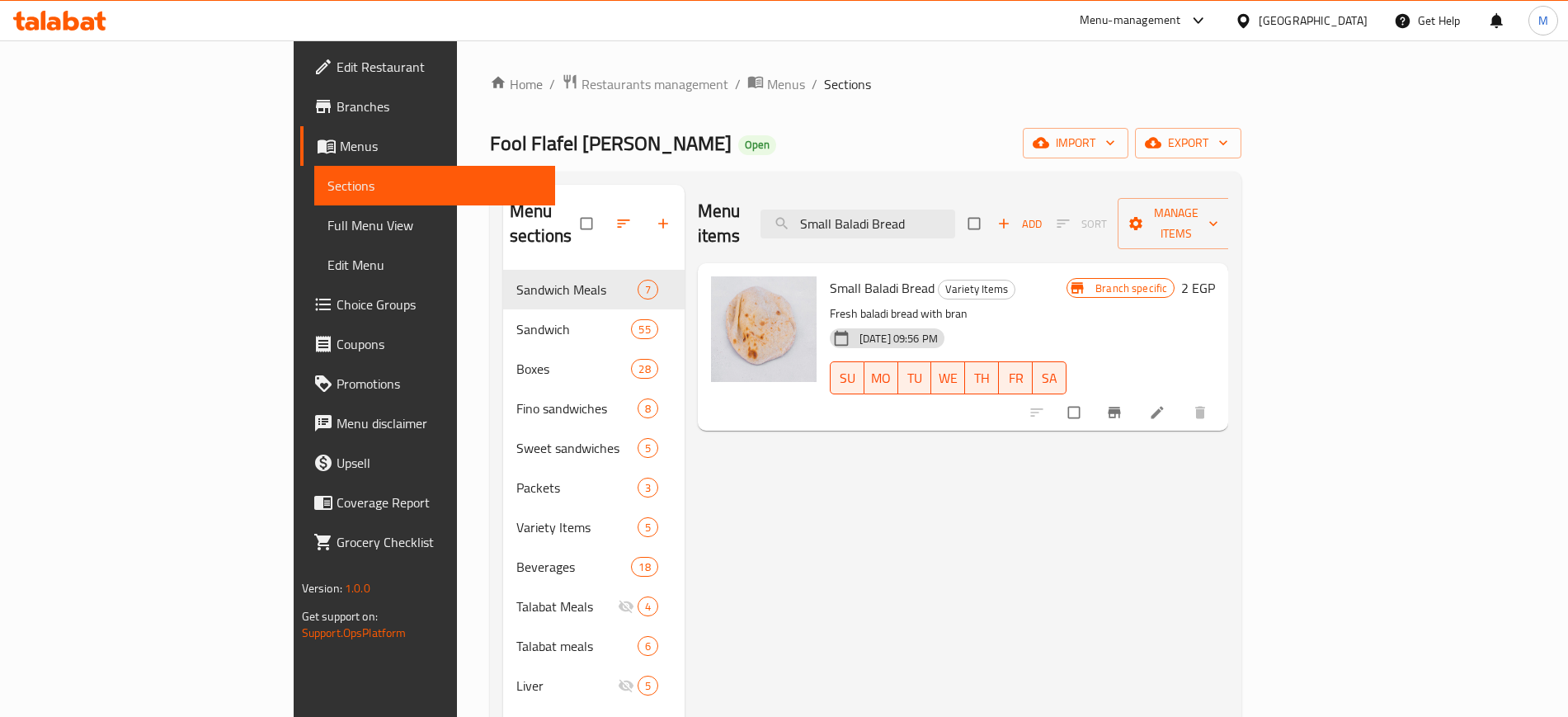
paste input "piro Spathis"
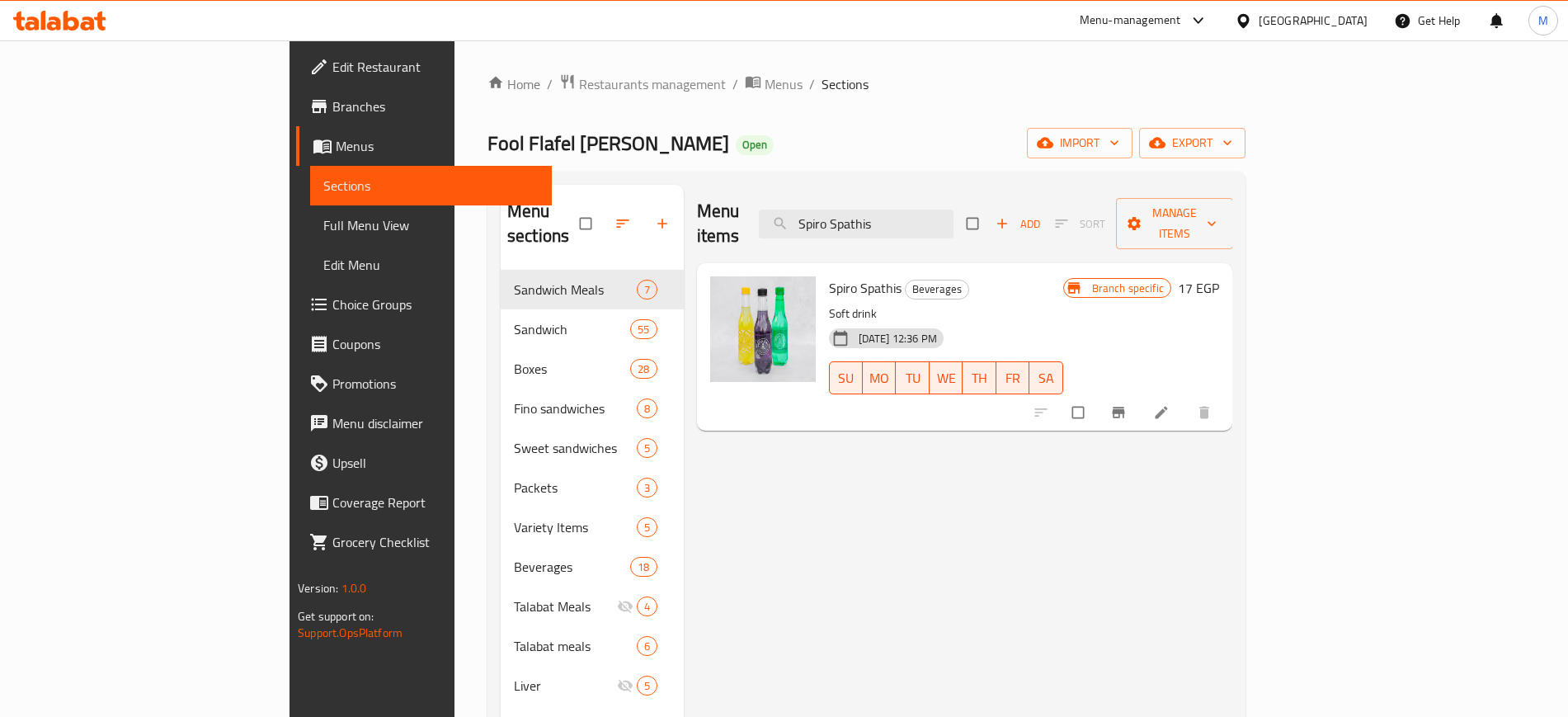
paste input "Egg With Tahini And Oil Box"
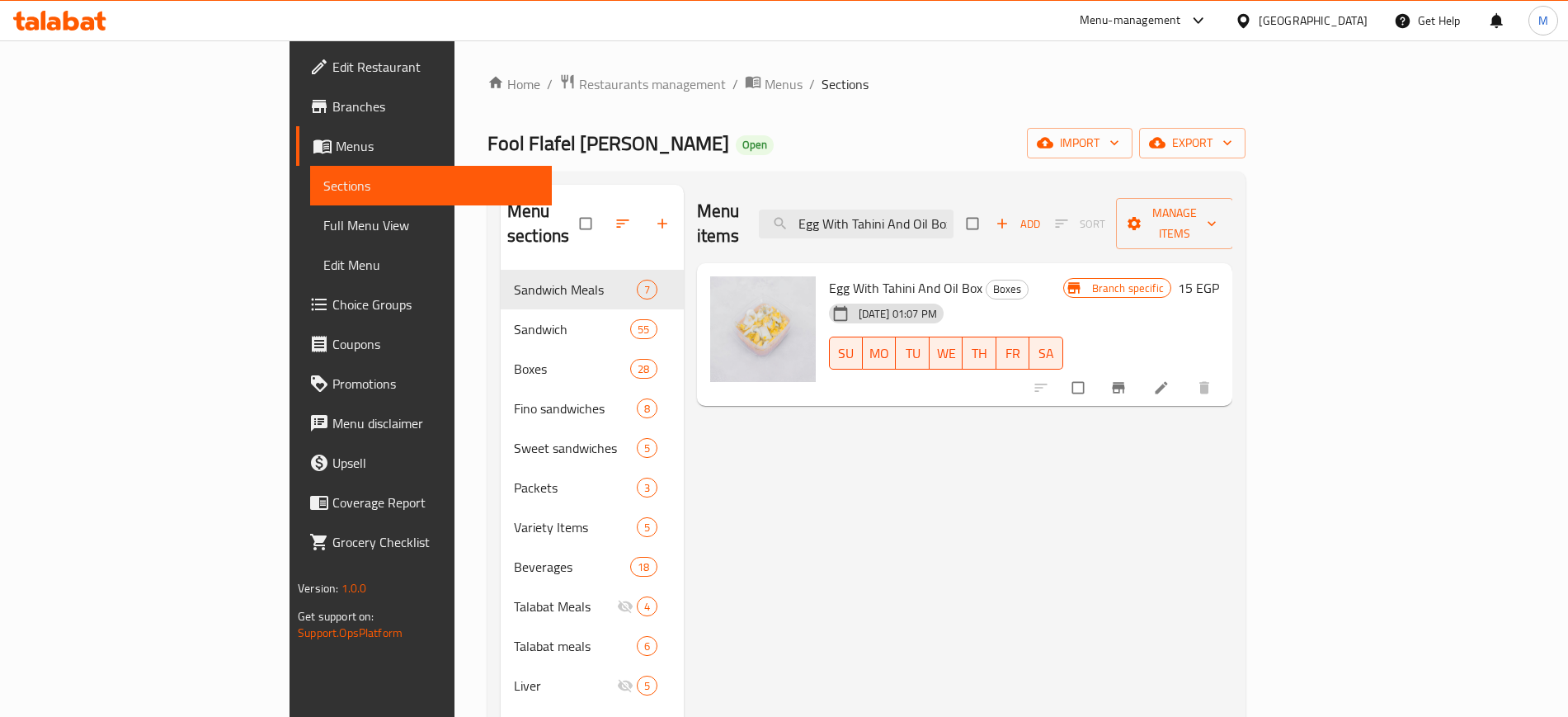
paste input "Medium Talabat Meal"
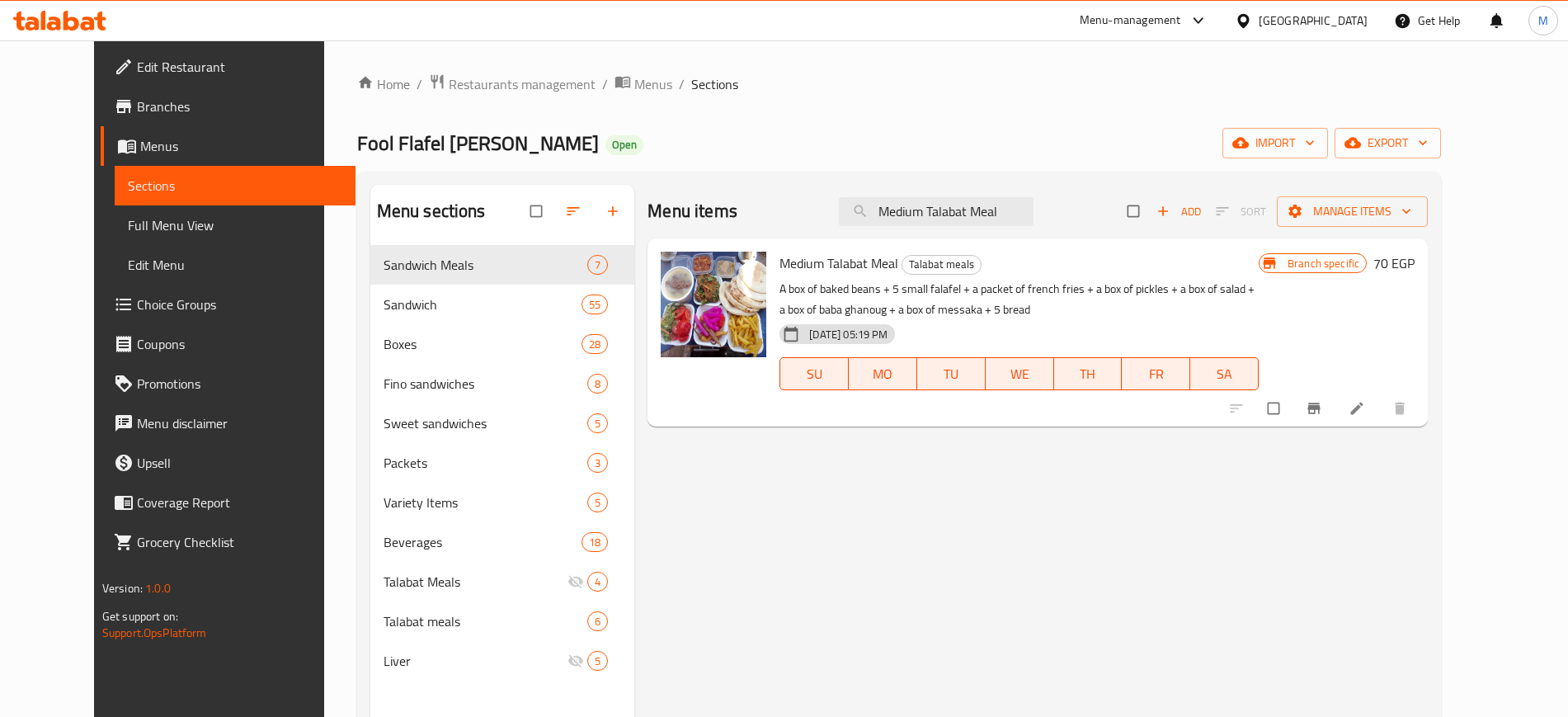
paste input "Small"
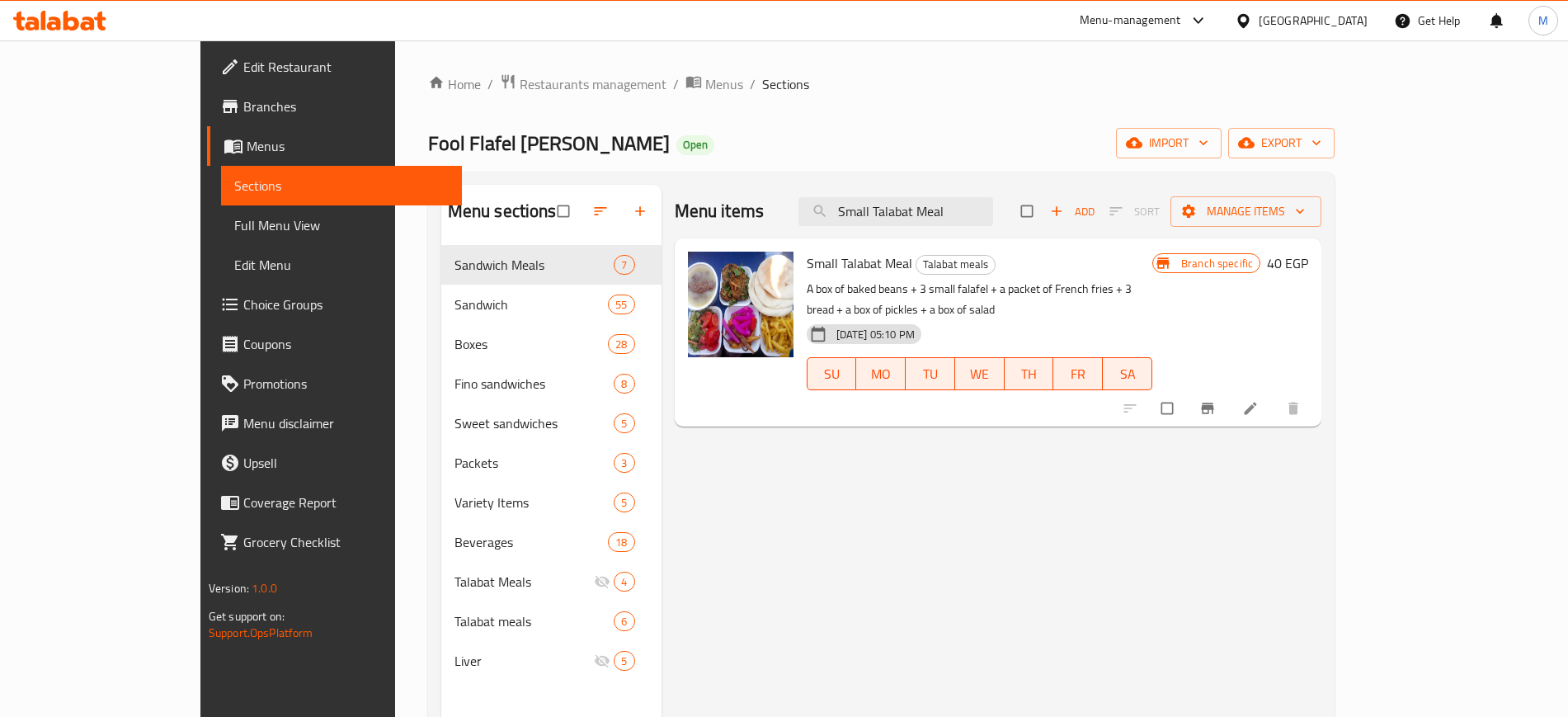
paste input "Falafel With Eggplant Sandwich"
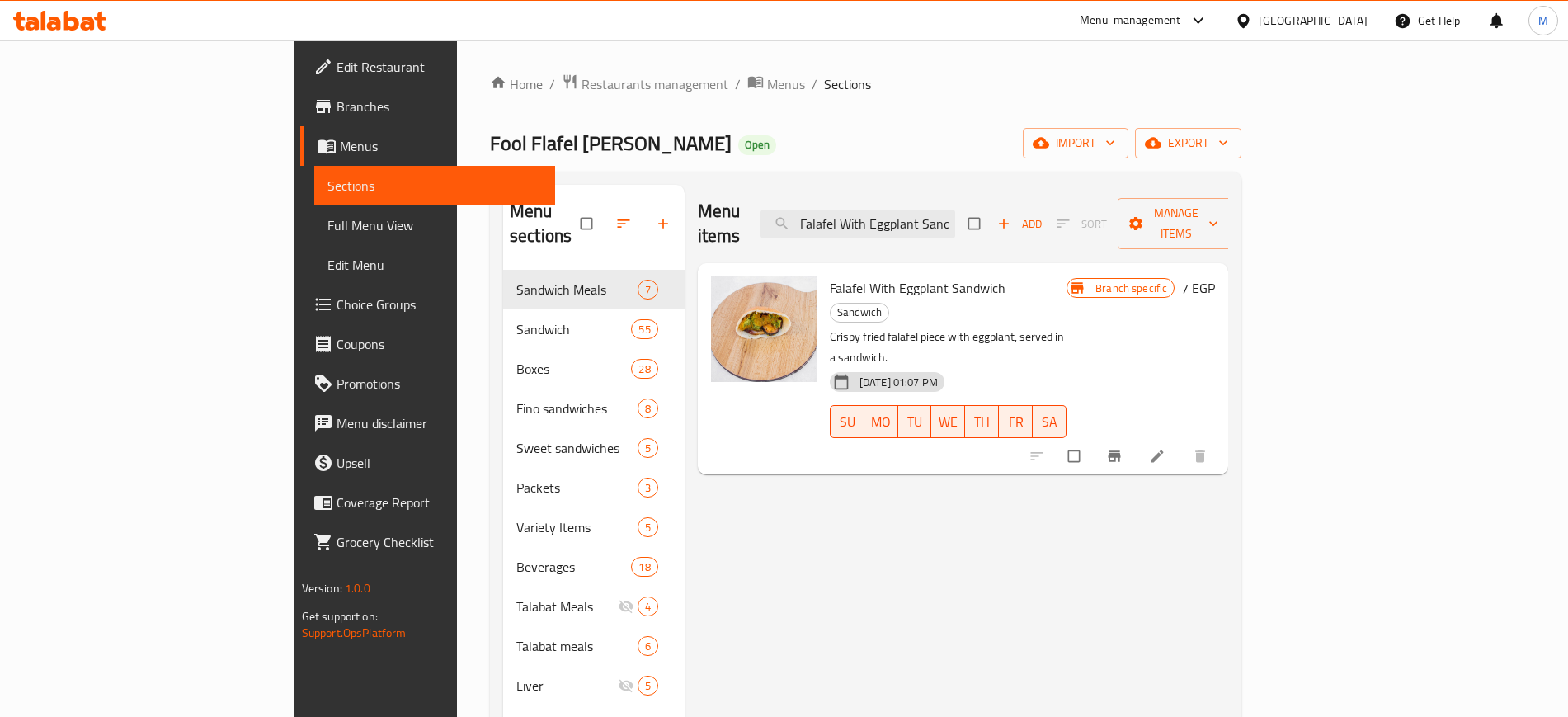
paste input "ried"
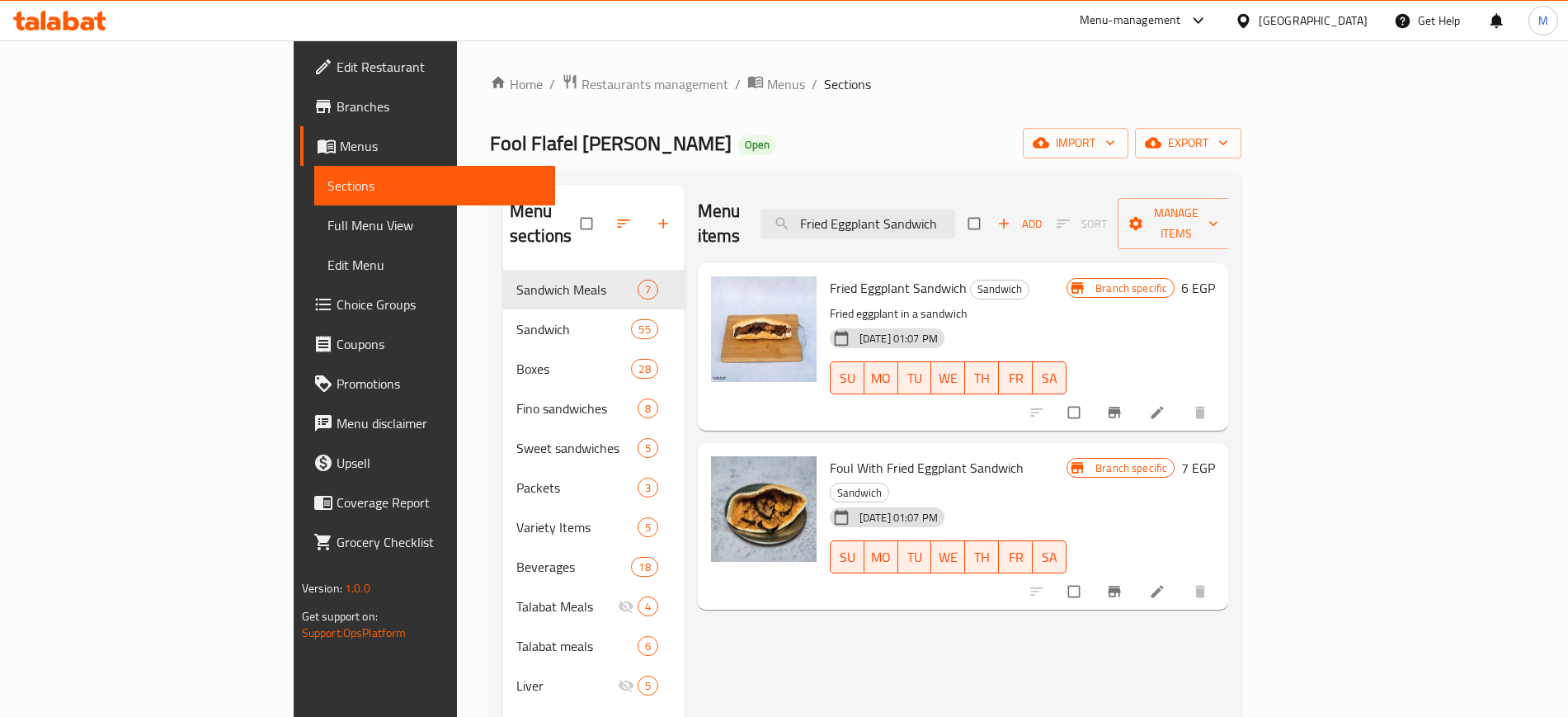
click at [1073, 398] on div "Fried Eggplant Sandwich Sandwich Fried eggplant in a sandwich 05-06-2023 01:07 …" at bounding box center [948, 346] width 250 height 154
click at [956, 215] on input "Fried Eggplant Sandwich" at bounding box center [858, 224] width 194 height 28
paste input "Mashed Potato"
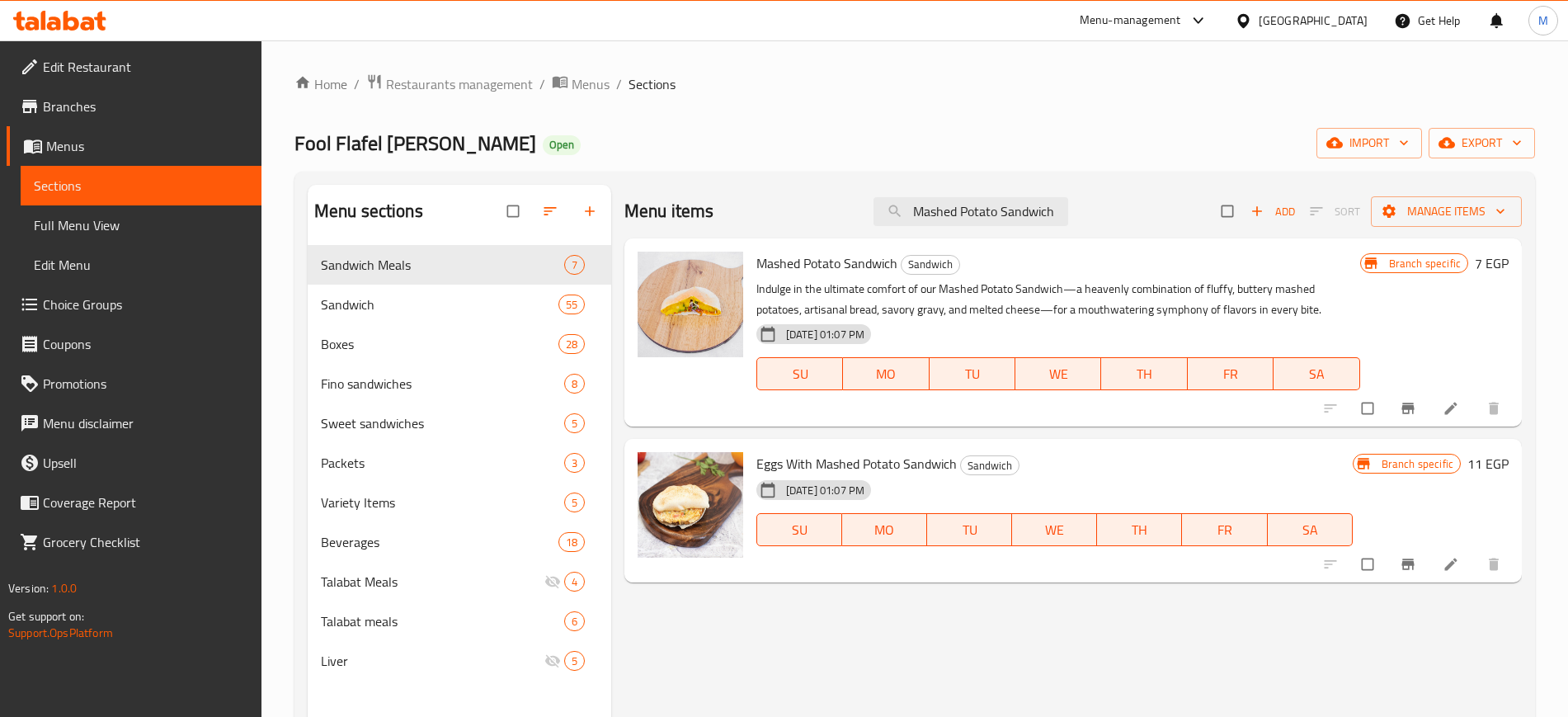
click at [1324, 410] on div at bounding box center [1414, 408] width 203 height 36
click at [1076, 332] on div "05-06-2023 01:07 PM SU MO TU WE TH FR SA" at bounding box center [1058, 362] width 617 height 89
click at [991, 202] on input "Mashed Potato Sandwich" at bounding box center [970, 211] width 194 height 28
paste input "French Fries"
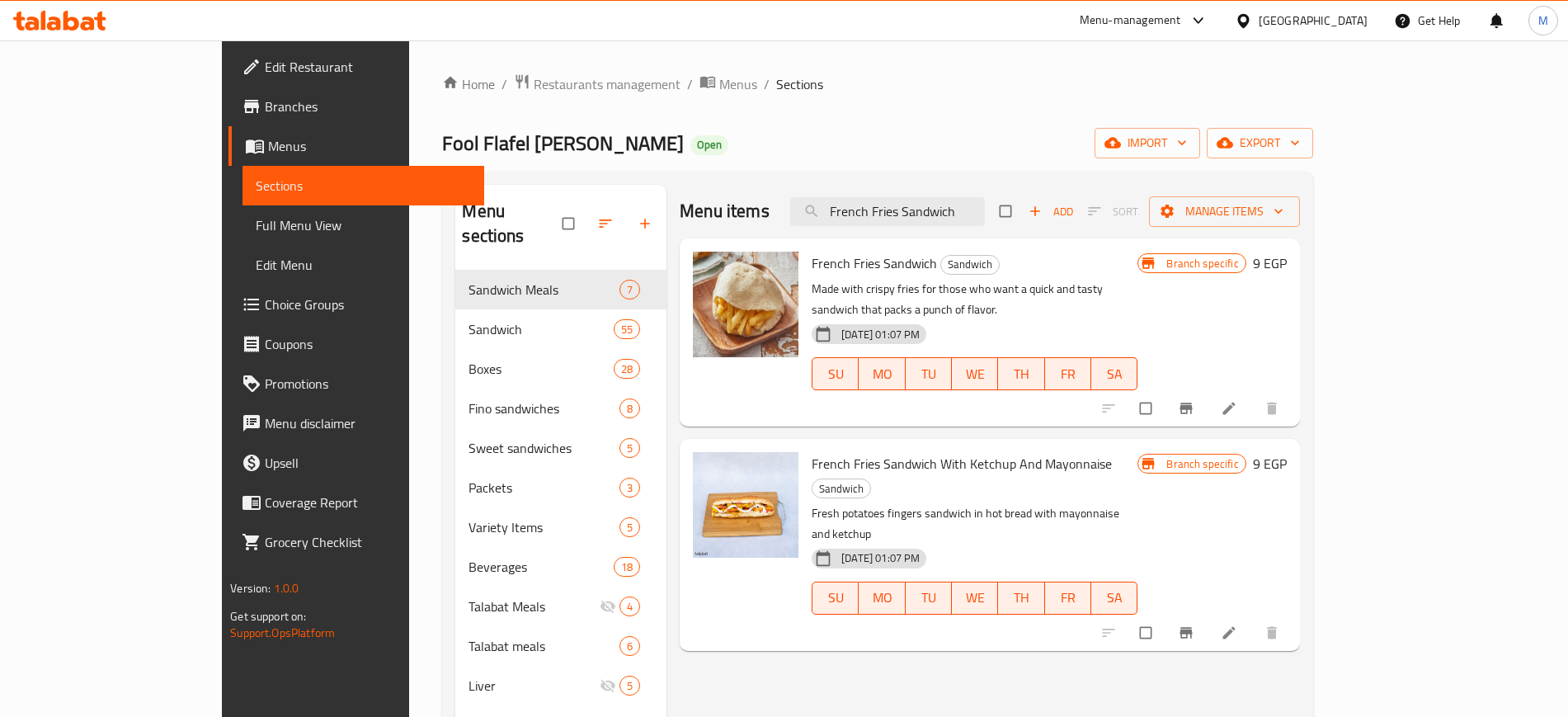
type input "French Fries Sandwich"
click at [1293, 390] on div at bounding box center [1191, 408] width 203 height 36
